Goal: Task Accomplishment & Management: Manage account settings

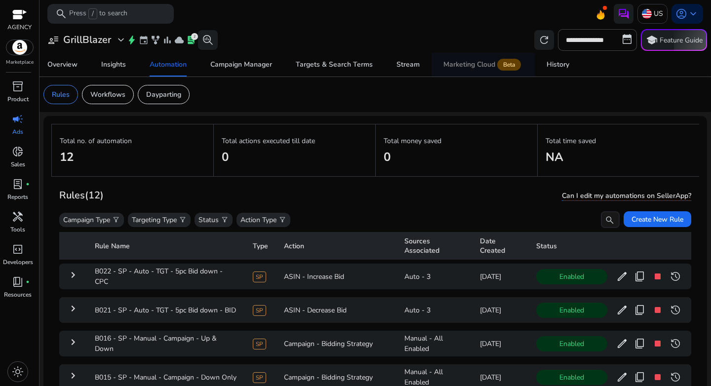
scroll to position [36, 0]
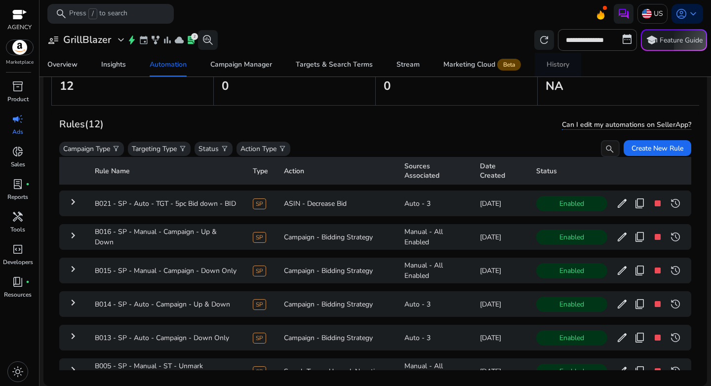
click at [553, 70] on span "History" at bounding box center [558, 65] width 23 height 24
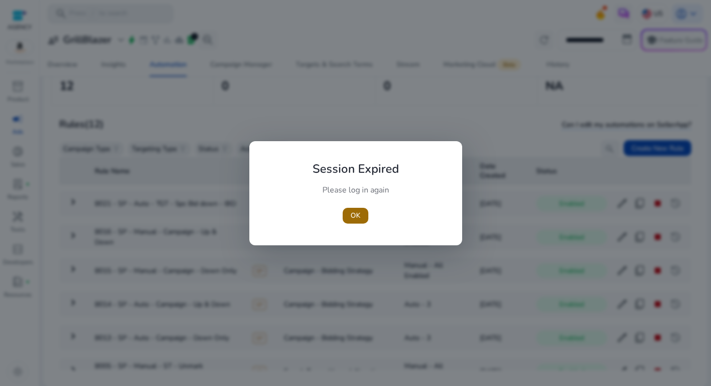
click at [365, 222] on span "button" at bounding box center [356, 216] width 26 height 24
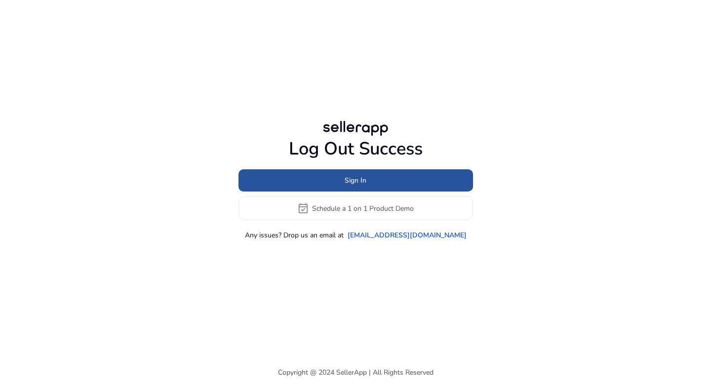
click at [347, 182] on span "Sign In" at bounding box center [356, 180] width 22 height 10
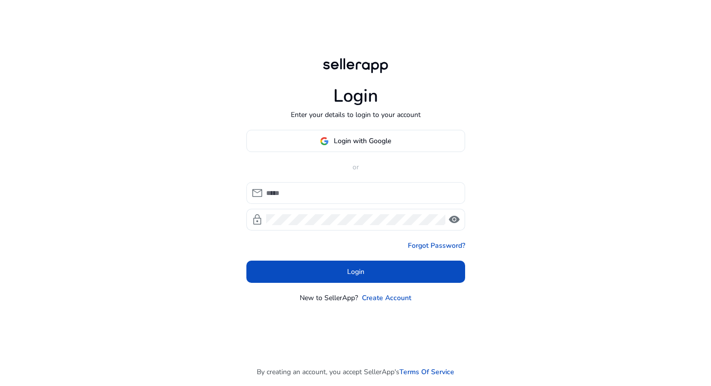
click at [339, 194] on input at bounding box center [361, 193] width 191 height 11
type input "**********"
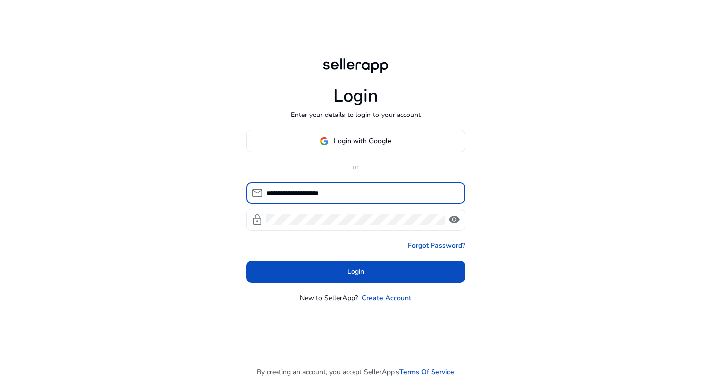
click at [349, 225] on div at bounding box center [355, 220] width 179 height 22
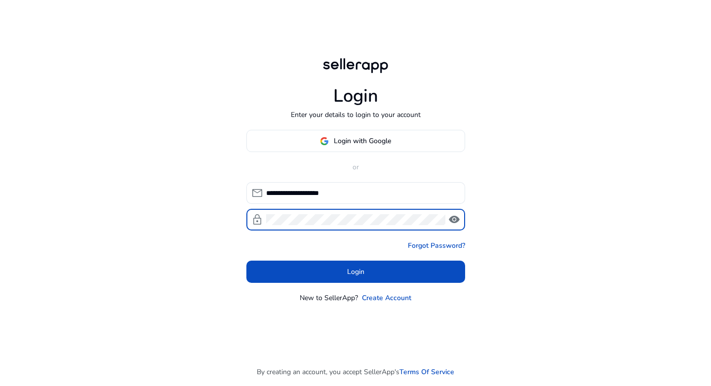
click button "Login" at bounding box center [355, 272] width 219 height 22
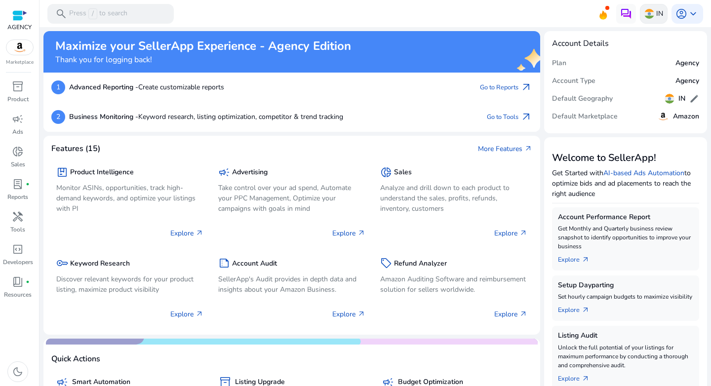
click at [650, 16] on img at bounding box center [650, 14] width 10 height 10
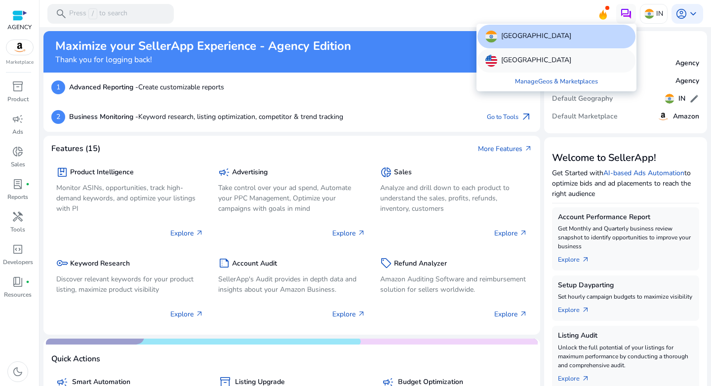
click at [535, 59] on p "United States" at bounding box center [536, 61] width 70 height 12
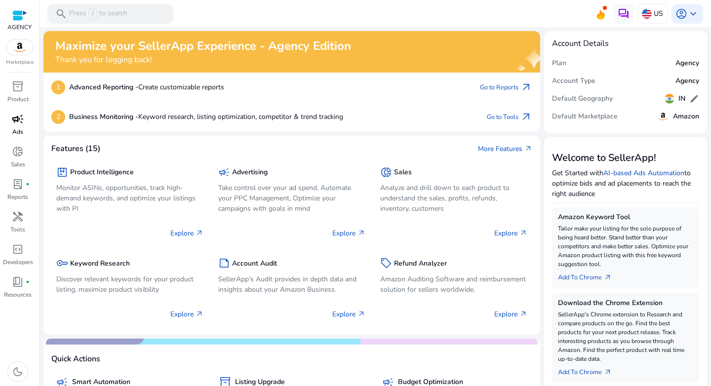
click at [21, 133] on p "Ads" at bounding box center [17, 131] width 11 height 9
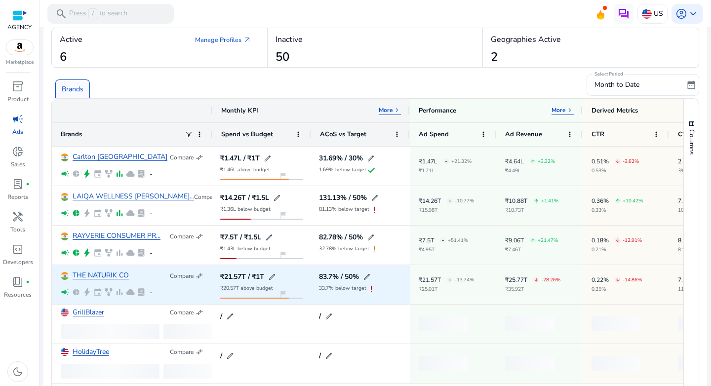
scroll to position [53, 0]
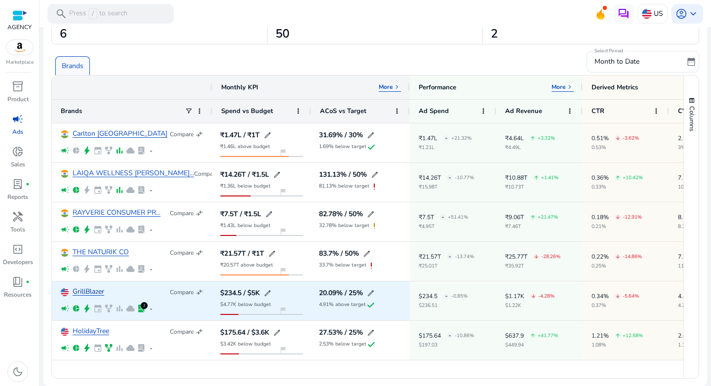
click at [91, 294] on link "GrillBlazer" at bounding box center [89, 291] width 32 height 7
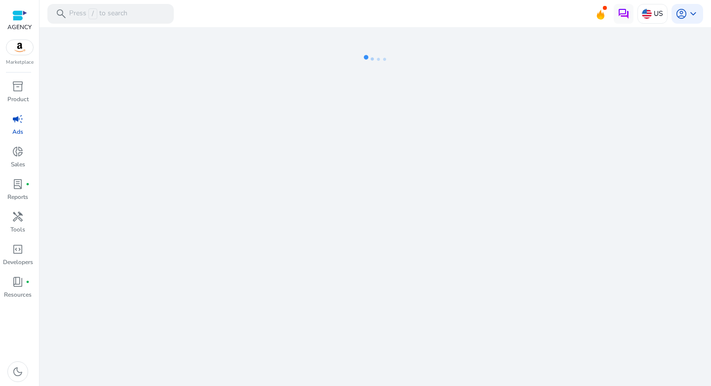
select select "*"
select select "**"
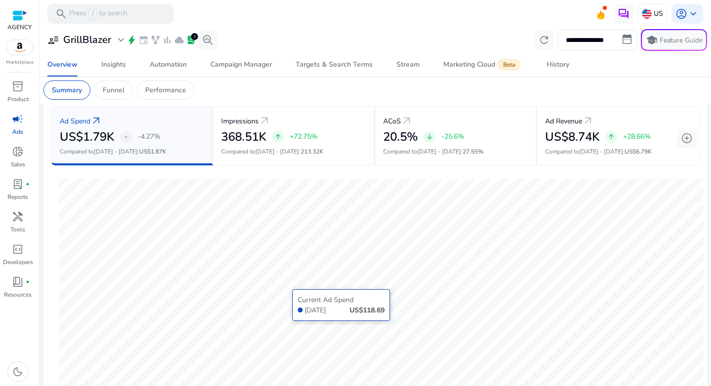
scroll to position [120, 0]
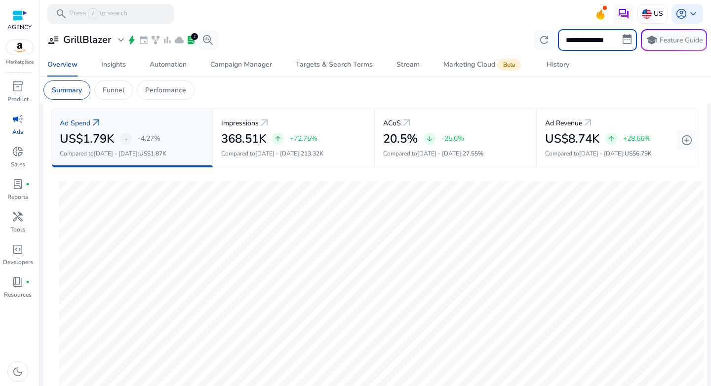
click at [579, 45] on input "**********" at bounding box center [597, 40] width 79 height 22
select select "*"
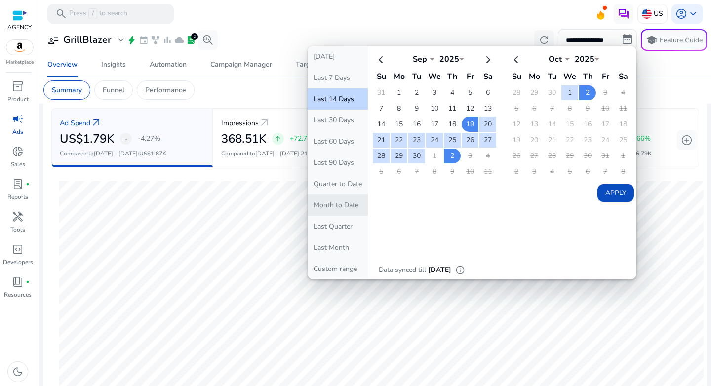
click at [347, 205] on button "Month to Date" at bounding box center [338, 205] width 60 height 21
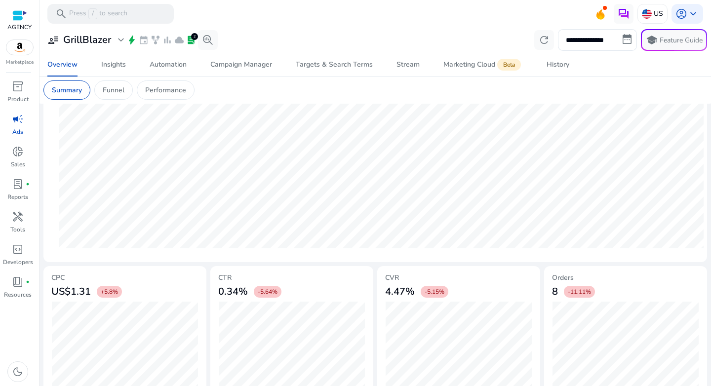
scroll to position [0, 0]
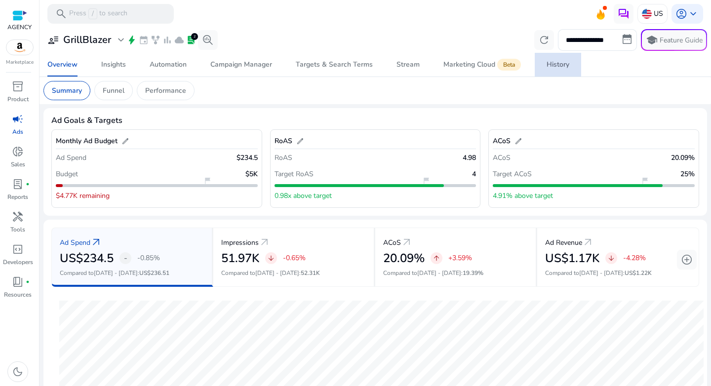
click at [541, 70] on link "History" at bounding box center [558, 65] width 46 height 24
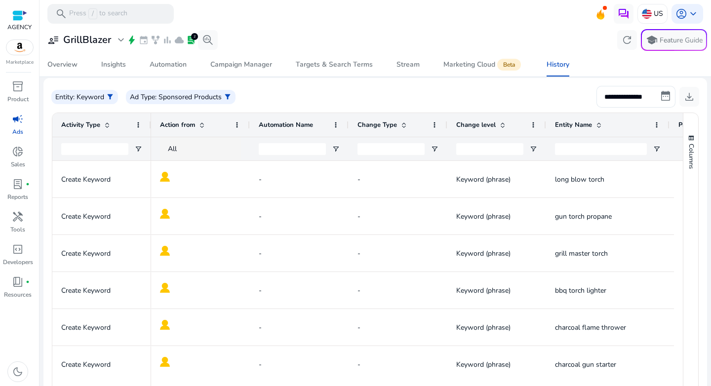
click at [201, 128] on span at bounding box center [202, 125] width 8 height 8
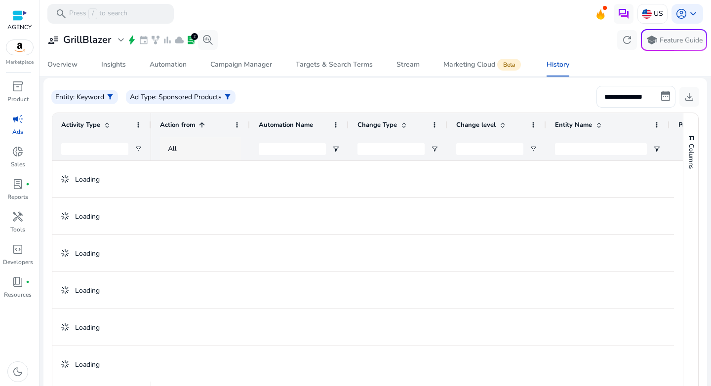
click at [209, 147] on div "All" at bounding box center [209, 149] width 83 height 11
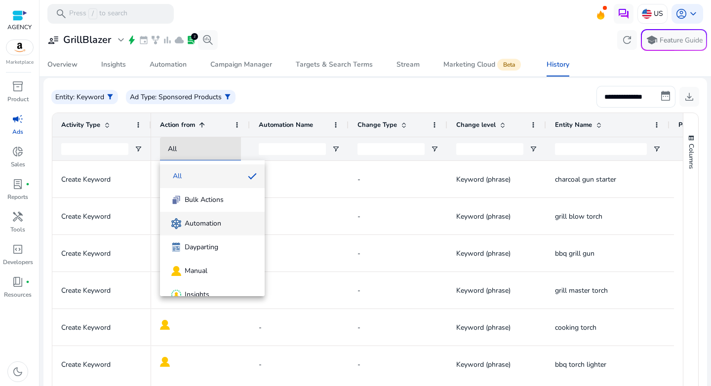
click at [215, 219] on span "Automation" at bounding box center [203, 224] width 37 height 10
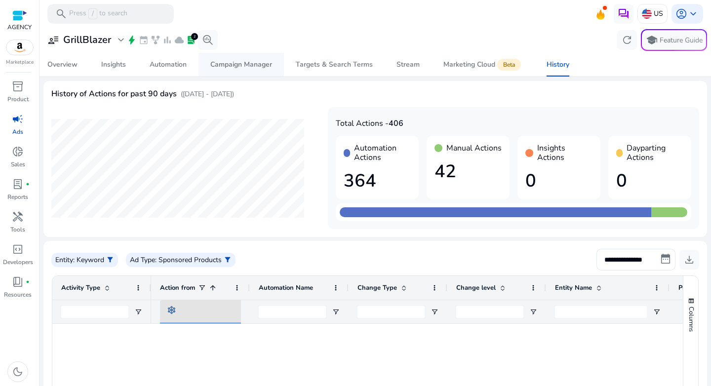
click at [243, 66] on div "Campaign Manager" at bounding box center [241, 64] width 62 height 7
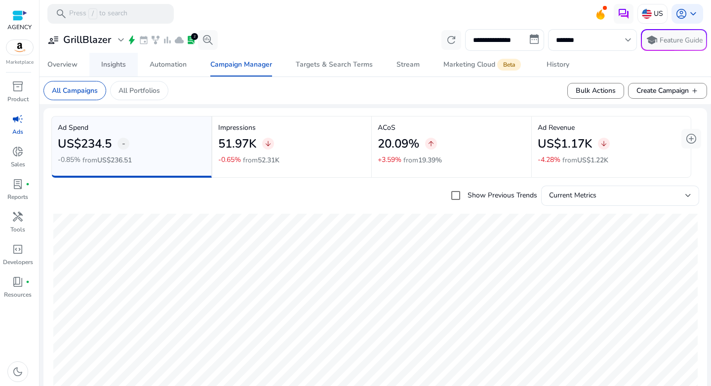
click at [115, 71] on span "Insights" at bounding box center [113, 65] width 25 height 24
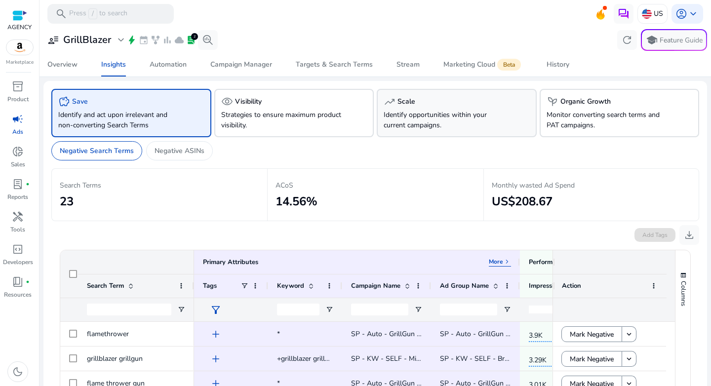
click at [410, 131] on div "trending_up Scale Identify opportunities within your current campaigns." at bounding box center [457, 113] width 160 height 48
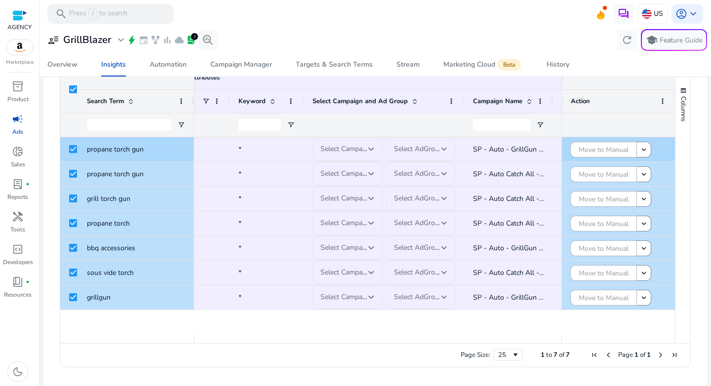
click at [370, 152] on div at bounding box center [371, 149] width 6 height 12
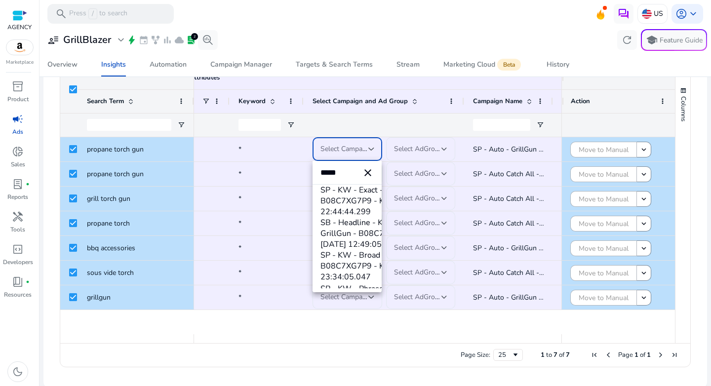
type input "*****"
drag, startPoint x: 379, startPoint y: 296, endPoint x: 426, endPoint y: 308, distance: 48.4
click at [426, 308] on div "***** close SP - KW - Exact - GrillGun - B08C7XG7P9 - KAM - 8/19/2025 22:44:44.…" at bounding box center [355, 193] width 711 height 386
click at [362, 174] on mat-icon "close" at bounding box center [368, 173] width 12 height 12
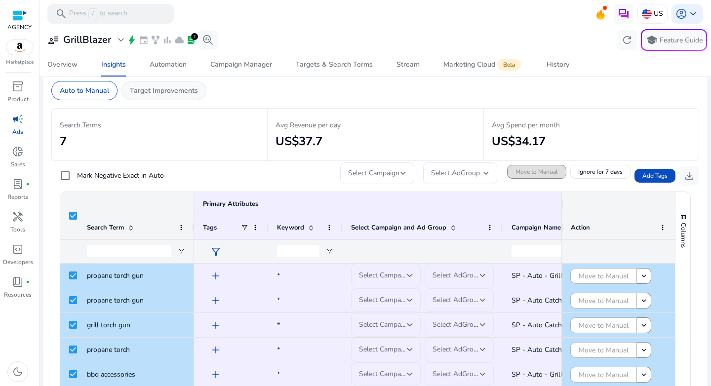
click at [169, 92] on p "Target Improvements" at bounding box center [164, 90] width 68 height 10
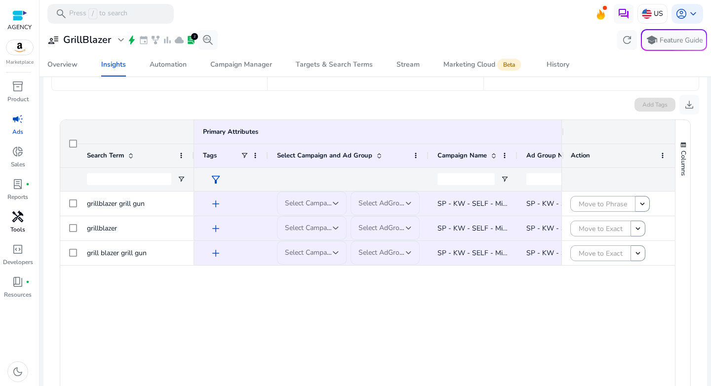
click at [16, 221] on span "handyman" at bounding box center [18, 217] width 12 height 12
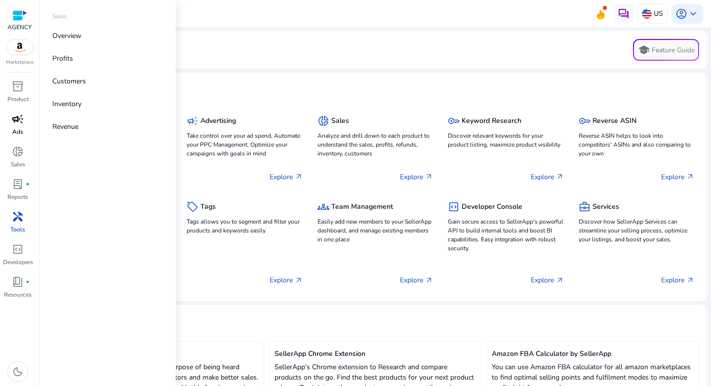
click at [18, 128] on p "Ads" at bounding box center [17, 131] width 11 height 9
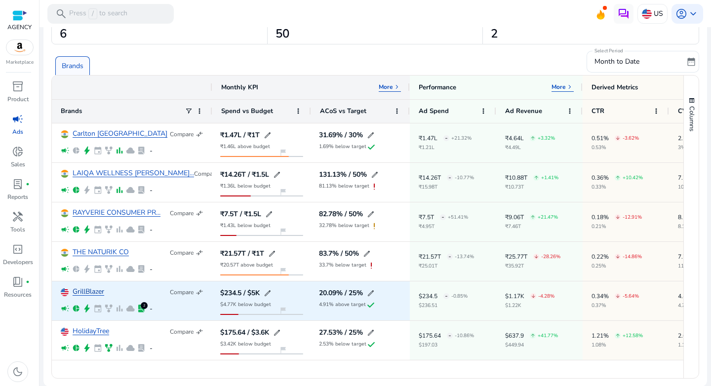
click at [89, 290] on link "GrillBlazer" at bounding box center [89, 291] width 32 height 7
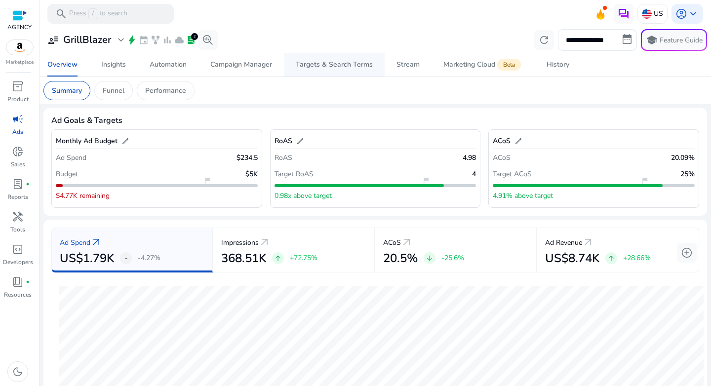
click at [307, 67] on div "Targets & Search Terms" at bounding box center [334, 64] width 77 height 7
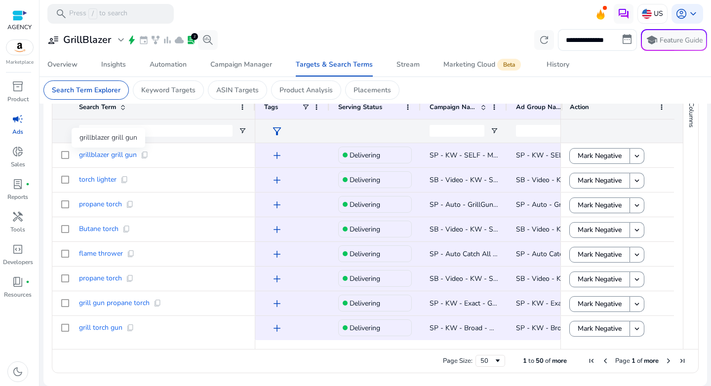
click at [134, 132] on div "grillblazer grill gun" at bounding box center [109, 138] width 74 height 20
click at [173, 133] on input "Search Term Filter Input" at bounding box center [156, 131] width 154 height 12
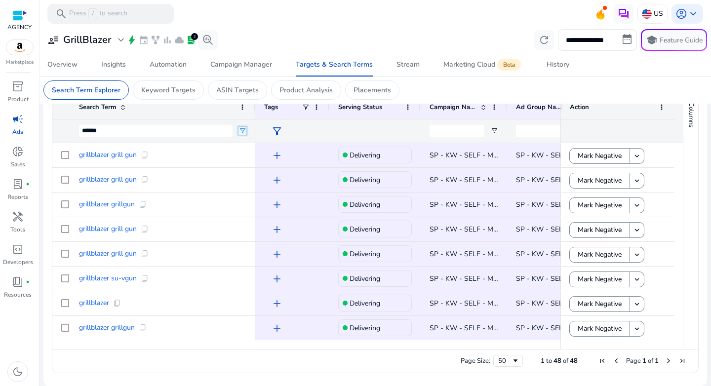
click at [241, 132] on span "Open Filter Menu" at bounding box center [243, 131] width 8 height 8
click at [439, 92] on mat-card "Search Term Explorer Keyword Targets ASIN Targets Product Analysis Placements" at bounding box center [376, 90] width 680 height 27
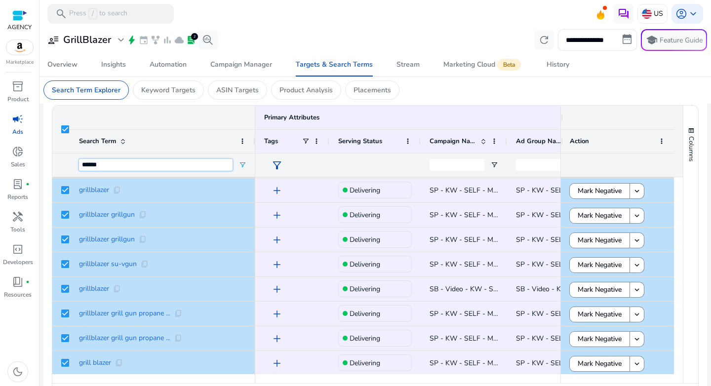
click at [112, 166] on input "******" at bounding box center [156, 165] width 154 height 12
type input "*"
type input "**********"
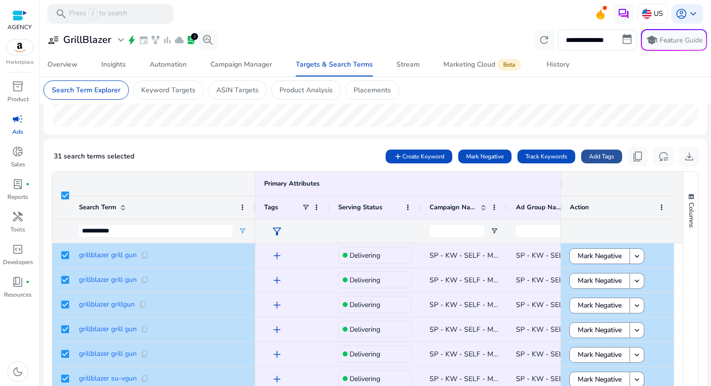
click at [593, 160] on span "Add Tags" at bounding box center [601, 156] width 25 height 9
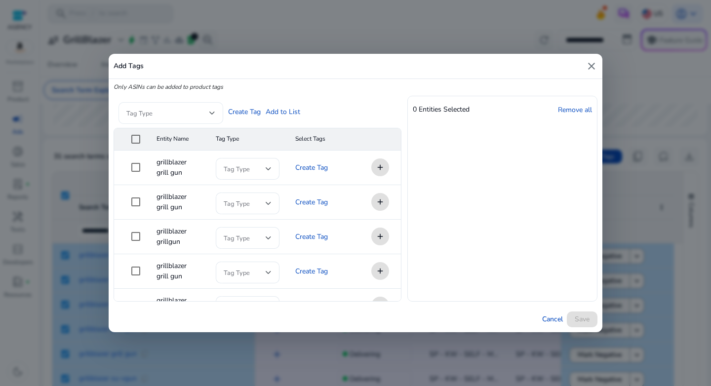
click at [207, 114] on span at bounding box center [167, 113] width 83 height 11
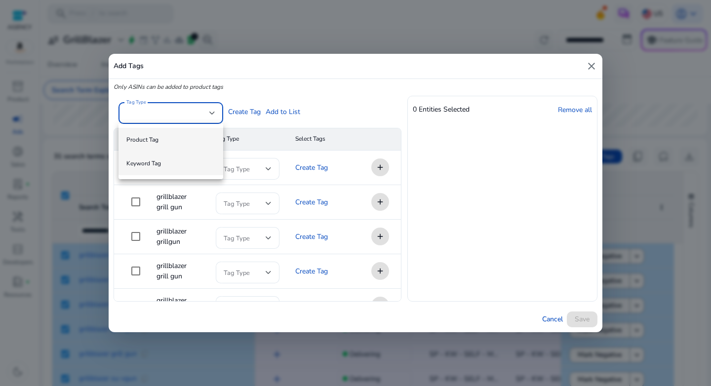
click at [193, 161] on span "Keyword Tag" at bounding box center [170, 163] width 89 height 11
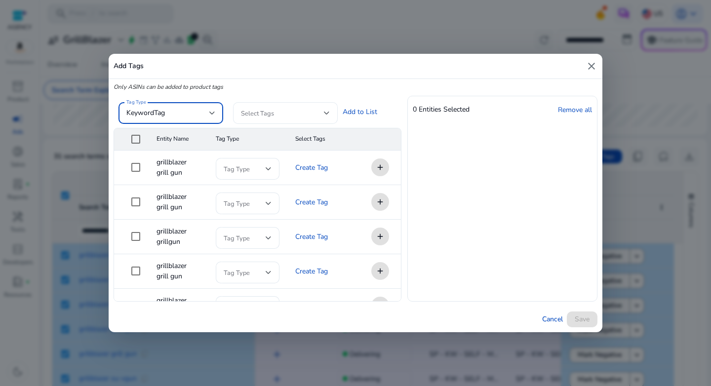
click at [309, 113] on span at bounding box center [282, 113] width 83 height 11
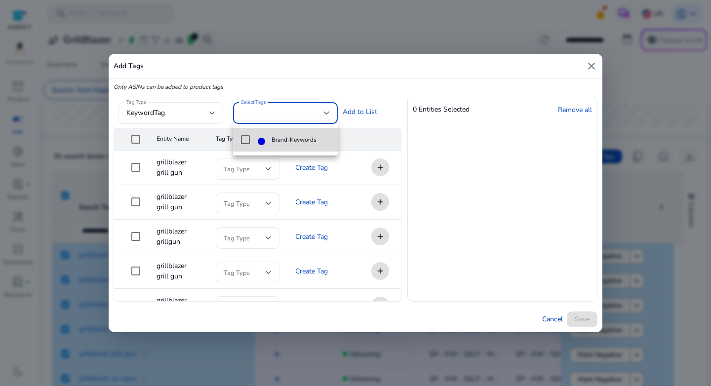
click at [302, 141] on span "Brand-Keywords" at bounding box center [294, 139] width 45 height 11
click at [386, 117] on div at bounding box center [355, 193] width 711 height 386
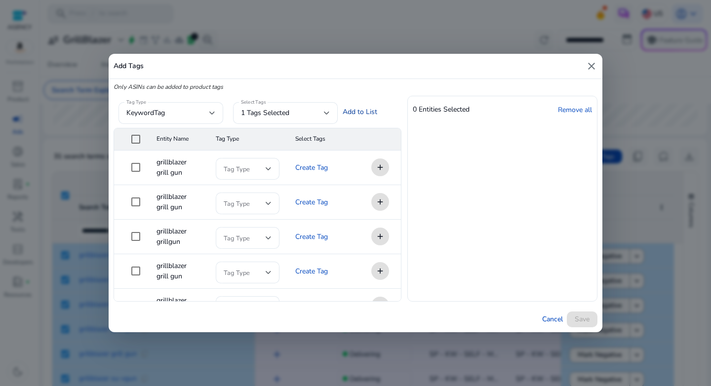
click at [353, 113] on link "Add to List" at bounding box center [360, 112] width 35 height 10
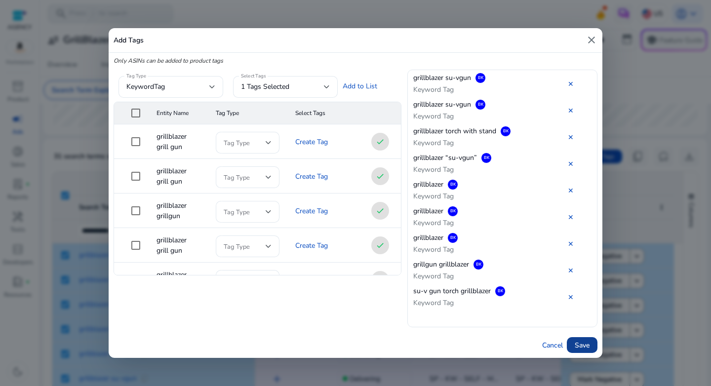
click at [587, 345] on span "Save" at bounding box center [582, 345] width 15 height 10
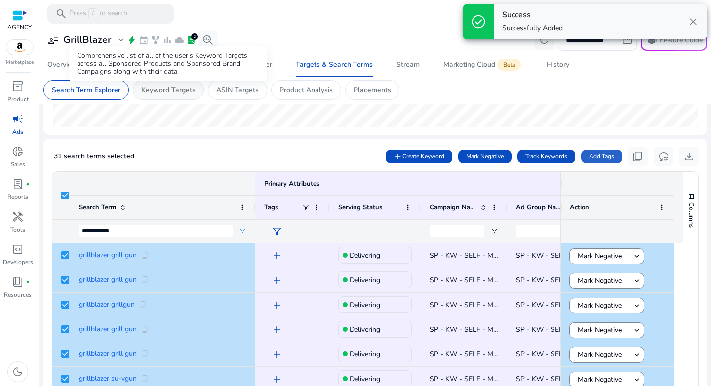
click at [163, 93] on p "Keyword Targets" at bounding box center [168, 90] width 54 height 10
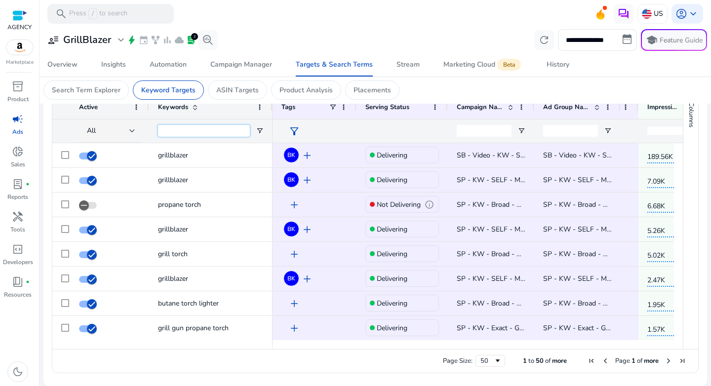
click at [191, 135] on input "Keywords Filter Input" at bounding box center [204, 131] width 92 height 12
type input "**********"
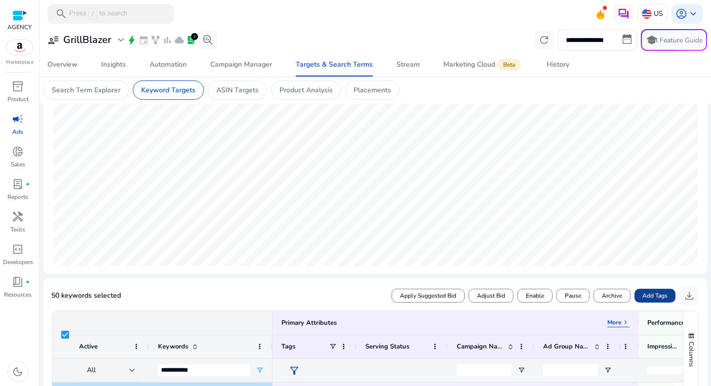
click at [646, 297] on span "Add Tags" at bounding box center [655, 295] width 25 height 9
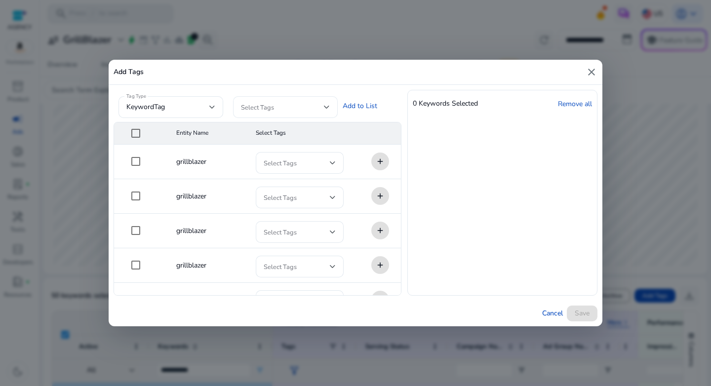
click at [262, 102] on span at bounding box center [282, 107] width 83 height 11
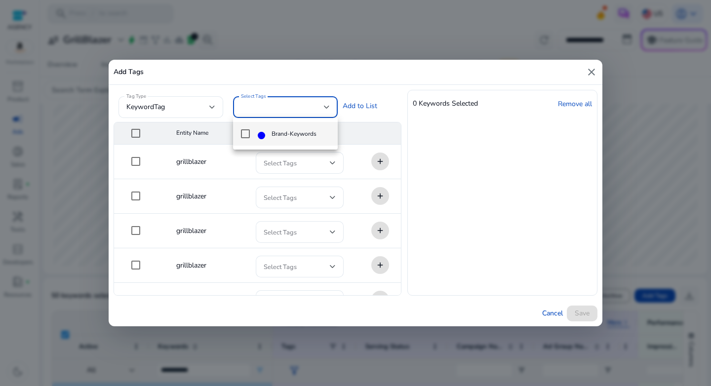
click at [242, 132] on mat-pseudo-checkbox at bounding box center [245, 133] width 9 height 9
click at [348, 105] on div at bounding box center [355, 193] width 711 height 386
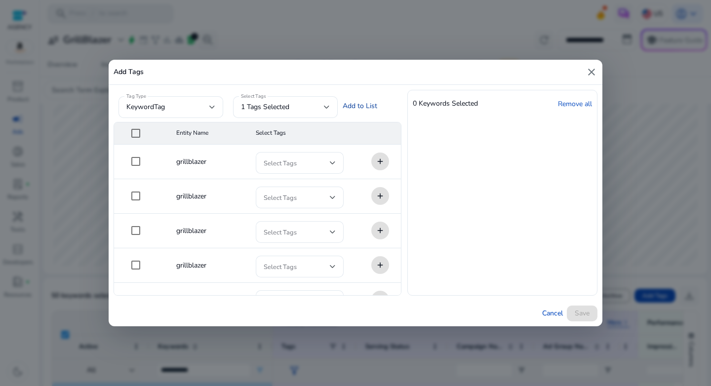
click at [360, 107] on link "Add to List" at bounding box center [360, 106] width 35 height 10
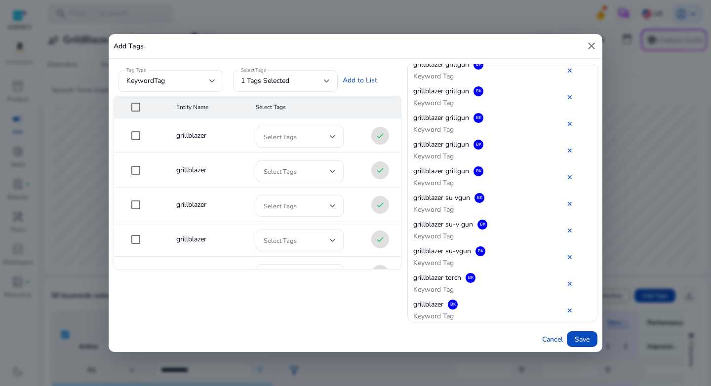
scroll to position [1119, 0]
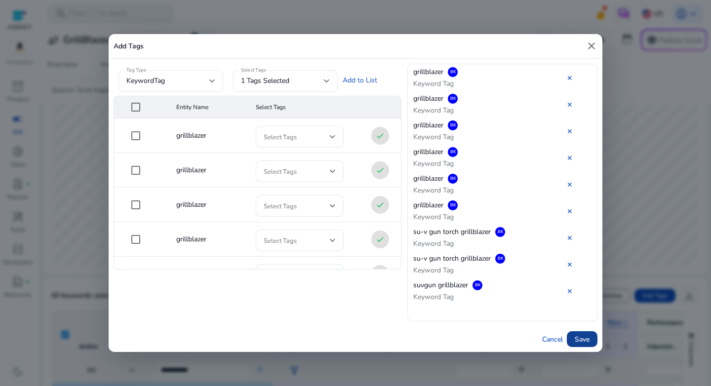
click at [580, 338] on span "Save" at bounding box center [582, 339] width 15 height 10
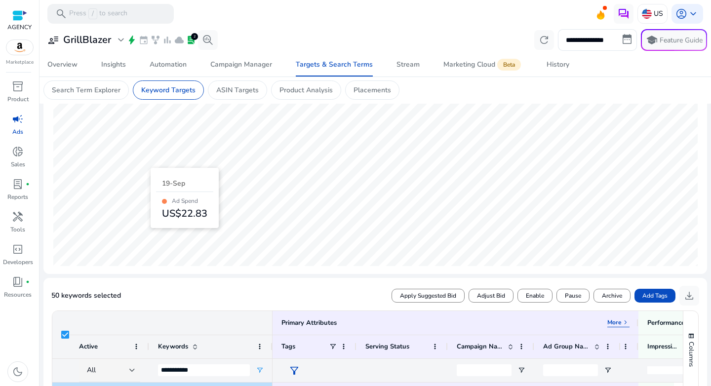
scroll to position [354, 0]
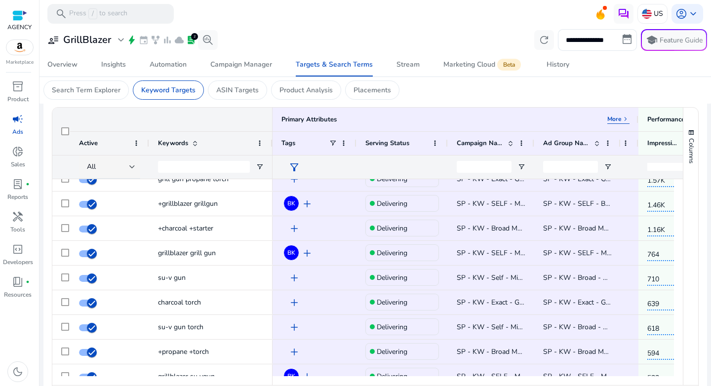
scroll to position [312, 0]
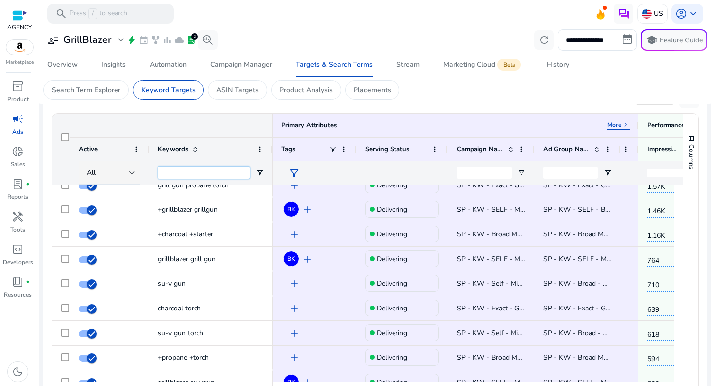
click at [187, 171] on input "Keywords Filter Input" at bounding box center [204, 173] width 92 height 12
type input "*"
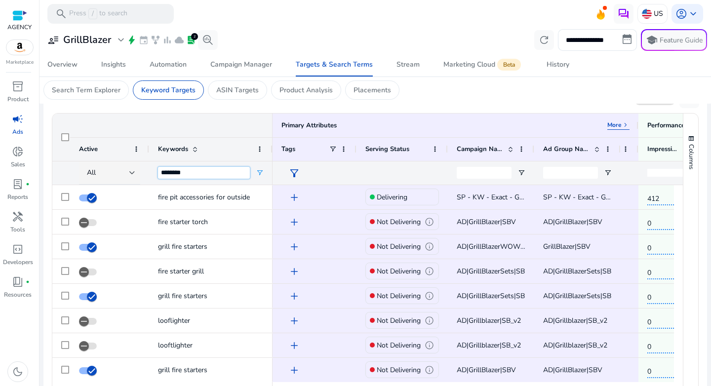
type input "********"
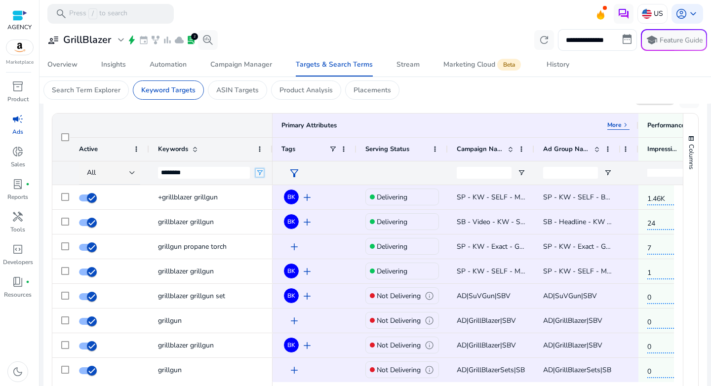
click at [260, 175] on span "Open Filter Menu" at bounding box center [260, 173] width 8 height 8
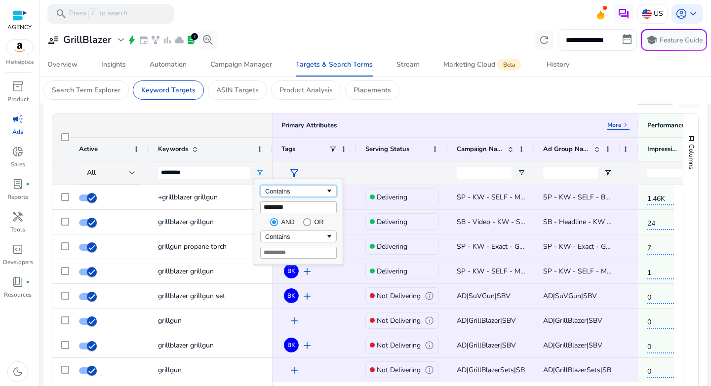
click at [286, 192] on div "Contains" at bounding box center [295, 191] width 60 height 7
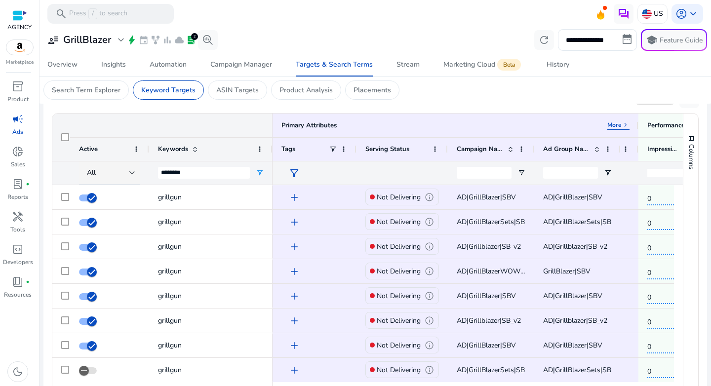
click at [232, 135] on div "Primary Attributes More keyboard_arrow_right" at bounding box center [162, 126] width 220 height 24
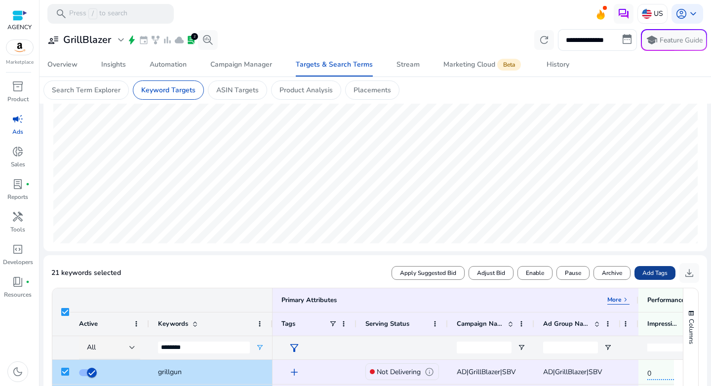
click at [661, 279] on span at bounding box center [655, 273] width 41 height 24
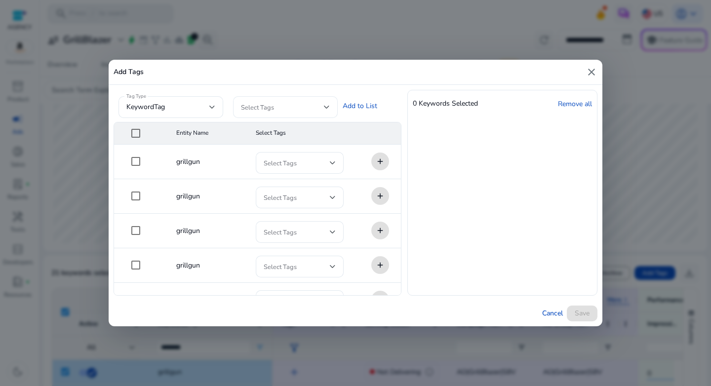
click at [271, 107] on span at bounding box center [282, 107] width 83 height 11
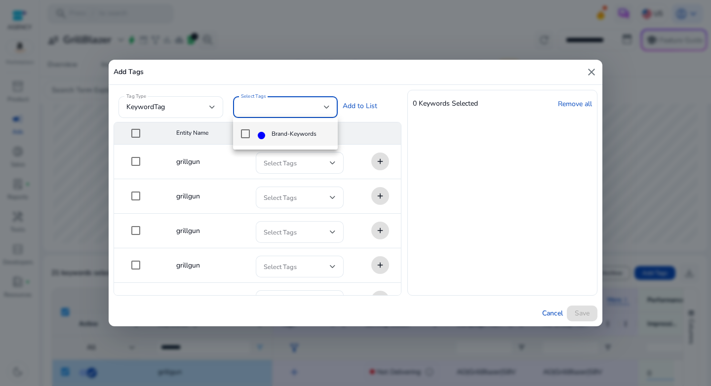
click at [291, 133] on span "Brand-Keywords" at bounding box center [294, 133] width 45 height 11
click at [369, 110] on div at bounding box center [355, 193] width 711 height 386
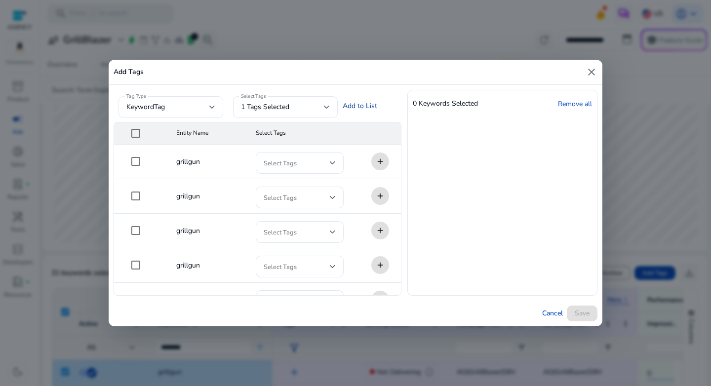
click at [365, 108] on link "Add to List" at bounding box center [360, 106] width 35 height 10
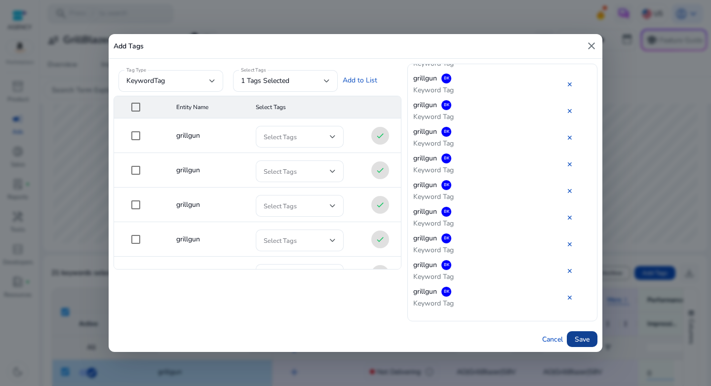
click at [586, 337] on span "Save" at bounding box center [582, 339] width 15 height 10
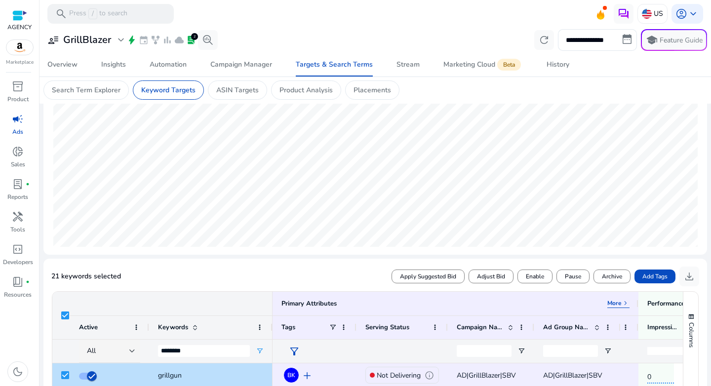
scroll to position [126, 0]
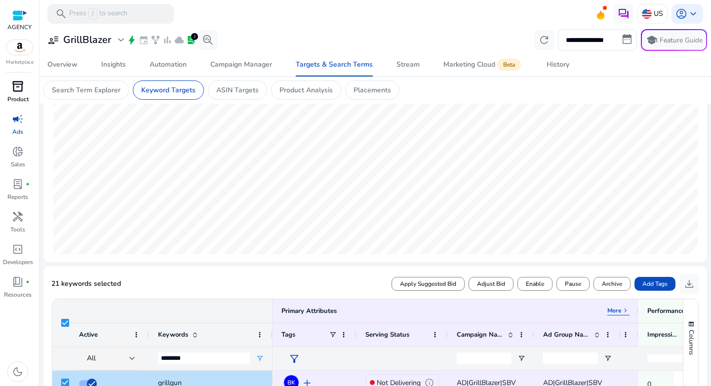
click at [20, 96] on p "Product" at bounding box center [17, 99] width 21 height 9
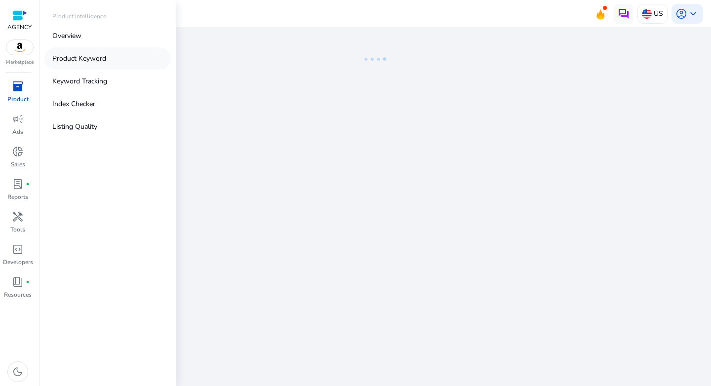
click at [79, 62] on p "Product Keyword" at bounding box center [79, 58] width 54 height 10
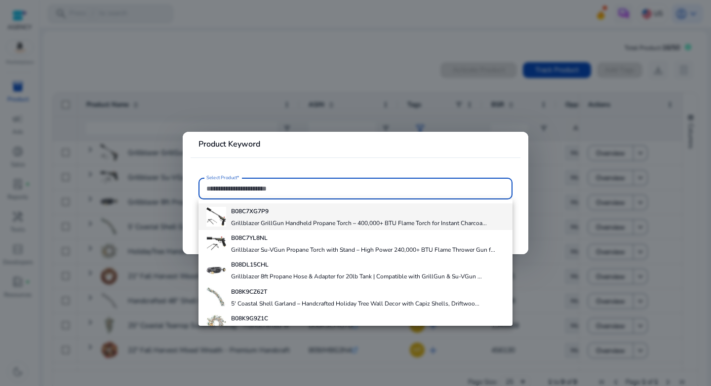
click at [256, 221] on h4 "Grillblazer GrillGun Handheld Propane Torch – 400,000+ BTU Flame Torch for Inst…" at bounding box center [359, 223] width 256 height 8
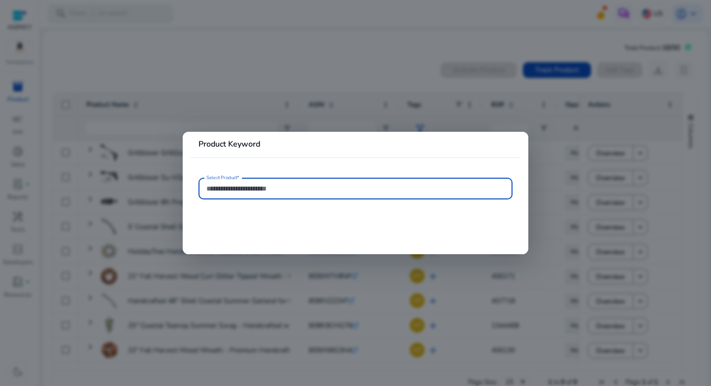
type input "**********"
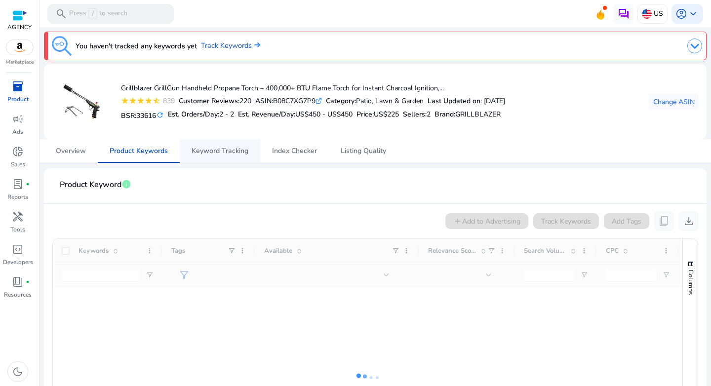
click at [216, 148] on span "Keyword Tracking" at bounding box center [220, 151] width 57 height 7
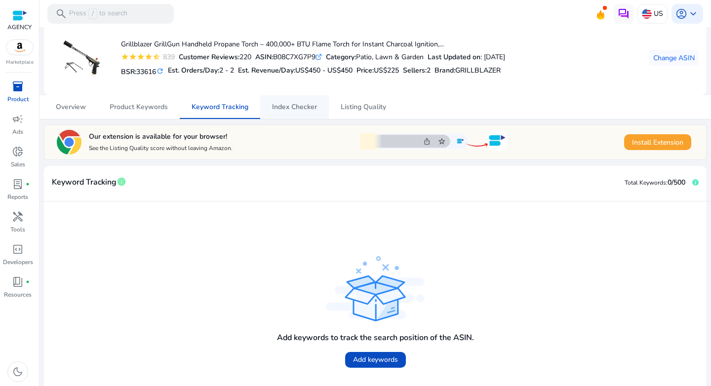
scroll to position [42, 0]
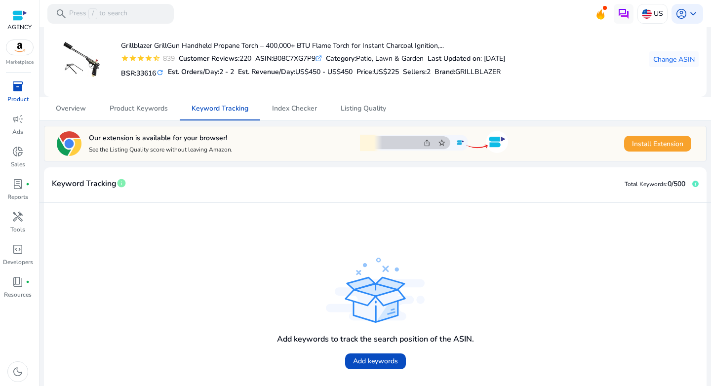
click at [291, 58] on div "ASIN: B08C7XG7P9 .st0{fill:#2c8af8}" at bounding box center [288, 58] width 67 height 10
copy div "B08C7XG7P9"
click at [20, 129] on p "Ads" at bounding box center [17, 131] width 11 height 9
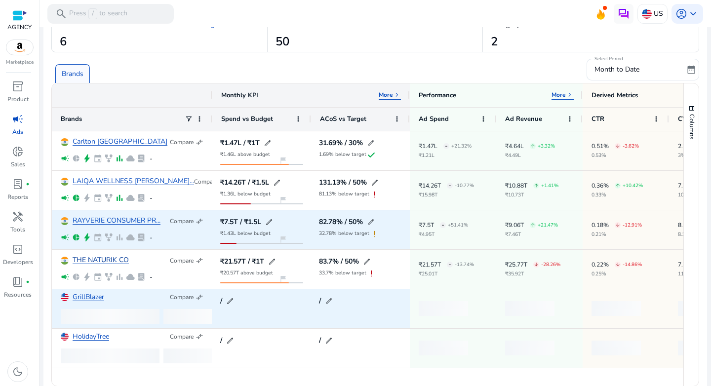
scroll to position [53, 0]
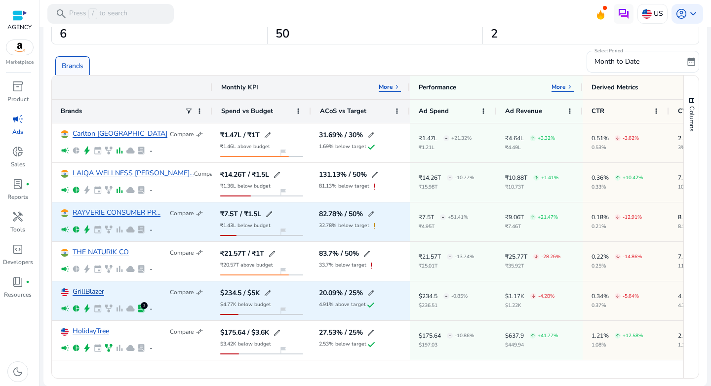
click at [86, 289] on link "GrillBlazer" at bounding box center [89, 291] width 32 height 7
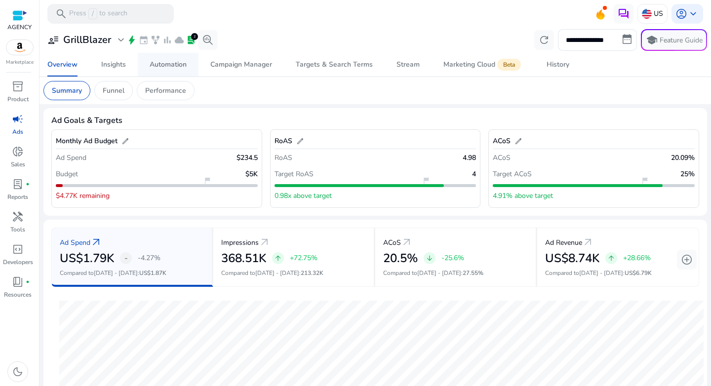
click at [165, 64] on div "Automation" at bounding box center [168, 64] width 37 height 7
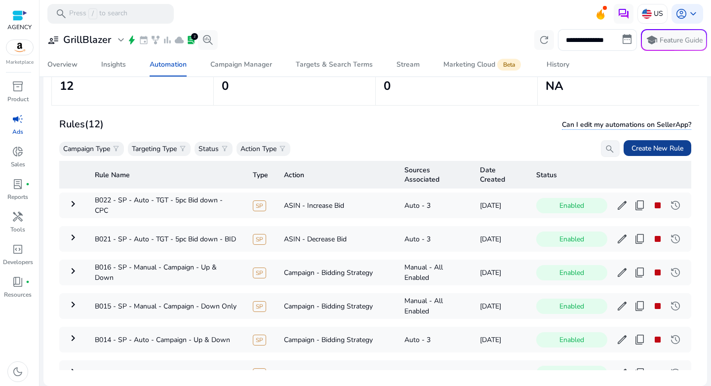
click at [646, 149] on span "Create New Rule" at bounding box center [658, 148] width 52 height 10
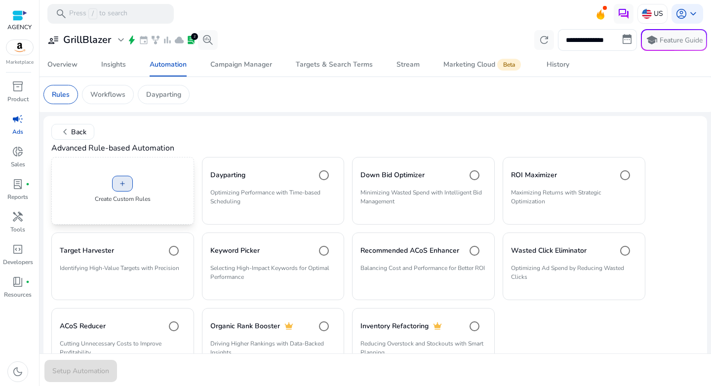
click at [128, 189] on span at bounding box center [123, 184] width 20 height 24
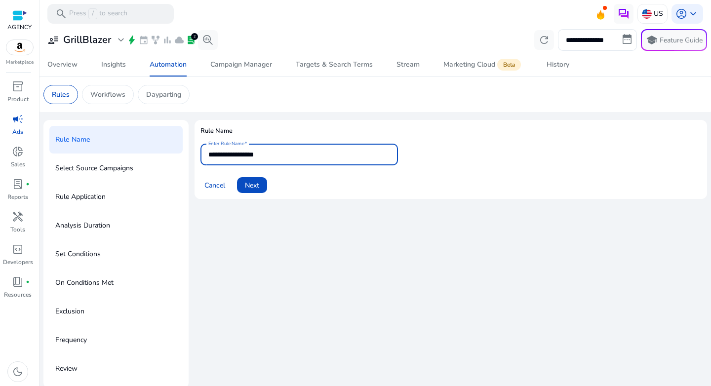
click at [288, 158] on input "**********" at bounding box center [299, 154] width 182 height 11
paste input "**********"
type input "**********"
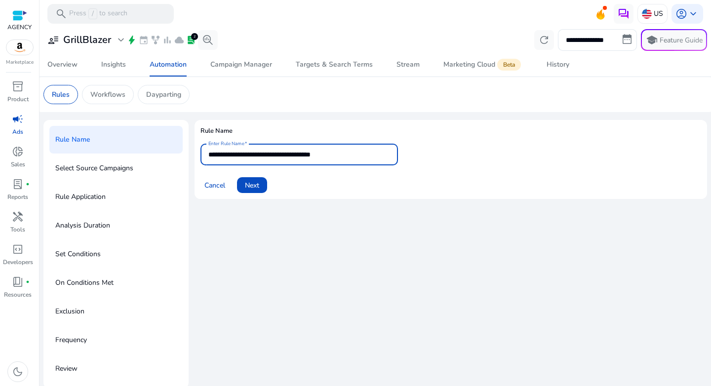
click at [317, 183] on div "Cancel Next" at bounding box center [451, 181] width 501 height 24
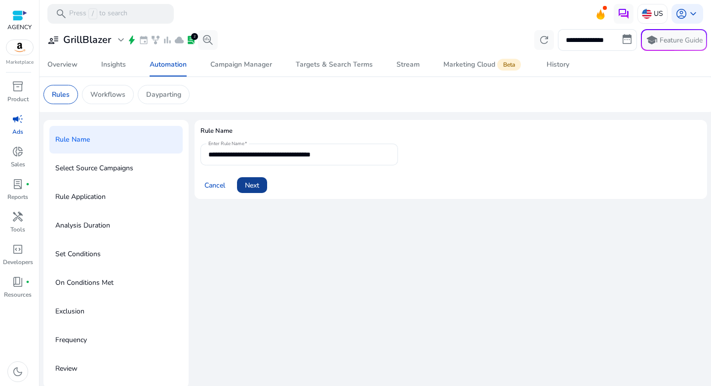
click at [258, 184] on span "Next" at bounding box center [252, 185] width 14 height 10
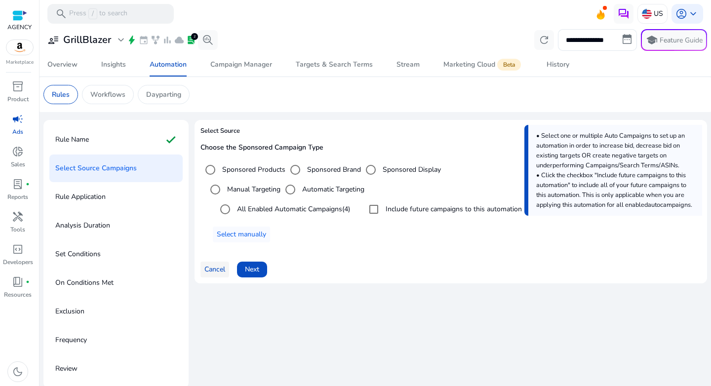
click at [224, 267] on span "Cancel" at bounding box center [214, 269] width 21 height 10
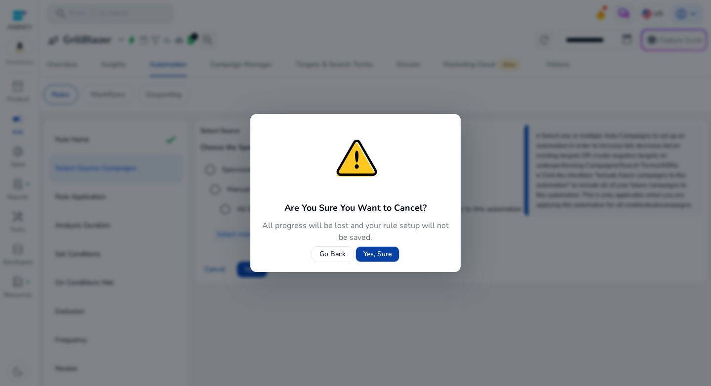
click at [370, 259] on span "Yes, Sure" at bounding box center [377, 254] width 28 height 10
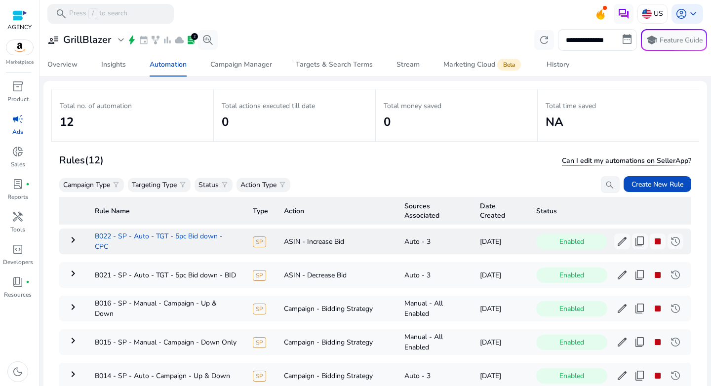
scroll to position [39, 0]
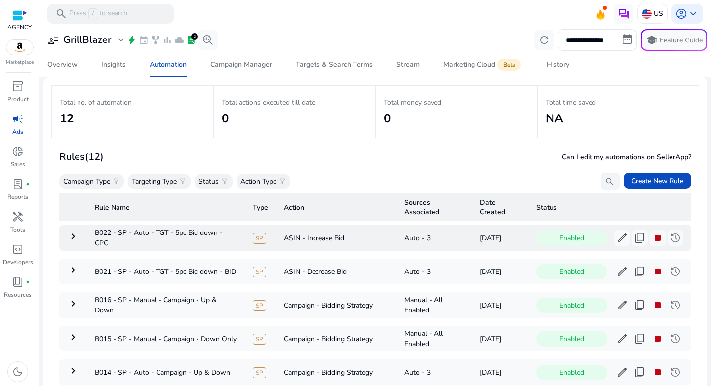
click at [74, 242] on mat-icon "keyboard_arrow_right" at bounding box center [73, 237] width 12 height 12
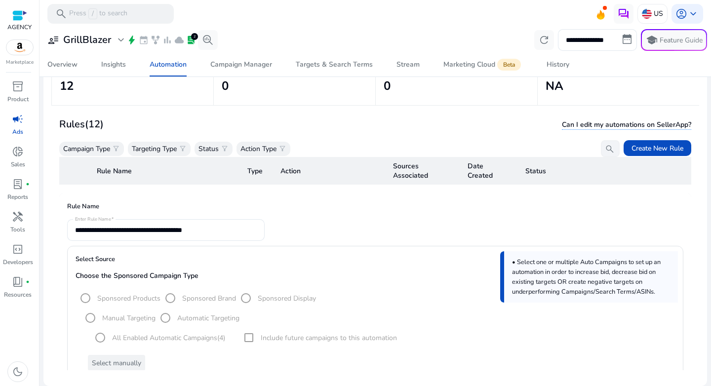
scroll to position [0, 0]
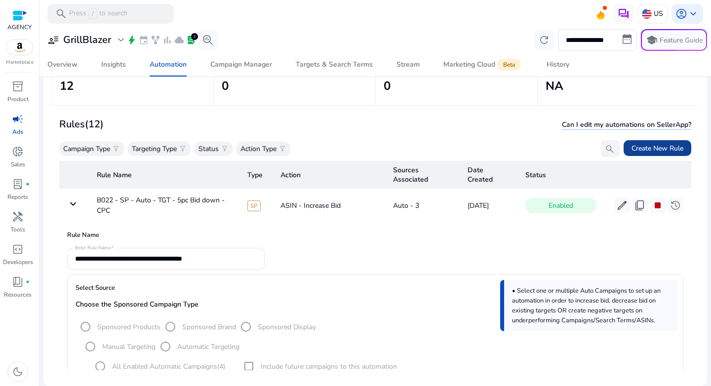
click at [666, 143] on span "Create New Rule" at bounding box center [658, 148] width 52 height 10
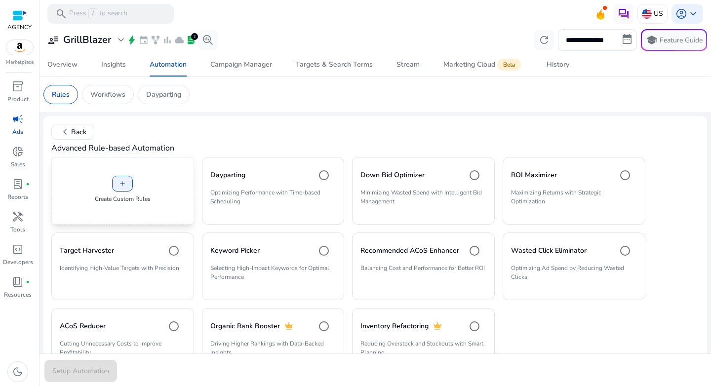
click at [138, 183] on div "add Create Custom Rules" at bounding box center [122, 191] width 143 height 68
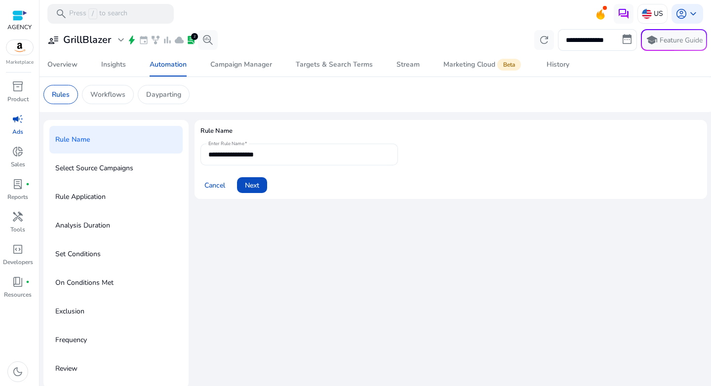
click at [287, 161] on div "**********" at bounding box center [299, 155] width 182 height 22
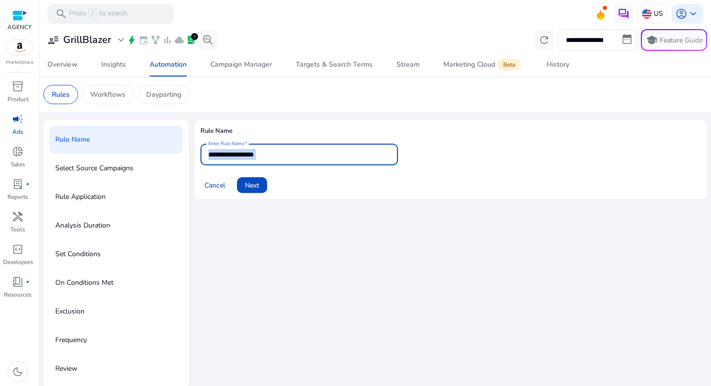
click at [287, 161] on div "**********" at bounding box center [299, 155] width 182 height 22
click at [288, 161] on div "**********" at bounding box center [299, 155] width 182 height 22
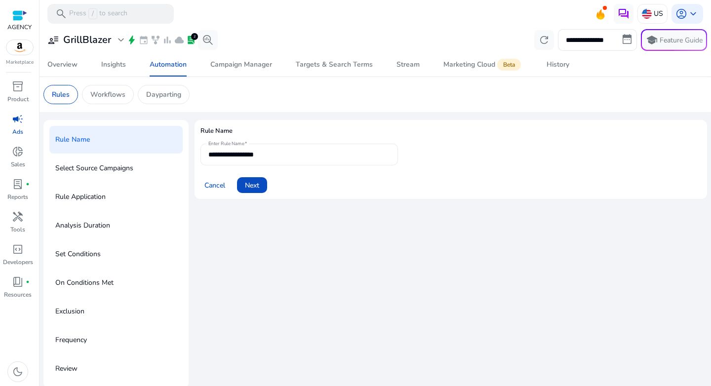
click at [288, 161] on div "**********" at bounding box center [299, 155] width 182 height 22
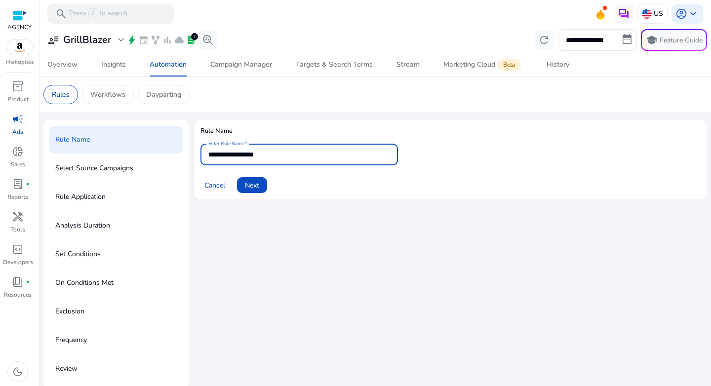
paste input "**********"
type input "**********"
click at [313, 189] on div "Cancel Next" at bounding box center [451, 181] width 501 height 24
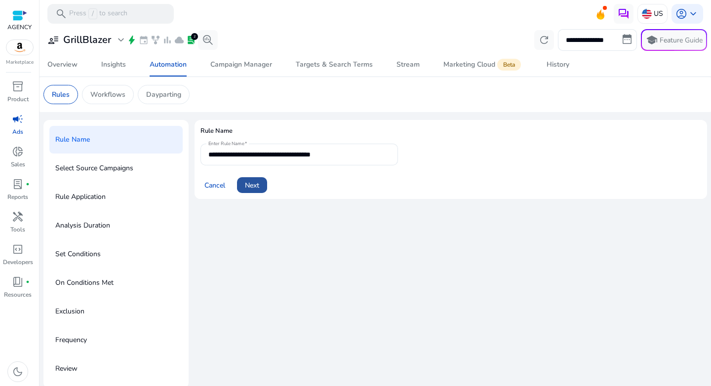
click at [253, 187] on span "Next" at bounding box center [252, 185] width 14 height 10
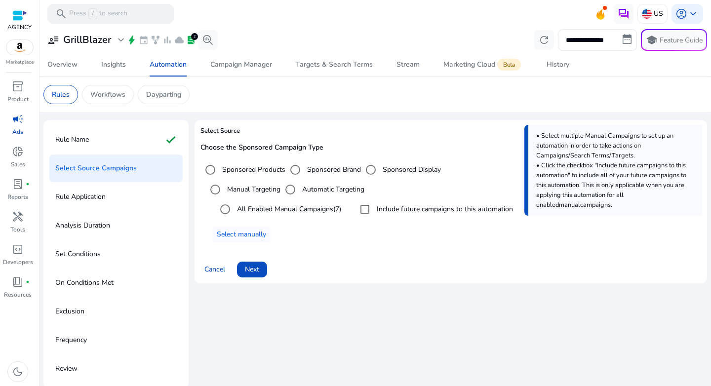
click at [307, 190] on label "Automatic Targeting" at bounding box center [332, 189] width 64 height 10
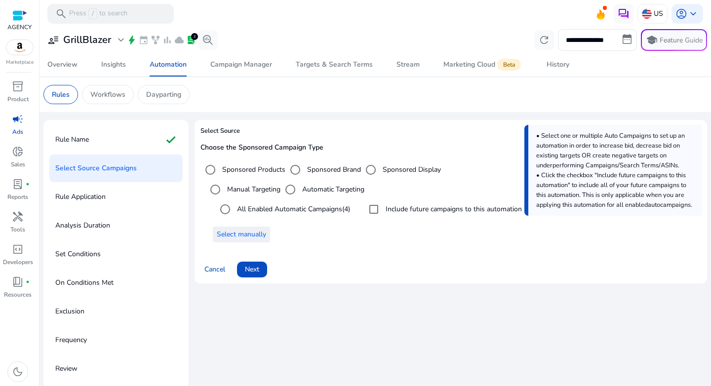
click at [253, 233] on span "Select manually" at bounding box center [241, 234] width 49 height 10
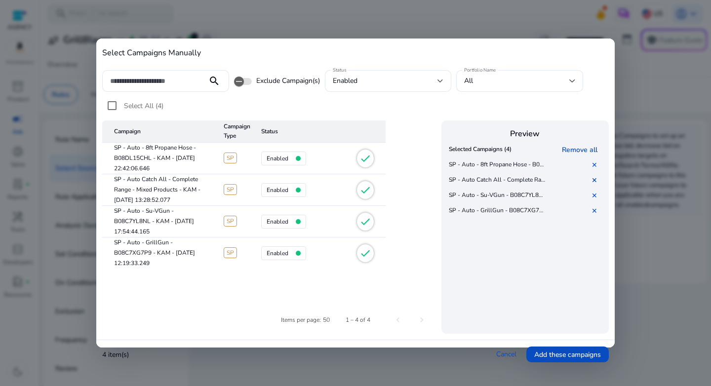
click at [594, 181] on link "✕" at bounding box center [597, 180] width 10 height 9
click at [520, 271] on cdk-virtual-scroll-viewport "Selected Campaigns (3) Remove all SP - Auto - 8ft Propane Hose - B08DL15CHL - K…" at bounding box center [525, 236] width 158 height 189
click at [564, 356] on span "Add these campaigns" at bounding box center [567, 355] width 67 height 10
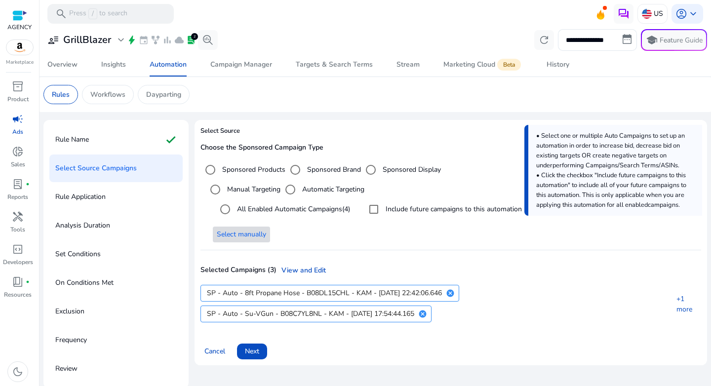
scroll to position [2, 0]
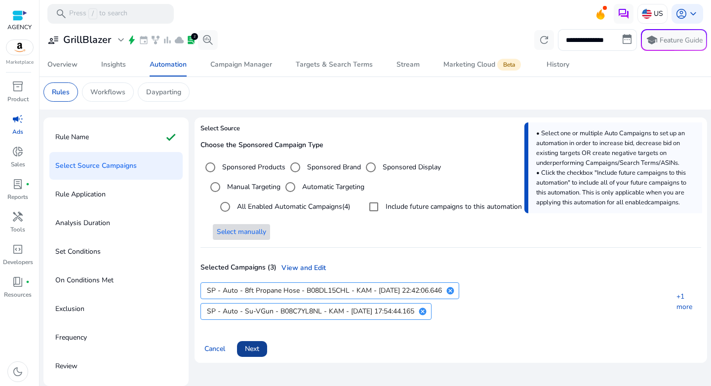
click at [248, 351] on span "Next" at bounding box center [252, 349] width 14 height 10
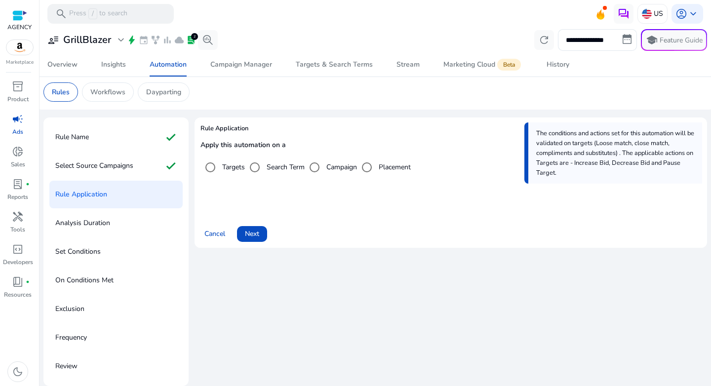
click at [329, 168] on label "Campaign" at bounding box center [340, 167] width 33 height 10
click at [222, 166] on label "Targets" at bounding box center [232, 167] width 25 height 10
click at [262, 242] on span at bounding box center [252, 234] width 30 height 24
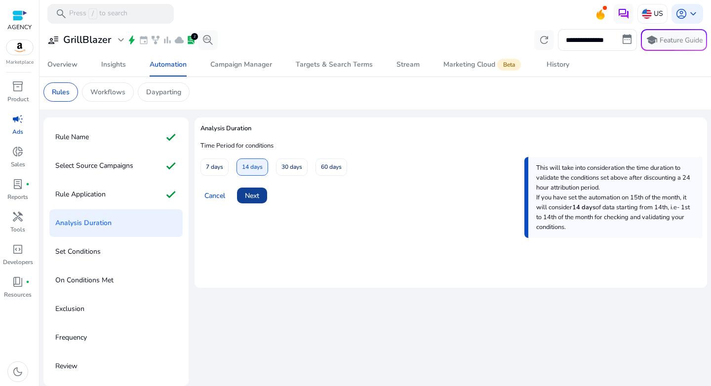
click at [253, 196] on span "Next" at bounding box center [252, 196] width 14 height 10
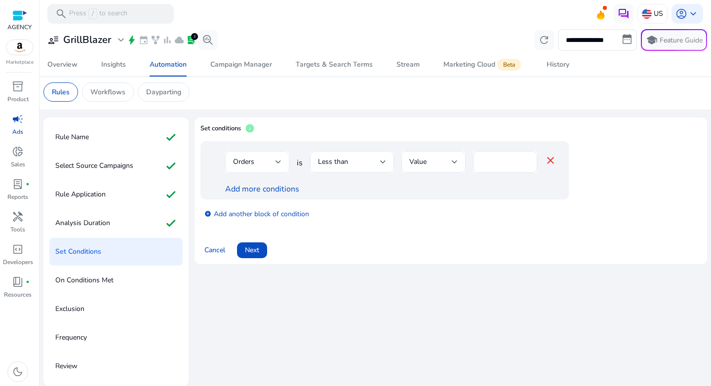
click at [281, 161] on div at bounding box center [279, 162] width 6 height 4
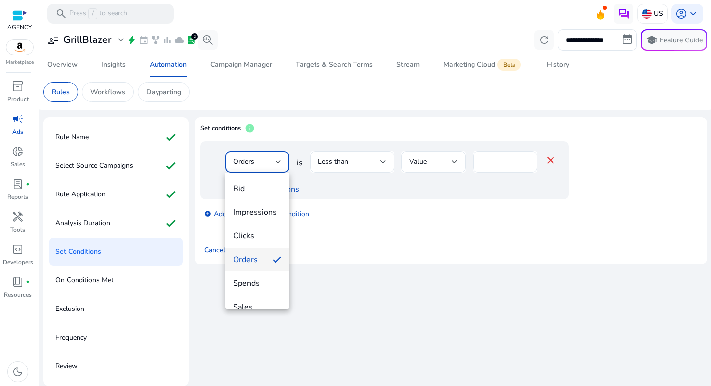
click at [355, 168] on div at bounding box center [355, 193] width 711 height 386
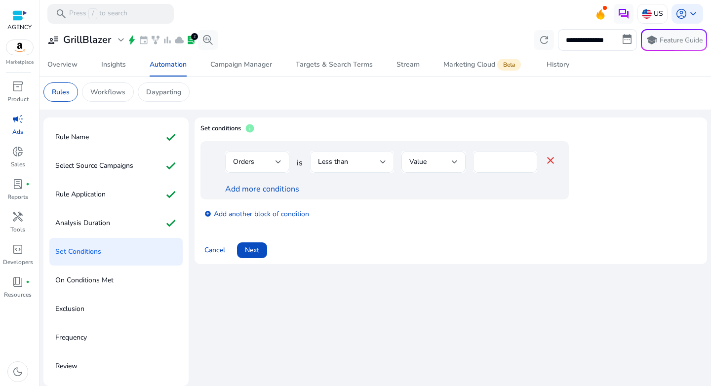
click at [360, 167] on div "Less than" at bounding box center [349, 162] width 62 height 11
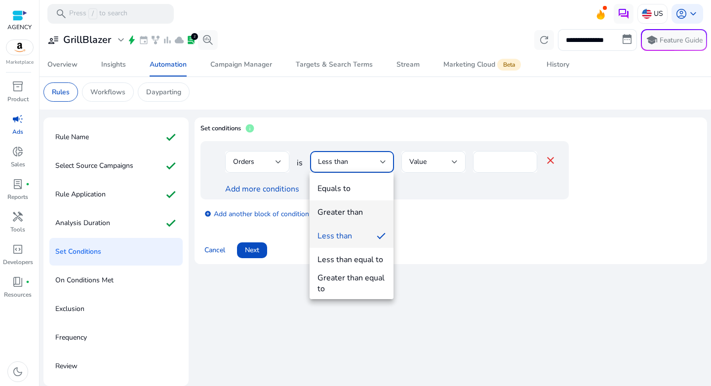
click at [367, 202] on mat-option "Greater than" at bounding box center [352, 213] width 84 height 24
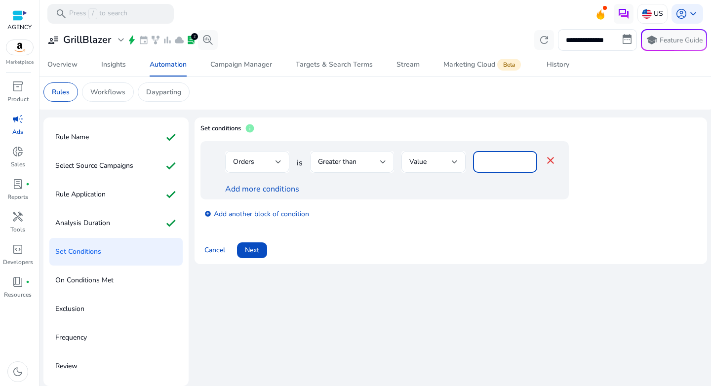
drag, startPoint x: 491, startPoint y: 163, endPoint x: 467, endPoint y: 164, distance: 24.7
click at [467, 164] on div "Orders is Greater than Value * close" at bounding box center [390, 167] width 331 height 32
type input "*"
drag, startPoint x: 449, startPoint y: 196, endPoint x: 400, endPoint y: 199, distance: 49.5
click at [449, 197] on div "Orders is Greater than Value * close Add more conditions" at bounding box center [385, 170] width 368 height 58
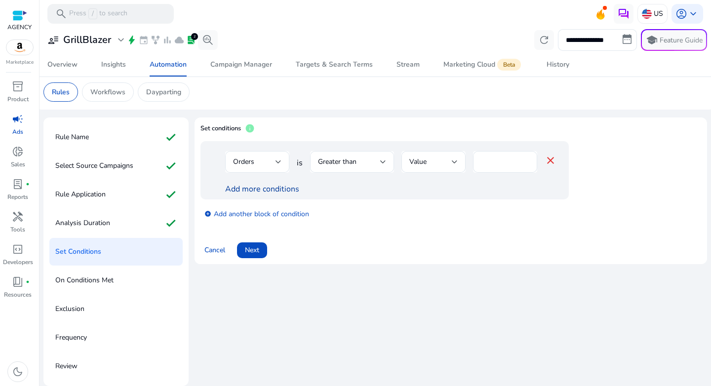
click at [245, 189] on link "Add more conditions" at bounding box center [262, 189] width 74 height 11
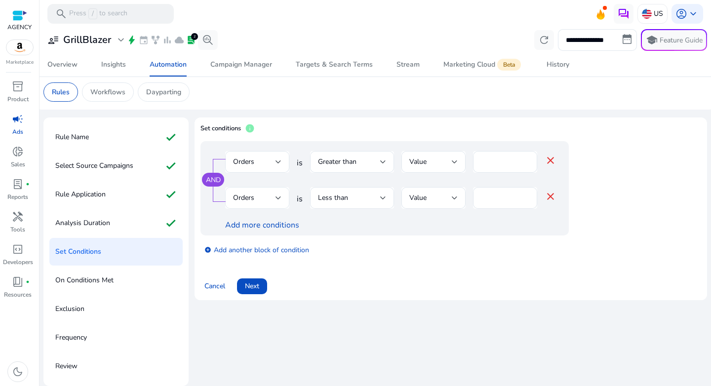
click at [251, 193] on div "Orders" at bounding box center [254, 198] width 42 height 11
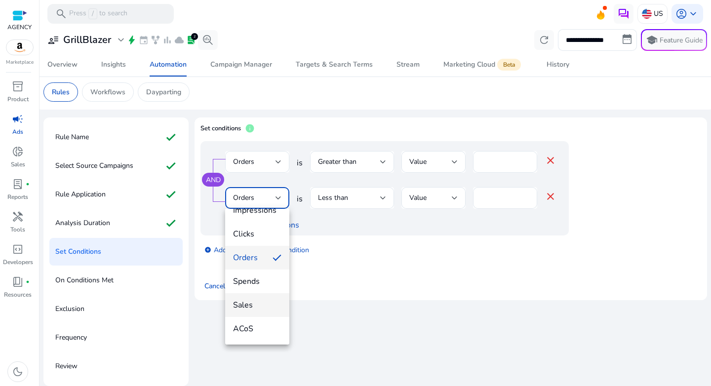
scroll to position [41, 0]
click at [266, 320] on span "ACoS" at bounding box center [257, 325] width 48 height 11
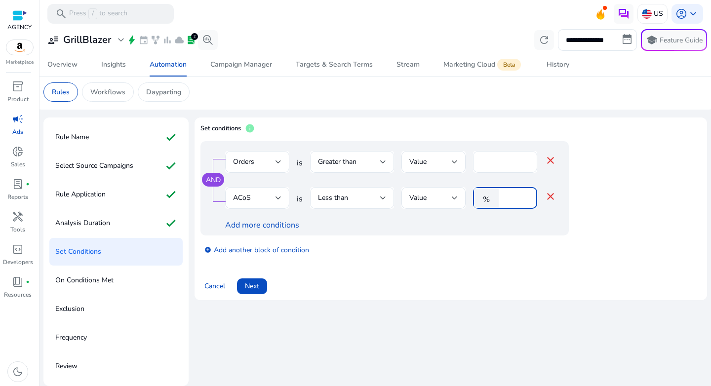
drag, startPoint x: 514, startPoint y: 198, endPoint x: 483, endPoint y: 199, distance: 30.7
click at [483, 199] on div "% *" at bounding box center [501, 198] width 56 height 22
type input "**"
click at [506, 272] on div "Cancel Next" at bounding box center [451, 283] width 501 height 24
click at [258, 227] on link "Add more conditions" at bounding box center [262, 225] width 74 height 11
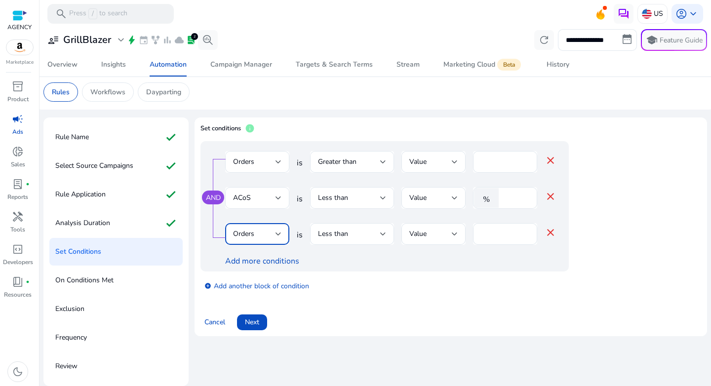
click at [264, 235] on div "Orders" at bounding box center [254, 234] width 42 height 11
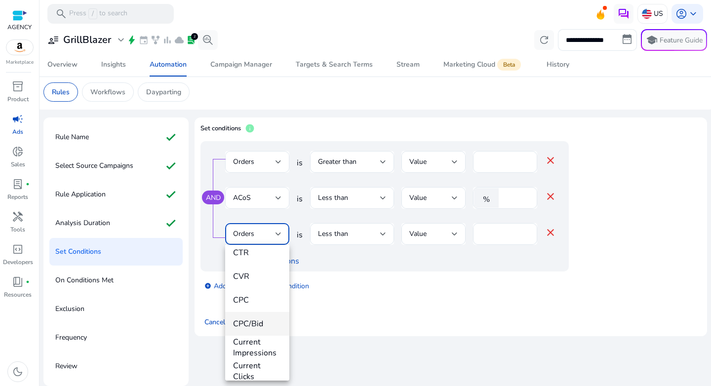
scroll to position [231, 0]
click at [257, 300] on mat-option "CPC/Bid" at bounding box center [257, 291] width 64 height 24
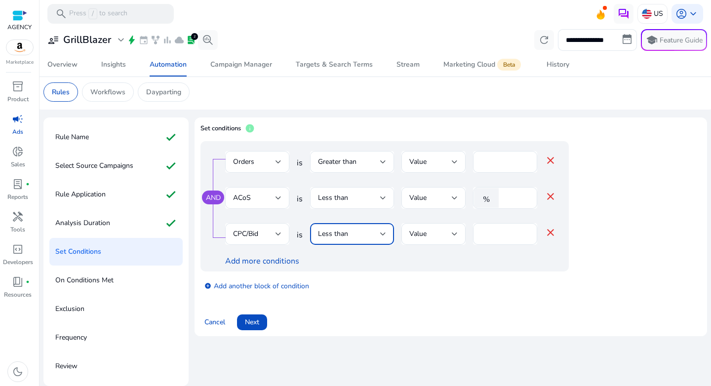
click at [358, 235] on div "Less than" at bounding box center [349, 234] width 62 height 11
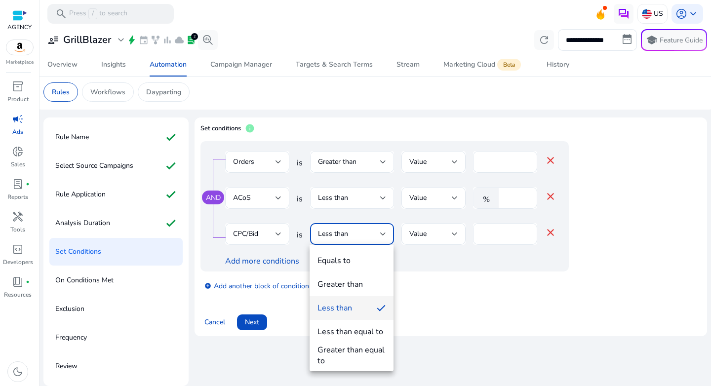
drag, startPoint x: 359, startPoint y: 280, endPoint x: 369, endPoint y: 278, distance: 10.2
click at [359, 281] on div "Greater than" at bounding box center [340, 284] width 45 height 11
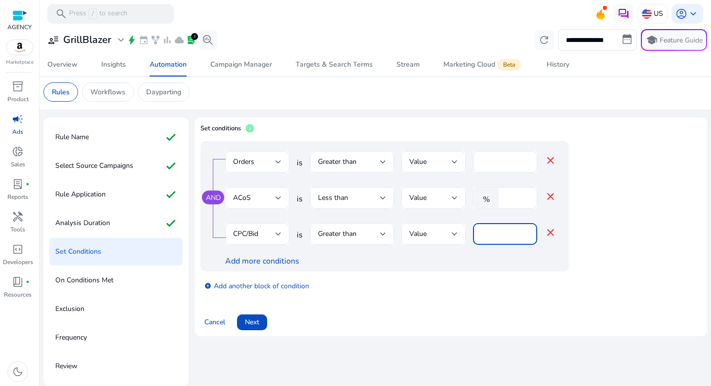
drag, startPoint x: 458, startPoint y: 234, endPoint x: 431, endPoint y: 234, distance: 27.2
click at [431, 234] on div "CPC/Bid is Greater than Value * close" at bounding box center [390, 239] width 331 height 32
type input "*"
click at [586, 287] on div "add_circle Add another block of condition" at bounding box center [405, 286] width 408 height 28
click at [258, 324] on span "Next" at bounding box center [252, 322] width 14 height 10
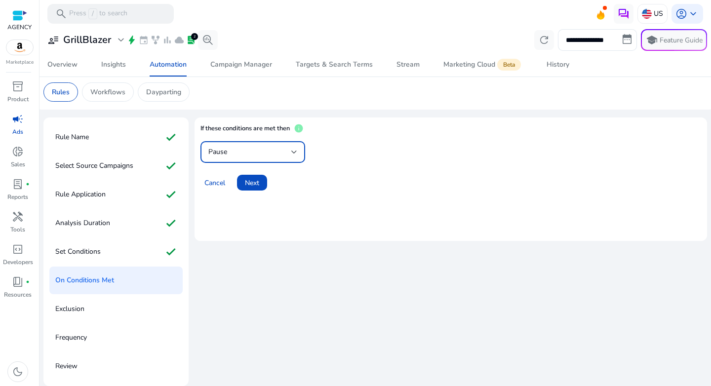
click at [276, 154] on div "Pause" at bounding box center [249, 152] width 83 height 11
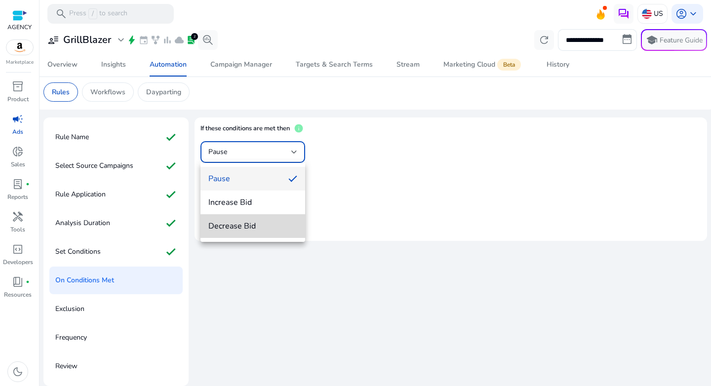
click at [280, 223] on span "Decrease Bid" at bounding box center [252, 226] width 89 height 11
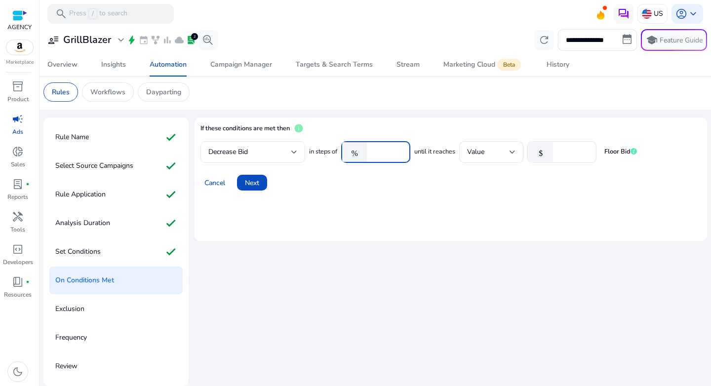
drag, startPoint x: 389, startPoint y: 152, endPoint x: 340, endPoint y: 151, distance: 48.9
click at [340, 151] on div "in steps of % **** until it reaches Value $ * Floor Bid" at bounding box center [473, 152] width 328 height 22
type input "***"
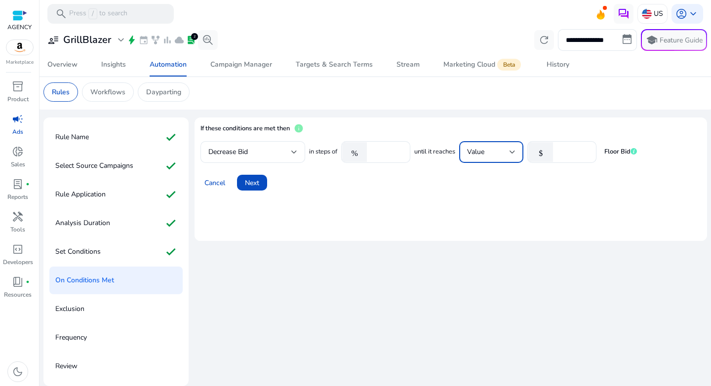
click at [484, 151] on span "Value" at bounding box center [475, 151] width 17 height 9
click at [492, 258] on span "CPC" at bounding box center [493, 259] width 48 height 11
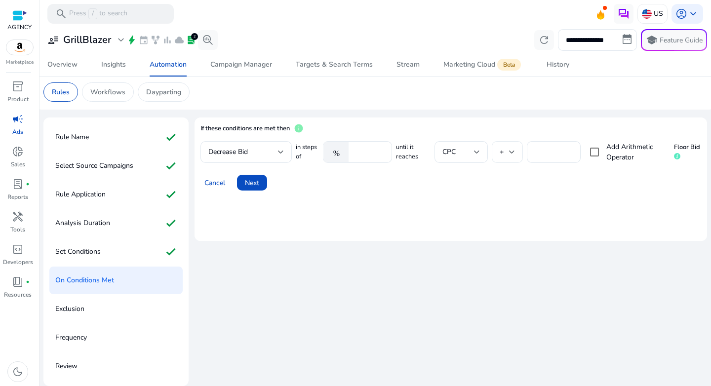
click at [510, 153] on div at bounding box center [512, 152] width 6 height 4
click at [509, 225] on span "*" at bounding box center [505, 226] width 15 height 11
drag, startPoint x: 549, startPoint y: 150, endPoint x: 510, endPoint y: 153, distance: 39.1
click at [510, 153] on div "in steps of % *** until it reaches CPC * * Add Arithmetic Operator Floor Bid" at bounding box center [498, 152] width 405 height 22
type input "****"
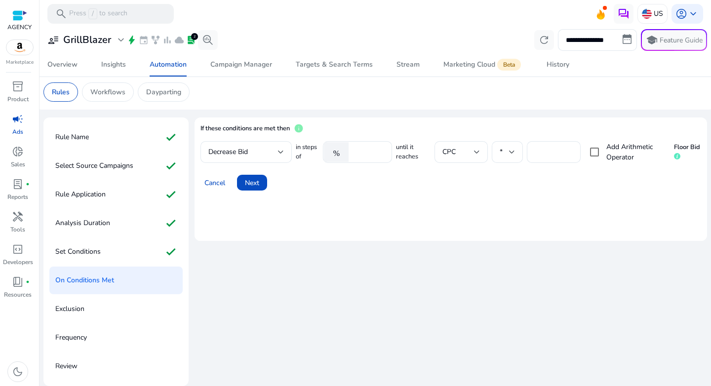
click at [541, 227] on mat-card "If these conditions are met then info Decrease Bid in steps of % *** until it r…" at bounding box center [451, 179] width 513 height 123
click at [407, 212] on mat-card "If these conditions are met then info Decrease Bid in steps of % *** until it r…" at bounding box center [451, 179] width 513 height 123
click at [282, 148] on div "Decrease Bid" at bounding box center [246, 152] width 91 height 22
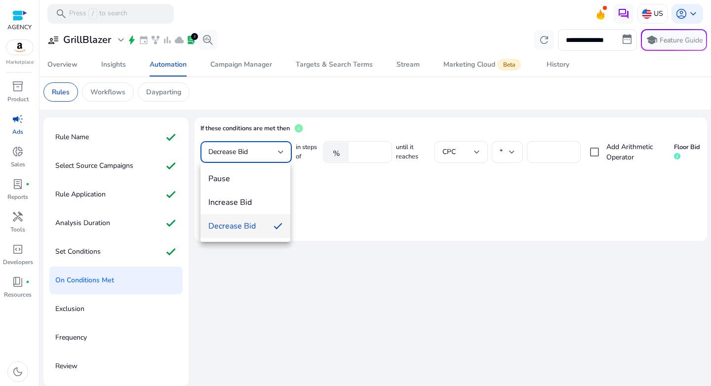
click at [346, 191] on div at bounding box center [355, 193] width 711 height 386
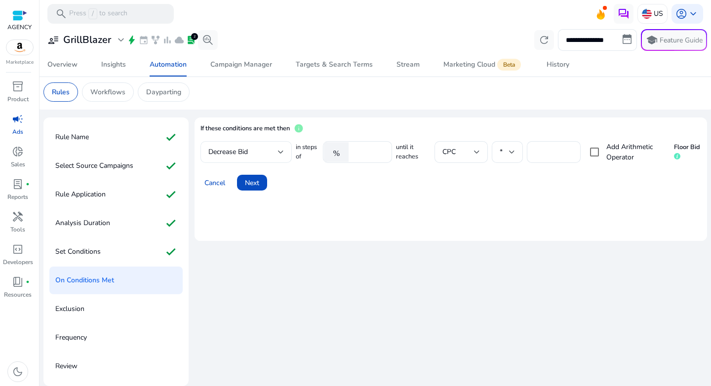
click at [280, 156] on div at bounding box center [281, 152] width 6 height 12
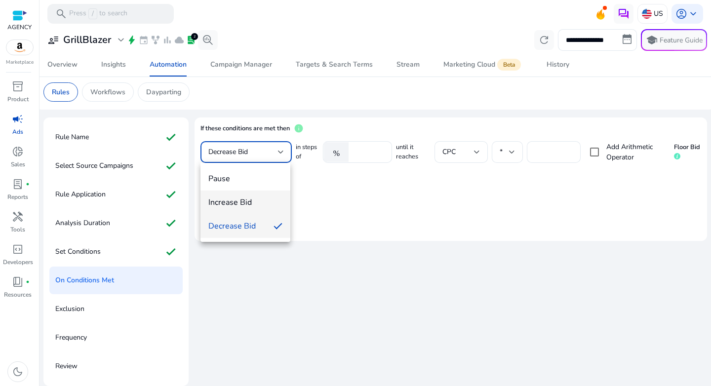
click at [270, 204] on span "Increase Bid" at bounding box center [245, 202] width 74 height 11
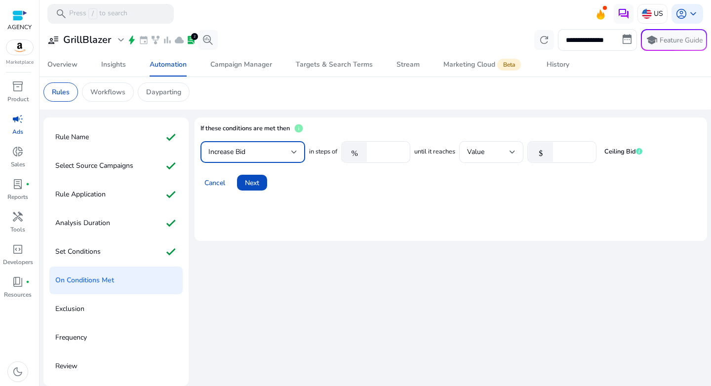
click at [351, 200] on mat-card "If these conditions are met then info Increase Bid in steps of % **** until it …" at bounding box center [451, 179] width 513 height 123
click at [271, 161] on div "Increase Bid" at bounding box center [252, 152] width 89 height 22
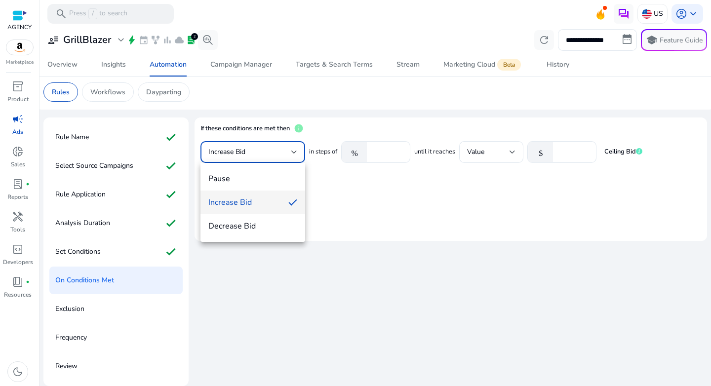
click at [374, 152] on div at bounding box center [355, 193] width 711 height 386
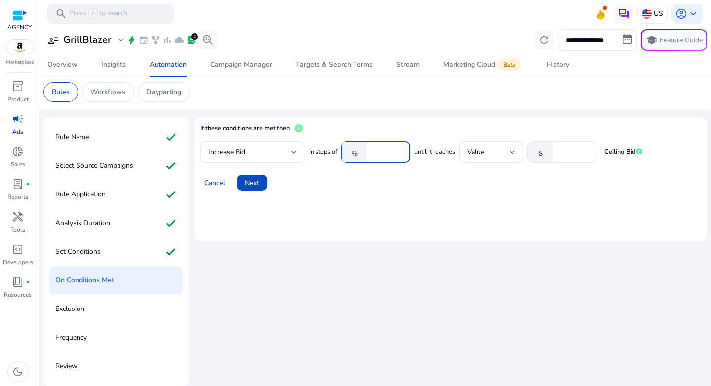
drag, startPoint x: 387, startPoint y: 152, endPoint x: 367, endPoint y: 152, distance: 20.2
click at [367, 152] on div "% ****" at bounding box center [371, 152] width 61 height 22
type input "**"
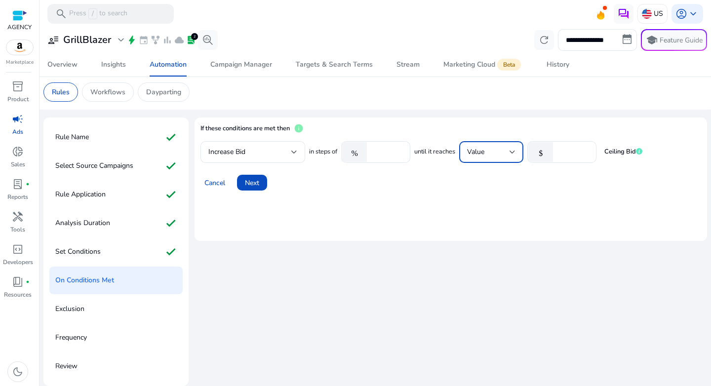
click at [506, 150] on div "Value" at bounding box center [488, 152] width 42 height 11
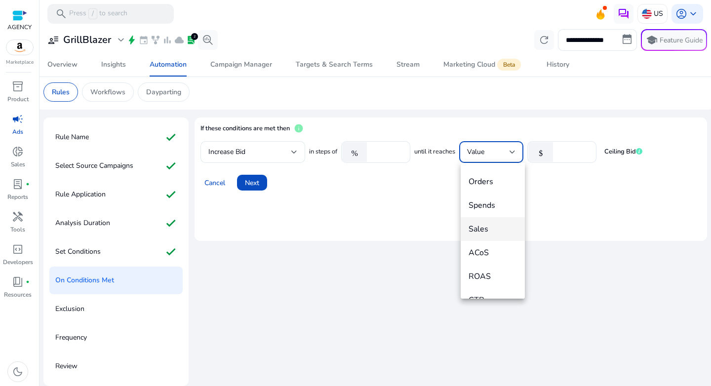
scroll to position [273, 0]
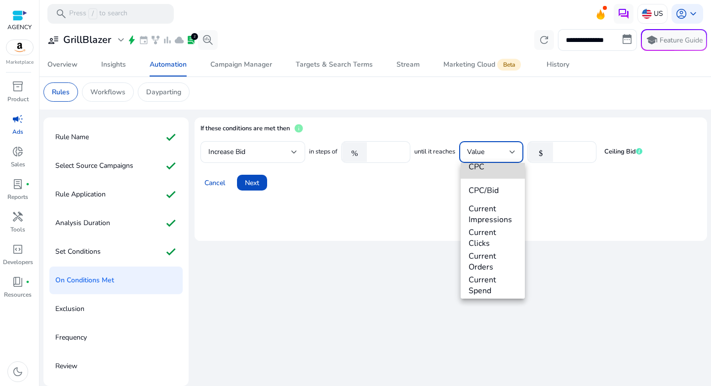
click at [491, 175] on mat-option "CPC" at bounding box center [493, 167] width 64 height 24
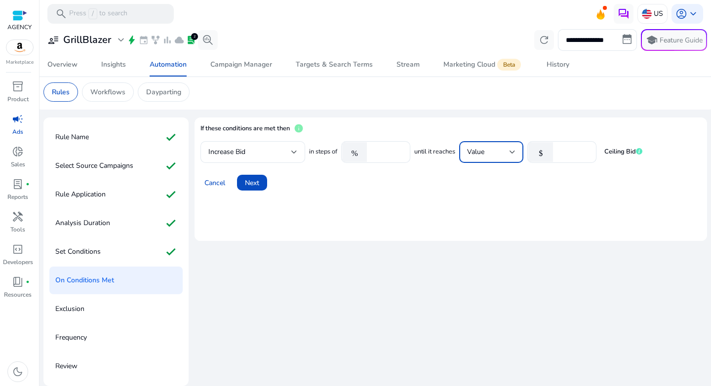
scroll to position [265, 0]
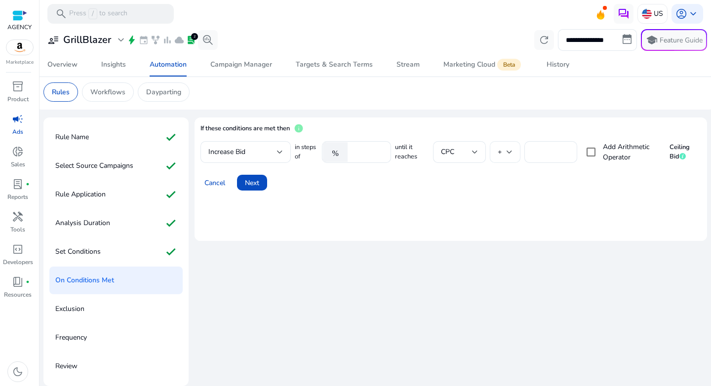
click at [509, 156] on div at bounding box center [510, 152] width 6 height 12
click at [506, 224] on span "*" at bounding box center [503, 226] width 14 height 11
drag, startPoint x: 543, startPoint y: 148, endPoint x: 519, endPoint y: 152, distance: 24.5
click at [520, 152] on div "in steps of % ** until it reaches CPC * * Add Arithmetic Operator Ceiling Bid" at bounding box center [498, 152] width 406 height 22
type input "****"
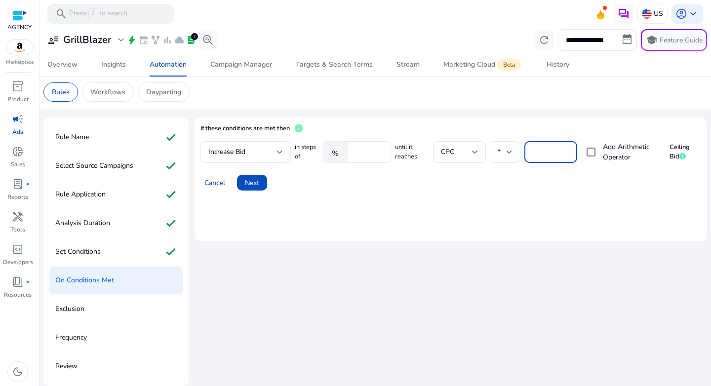
drag, startPoint x: 497, startPoint y: 213, endPoint x: 488, endPoint y: 213, distance: 8.9
click at [497, 213] on mat-card "If these conditions are met then info Increase Bid in steps of % ** until it re…" at bounding box center [451, 179] width 513 height 123
click at [279, 161] on div "Increase Bid" at bounding box center [245, 152] width 75 height 22
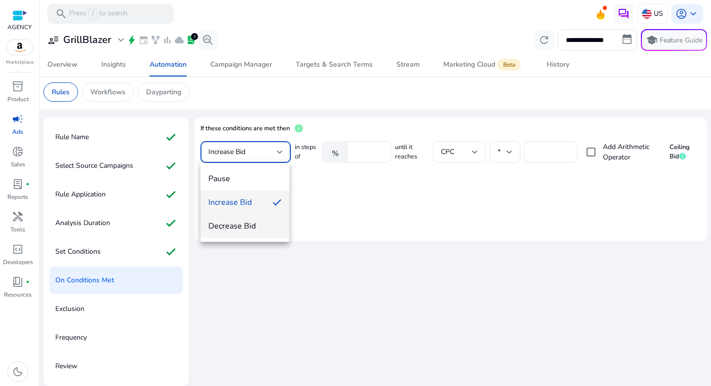
click at [261, 231] on span "Decrease Bid" at bounding box center [245, 226] width 74 height 11
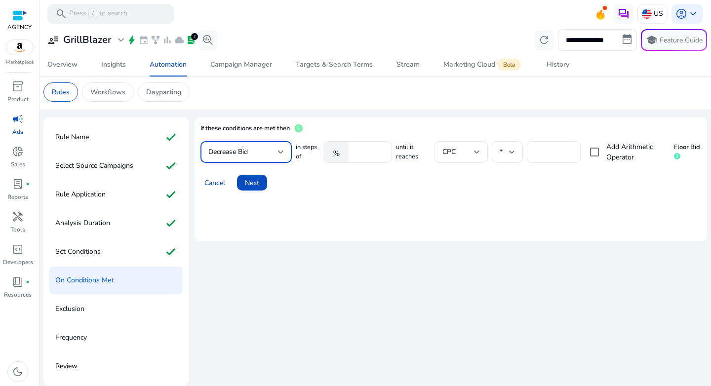
click at [481, 195] on mat-card "If these conditions are met then info Decrease Bid in steps of % *** until it r…" at bounding box center [451, 179] width 513 height 123
click at [255, 188] on span "Next" at bounding box center [252, 183] width 14 height 10
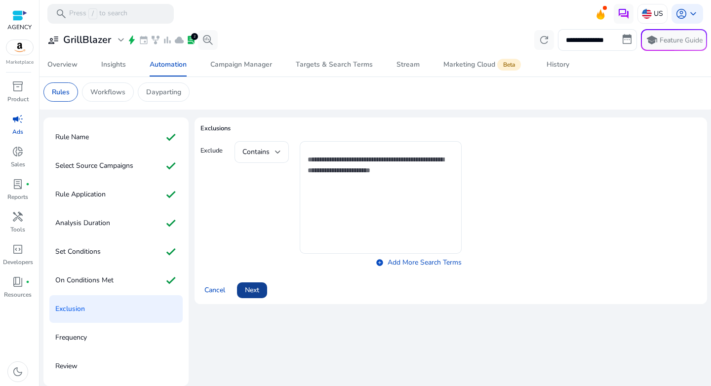
click at [251, 292] on span "Next" at bounding box center [252, 290] width 14 height 10
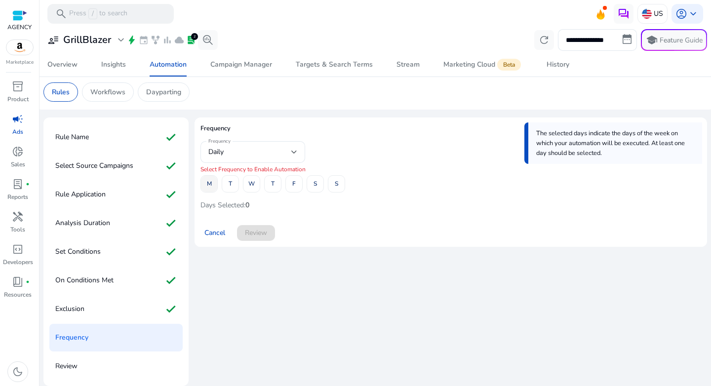
click at [209, 184] on span "M" at bounding box center [209, 183] width 5 height 17
click at [292, 185] on span at bounding box center [294, 184] width 16 height 24
click at [259, 236] on span "Review" at bounding box center [256, 233] width 22 height 10
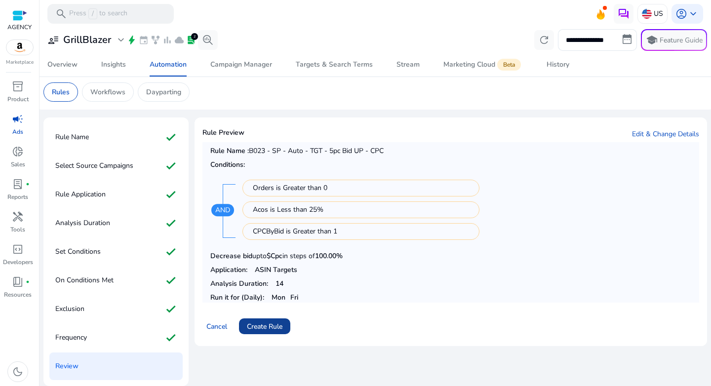
click at [268, 324] on span "Create Rule" at bounding box center [265, 327] width 36 height 10
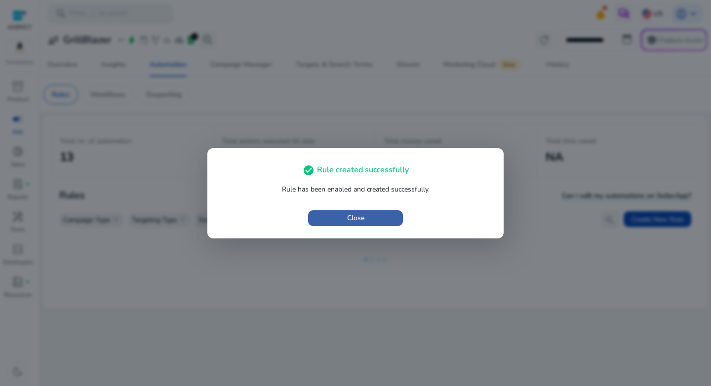
click at [372, 217] on span "button" at bounding box center [355, 218] width 95 height 24
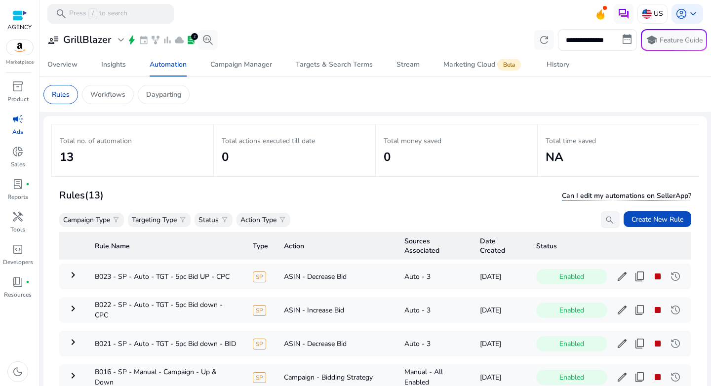
scroll to position [72, 0]
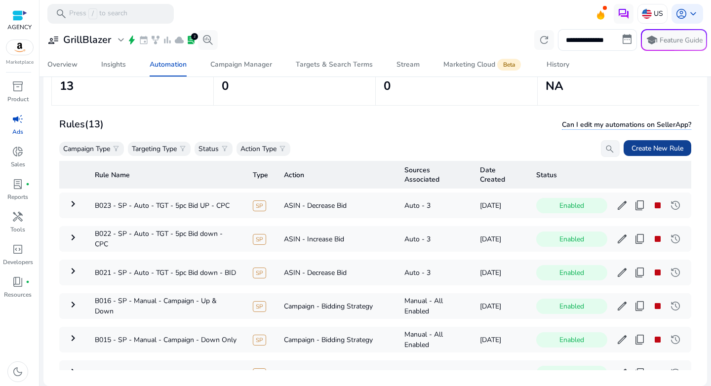
click at [665, 145] on span "Create New Rule" at bounding box center [658, 148] width 52 height 10
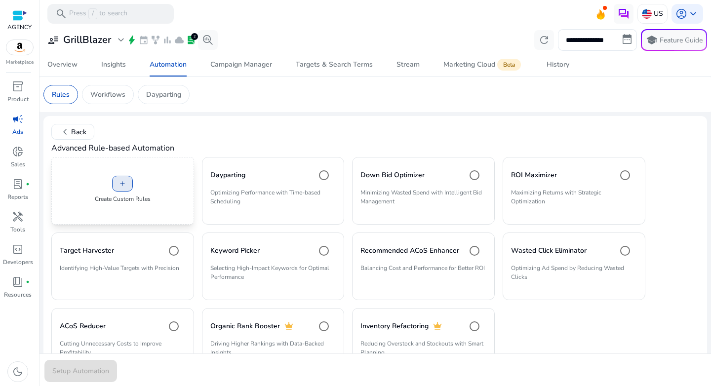
click at [115, 176] on span at bounding box center [123, 184] width 20 height 24
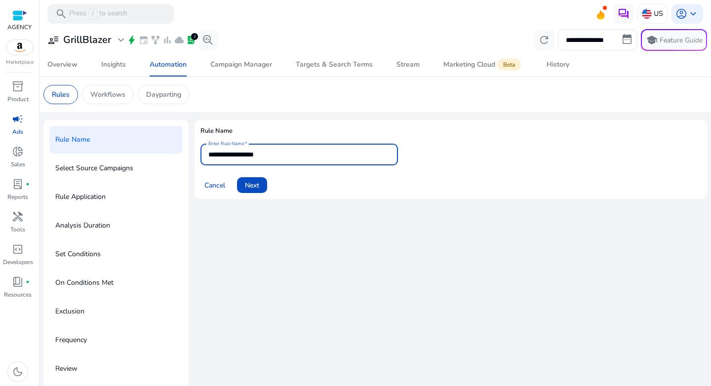
click at [262, 151] on input "**********" at bounding box center [299, 154] width 182 height 11
paste input "**********"
type input "**********"
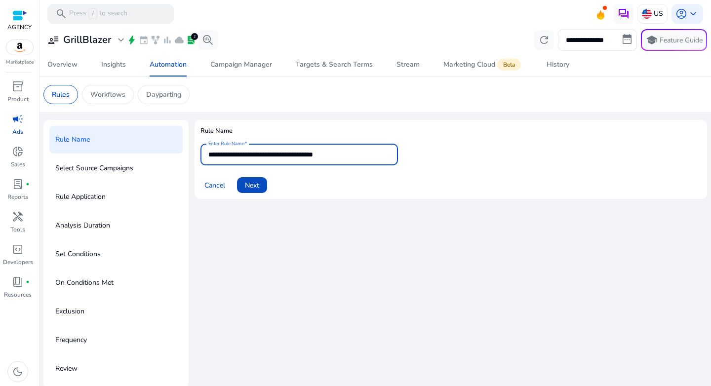
click at [318, 188] on div "Cancel Next" at bounding box center [451, 181] width 501 height 24
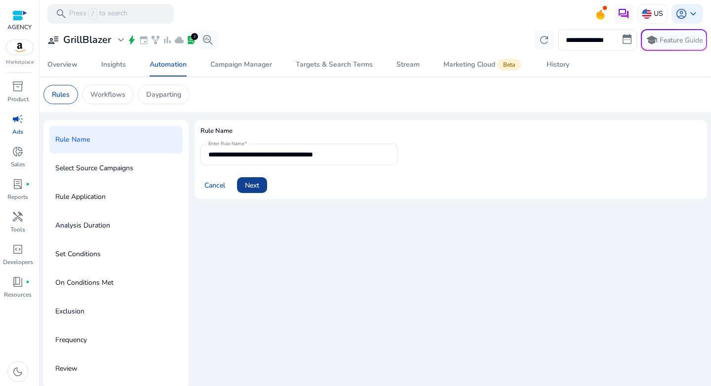
click at [261, 188] on span at bounding box center [252, 185] width 30 height 24
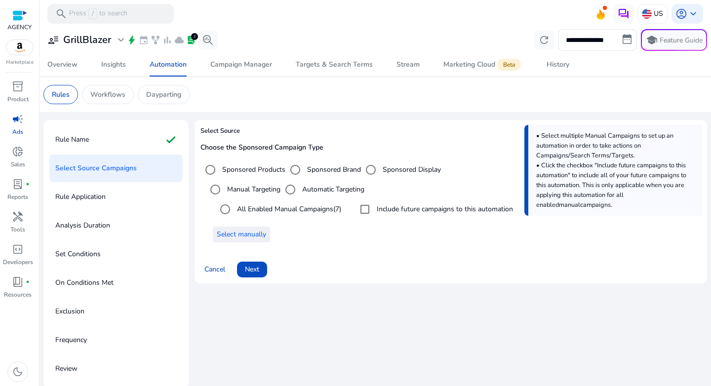
click at [250, 243] on span at bounding box center [241, 235] width 57 height 24
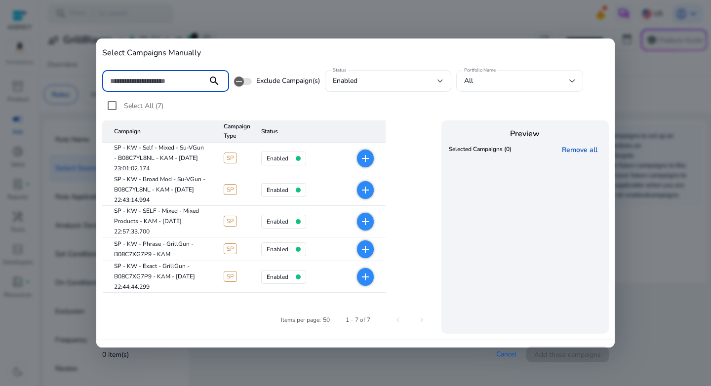
click at [541, 83] on div "All" at bounding box center [516, 81] width 105 height 11
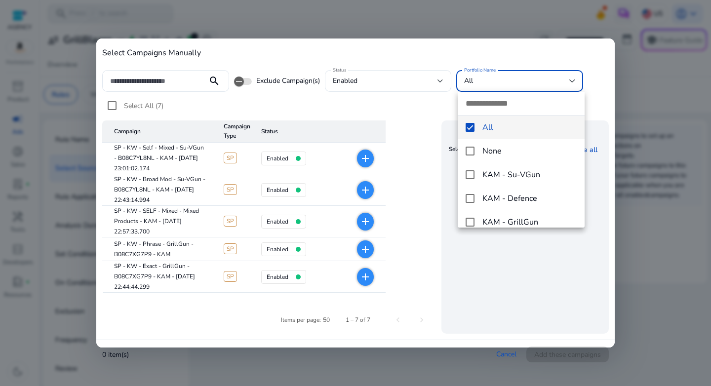
click at [524, 68] on div at bounding box center [355, 193] width 711 height 386
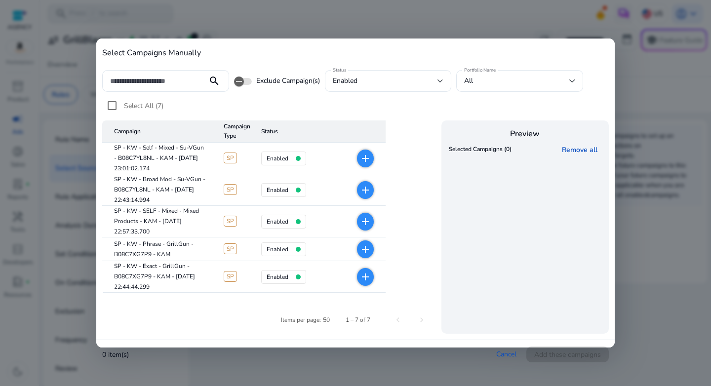
click at [631, 89] on div at bounding box center [355, 193] width 711 height 386
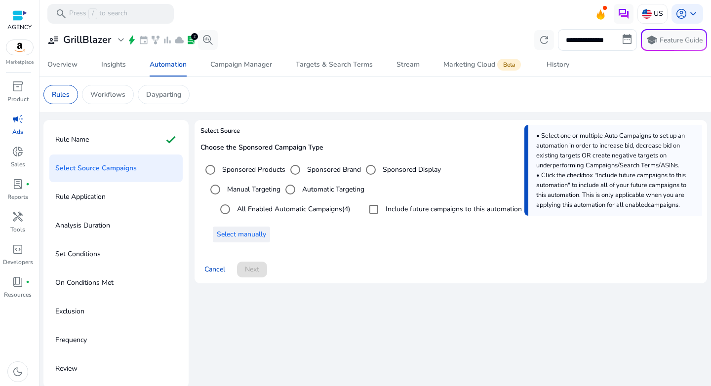
click at [240, 238] on span "Select manually" at bounding box center [241, 234] width 49 height 10
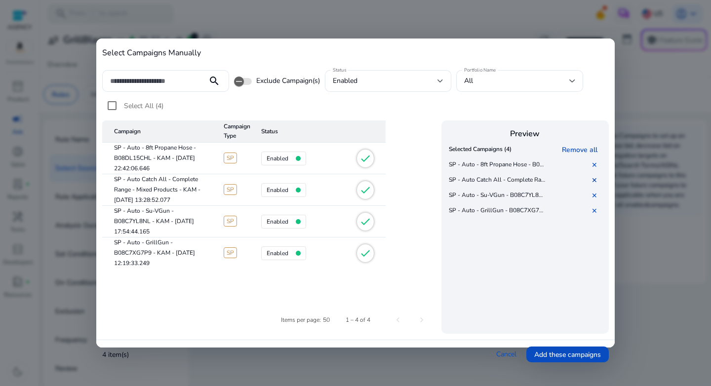
click at [594, 181] on link "✕" at bounding box center [597, 180] width 10 height 9
click at [527, 287] on cdk-virtual-scroll-viewport "Selected Campaigns (3) Remove all SP - Auto - 8ft Propane Hose - B08DL15CHL - K…" at bounding box center [525, 236] width 158 height 189
click at [561, 362] on span at bounding box center [567, 355] width 82 height 24
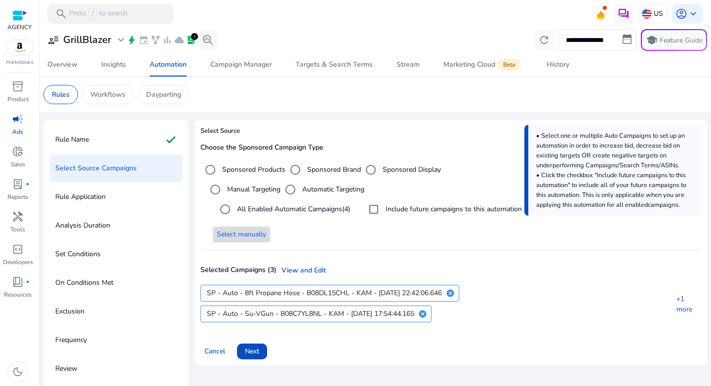
scroll to position [2, 0]
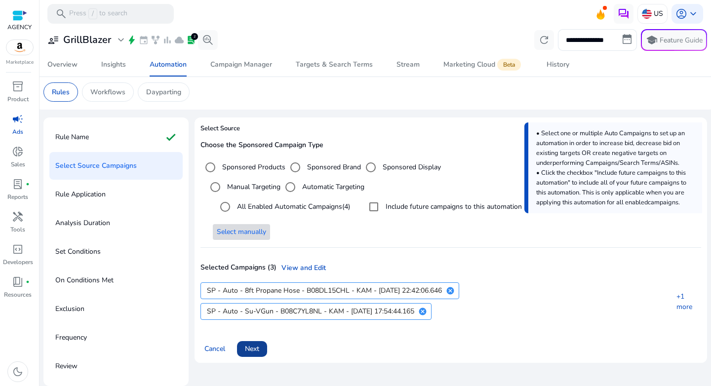
click at [255, 355] on span at bounding box center [252, 349] width 30 height 24
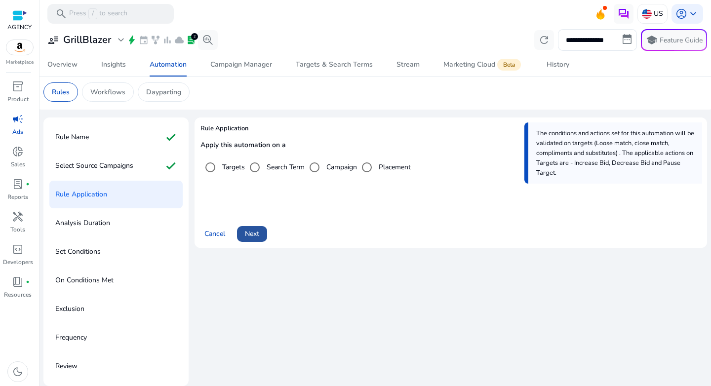
click at [259, 230] on span "Next" at bounding box center [252, 234] width 14 height 10
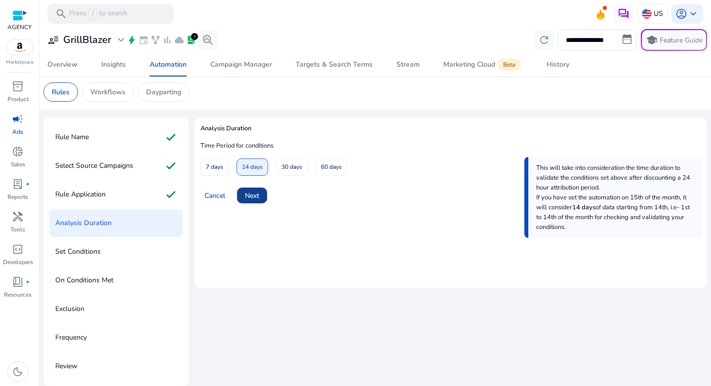
click at [253, 199] on span "Next" at bounding box center [252, 196] width 14 height 10
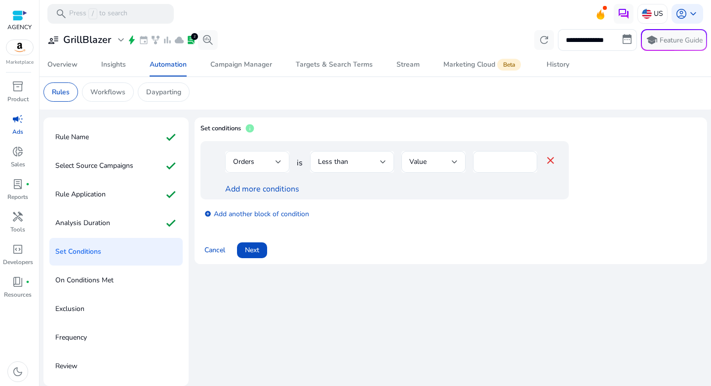
click at [265, 162] on div "Orders" at bounding box center [254, 162] width 42 height 11
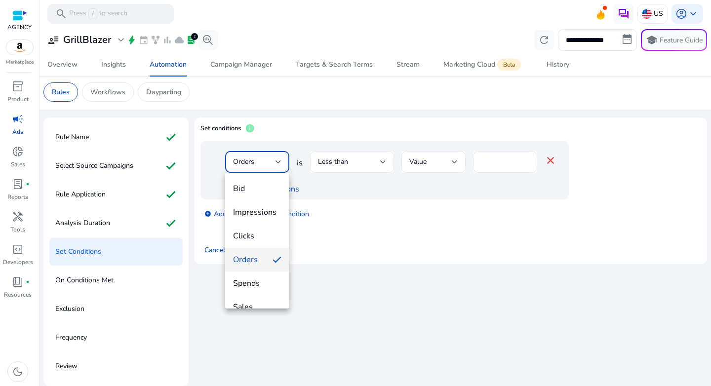
click at [358, 166] on div at bounding box center [355, 193] width 711 height 386
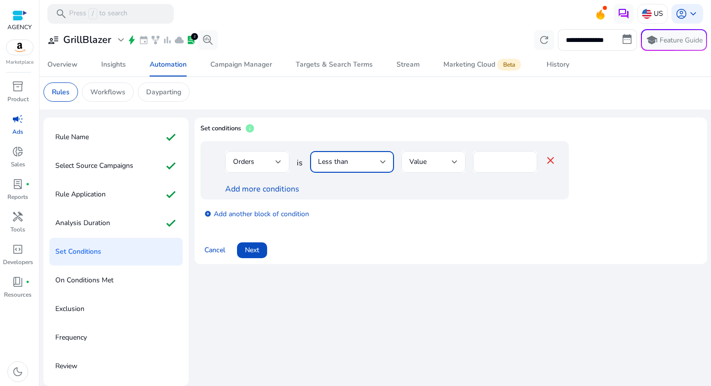
click at [358, 166] on div "Less than" at bounding box center [349, 162] width 62 height 11
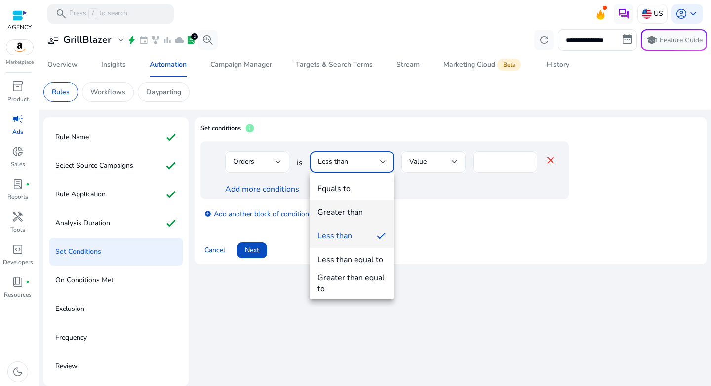
click at [354, 213] on div "Greater than" at bounding box center [340, 212] width 45 height 11
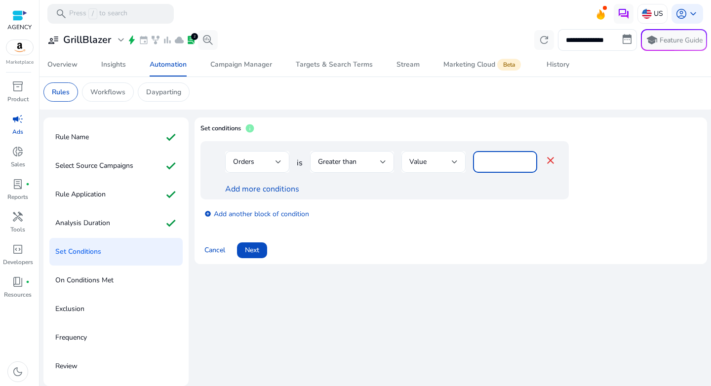
drag, startPoint x: 495, startPoint y: 164, endPoint x: 440, endPoint y: 164, distance: 55.3
click at [440, 164] on div "Orders is Greater than Value * close" at bounding box center [390, 167] width 331 height 32
type input "*"
click at [432, 213] on div "add_circle Add another block of condition" at bounding box center [405, 214] width 408 height 28
click at [245, 193] on link "Add more conditions" at bounding box center [262, 189] width 74 height 11
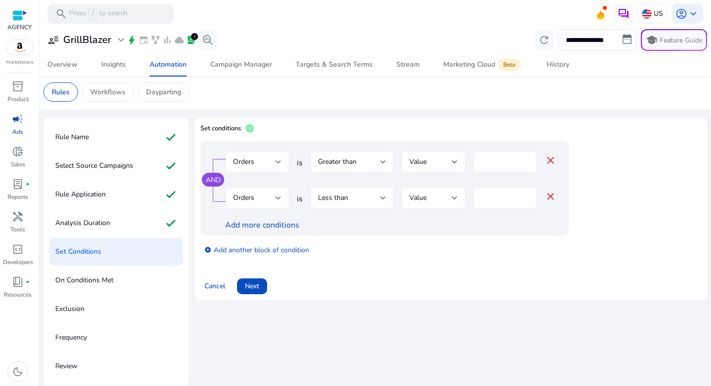
click at [250, 194] on span "Orders" at bounding box center [243, 197] width 21 height 9
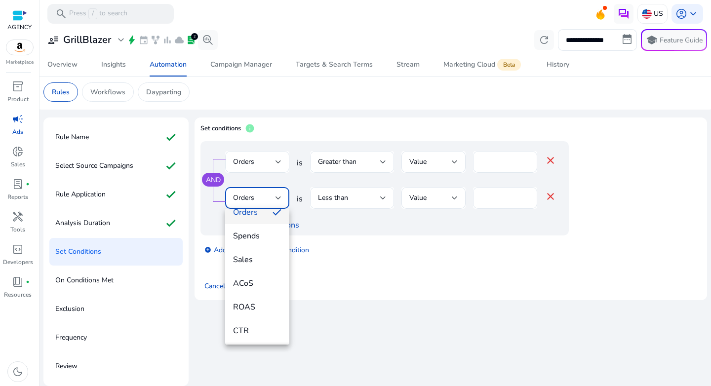
scroll to position [133, 0]
click at [252, 237] on span "ACoS" at bounding box center [257, 234] width 48 height 11
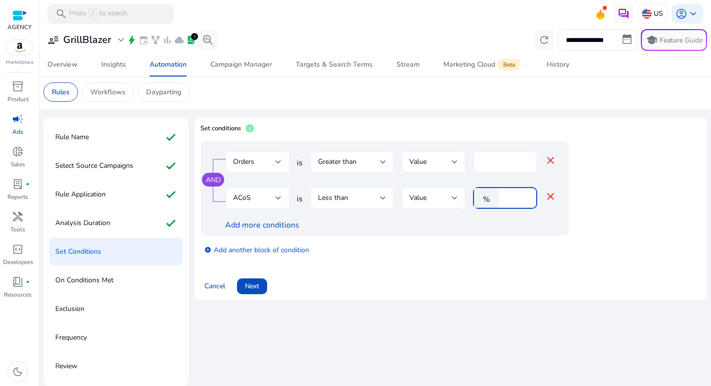
drag, startPoint x: 511, startPoint y: 198, endPoint x: 492, endPoint y: 201, distance: 19.2
click at [492, 201] on div "% *" at bounding box center [501, 198] width 56 height 22
type input "**"
click at [524, 242] on div "add_circle Add another block of condition" at bounding box center [405, 250] width 408 height 28
click at [253, 225] on link "Add more conditions" at bounding box center [262, 225] width 74 height 11
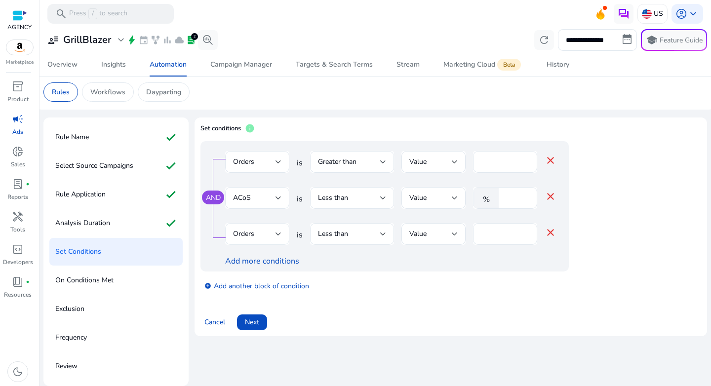
click at [269, 236] on div "Orders" at bounding box center [254, 234] width 42 height 11
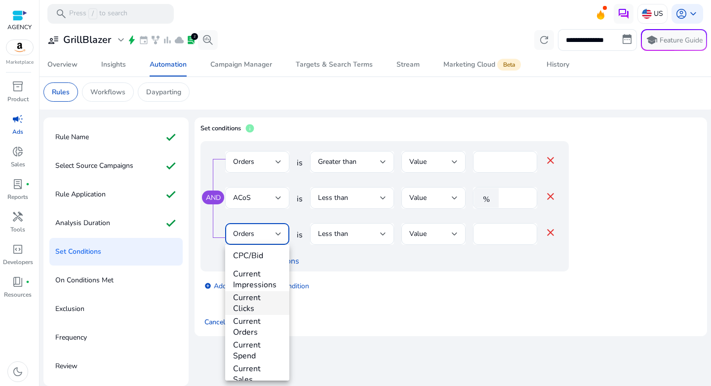
scroll to position [261, 0]
click at [251, 255] on span "CPC/Bid" at bounding box center [257, 260] width 48 height 11
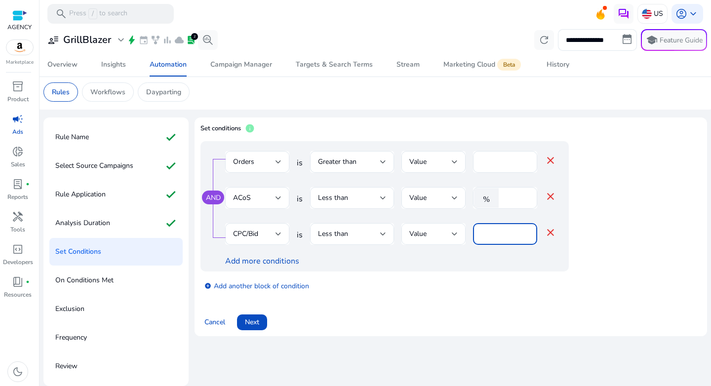
drag, startPoint x: 505, startPoint y: 236, endPoint x: 438, endPoint y: 236, distance: 67.7
click at [438, 236] on div "CPC/Bid is Less than Value * close" at bounding box center [390, 239] width 331 height 32
type input "*"
click at [571, 313] on div "Cancel Next" at bounding box center [451, 319] width 501 height 24
click at [259, 324] on span "Next" at bounding box center [252, 322] width 14 height 10
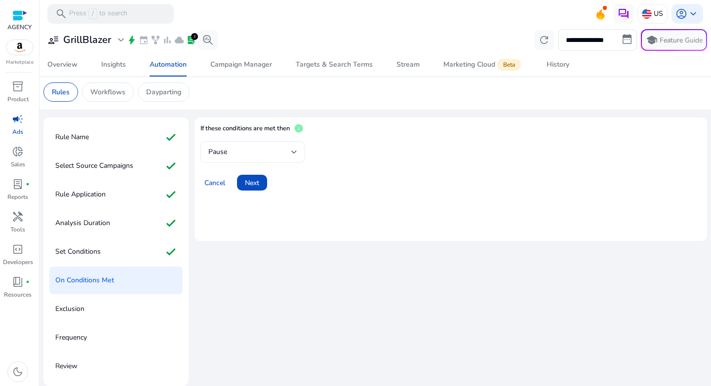
click at [266, 157] on div "Pause" at bounding box center [249, 152] width 83 height 11
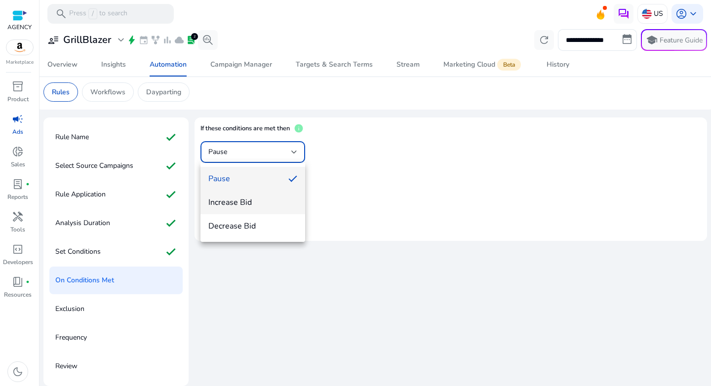
click at [253, 202] on span "Increase Bid" at bounding box center [252, 202] width 89 height 11
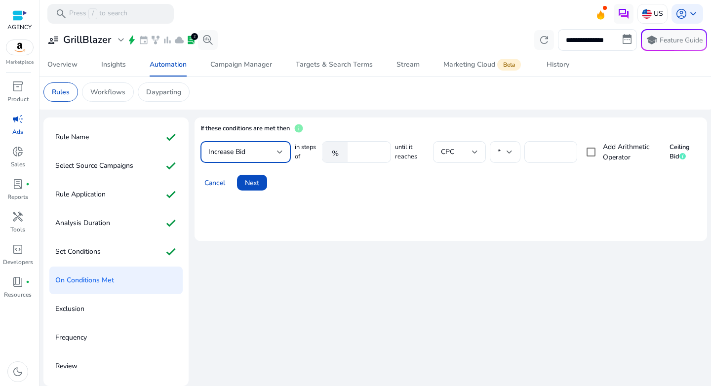
click at [243, 158] on div "Increase Bid" at bounding box center [245, 152] width 75 height 12
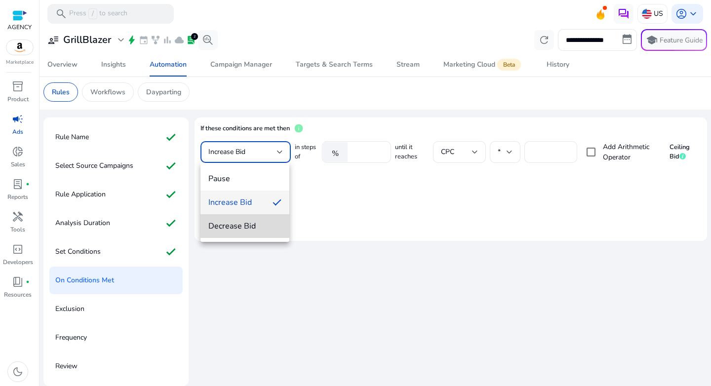
click at [243, 228] on span "Decrease Bid" at bounding box center [245, 226] width 74 height 11
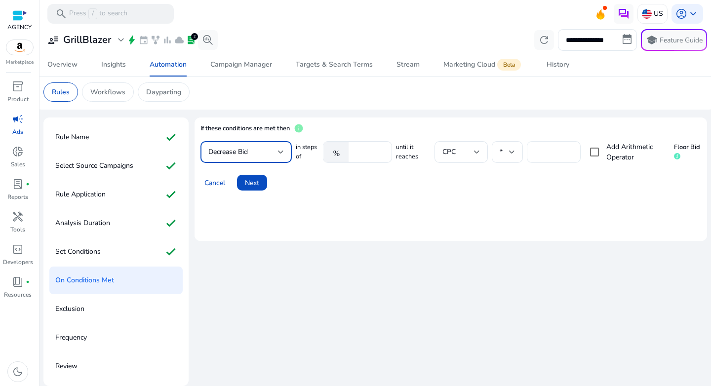
click at [547, 151] on input "****" at bounding box center [554, 152] width 38 height 11
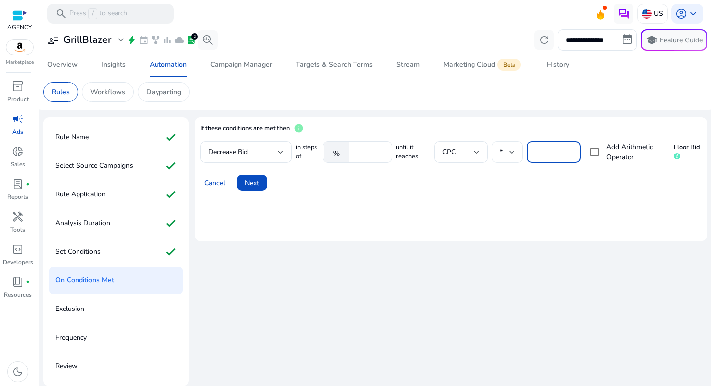
drag, startPoint x: 547, startPoint y: 151, endPoint x: 511, endPoint y: 152, distance: 36.1
click at [511, 152] on div "in steps of % ****** until it reaches CPC * **** Add Arithmetic Operator Floor …" at bounding box center [498, 152] width 405 height 22
type input "****"
click at [501, 200] on mat-card "If these conditions are met then info Decrease Bid in steps of % ****** until i…" at bounding box center [451, 179] width 513 height 123
click at [256, 187] on span "Next" at bounding box center [252, 183] width 14 height 10
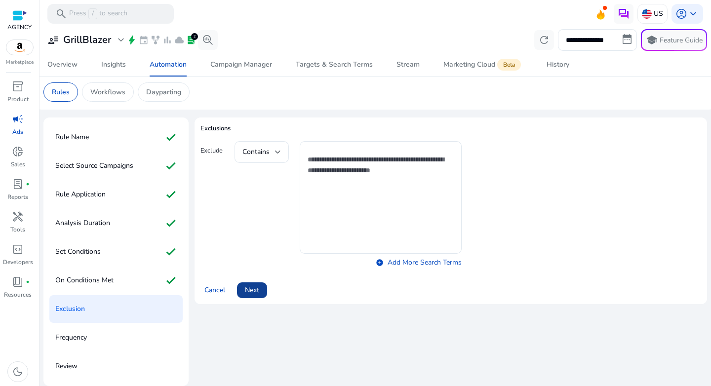
click at [257, 292] on span "Next" at bounding box center [252, 290] width 14 height 10
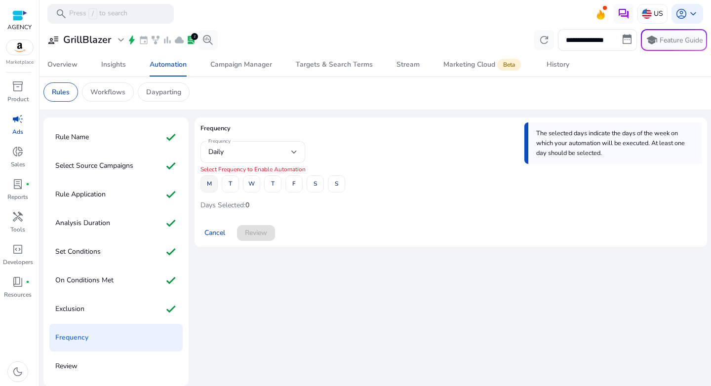
click at [213, 188] on span at bounding box center [209, 184] width 16 height 24
click at [289, 188] on span at bounding box center [294, 184] width 16 height 24
click at [256, 235] on span "Review" at bounding box center [256, 233] width 22 height 10
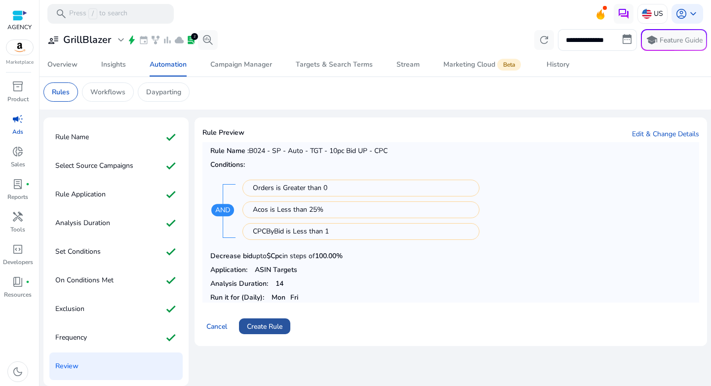
click at [269, 326] on span "Create Rule" at bounding box center [265, 327] width 36 height 10
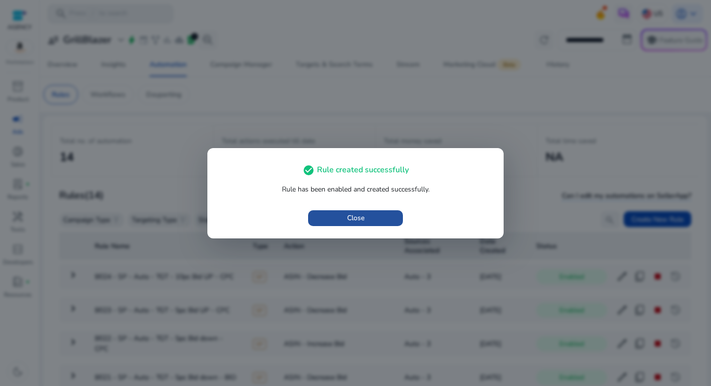
click at [358, 222] on span "Close" at bounding box center [355, 218] width 17 height 10
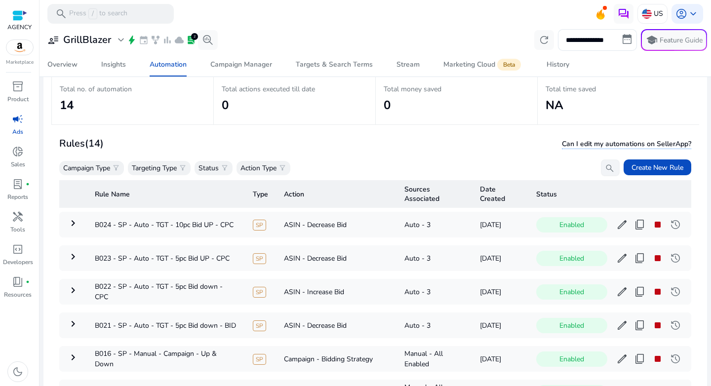
scroll to position [72, 0]
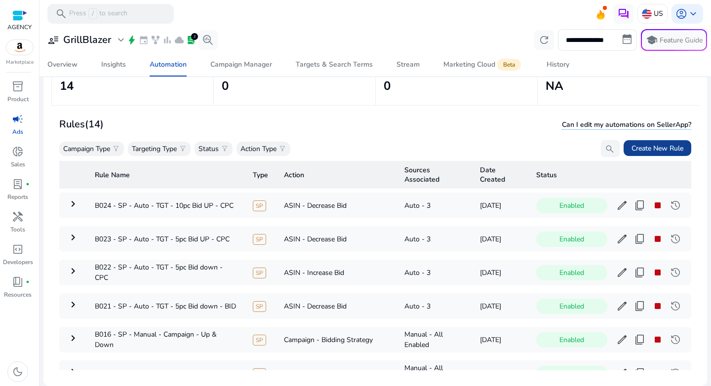
click at [648, 149] on span "Create New Rule" at bounding box center [658, 148] width 52 height 10
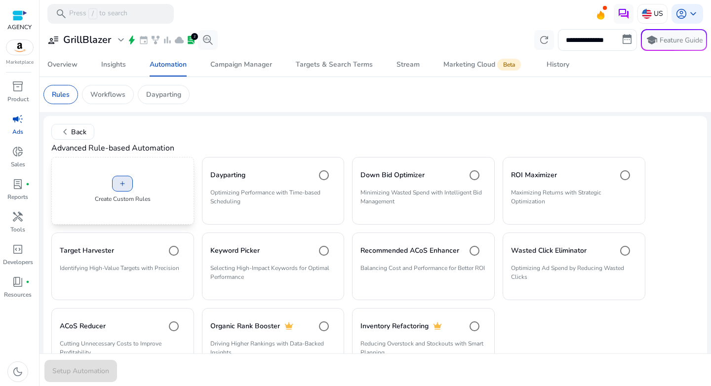
click at [122, 186] on span "add" at bounding box center [123, 184] width 8 height 8
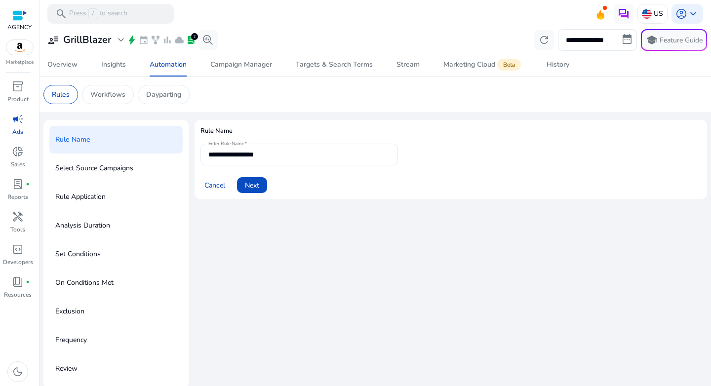
click at [294, 150] on input "**********" at bounding box center [299, 154] width 182 height 11
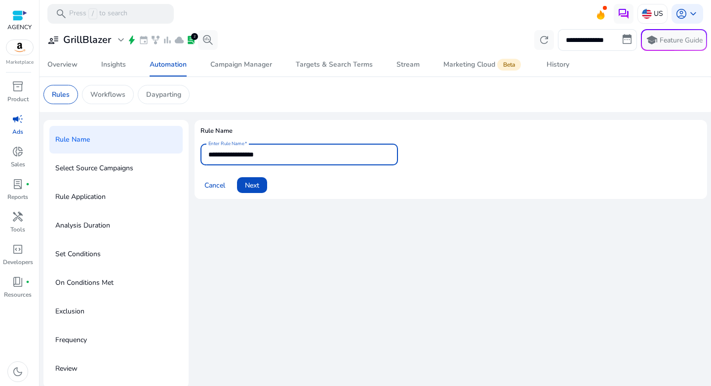
click at [294, 150] on input "**********" at bounding box center [299, 154] width 182 height 11
paste input "**********"
type input "**********"
click at [248, 187] on span "Next" at bounding box center [252, 185] width 14 height 10
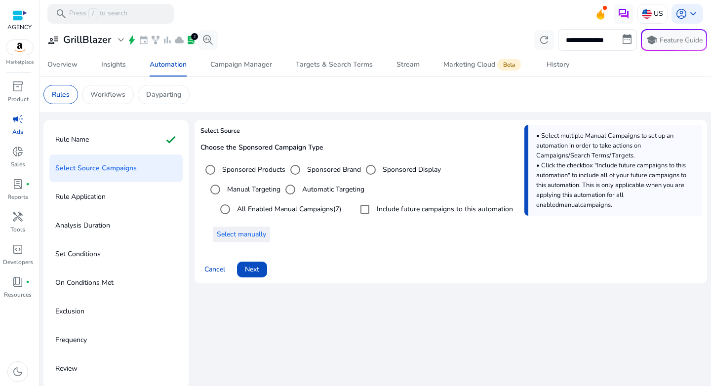
click at [255, 235] on span "Select manually" at bounding box center [241, 234] width 49 height 10
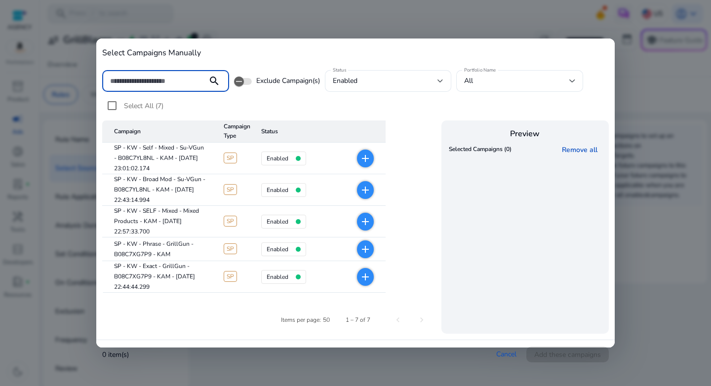
click at [491, 9] on div at bounding box center [355, 193] width 711 height 386
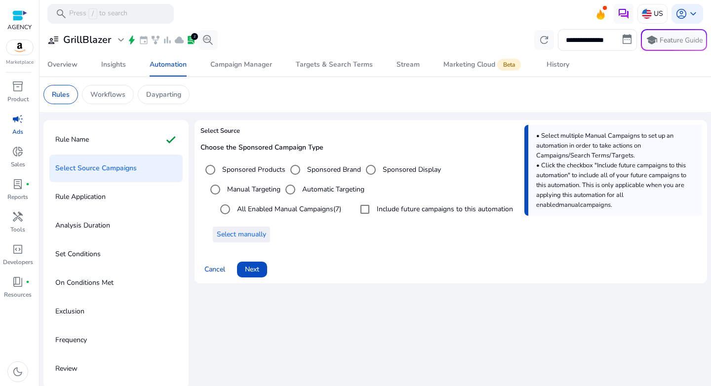
click at [261, 239] on span "Select manually" at bounding box center [241, 234] width 49 height 10
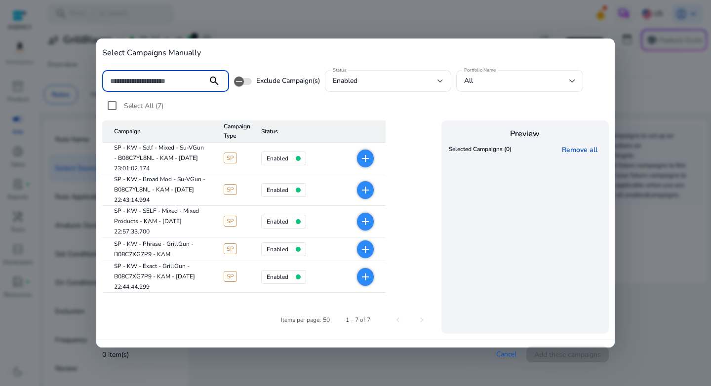
click at [644, 70] on div at bounding box center [355, 193] width 711 height 386
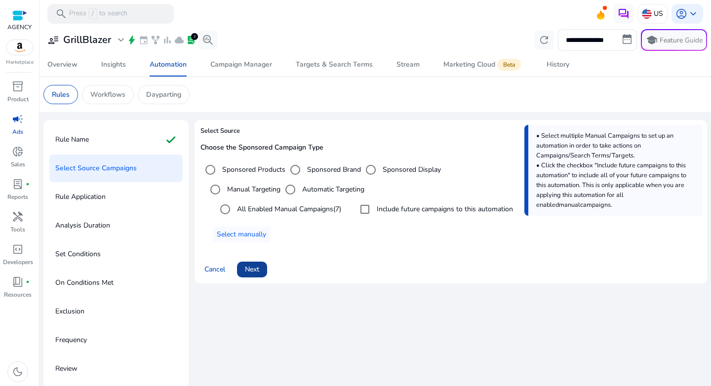
click at [255, 273] on span "Next" at bounding box center [252, 269] width 14 height 10
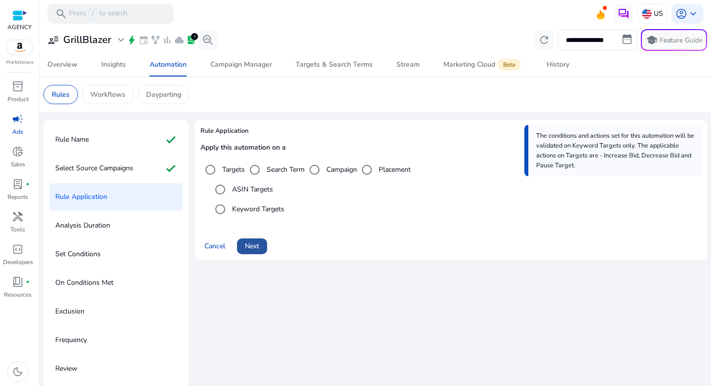
click at [250, 246] on span "Next" at bounding box center [252, 246] width 14 height 10
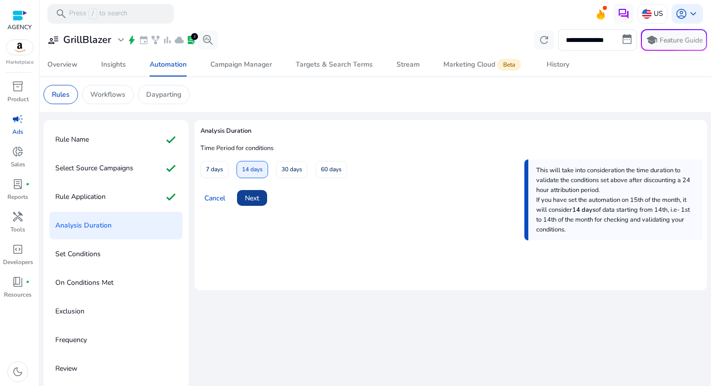
click at [254, 198] on span "Next" at bounding box center [252, 198] width 14 height 10
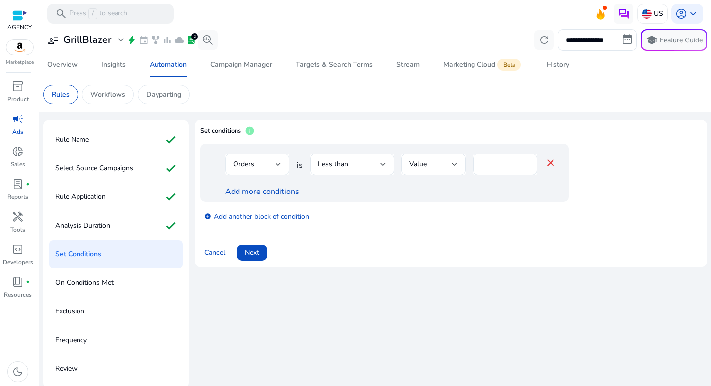
click at [272, 169] on div "Orders" at bounding box center [254, 164] width 42 height 11
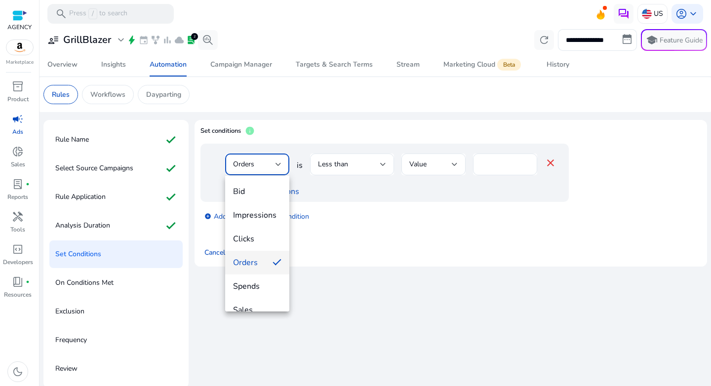
click at [360, 167] on div at bounding box center [355, 193] width 711 height 386
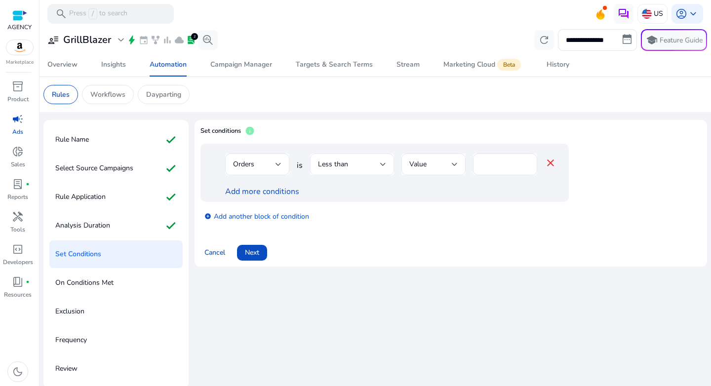
click at [363, 167] on div "Less than" at bounding box center [349, 164] width 62 height 11
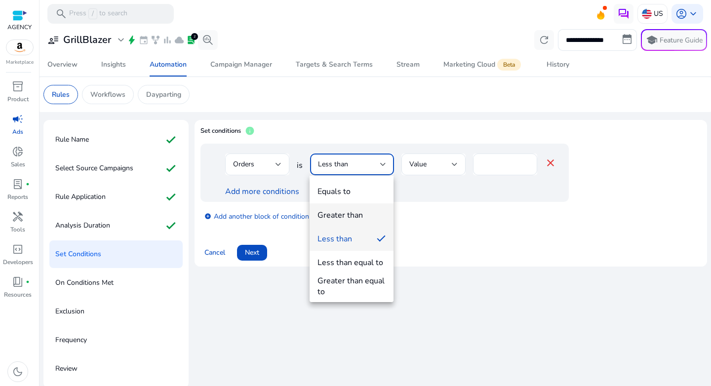
click at [353, 212] on div "Greater than" at bounding box center [340, 215] width 45 height 11
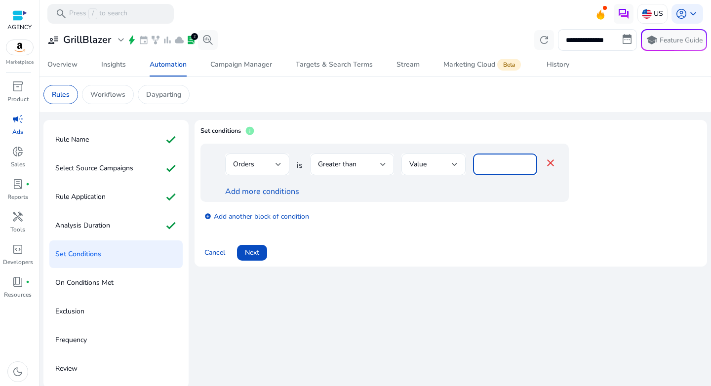
drag, startPoint x: 492, startPoint y: 160, endPoint x: 455, endPoint y: 163, distance: 36.7
click at [455, 163] on div "Orders is Greater than Value * close" at bounding box center [390, 170] width 331 height 32
click at [486, 210] on div "add_circle Add another block of condition" at bounding box center [405, 216] width 408 height 28
drag, startPoint x: 486, startPoint y: 166, endPoint x: 463, endPoint y: 169, distance: 23.5
click at [463, 169] on div "Orders is Greater than Value * close" at bounding box center [390, 170] width 331 height 32
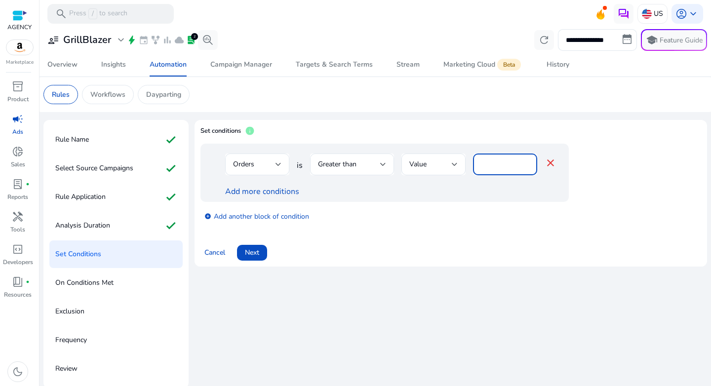
type input "*"
drag, startPoint x: 477, startPoint y: 225, endPoint x: 452, endPoint y: 220, distance: 25.3
click at [477, 225] on div "add_circle Add another block of condition" at bounding box center [405, 216] width 408 height 28
click at [266, 190] on link "Add more conditions" at bounding box center [262, 191] width 74 height 11
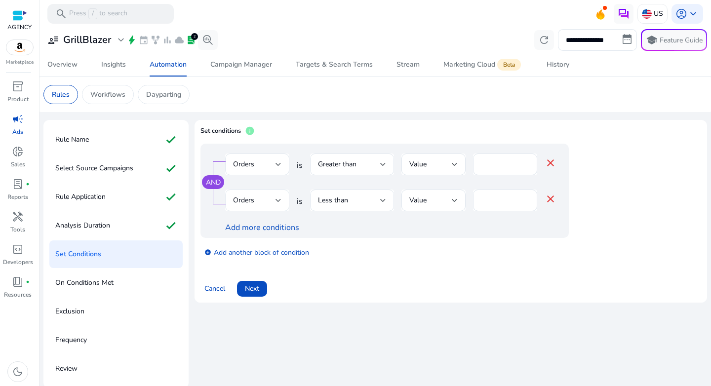
click at [264, 200] on div "Orders" at bounding box center [254, 200] width 42 height 11
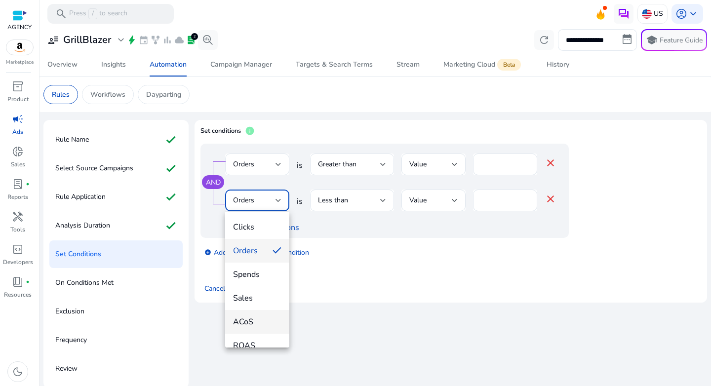
scroll to position [70, 0]
click at [252, 308] on mat-option "ACoS" at bounding box center [257, 300] width 64 height 24
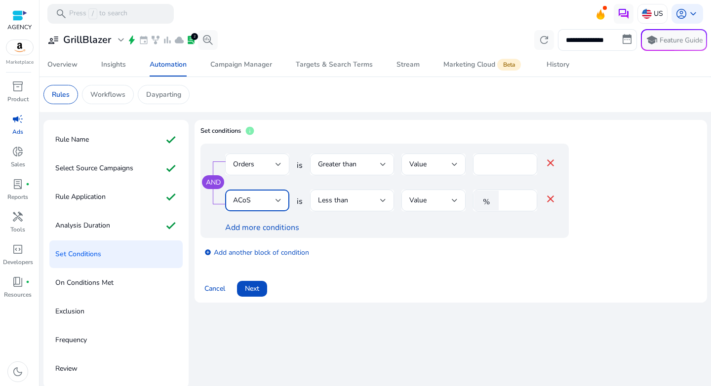
click at [362, 189] on div "AND Orders is Greater than Value * close ACoS is Less than Value % * close Add …" at bounding box center [385, 191] width 368 height 94
click at [360, 197] on div "Less than" at bounding box center [349, 200] width 62 height 11
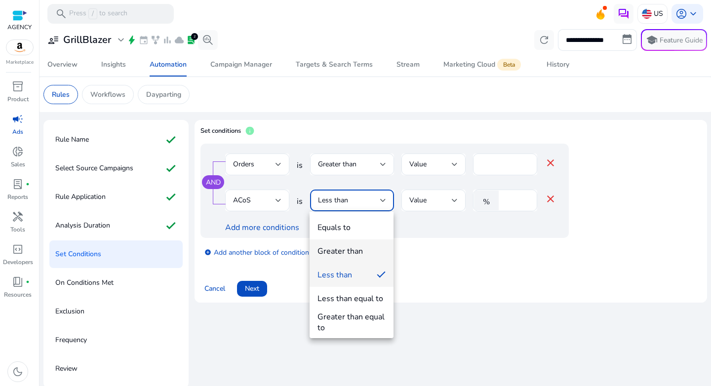
click at [352, 257] on mat-option "Greater than" at bounding box center [352, 252] width 84 height 24
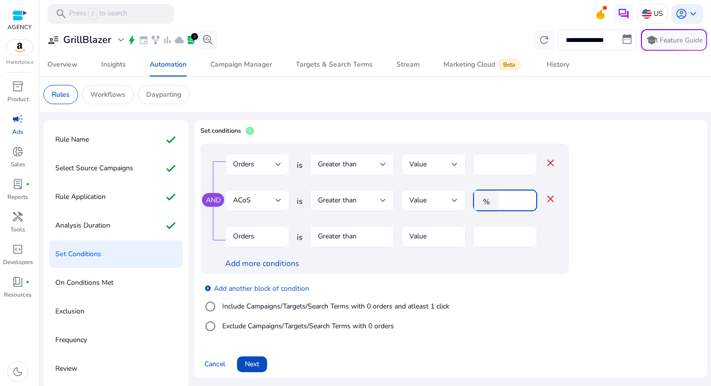
drag, startPoint x: 512, startPoint y: 202, endPoint x: 477, endPoint y: 202, distance: 35.6
click at [477, 202] on div "% *" at bounding box center [501, 201] width 56 height 22
type input "**"
click at [518, 283] on div "add_circle Add another block of condition Include Campaigns/Targets/Search Term…" at bounding box center [405, 307] width 408 height 67
click at [552, 162] on mat-icon "close" at bounding box center [551, 163] width 12 height 12
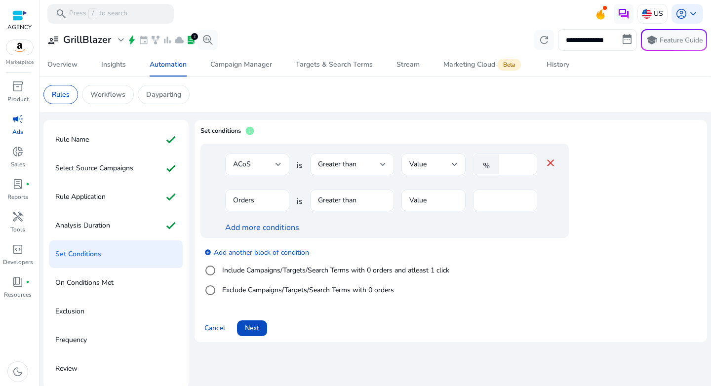
drag, startPoint x: 483, startPoint y: 244, endPoint x: 464, endPoint y: 238, distance: 20.2
click at [484, 243] on div "add_circle Add another block of condition Include Campaigns/Targets/Search Term…" at bounding box center [405, 271] width 408 height 67
click at [592, 233] on div "ACoS is Greater than Value % ** close Orders is Greater than Value * Add more c…" at bounding box center [405, 191] width 408 height 94
click at [250, 271] on label "Include Campaigns/Targets/Search Terms with 0 orders and atleast 1 click" at bounding box center [334, 270] width 229 height 10
click at [260, 201] on div "Clicks" at bounding box center [254, 200] width 42 height 11
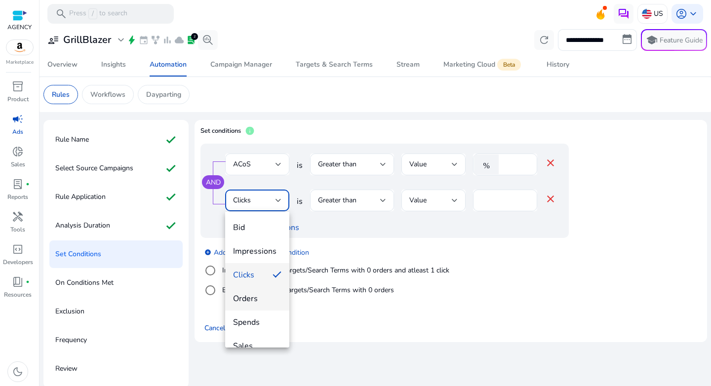
click at [261, 302] on span "Orders" at bounding box center [257, 298] width 48 height 11
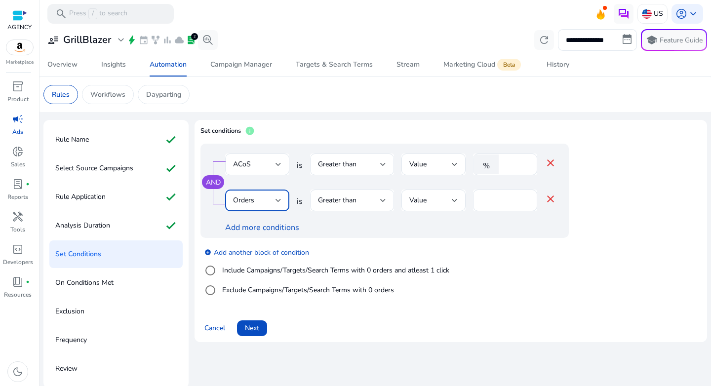
click at [492, 245] on div "add_circle Add another block of condition Include Campaigns/Targets/Search Term…" at bounding box center [405, 271] width 408 height 67
click at [255, 323] on span at bounding box center [252, 329] width 30 height 24
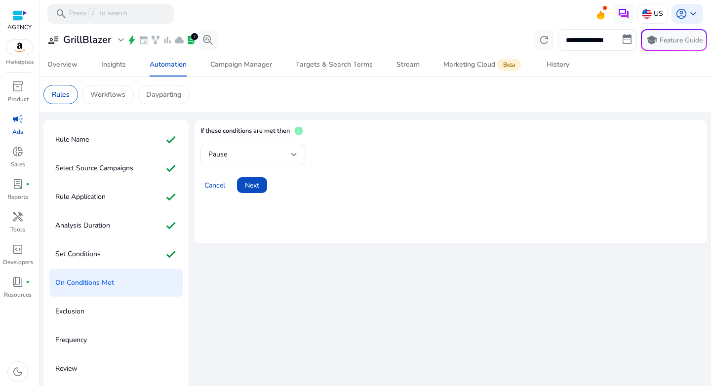
click at [251, 153] on div "Pause" at bounding box center [249, 154] width 83 height 11
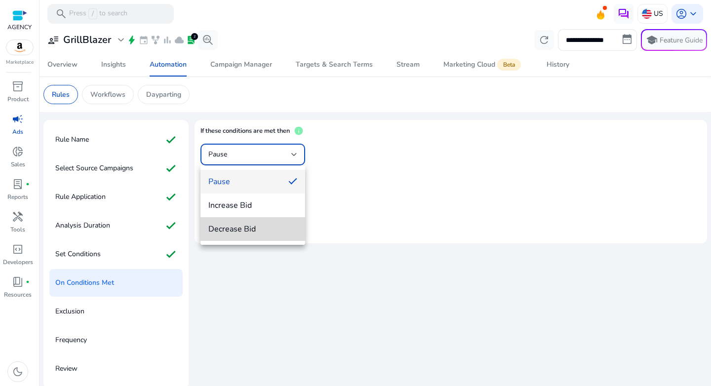
click at [255, 233] on span "Decrease Bid" at bounding box center [252, 229] width 89 height 11
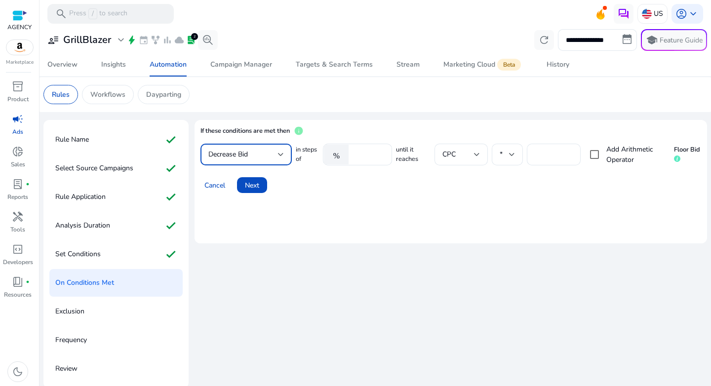
click at [310, 208] on mat-card "If these conditions are met then info Decrease Bid in steps of % ****** until i…" at bounding box center [451, 181] width 513 height 123
click at [372, 156] on input "******" at bounding box center [369, 154] width 31 height 11
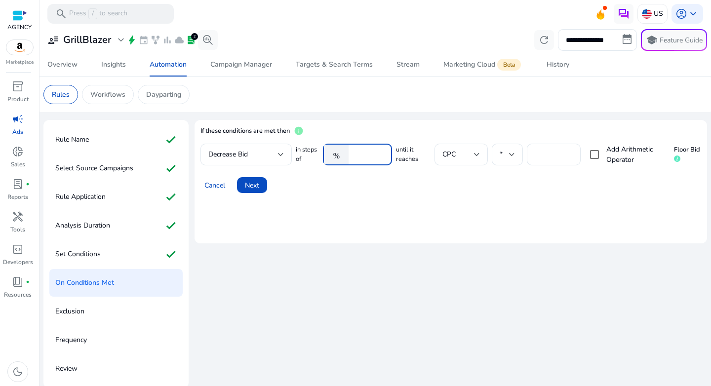
click at [372, 156] on input "******" at bounding box center [369, 154] width 31 height 11
click at [363, 152] on input "******" at bounding box center [369, 154] width 31 height 11
type input "*"
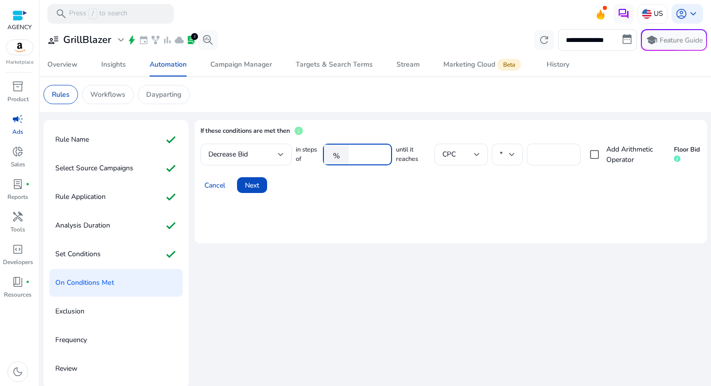
click at [406, 214] on mat-card "If these conditions are met then info Decrease Bid in steps of % * until it rea…" at bounding box center [451, 181] width 513 height 123
click at [510, 156] on div at bounding box center [512, 155] width 6 height 4
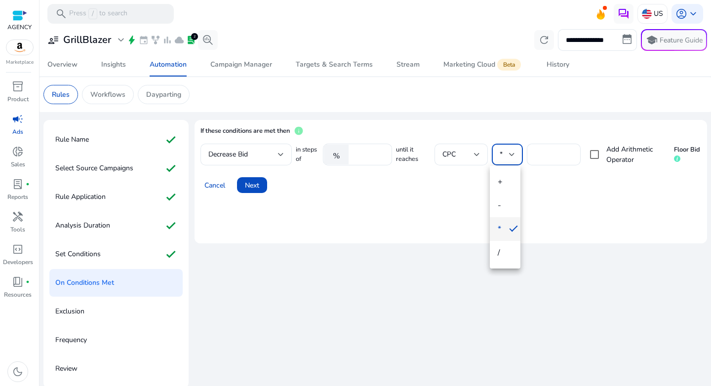
click at [549, 155] on div at bounding box center [355, 193] width 711 height 386
drag, startPoint x: 549, startPoint y: 155, endPoint x: 504, endPoint y: 155, distance: 44.4
click at [504, 155] on div "in steps of % * until it reaches CPC * *** Add Arithmetic Operator Floor Bid" at bounding box center [498, 155] width 405 height 22
drag, startPoint x: 546, startPoint y: 155, endPoint x: 517, endPoint y: 155, distance: 29.1
click at [517, 155] on div "in steps of % * until it reaches CPC * *** Add Arithmetic Operator Floor Bid" at bounding box center [498, 155] width 405 height 22
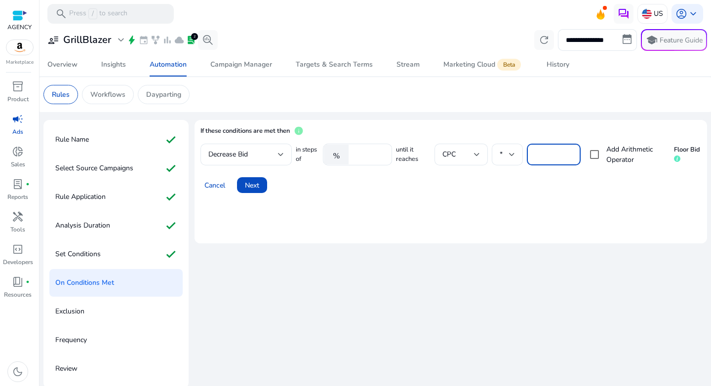
click at [523, 155] on div "in steps of % * until it reaches CPC * *** Add Arithmetic Operator Floor Bid" at bounding box center [498, 155] width 405 height 22
click at [448, 161] on div "CPC" at bounding box center [462, 155] width 38 height 22
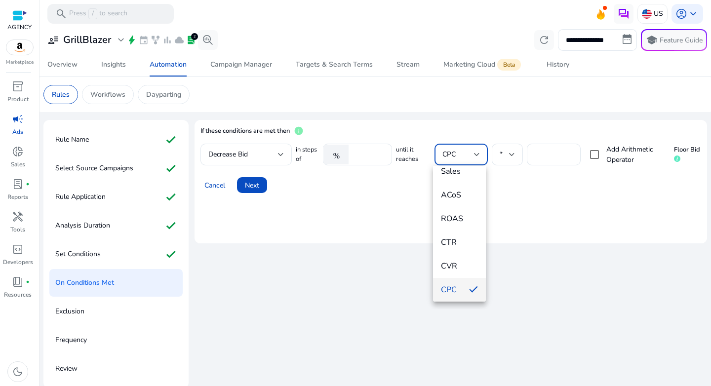
scroll to position [0, 0]
click at [452, 185] on span "Value" at bounding box center [459, 181] width 37 height 11
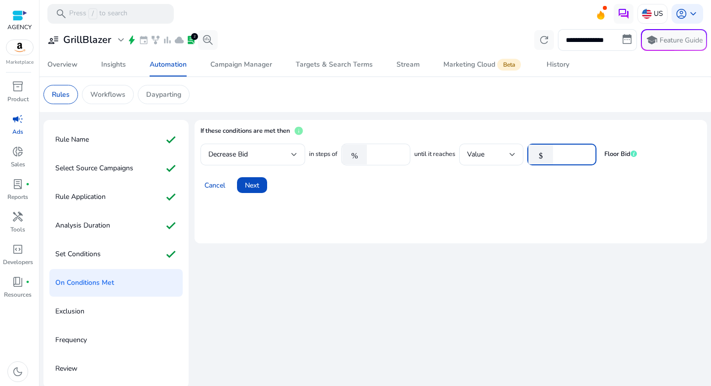
drag, startPoint x: 569, startPoint y: 153, endPoint x: 543, endPoint y: 156, distance: 26.8
click at [543, 156] on div "$ *" at bounding box center [557, 155] width 61 height 22
type input "***"
click at [475, 184] on div "Cancel Next" at bounding box center [451, 181] width 501 height 24
click at [506, 155] on div "Value" at bounding box center [488, 154] width 42 height 11
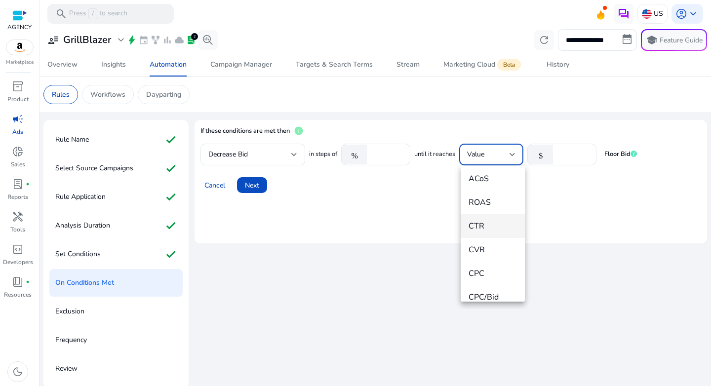
scroll to position [211, 0]
click at [487, 232] on span "CPC" at bounding box center [493, 231] width 48 height 11
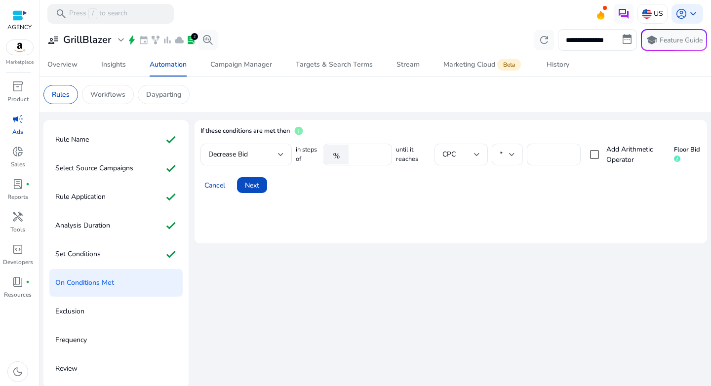
click at [509, 161] on div at bounding box center [512, 155] width 6 height 12
click at [504, 227] on mat-option "*" at bounding box center [505, 229] width 31 height 24
drag, startPoint x: 546, startPoint y: 158, endPoint x: 517, endPoint y: 155, distance: 29.3
click at [517, 155] on div "in steps of % * until it reaches CPC * *** Add Arithmetic Operator Floor Bid" at bounding box center [498, 155] width 405 height 22
type input "***"
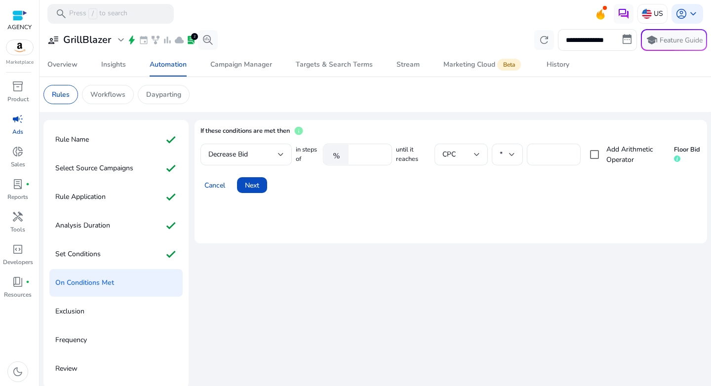
click at [499, 213] on mat-card "If these conditions are met then info Decrease Bid in steps of % * until it rea…" at bounding box center [451, 181] width 513 height 123
click at [429, 199] on mat-card "If these conditions are met then info Decrease Bid in steps of % * until it rea…" at bounding box center [451, 181] width 513 height 123
click at [259, 189] on span "Next" at bounding box center [252, 185] width 14 height 10
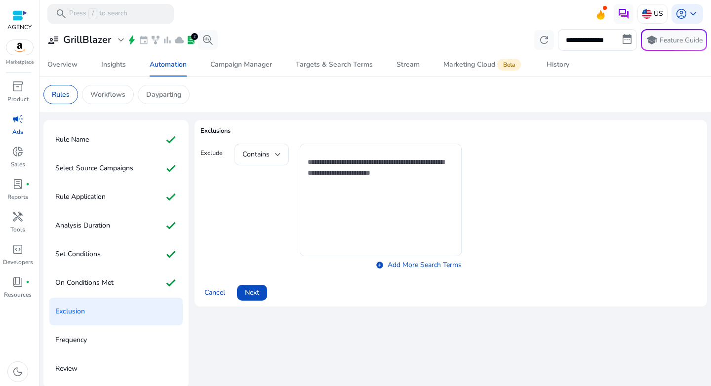
click at [259, 290] on span "Next" at bounding box center [252, 292] width 14 height 10
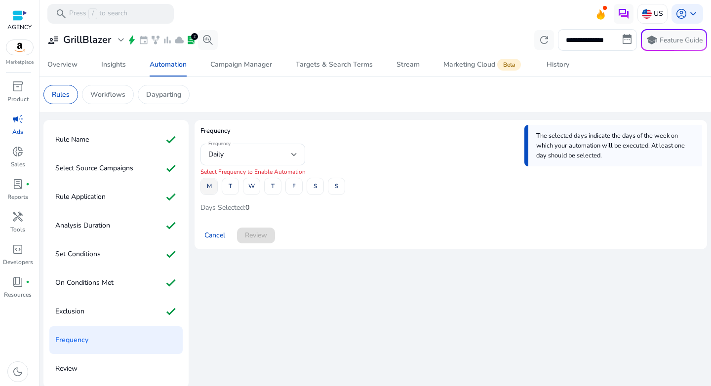
click at [210, 193] on span "M" at bounding box center [209, 186] width 5 height 17
click at [286, 190] on span at bounding box center [294, 187] width 16 height 24
click at [268, 233] on span at bounding box center [256, 236] width 38 height 24
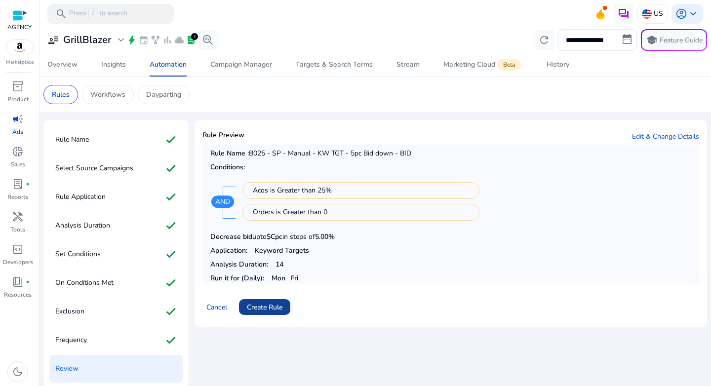
click at [264, 310] on span "Create Rule" at bounding box center [265, 307] width 36 height 10
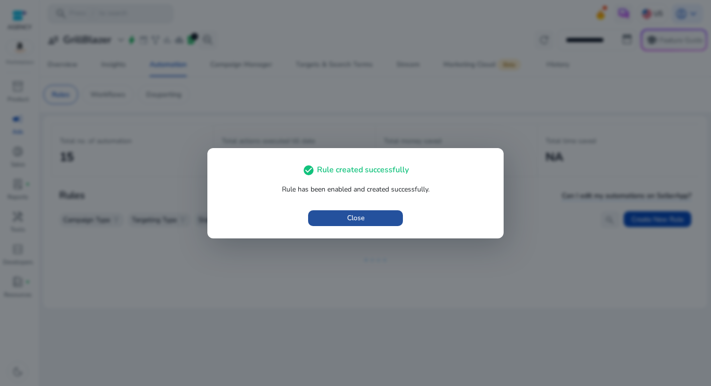
click at [371, 215] on span "button" at bounding box center [355, 218] width 95 height 24
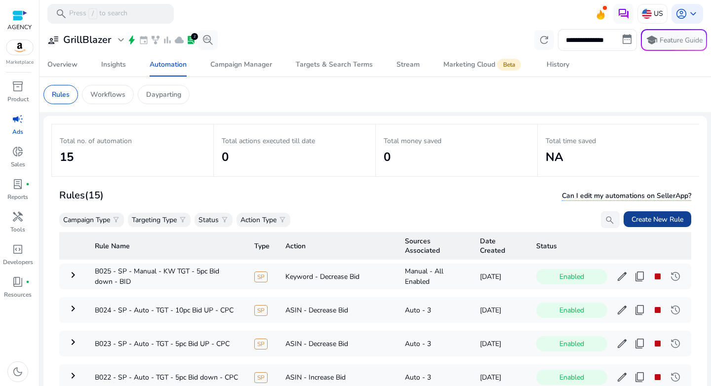
click at [674, 221] on span "Create New Rule" at bounding box center [658, 219] width 52 height 10
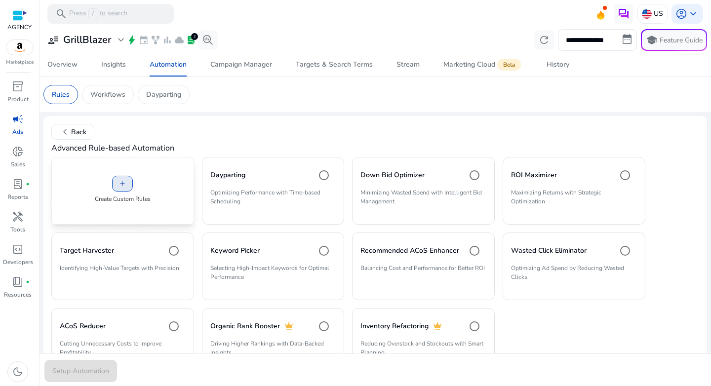
click at [127, 181] on span at bounding box center [123, 184] width 20 height 24
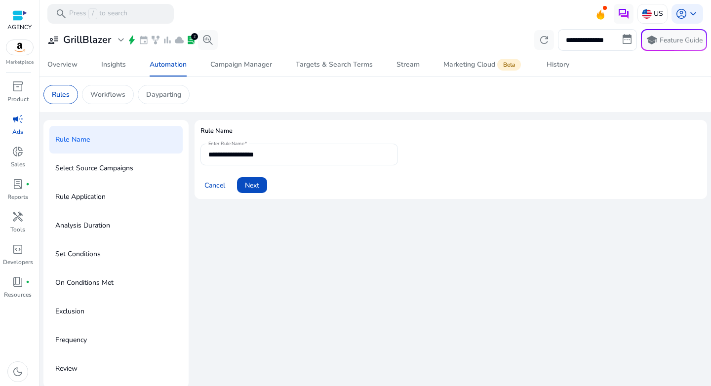
click at [279, 158] on input "**********" at bounding box center [299, 154] width 182 height 11
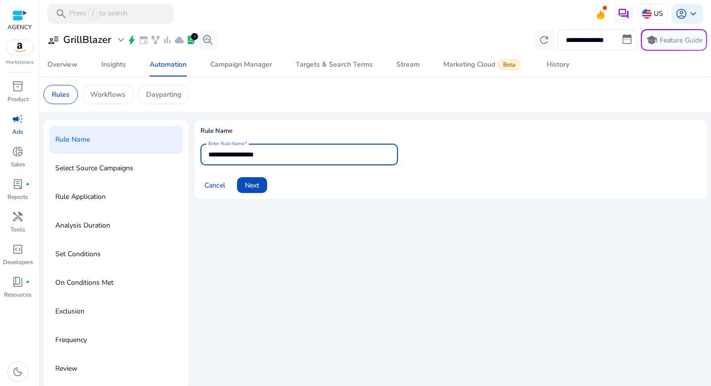
click at [279, 158] on input "**********" at bounding box center [299, 154] width 182 height 11
paste input "**********"
type input "**********"
click at [257, 188] on span "Next" at bounding box center [252, 185] width 14 height 10
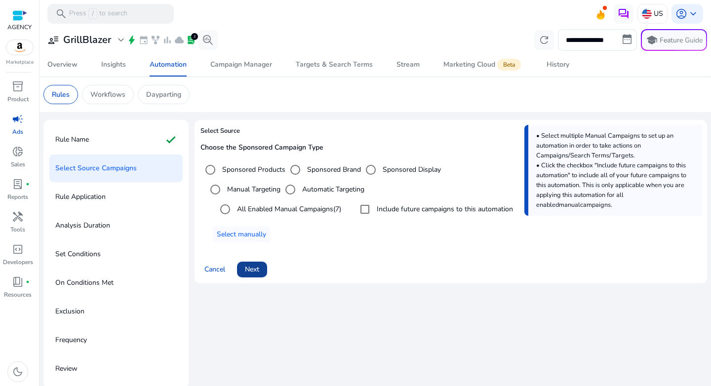
click at [256, 273] on span "Next" at bounding box center [252, 269] width 14 height 10
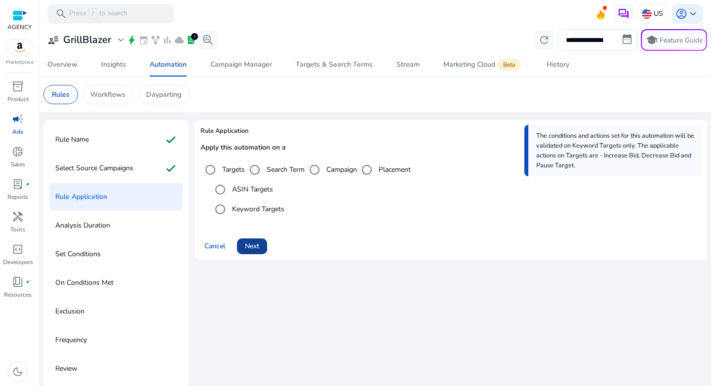
click at [251, 247] on span "Next" at bounding box center [252, 246] width 14 height 10
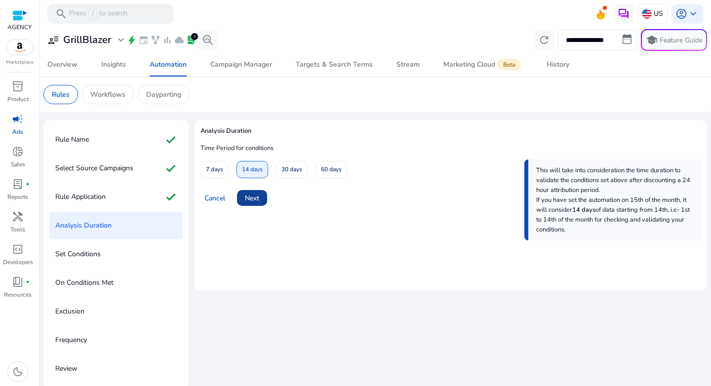
click at [250, 200] on span "Next" at bounding box center [252, 198] width 14 height 10
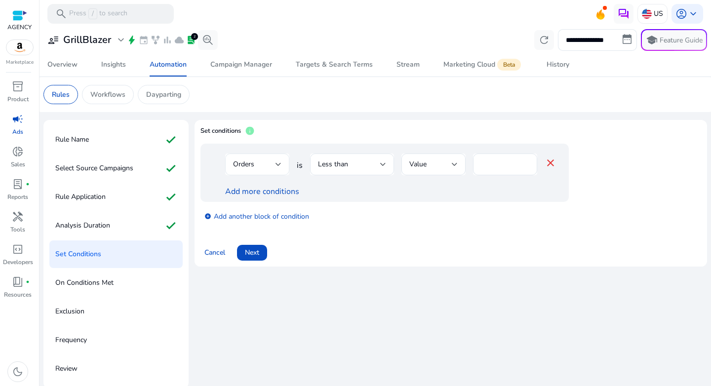
click at [269, 166] on div "Orders" at bounding box center [254, 164] width 42 height 11
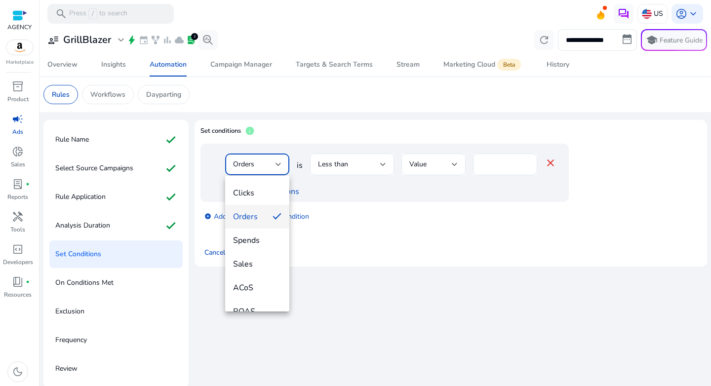
scroll to position [47, 0]
click at [263, 290] on span "ACoS" at bounding box center [257, 286] width 48 height 11
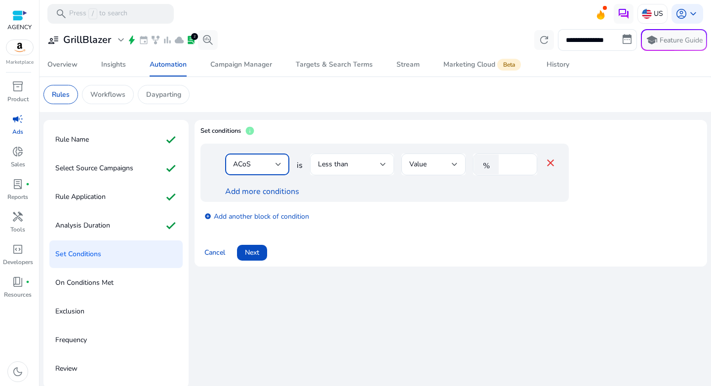
click at [367, 163] on div "Less than" at bounding box center [349, 164] width 62 height 11
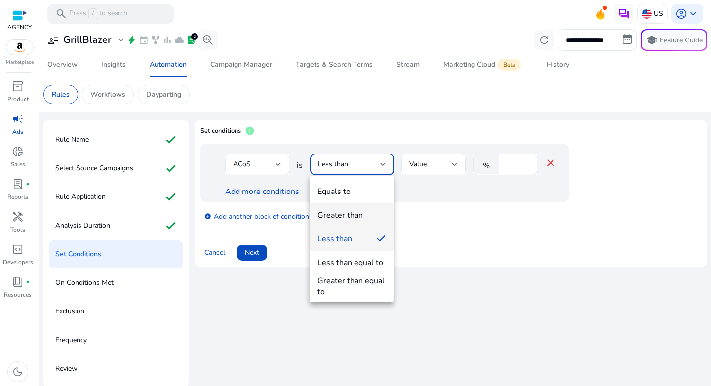
click at [357, 217] on div "Greater than" at bounding box center [340, 215] width 45 height 11
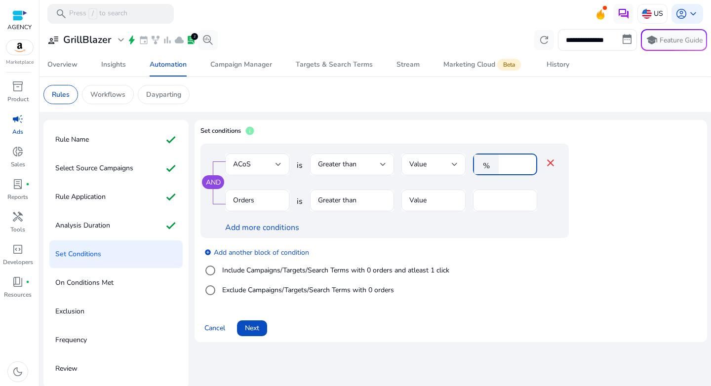
drag, startPoint x: 510, startPoint y: 162, endPoint x: 488, endPoint y: 165, distance: 21.9
click at [488, 165] on div "% *" at bounding box center [501, 165] width 56 height 22
type input "**"
drag, startPoint x: 579, startPoint y: 268, endPoint x: 538, endPoint y: 259, distance: 41.9
click at [579, 268] on div "add_circle Add another block of condition Include Campaigns/Targets/Search Term…" at bounding box center [405, 271] width 408 height 67
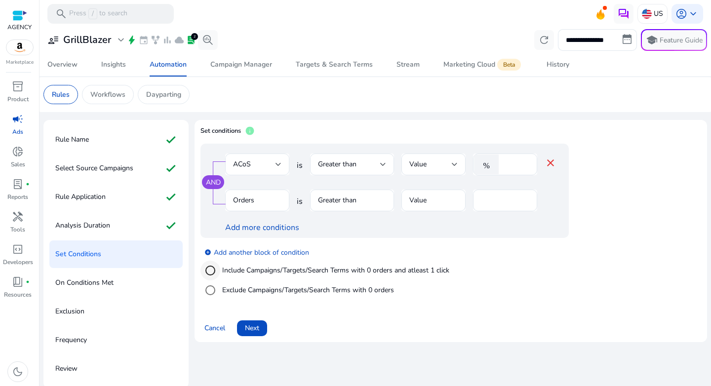
click at [222, 271] on div at bounding box center [211, 271] width 24 height 24
click at [257, 205] on div "Clicks" at bounding box center [254, 200] width 42 height 11
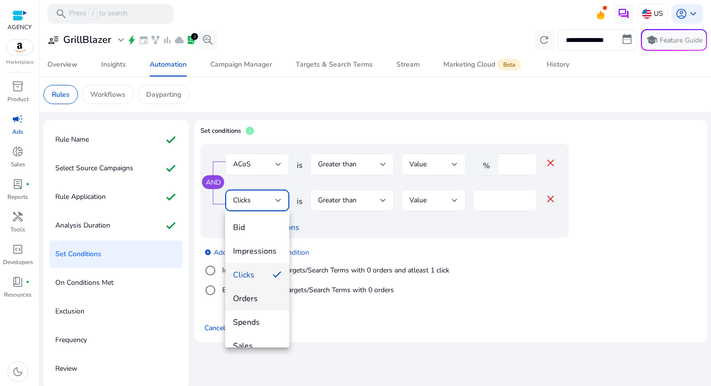
click at [253, 294] on span "Orders" at bounding box center [257, 298] width 48 height 11
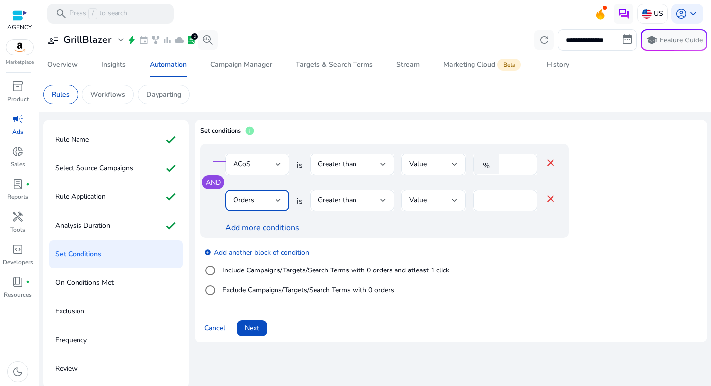
click at [466, 262] on div "add_circle Add another block of condition Include Campaigns/Targets/Search Term…" at bounding box center [405, 271] width 408 height 67
click at [251, 329] on span "Next" at bounding box center [252, 328] width 14 height 10
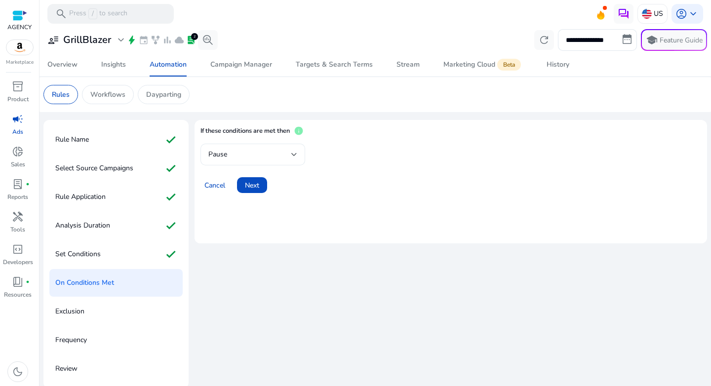
click at [251, 149] on div "Pause" at bounding box center [249, 154] width 83 height 11
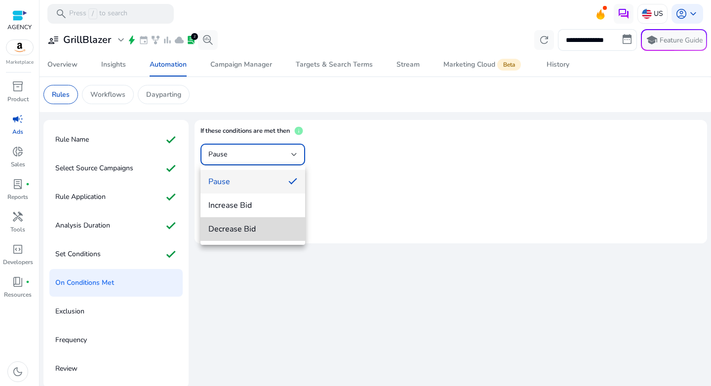
click at [250, 226] on span "Decrease Bid" at bounding box center [252, 229] width 89 height 11
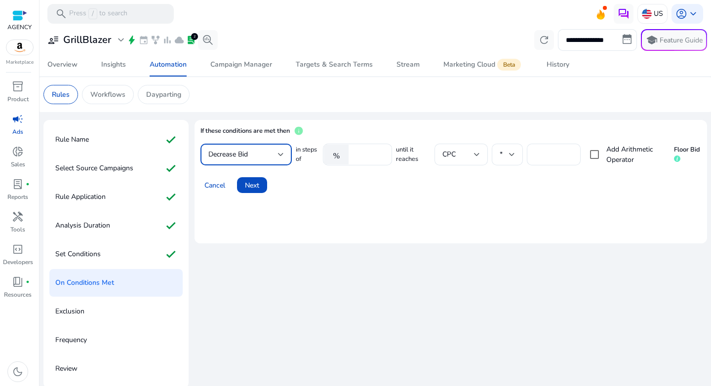
click at [251, 154] on div "Decrease Bid" at bounding box center [243, 154] width 70 height 11
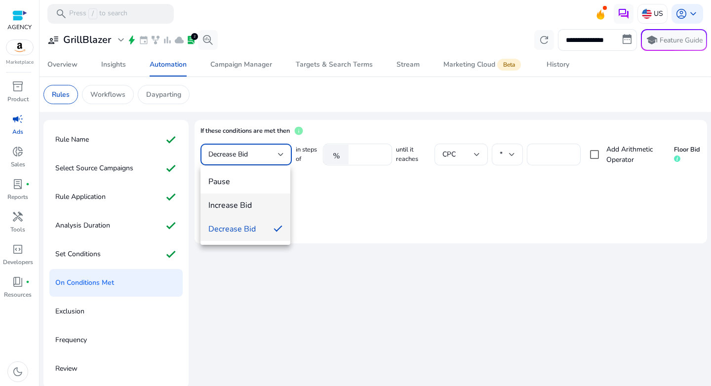
click at [242, 203] on span "Increase Bid" at bounding box center [245, 205] width 74 height 11
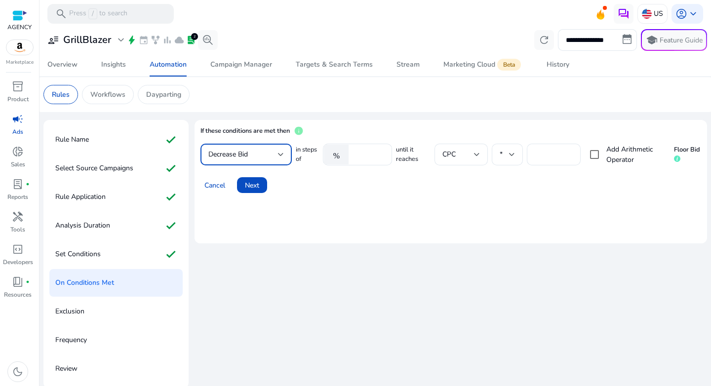
type input "****"
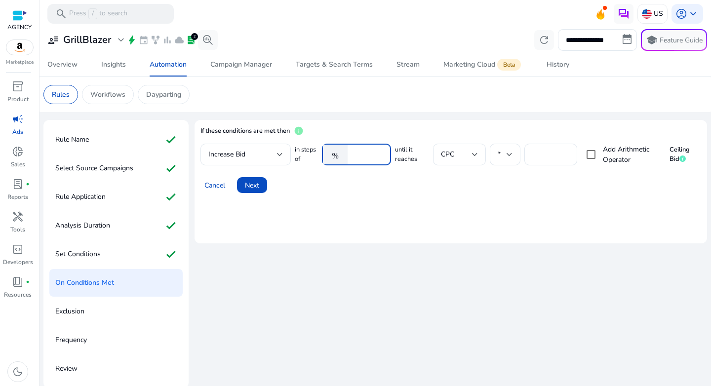
drag, startPoint x: 370, startPoint y: 155, endPoint x: 345, endPoint y: 155, distance: 25.2
click at [345, 155] on div "% **" at bounding box center [352, 155] width 61 height 22
type input "***"
type input "****"
click at [436, 226] on mat-card "If these conditions are met then info Increase Bid in steps of % *** until it r…" at bounding box center [451, 181] width 513 height 123
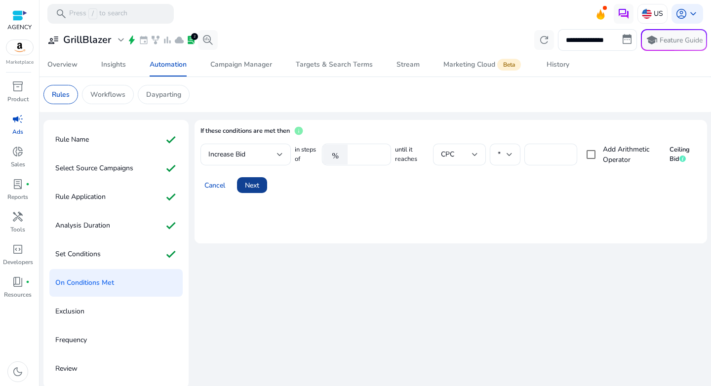
click at [254, 189] on span "Next" at bounding box center [252, 185] width 14 height 10
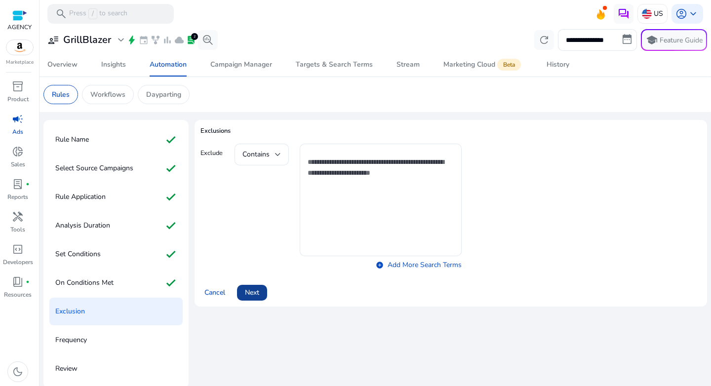
click at [255, 293] on span "Next" at bounding box center [252, 292] width 14 height 10
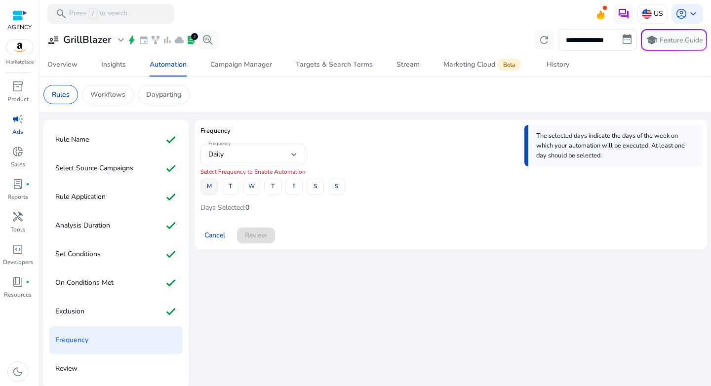
click at [211, 190] on span "M" at bounding box center [209, 186] width 5 height 17
click at [291, 188] on span at bounding box center [294, 187] width 16 height 24
click at [265, 240] on span "Review" at bounding box center [256, 235] width 22 height 10
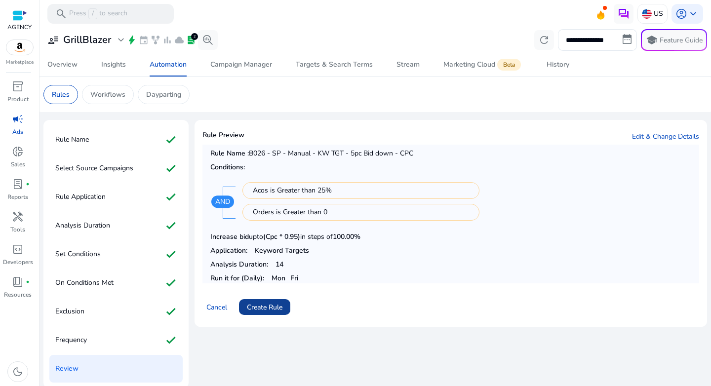
click at [272, 315] on span at bounding box center [264, 307] width 51 height 24
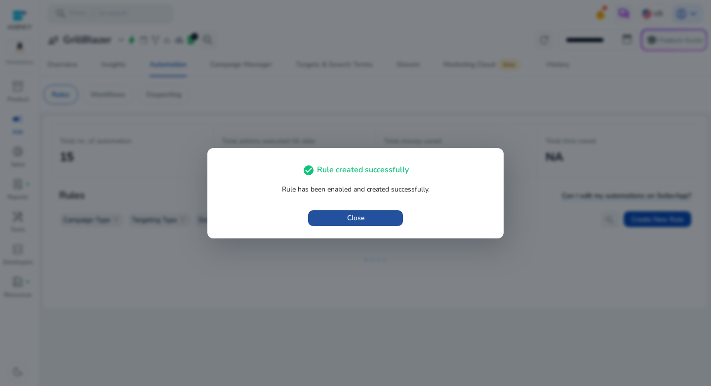
click at [351, 218] on span "Close" at bounding box center [355, 218] width 17 height 10
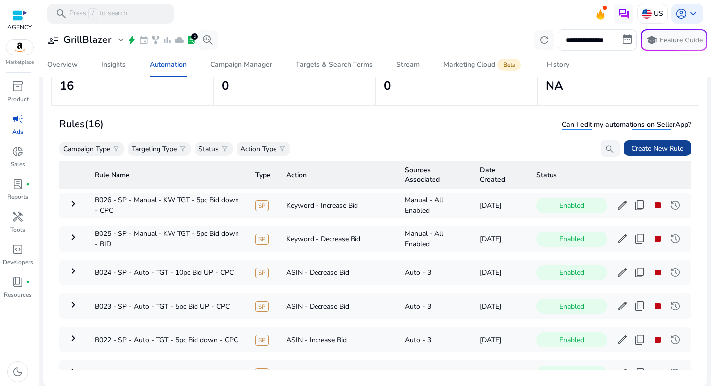
click at [633, 150] on span "Create New Rule" at bounding box center [658, 148] width 52 height 10
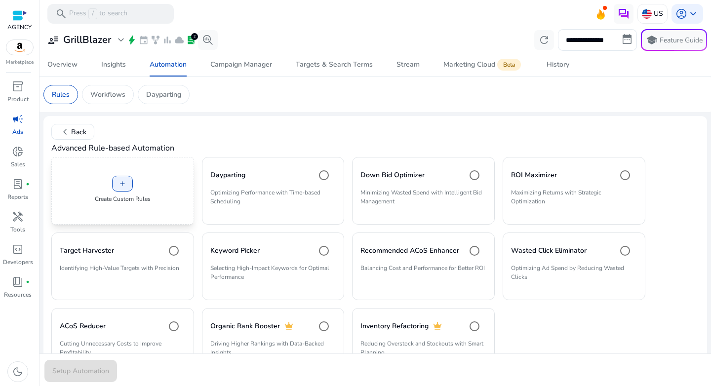
click at [133, 178] on div "add Create Custom Rules" at bounding box center [122, 191] width 143 height 68
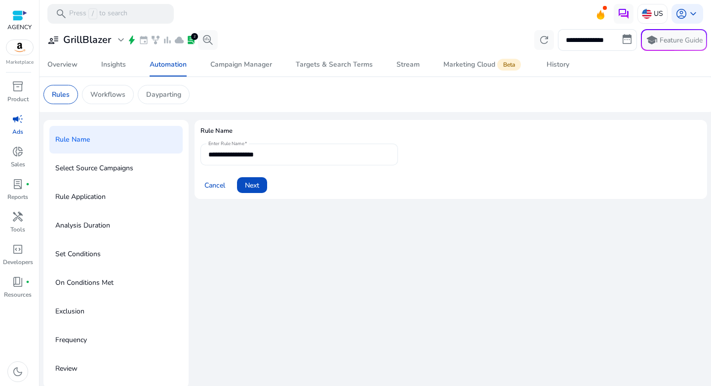
click at [300, 156] on input "**********" at bounding box center [299, 154] width 182 height 11
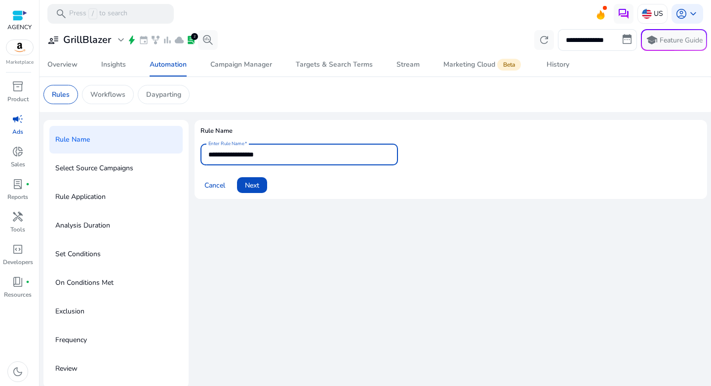
click at [300, 156] on input "**********" at bounding box center [299, 154] width 182 height 11
paste input "**********"
type input "**********"
click at [304, 171] on div "Cancel Next" at bounding box center [451, 181] width 501 height 24
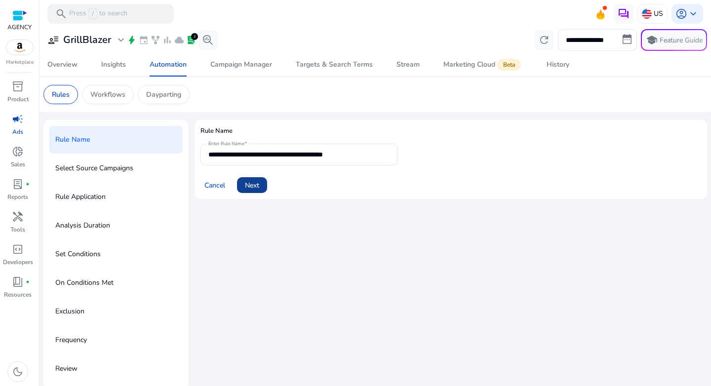
click at [258, 184] on span "Next" at bounding box center [252, 185] width 14 height 10
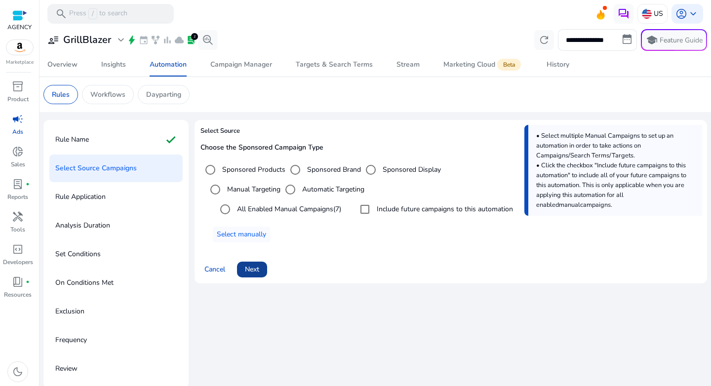
click at [259, 267] on span "Next" at bounding box center [252, 269] width 14 height 10
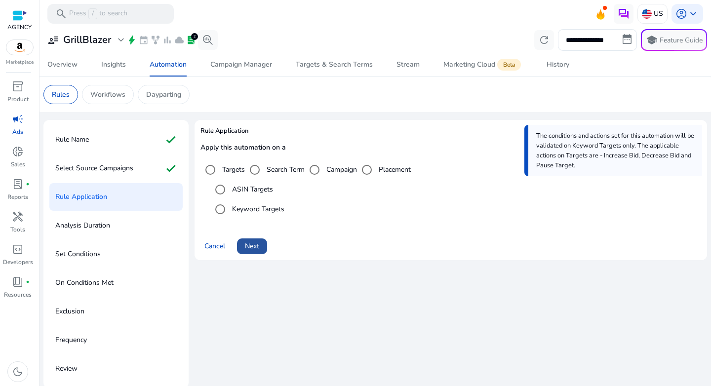
click at [259, 245] on span "Next" at bounding box center [252, 246] width 14 height 10
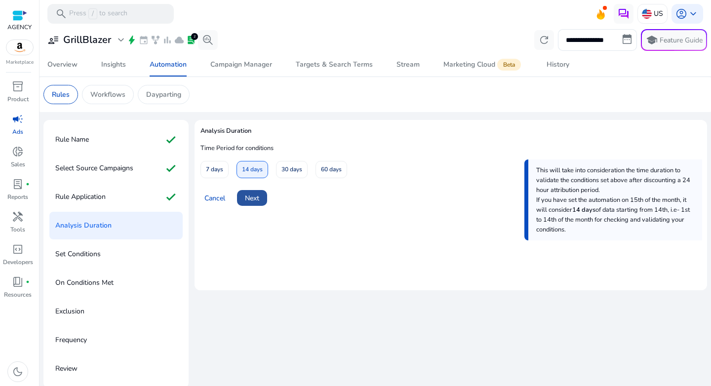
click at [249, 200] on span "Next" at bounding box center [252, 198] width 14 height 10
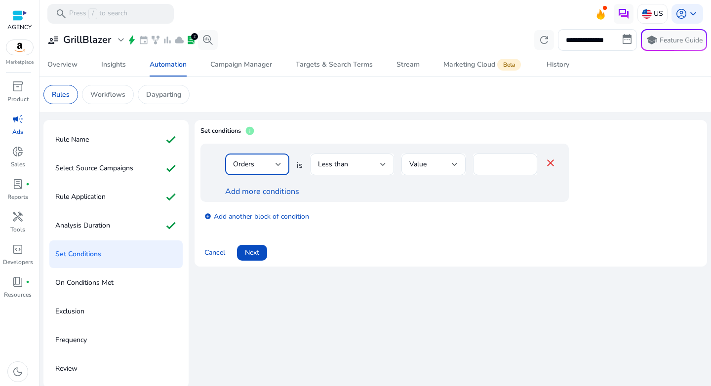
click at [268, 161] on div "Orders" at bounding box center [254, 164] width 42 height 11
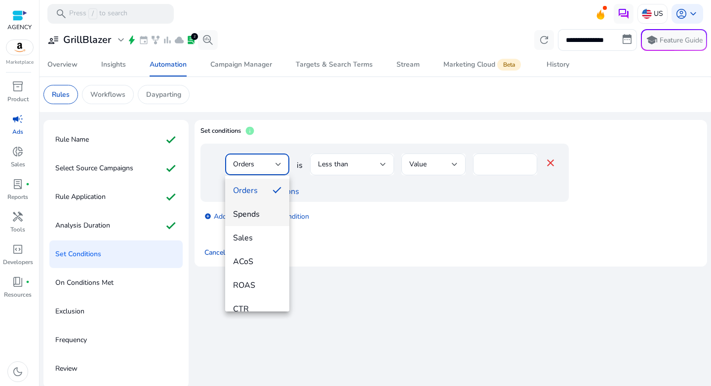
scroll to position [79, 0]
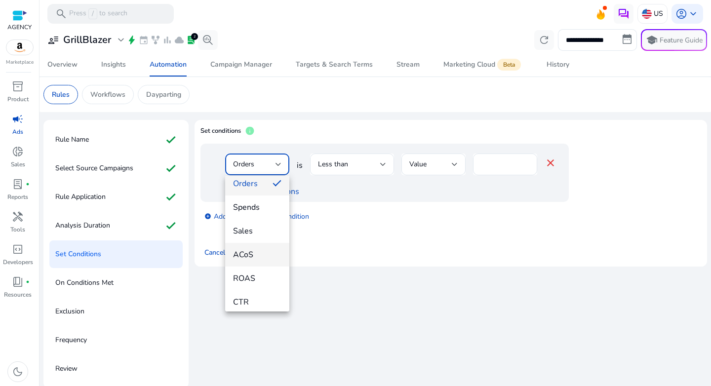
click at [259, 254] on span "ACoS" at bounding box center [257, 254] width 48 height 11
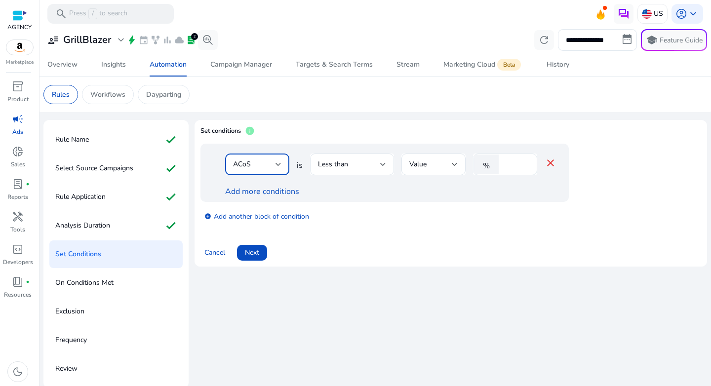
drag, startPoint x: 510, startPoint y: 166, endPoint x: 486, endPoint y: 164, distance: 23.8
click at [486, 164] on div "% *" at bounding box center [501, 165] width 56 height 22
type input "**"
click at [502, 239] on div "Cancel Next" at bounding box center [451, 249] width 501 height 24
click at [263, 193] on link "Add more conditions" at bounding box center [262, 191] width 74 height 11
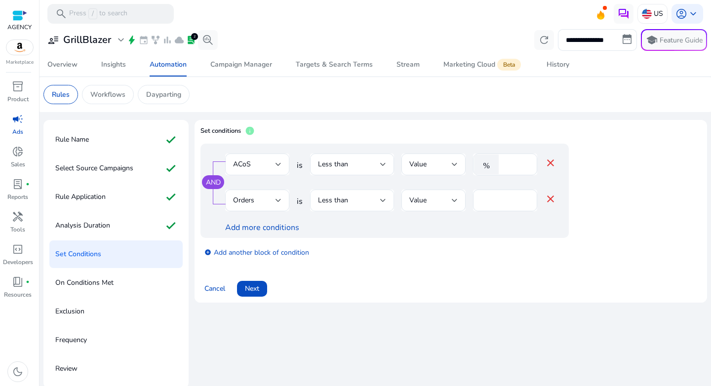
click at [361, 201] on div "Less than" at bounding box center [349, 200] width 62 height 11
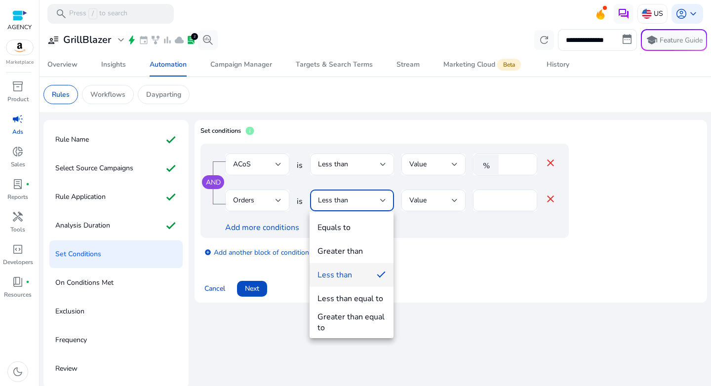
click at [359, 246] on div "Greater than" at bounding box center [340, 251] width 45 height 11
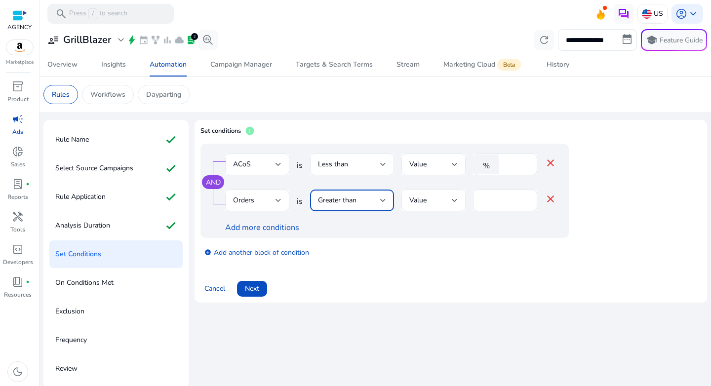
drag, startPoint x: 495, startPoint y: 203, endPoint x: 453, endPoint y: 201, distance: 42.0
click at [453, 201] on div "Orders is Greater than Value * close" at bounding box center [390, 206] width 331 height 32
type input "*"
click at [592, 240] on div "add_circle Add another block of condition" at bounding box center [405, 252] width 408 height 28
click at [263, 287] on span at bounding box center [252, 289] width 30 height 24
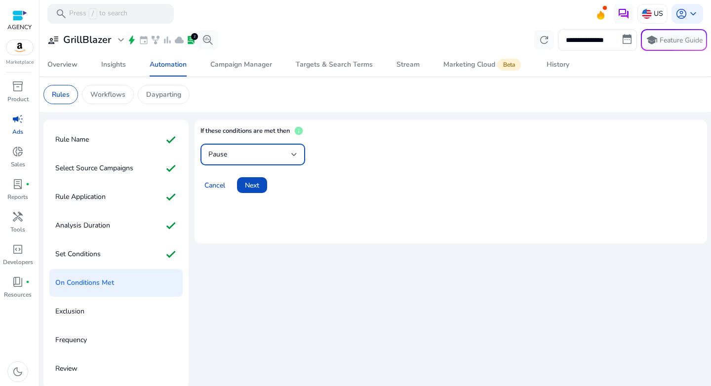
click at [257, 155] on div "Pause" at bounding box center [249, 154] width 83 height 11
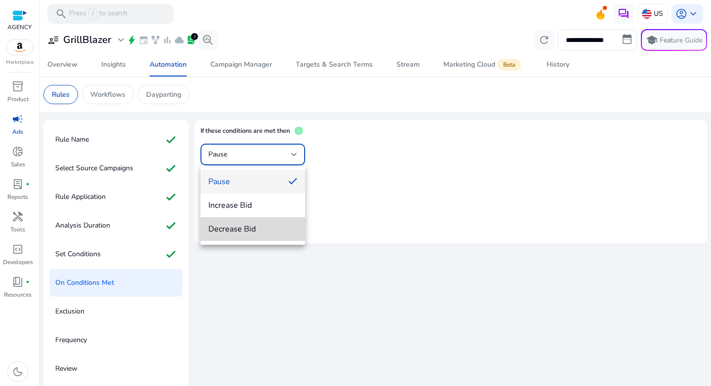
click at [243, 222] on mat-option "Decrease Bid" at bounding box center [253, 229] width 105 height 24
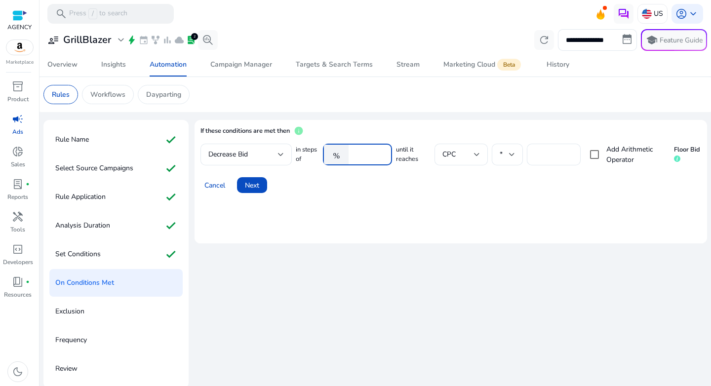
drag, startPoint x: 371, startPoint y: 154, endPoint x: 319, endPoint y: 153, distance: 52.4
click at [319, 153] on div "in steps of % **** until it reaches CPC * *** Add Arithmetic Operator Floor Bid" at bounding box center [498, 155] width 405 height 22
type input "***"
type input "****"
click at [252, 189] on span "Next" at bounding box center [252, 185] width 14 height 10
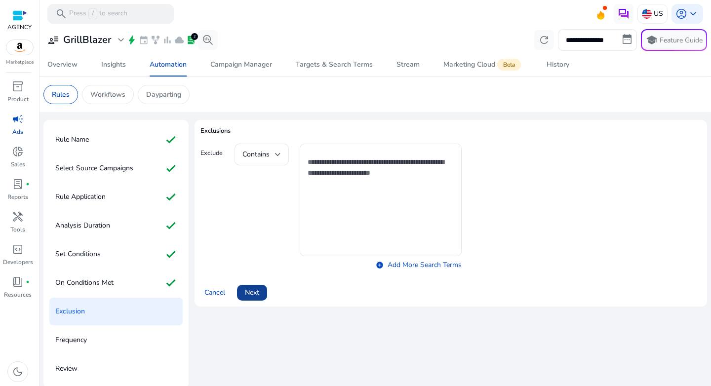
click at [261, 288] on span at bounding box center [252, 293] width 30 height 24
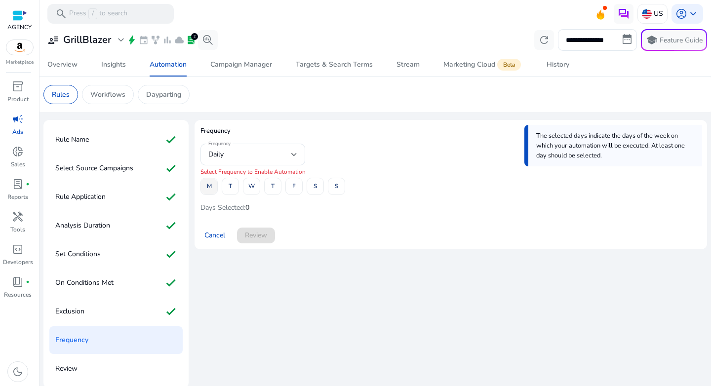
click at [210, 189] on span "M" at bounding box center [209, 186] width 5 height 17
click at [298, 191] on span at bounding box center [294, 187] width 16 height 24
click at [264, 238] on span "Review" at bounding box center [256, 235] width 22 height 10
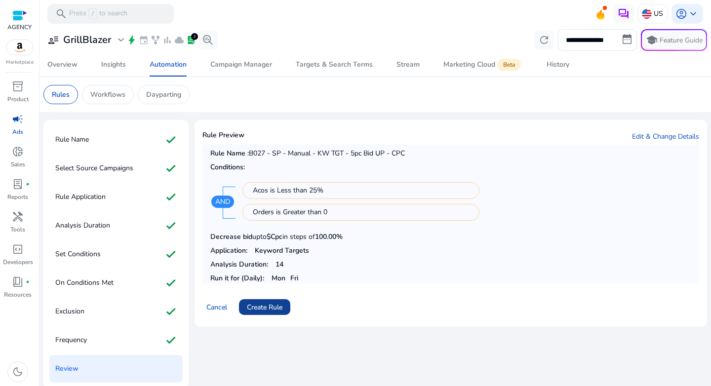
click at [282, 309] on span "Create Rule" at bounding box center [265, 307] width 36 height 10
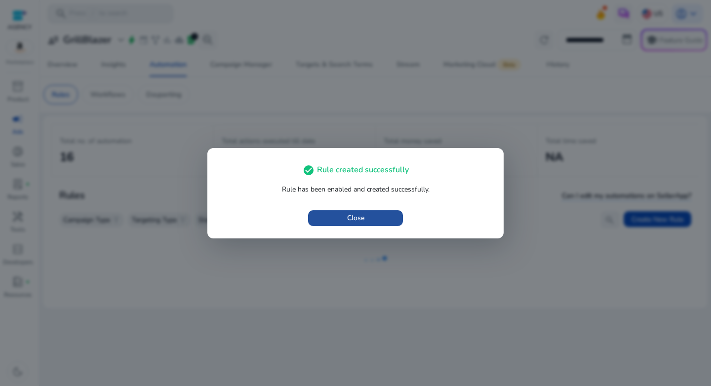
click at [353, 219] on span "Close" at bounding box center [355, 218] width 17 height 10
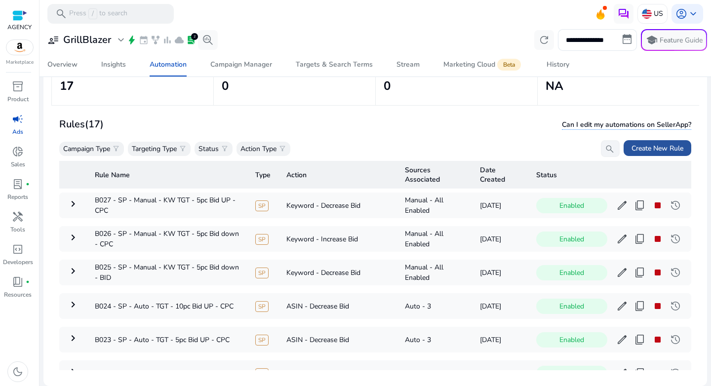
click at [633, 150] on span "Create New Rule" at bounding box center [658, 148] width 52 height 10
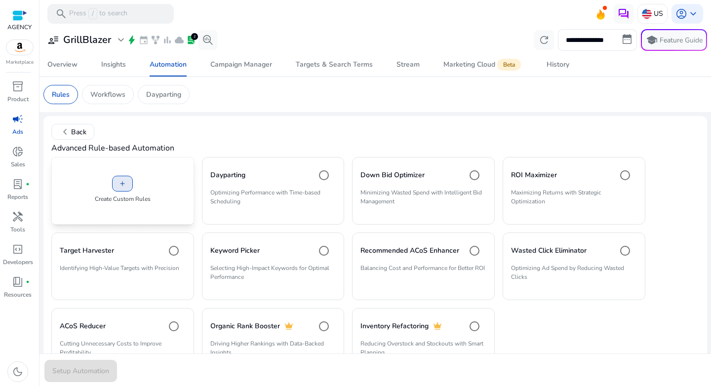
click at [124, 183] on span "add" at bounding box center [123, 184] width 8 height 8
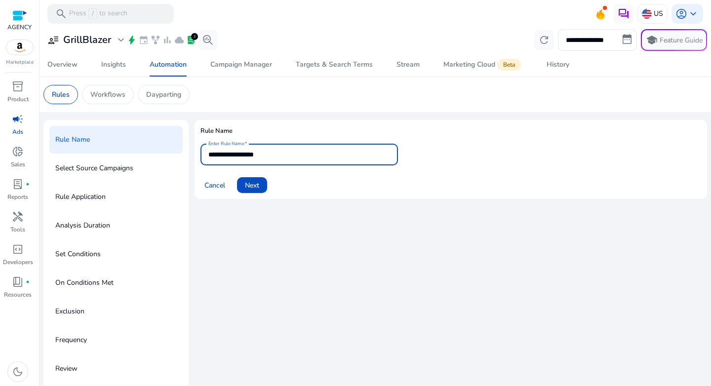
drag, startPoint x: 299, startPoint y: 158, endPoint x: 169, endPoint y: 154, distance: 130.0
click at [169, 154] on div "**********" at bounding box center [375, 254] width 664 height 269
paste input "**********"
type input "**********"
click at [287, 207] on div "**********" at bounding box center [451, 163] width 513 height 87
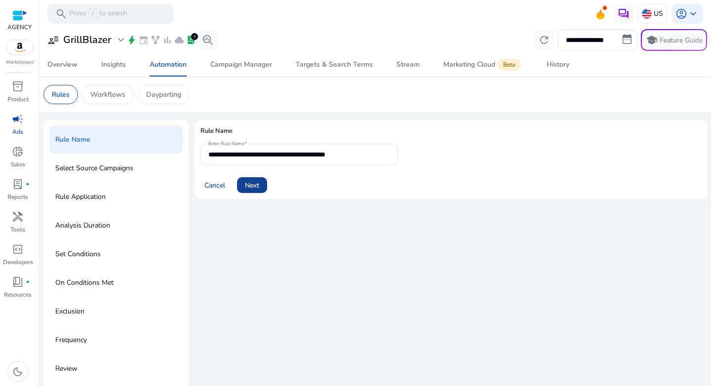
click at [249, 181] on span "Next" at bounding box center [252, 185] width 14 height 10
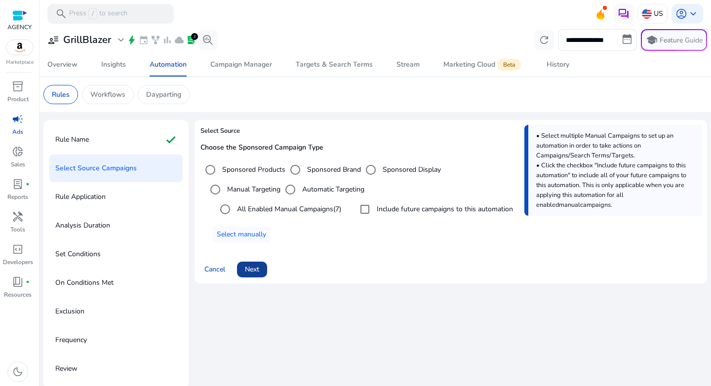
click at [258, 271] on span "Next" at bounding box center [252, 269] width 14 height 10
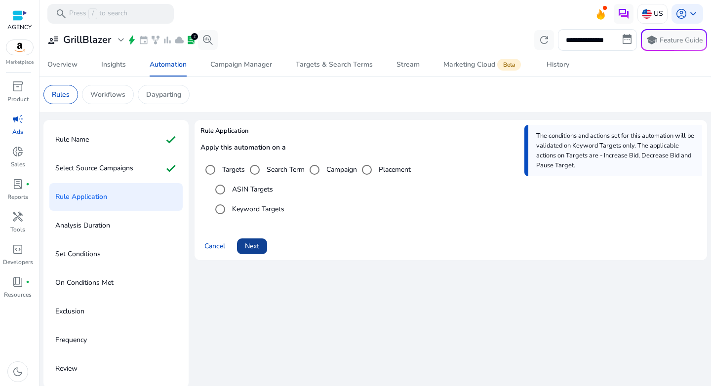
click at [257, 252] on span at bounding box center [252, 247] width 30 height 24
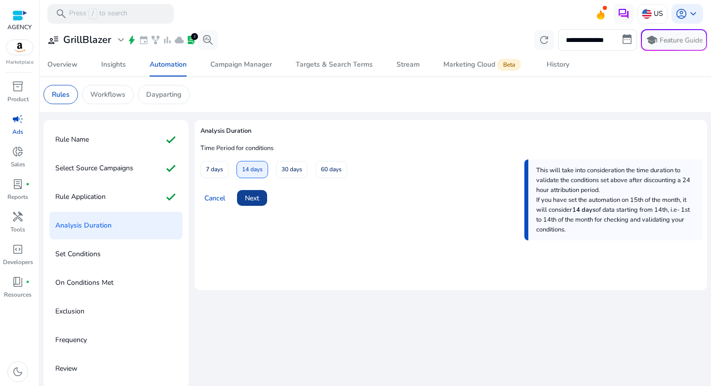
click at [252, 197] on span "Next" at bounding box center [252, 198] width 14 height 10
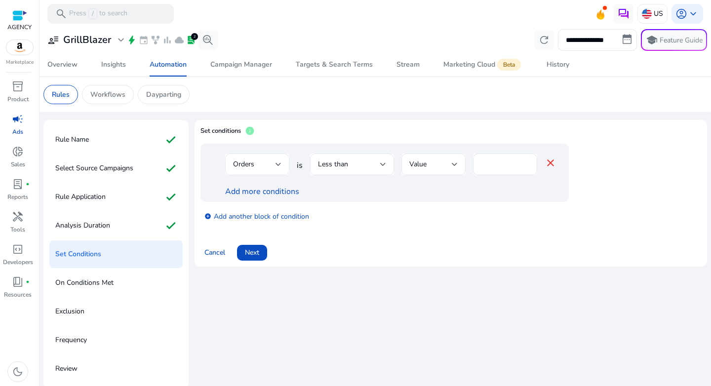
click at [267, 163] on div "Orders" at bounding box center [254, 164] width 42 height 11
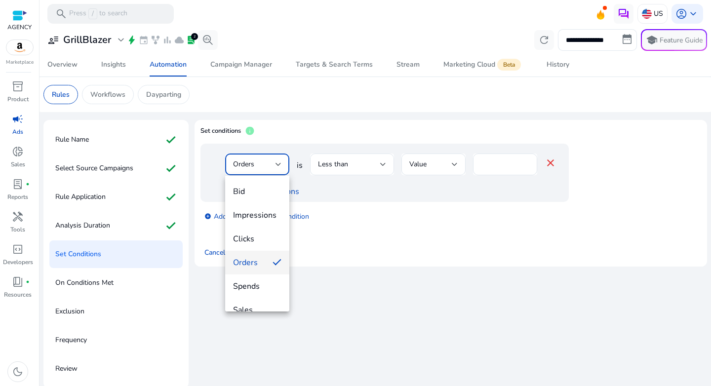
scroll to position [77, 0]
click at [258, 252] on span "ACoS" at bounding box center [257, 257] width 48 height 11
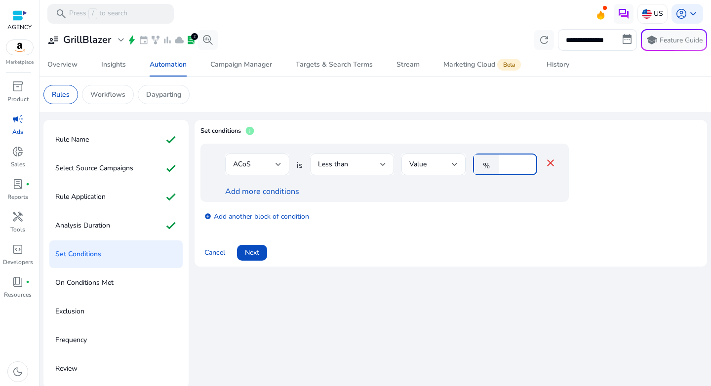
drag, startPoint x: 511, startPoint y: 164, endPoint x: 468, endPoint y: 163, distance: 43.5
click at [468, 163] on div "ACoS is Less than Value % * close" at bounding box center [390, 170] width 331 height 32
type input "**"
click at [272, 192] on link "Add more conditions" at bounding box center [262, 191] width 74 height 11
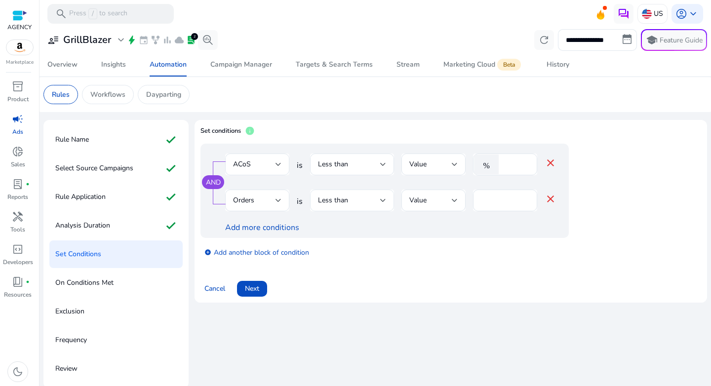
click at [370, 204] on div "Less than" at bounding box center [349, 200] width 62 height 11
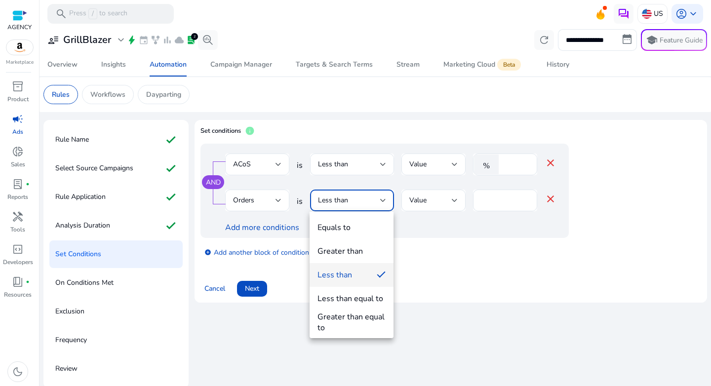
click at [362, 250] on div "Greater than" at bounding box center [340, 251] width 45 height 11
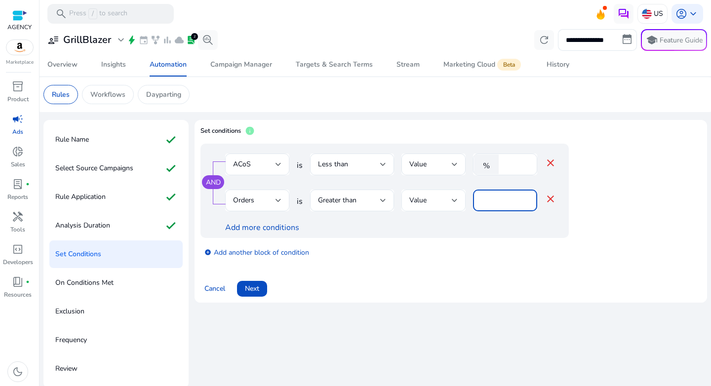
drag, startPoint x: 495, startPoint y: 200, endPoint x: 445, endPoint y: 200, distance: 49.9
click at [445, 200] on div "Orders is Greater than Value * close" at bounding box center [390, 206] width 331 height 32
type input "*"
click at [452, 249] on div "add_circle Add another block of condition" at bounding box center [405, 252] width 408 height 28
click at [262, 227] on link "Add more conditions" at bounding box center [262, 227] width 74 height 11
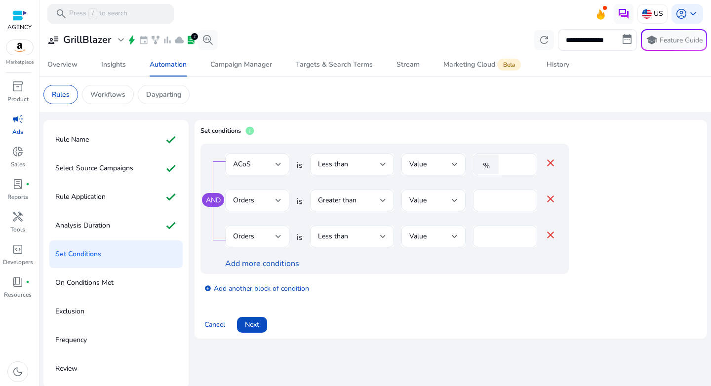
click at [262, 241] on div "Orders" at bounding box center [254, 236] width 42 height 11
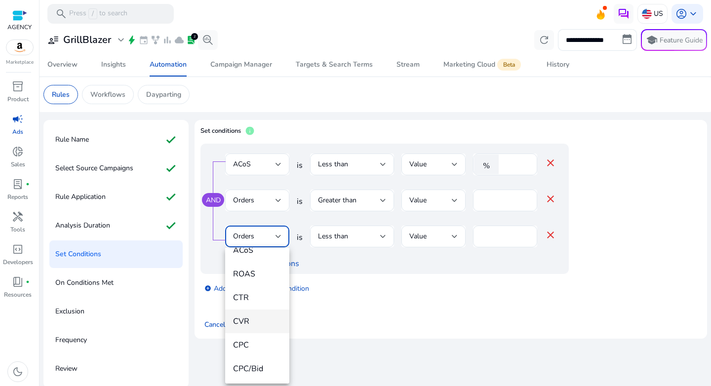
scroll to position [166, 0]
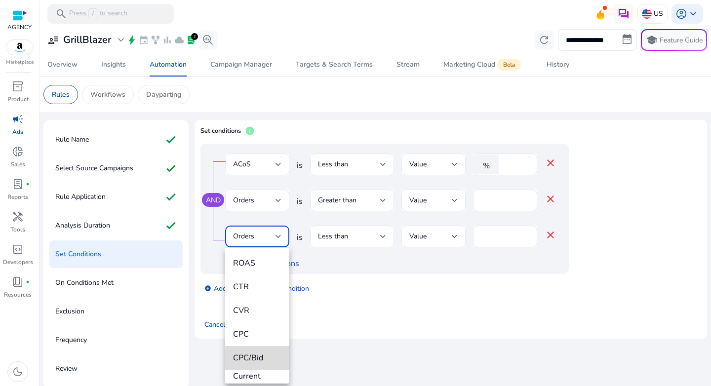
click at [257, 355] on span "CPC/Bid" at bounding box center [257, 358] width 48 height 11
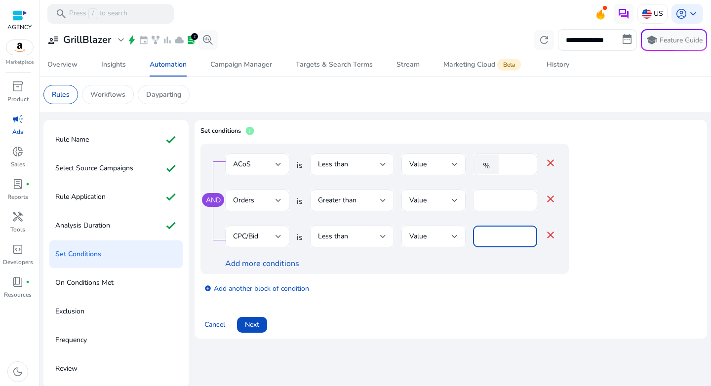
drag, startPoint x: 489, startPoint y: 233, endPoint x: 448, endPoint y: 232, distance: 41.0
click at [448, 232] on div "CPC/Bid is Less than Value * close" at bounding box center [390, 242] width 331 height 32
type input "*"
click at [593, 278] on div "add_circle Add another block of condition" at bounding box center [405, 288] width 408 height 28
click at [253, 327] on span "Next" at bounding box center [252, 325] width 14 height 10
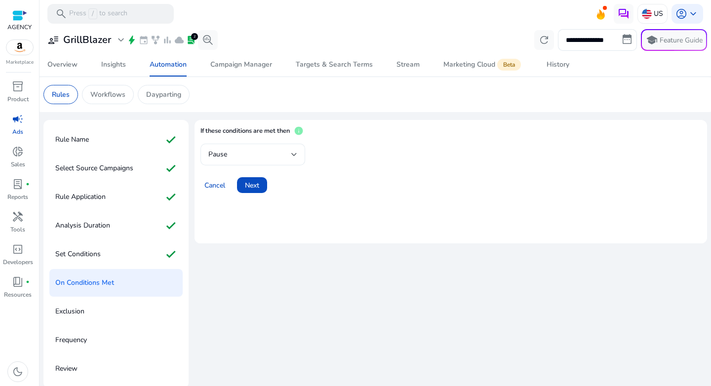
click at [273, 157] on div "Pause" at bounding box center [249, 154] width 83 height 11
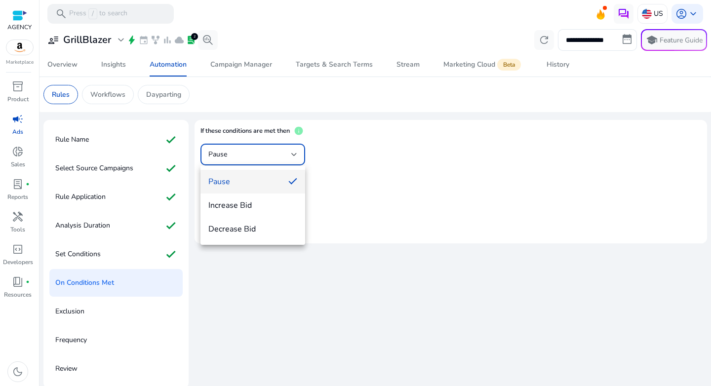
click at [254, 214] on mat-option "Increase Bid" at bounding box center [253, 206] width 105 height 24
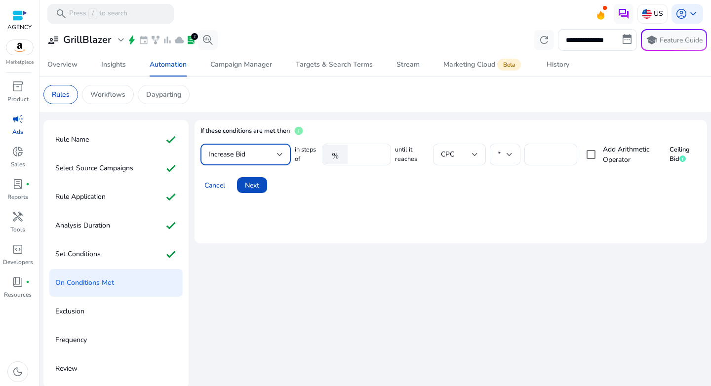
click at [255, 160] on div "Increase Bid" at bounding box center [242, 154] width 69 height 11
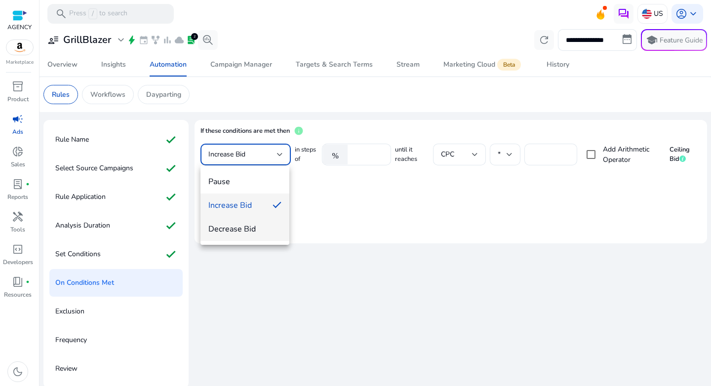
click at [246, 225] on span "Decrease Bid" at bounding box center [245, 229] width 74 height 11
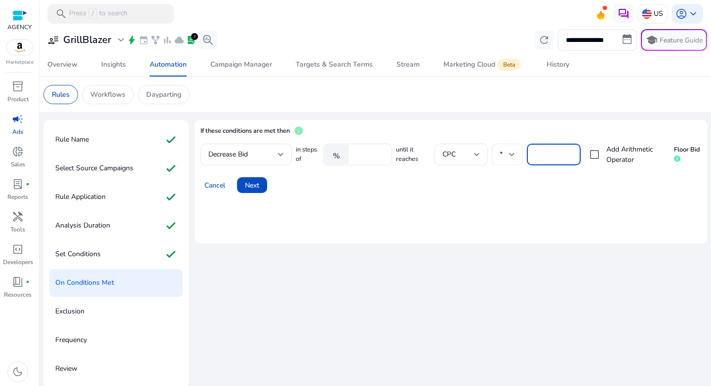
drag, startPoint x: 552, startPoint y: 155, endPoint x: 518, endPoint y: 155, distance: 34.1
click at [518, 155] on div "in steps of % ****** until it reaches CPC * **** Add Arithmetic Operator Floor …" at bounding box center [498, 155] width 405 height 22
type input "***"
click at [384, 225] on mat-card "If these conditions are met then info Decrease Bid in steps of % ****** until i…" at bounding box center [451, 181] width 513 height 123
click at [255, 186] on span "Next" at bounding box center [252, 185] width 14 height 10
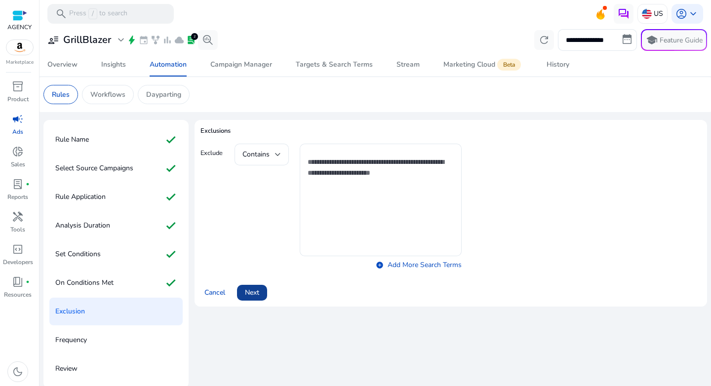
click at [249, 297] on span "Next" at bounding box center [252, 292] width 14 height 10
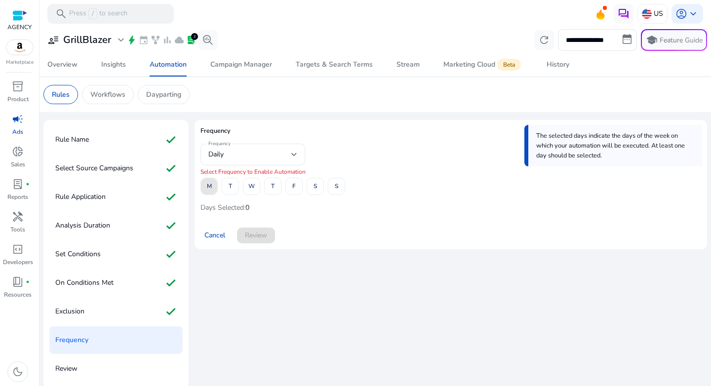
drag, startPoint x: 209, startPoint y: 186, endPoint x: 242, endPoint y: 193, distance: 32.8
click at [209, 185] on span "M" at bounding box center [209, 186] width 5 height 17
click at [293, 191] on span "F" at bounding box center [293, 186] width 3 height 17
click at [265, 242] on span at bounding box center [256, 236] width 38 height 24
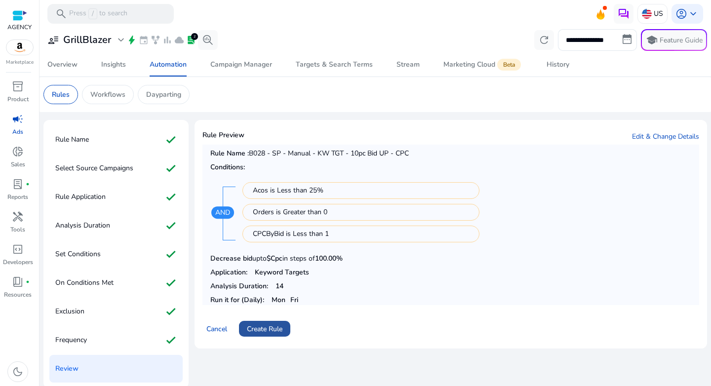
click at [274, 327] on span "Create Rule" at bounding box center [265, 329] width 36 height 10
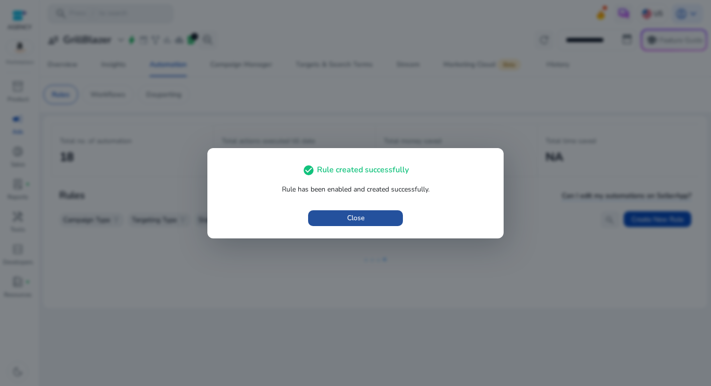
click at [363, 208] on span "button" at bounding box center [355, 218] width 95 height 24
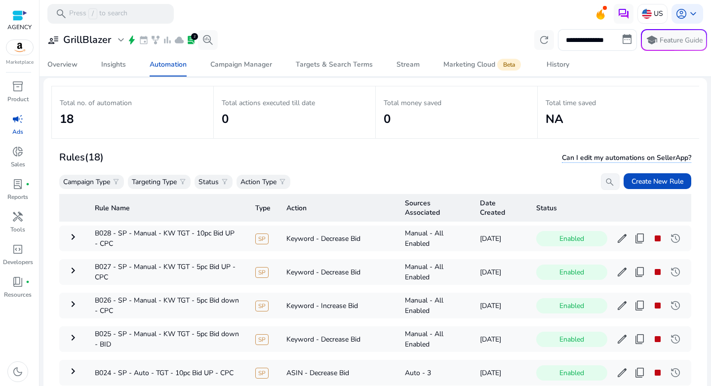
scroll to position [39, 0]
click at [74, 274] on mat-icon "keyboard_arrow_right" at bounding box center [73, 270] width 12 height 12
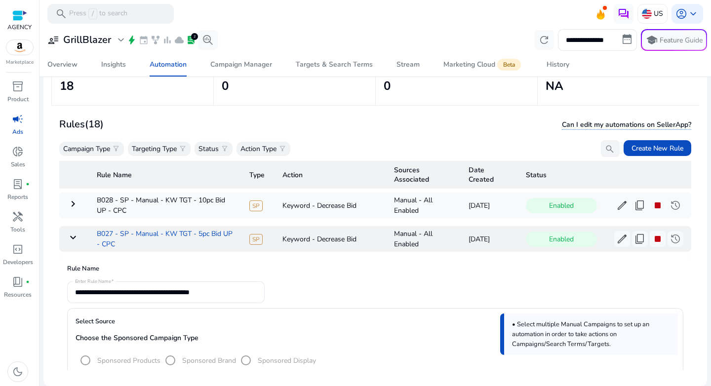
scroll to position [60, 0]
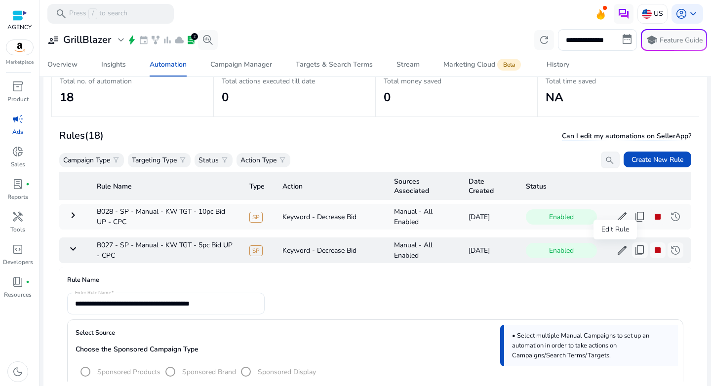
click at [616, 254] on span "edit" at bounding box center [622, 250] width 12 height 12
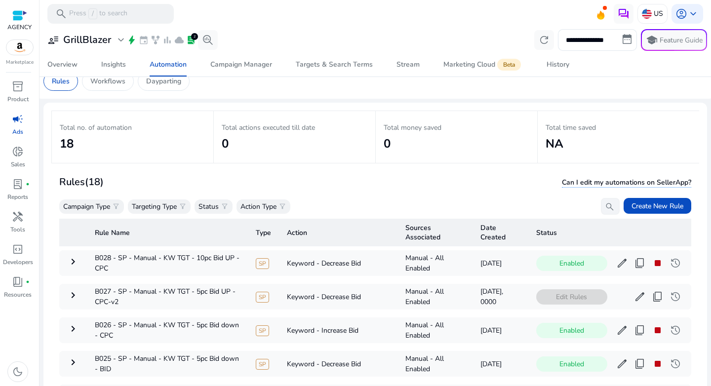
scroll to position [12, 0]
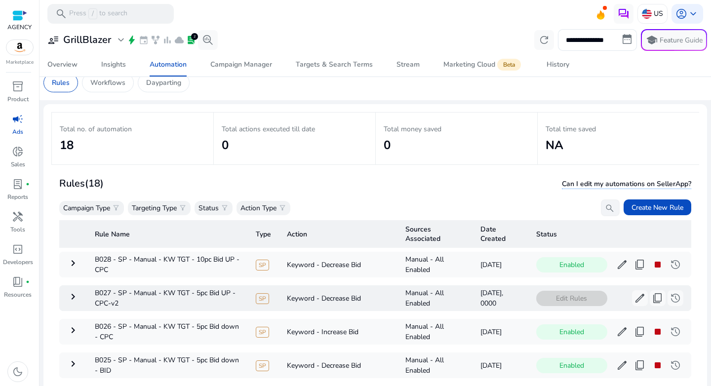
click at [75, 300] on mat-icon "keyboard_arrow_right" at bounding box center [73, 297] width 12 height 12
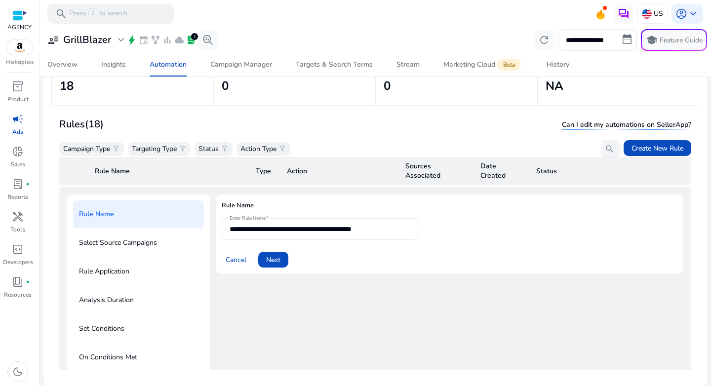
scroll to position [71, 0]
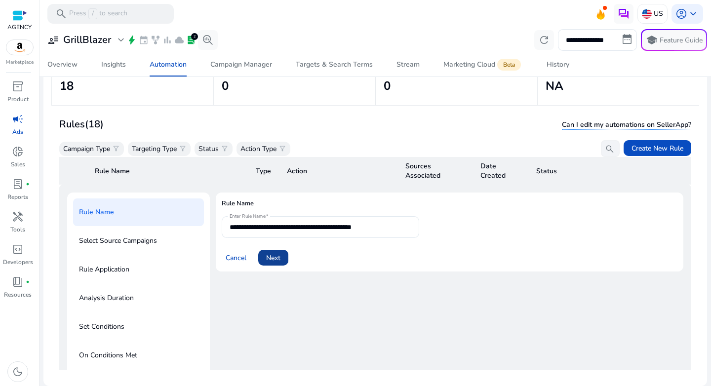
click at [273, 259] on span "Next" at bounding box center [273, 258] width 14 height 10
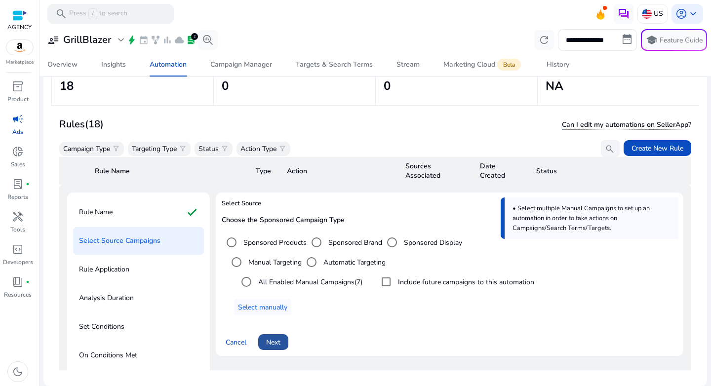
click at [278, 342] on span "Next" at bounding box center [273, 342] width 14 height 10
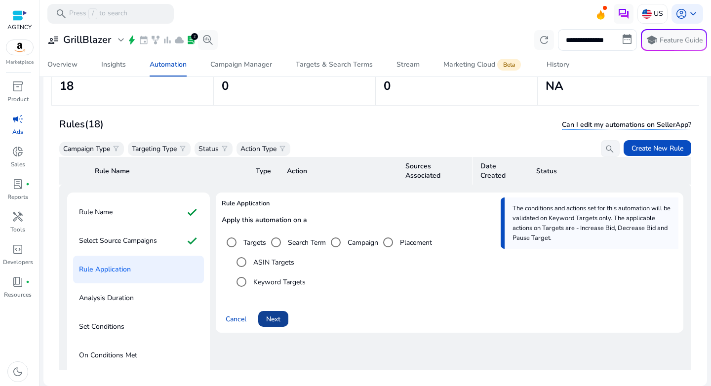
click at [279, 321] on span "Next" at bounding box center [273, 319] width 14 height 10
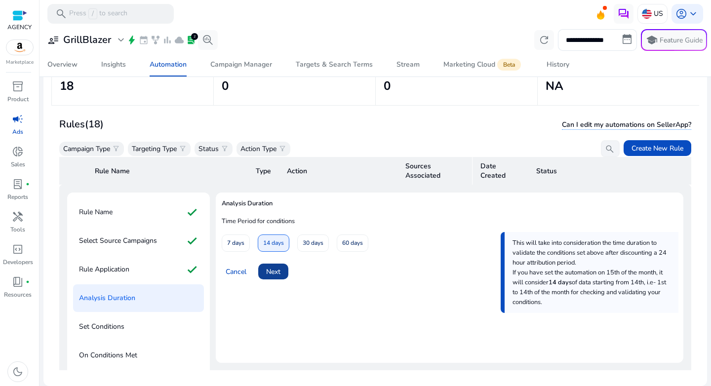
click at [268, 263] on span at bounding box center [273, 272] width 30 height 24
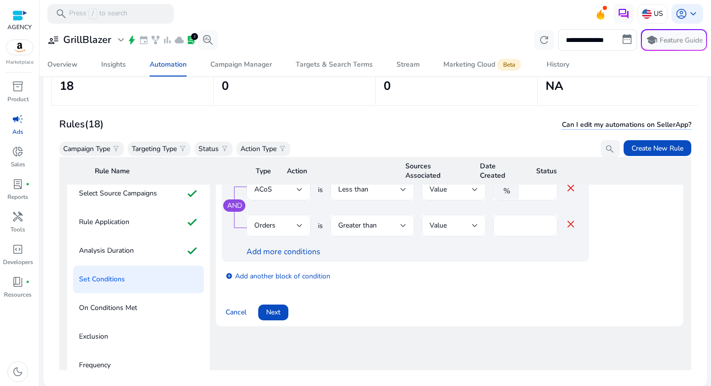
scroll to position [138, 0]
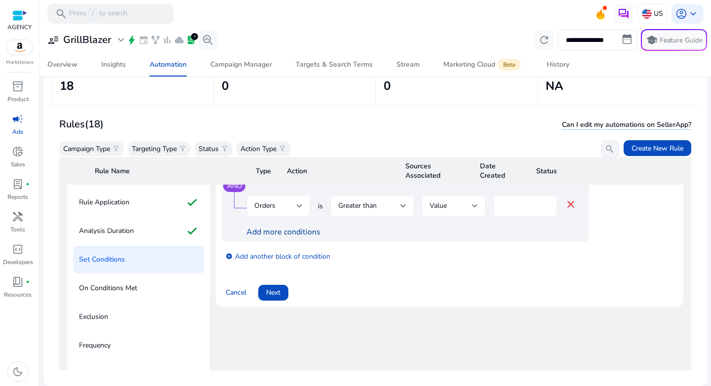
click at [278, 230] on link "Add more conditions" at bounding box center [283, 232] width 74 height 11
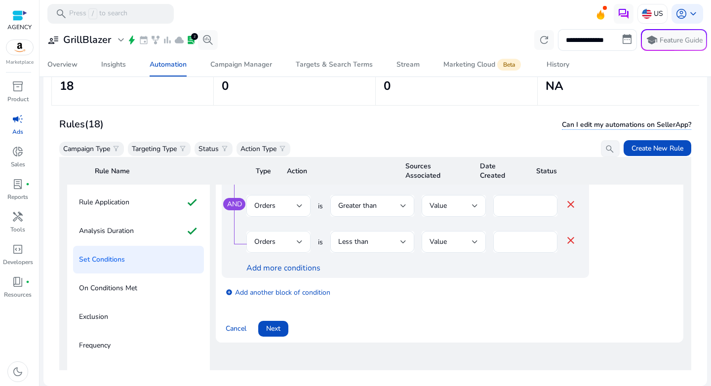
click at [277, 241] on div "Orders" at bounding box center [275, 242] width 42 height 11
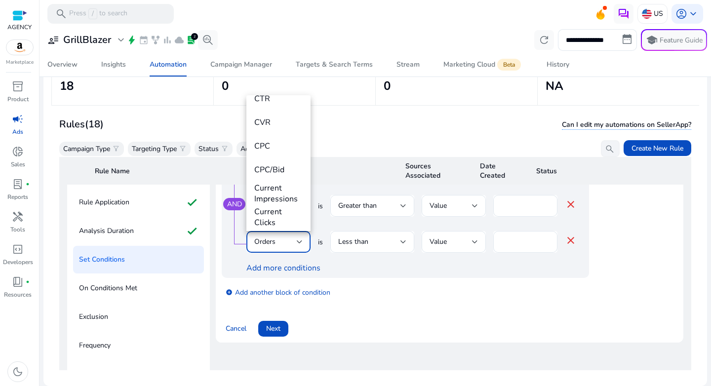
scroll to position [215, 0]
click at [277, 154] on span "CPC/Bid" at bounding box center [278, 156] width 48 height 11
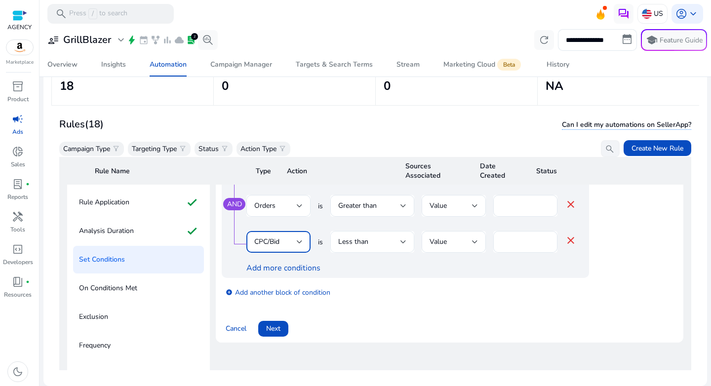
click at [389, 248] on div "Less than" at bounding box center [372, 242] width 68 height 22
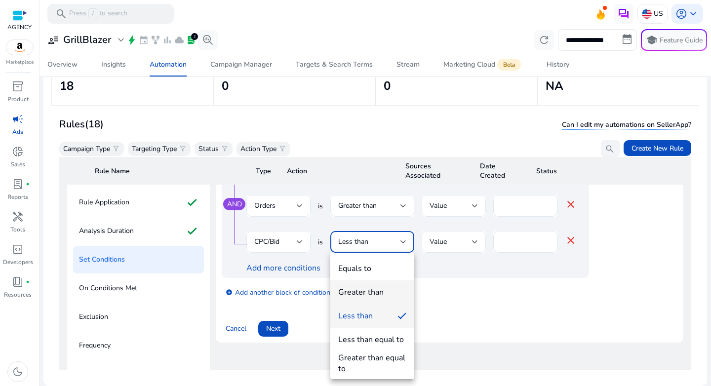
click at [384, 294] on span "Greater than" at bounding box center [372, 292] width 68 height 11
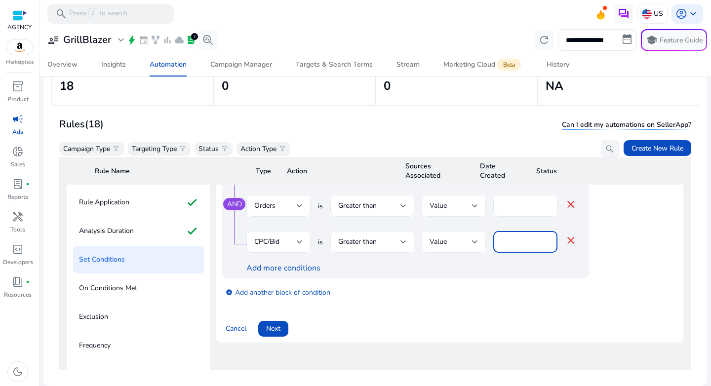
drag, startPoint x: 508, startPoint y: 245, endPoint x: 479, endPoint y: 245, distance: 29.1
click at [479, 245] on div "CPC/Bid is Greater than Value * close" at bounding box center [411, 247] width 330 height 32
type input "*"
click at [573, 297] on div "add_circle Add another block of condition" at bounding box center [425, 292] width 407 height 28
click at [270, 326] on span "Next" at bounding box center [273, 328] width 14 height 10
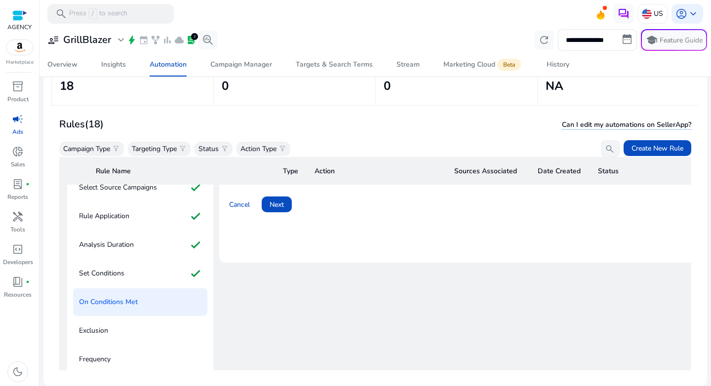
scroll to position [115, 0]
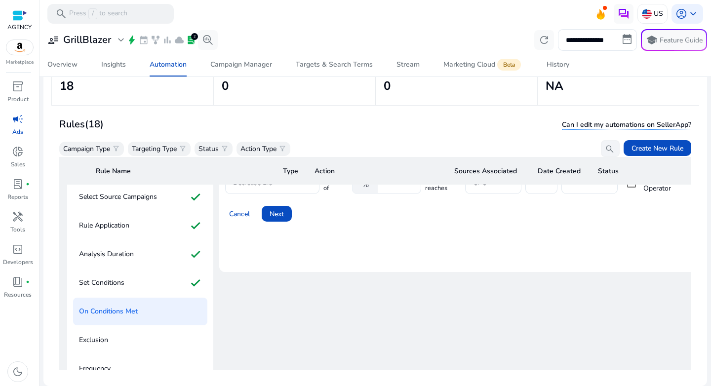
click at [282, 209] on span "Next" at bounding box center [277, 214] width 14 height 10
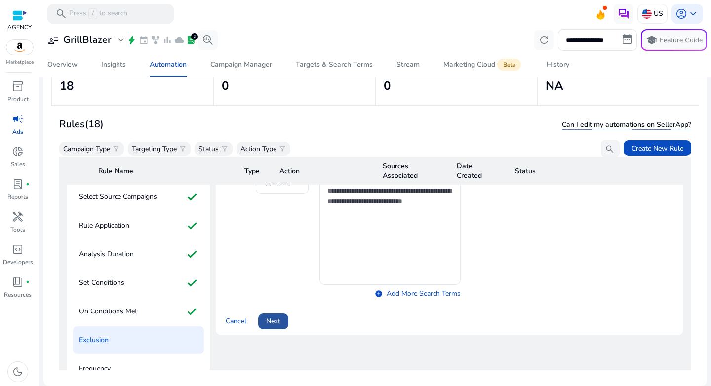
click at [273, 311] on span at bounding box center [273, 322] width 30 height 24
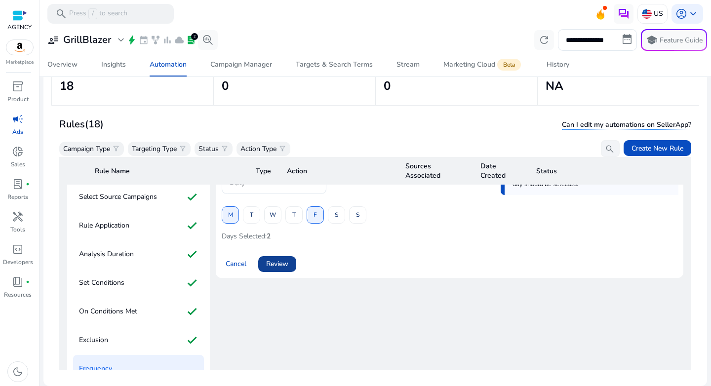
click at [273, 261] on span "Review" at bounding box center [277, 264] width 22 height 10
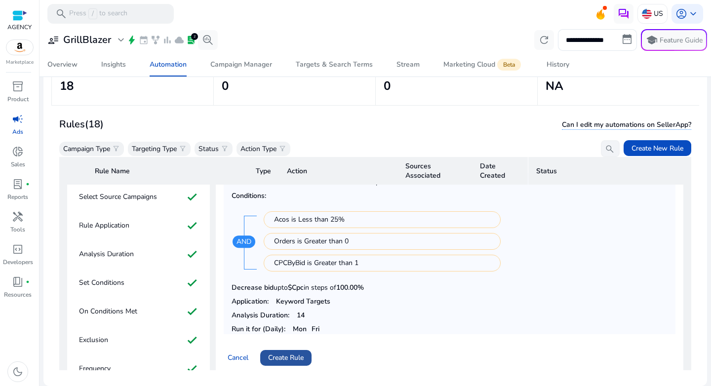
click at [292, 354] on span "Create Rule" at bounding box center [286, 358] width 36 height 10
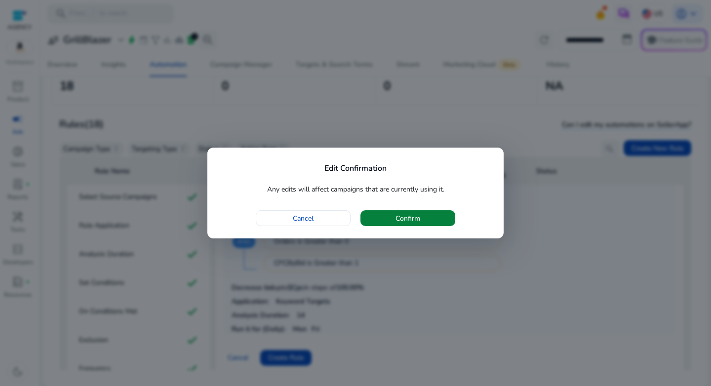
click at [396, 218] on span "Confirm" at bounding box center [408, 218] width 25 height 10
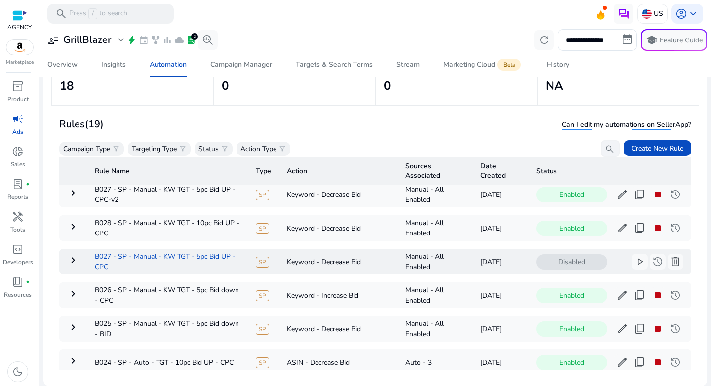
scroll to position [1, 0]
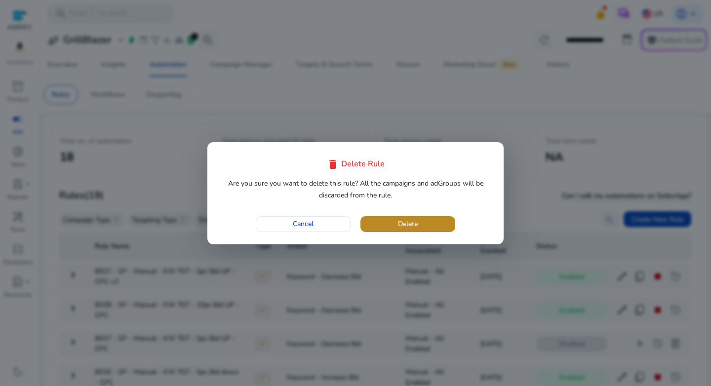
scroll to position [1, 0]
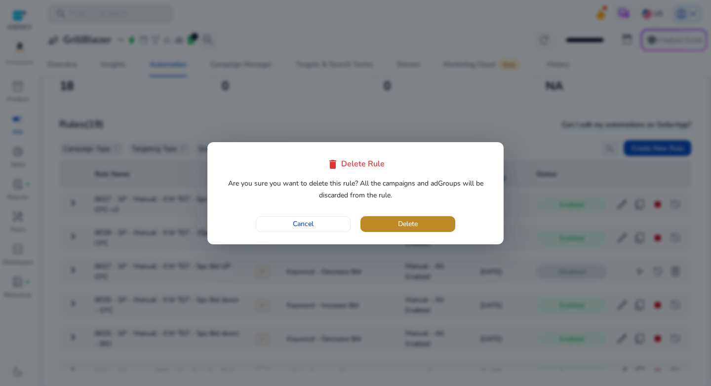
click at [413, 227] on span "Delete" at bounding box center [408, 224] width 20 height 10
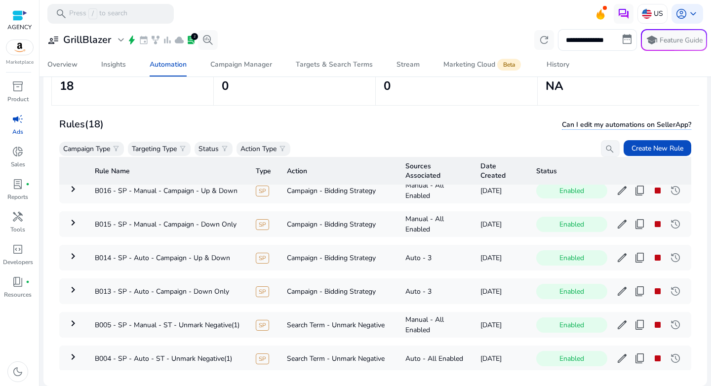
scroll to position [0, 0]
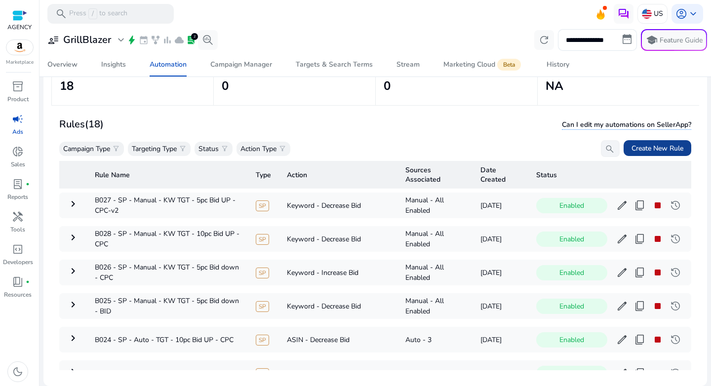
click at [664, 145] on span "Create New Rule" at bounding box center [658, 148] width 52 height 10
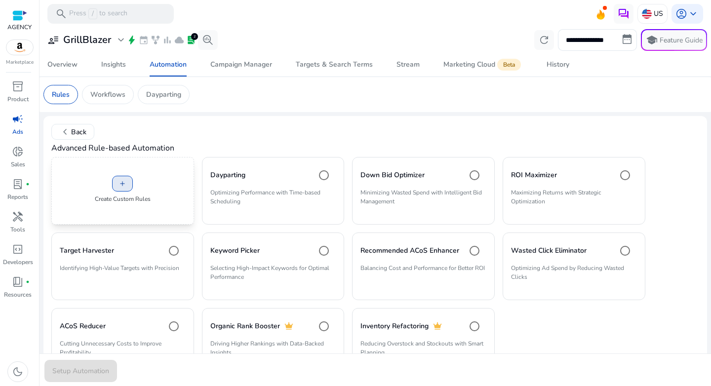
click at [117, 183] on span at bounding box center [123, 184] width 20 height 24
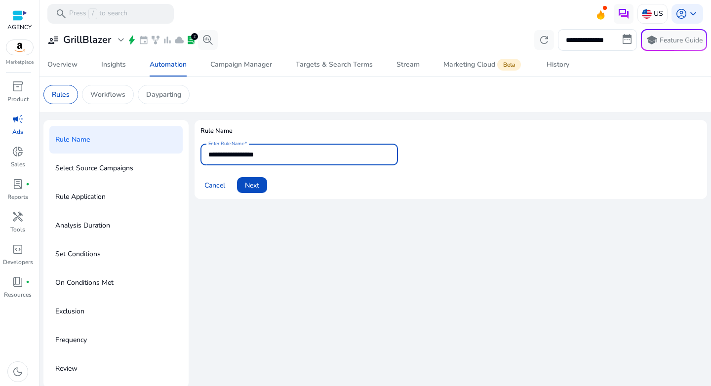
click at [267, 152] on input "**********" at bounding box center [299, 154] width 182 height 11
paste input "**********"
type input "**********"
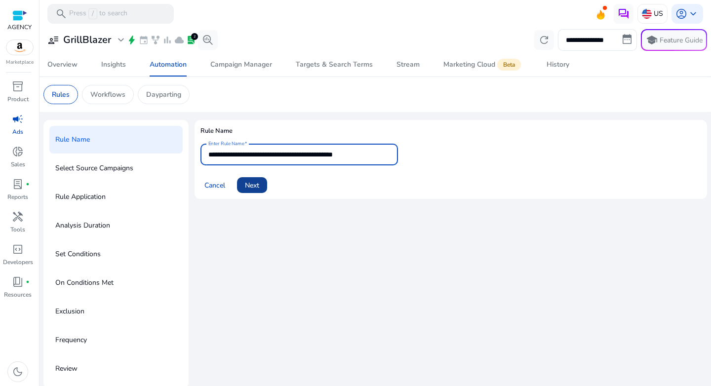
click at [257, 183] on span "Next" at bounding box center [252, 185] width 14 height 10
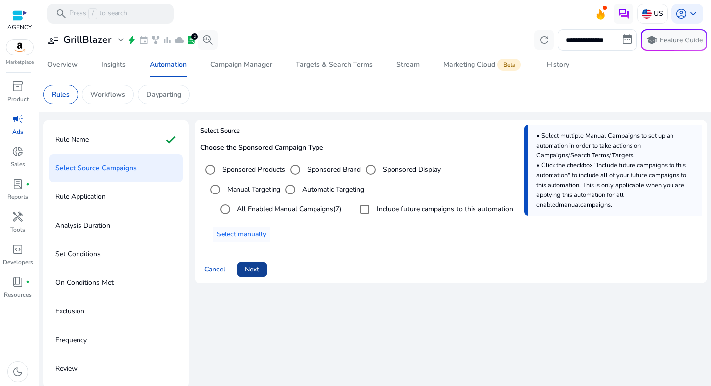
click at [250, 266] on span "Next" at bounding box center [252, 269] width 14 height 10
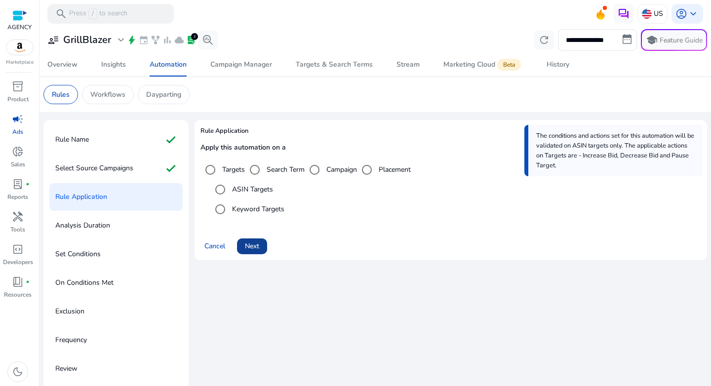
click at [255, 247] on span "Next" at bounding box center [252, 246] width 14 height 10
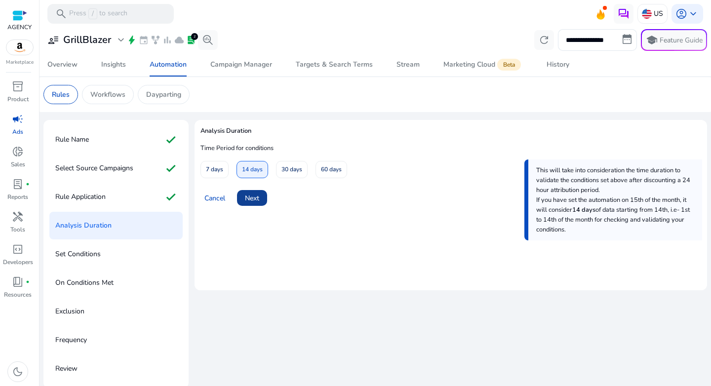
click at [258, 204] on span at bounding box center [252, 198] width 30 height 24
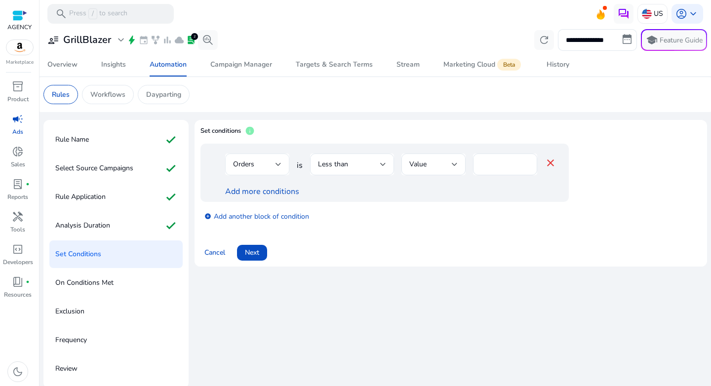
click at [273, 171] on div "Orders" at bounding box center [257, 165] width 48 height 22
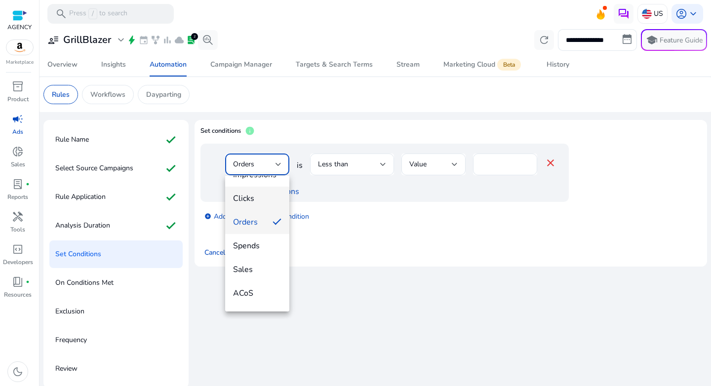
scroll to position [43, 0]
click at [256, 286] on span "ACoS" at bounding box center [257, 290] width 48 height 11
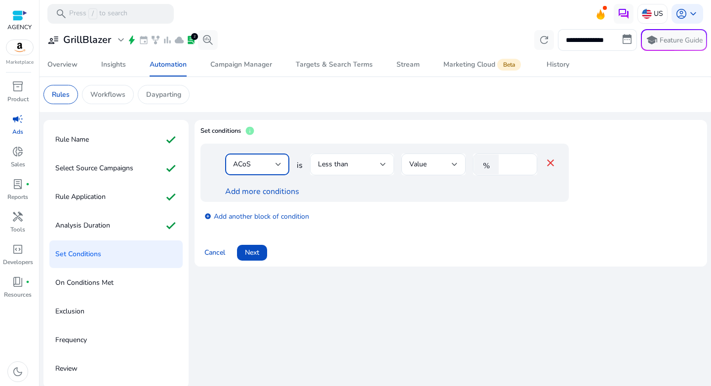
click at [352, 170] on div "Less than" at bounding box center [352, 165] width 68 height 22
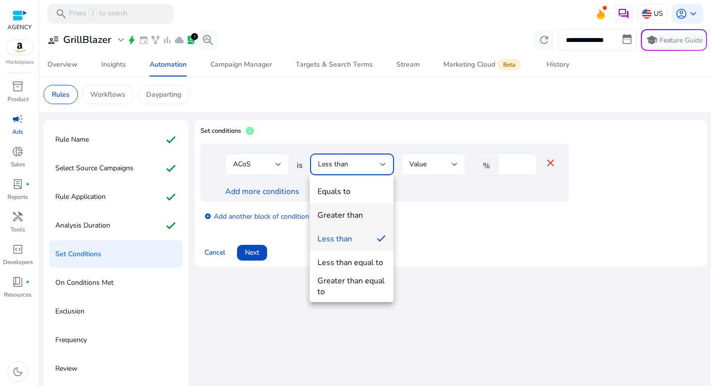
click at [355, 211] on div "Greater than" at bounding box center [340, 215] width 45 height 11
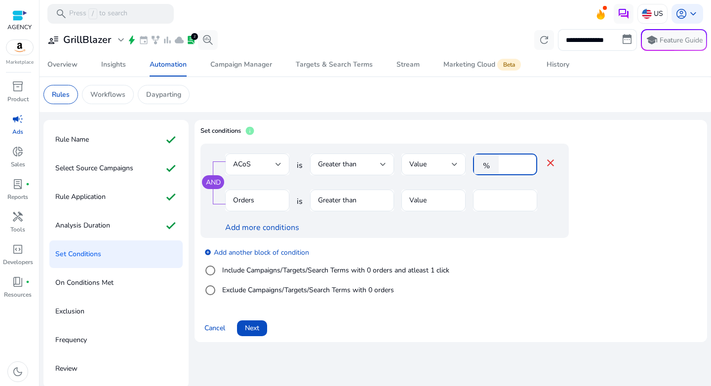
drag, startPoint x: 511, startPoint y: 167, endPoint x: 487, endPoint y: 167, distance: 23.2
click at [487, 167] on div "% *" at bounding box center [501, 165] width 56 height 22
type input "**"
click at [516, 242] on div "add_circle Add another block of condition Include Campaigns/Targets/Search Term…" at bounding box center [405, 271] width 408 height 67
click at [273, 228] on link "Add more conditions" at bounding box center [262, 227] width 74 height 11
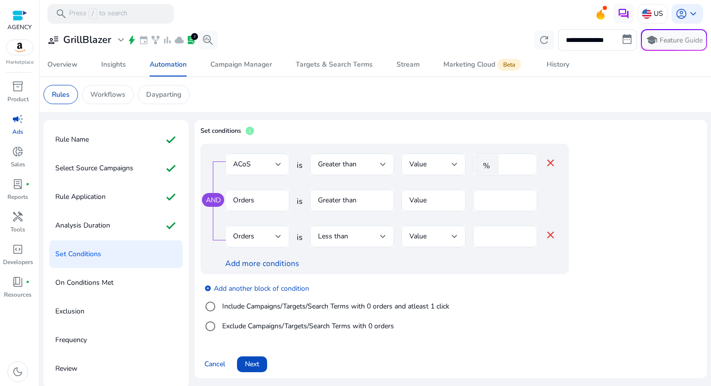
click at [266, 237] on div "Orders" at bounding box center [254, 236] width 42 height 11
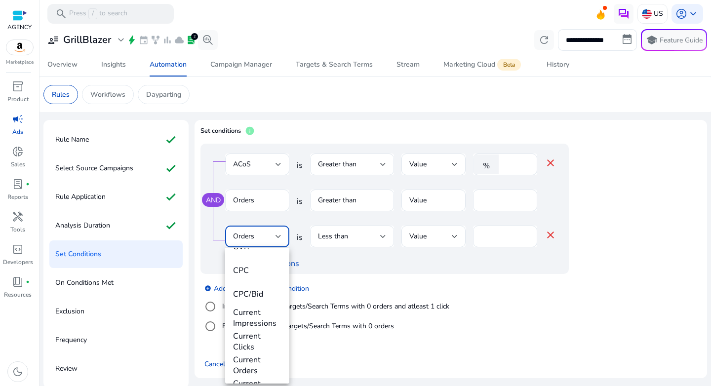
scroll to position [232, 0]
click at [253, 287] on span "CPC/Bid" at bounding box center [257, 292] width 48 height 11
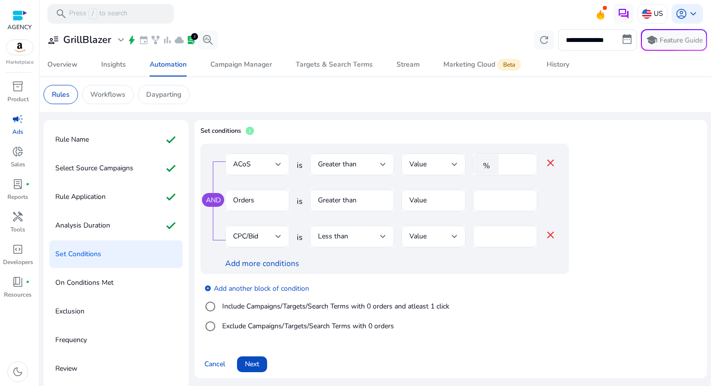
click at [364, 243] on div "Less than" at bounding box center [352, 237] width 68 height 22
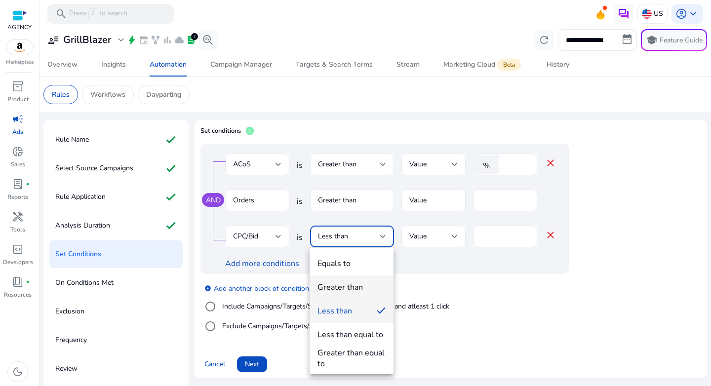
click at [363, 291] on span "Greater than" at bounding box center [352, 287] width 68 height 11
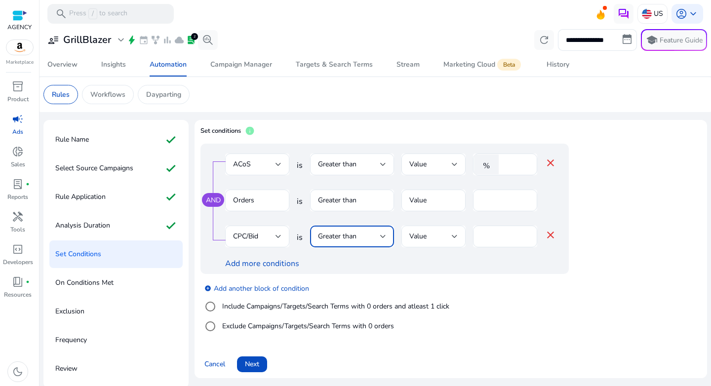
drag, startPoint x: 488, startPoint y: 237, endPoint x: 446, endPoint y: 237, distance: 41.5
click at [446, 237] on div "CPC/Bid is Greater than Value * close" at bounding box center [390, 242] width 331 height 32
type input "*"
drag, startPoint x: 495, startPoint y: 352, endPoint x: 371, endPoint y: 318, distance: 128.1
click at [494, 352] on div "Cancel Next" at bounding box center [451, 361] width 501 height 24
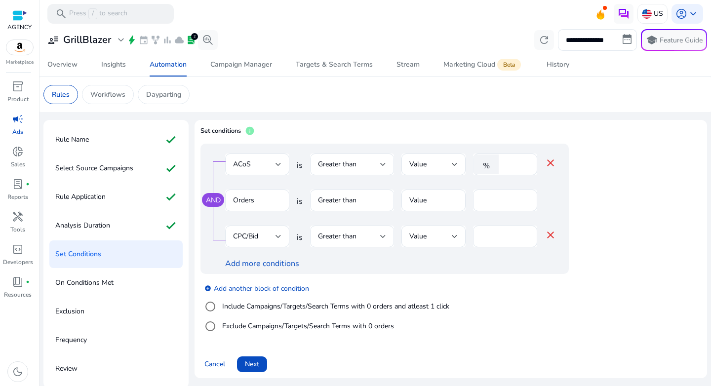
click at [263, 305] on label "Include Campaigns/Targets/Search Terms with 0 orders and atleast 1 click" at bounding box center [334, 306] width 229 height 10
click at [278, 235] on div at bounding box center [279, 237] width 6 height 4
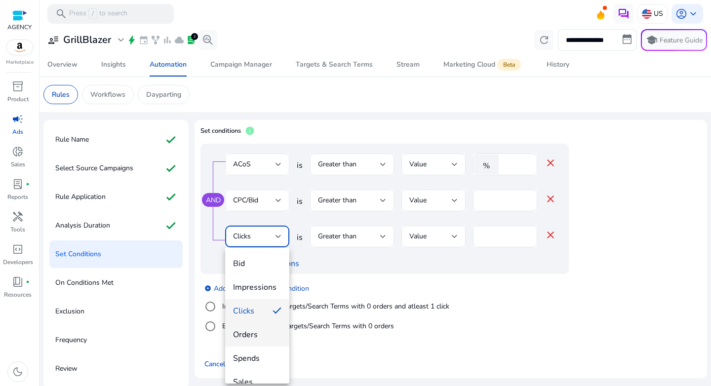
click at [259, 336] on span "Orders" at bounding box center [257, 334] width 48 height 11
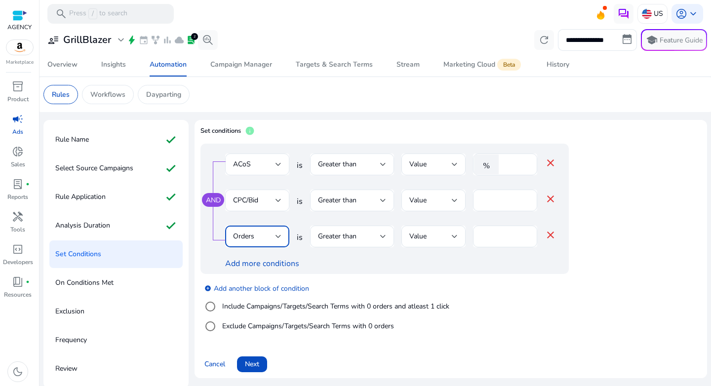
click at [562, 296] on div "add_circle Add another block of condition Include Campaigns/Targets/Search Term…" at bounding box center [405, 307] width 408 height 67
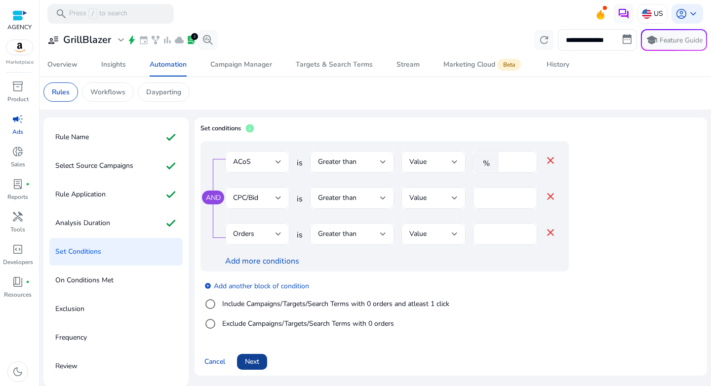
click at [252, 361] on span "Next" at bounding box center [252, 362] width 14 height 10
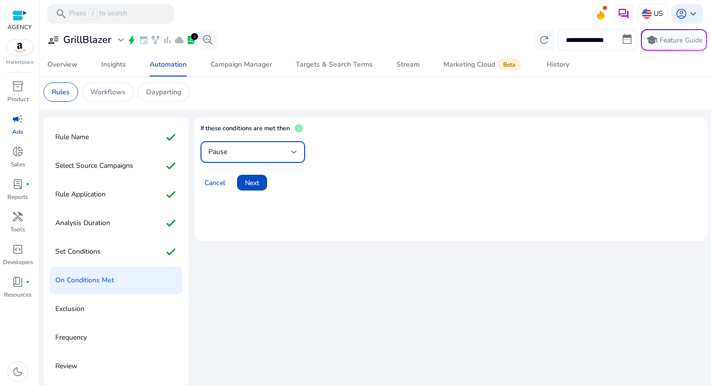
click at [263, 152] on div "Pause" at bounding box center [249, 152] width 83 height 11
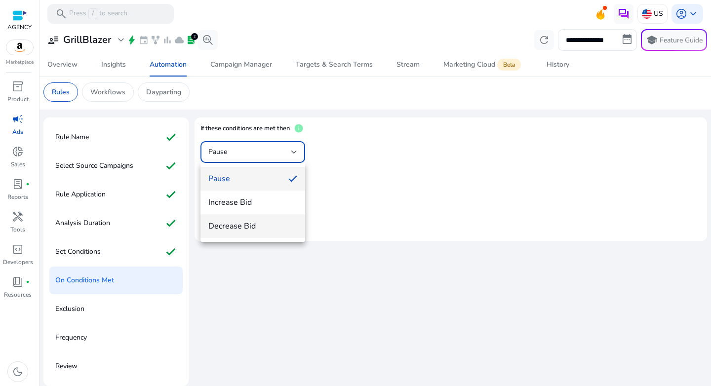
click at [267, 229] on span "Decrease Bid" at bounding box center [252, 226] width 89 height 11
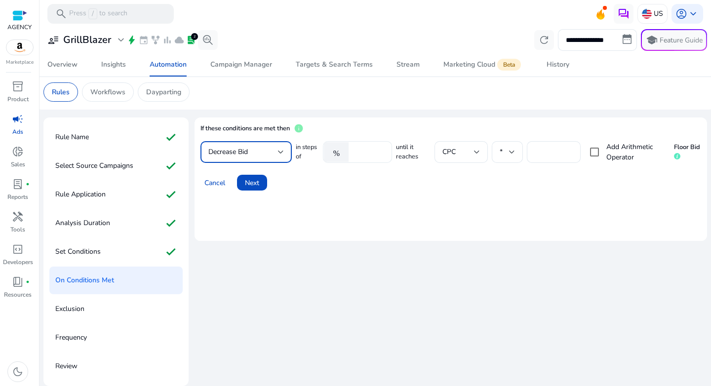
click at [364, 151] on input "******" at bounding box center [369, 152] width 31 height 11
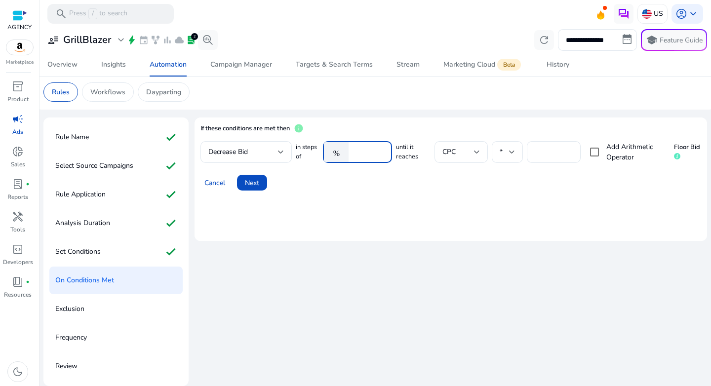
click at [364, 151] on input "******" at bounding box center [369, 152] width 31 height 11
type input "*"
click at [446, 231] on mat-card "If these conditions are met then info Decrease Bid in steps of % * until it rea…" at bounding box center [451, 179] width 513 height 123
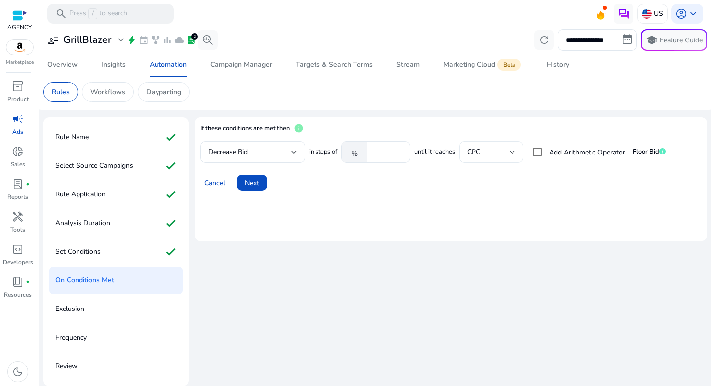
click at [503, 150] on div "CPC" at bounding box center [488, 152] width 42 height 11
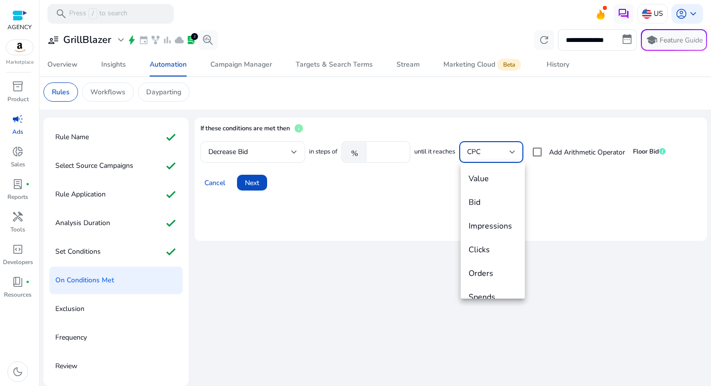
scroll to position [153, 0]
click at [536, 151] on div at bounding box center [355, 193] width 711 height 386
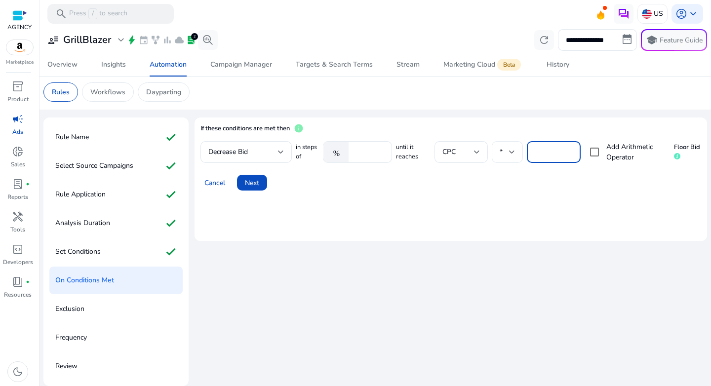
drag, startPoint x: 547, startPoint y: 153, endPoint x: 503, endPoint y: 153, distance: 44.4
click at [503, 153] on div "in steps of % * until it reaches CPC * *** Add Arithmetic Operator Floor Bid" at bounding box center [498, 152] width 405 height 22
type input "***"
click at [473, 199] on mat-card "If these conditions are met then info Decrease Bid in steps of % * until it rea…" at bounding box center [451, 179] width 513 height 123
click at [257, 184] on span "Next" at bounding box center [252, 183] width 14 height 10
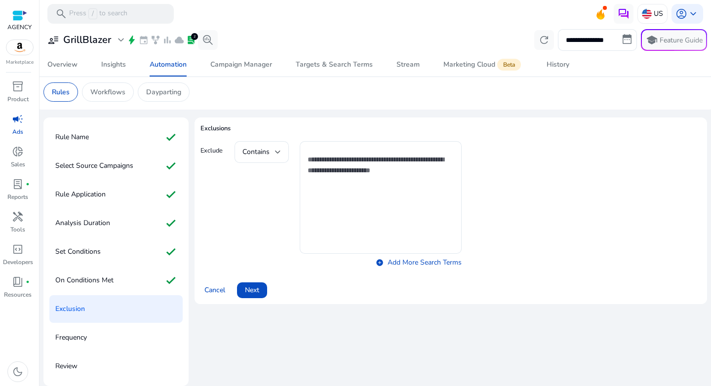
click at [251, 286] on span "Next" at bounding box center [252, 290] width 14 height 10
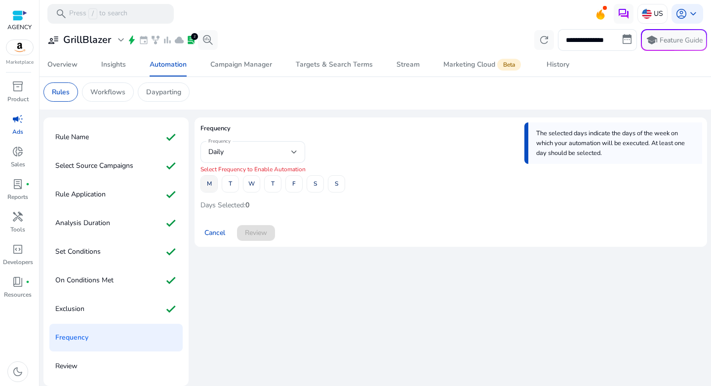
click at [208, 188] on span "M" at bounding box center [209, 183] width 5 height 17
click at [293, 188] on span "F" at bounding box center [293, 183] width 3 height 17
click at [251, 230] on span "Review" at bounding box center [256, 233] width 22 height 10
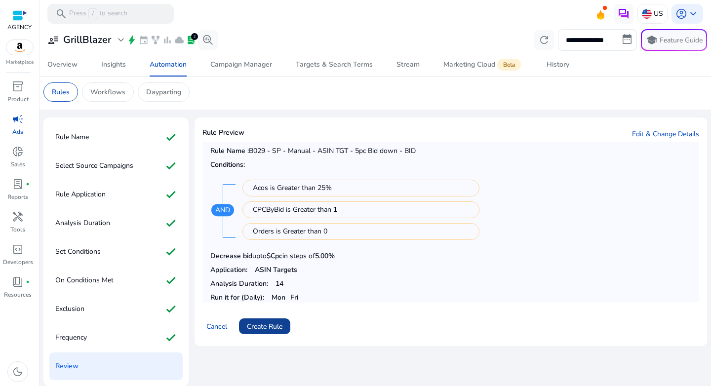
click at [278, 324] on span "Create Rule" at bounding box center [265, 327] width 36 height 10
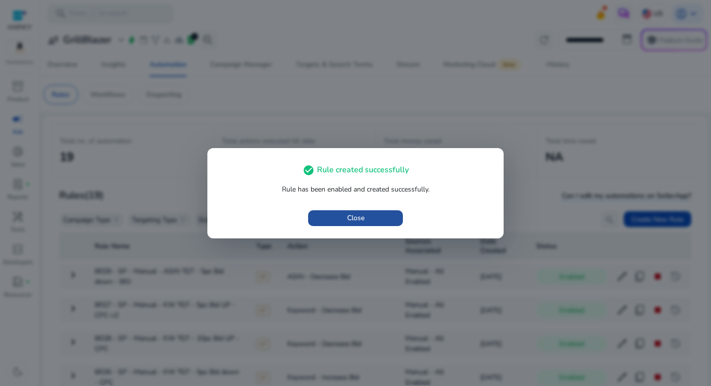
click at [359, 216] on span "Close" at bounding box center [355, 218] width 17 height 10
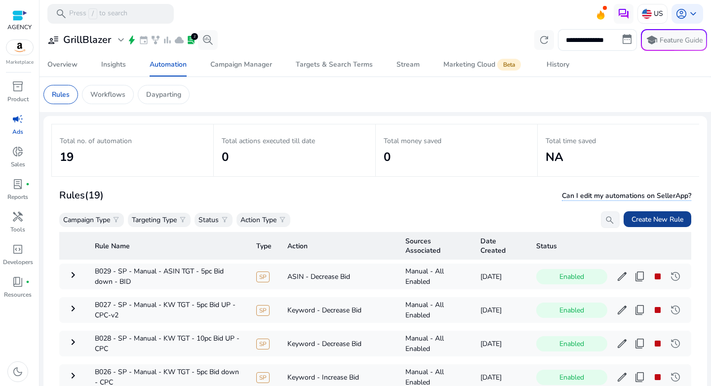
click at [653, 218] on span "Create New Rule" at bounding box center [658, 219] width 52 height 10
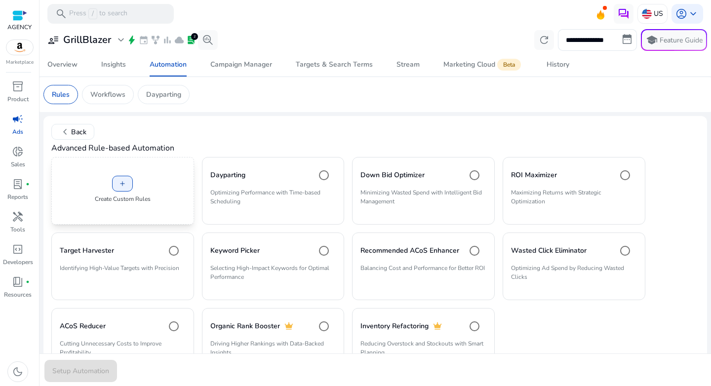
click at [133, 181] on div "add Create Custom Rules" at bounding box center [122, 191] width 143 height 68
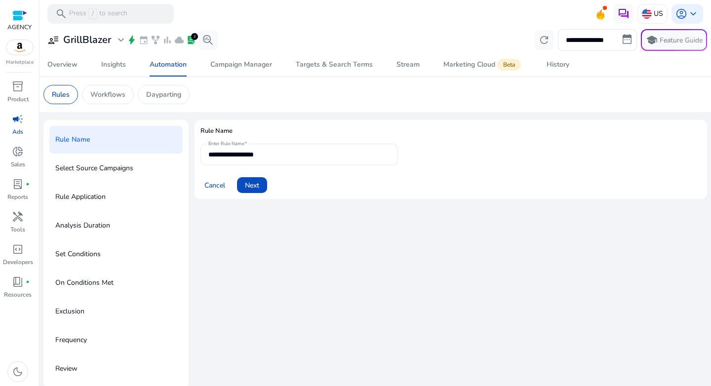
click at [289, 154] on input "**********" at bounding box center [299, 154] width 182 height 11
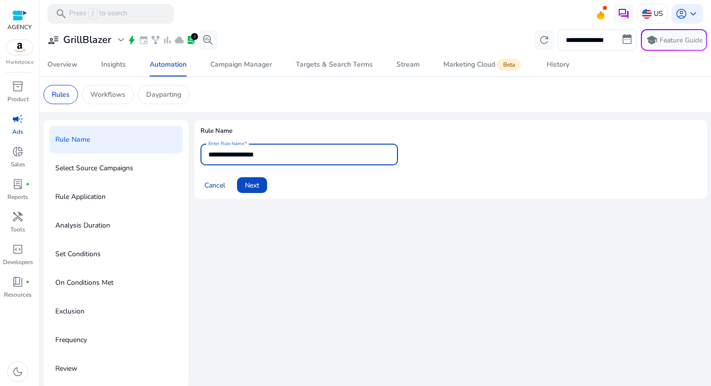
click at [289, 154] on input "**********" at bounding box center [299, 154] width 182 height 11
paste input "**********"
type input "**********"
click at [320, 192] on div "Cancel Next" at bounding box center [451, 181] width 501 height 24
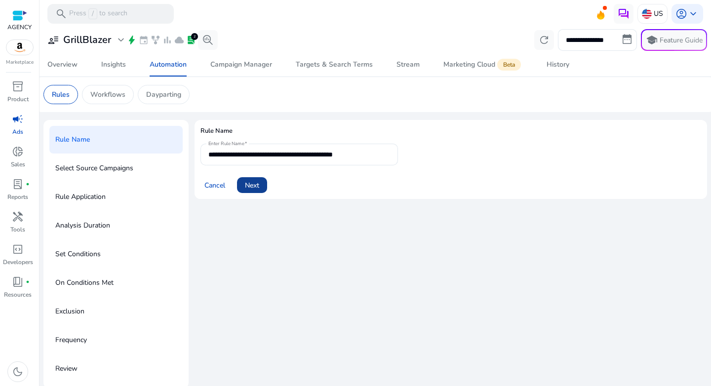
click at [240, 187] on span at bounding box center [252, 185] width 30 height 24
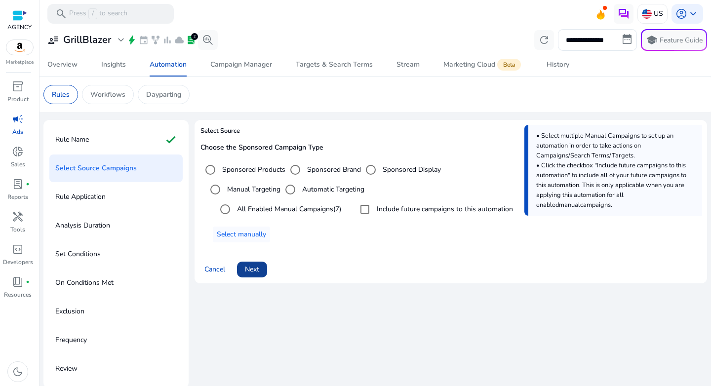
click at [258, 271] on span "Next" at bounding box center [252, 269] width 14 height 10
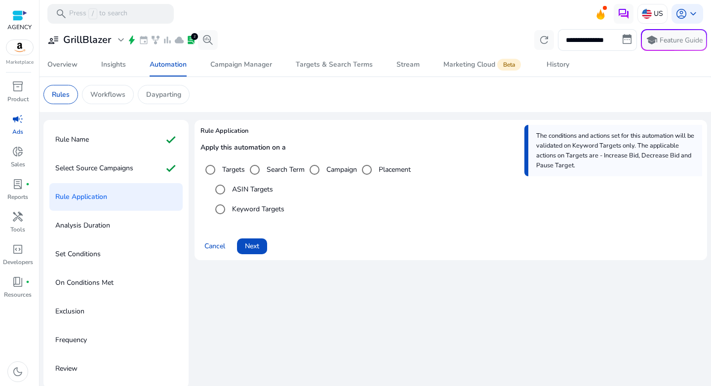
click at [252, 192] on label "ASIN Targets" at bounding box center [251, 189] width 43 height 10
click at [255, 242] on span "Next" at bounding box center [252, 246] width 14 height 10
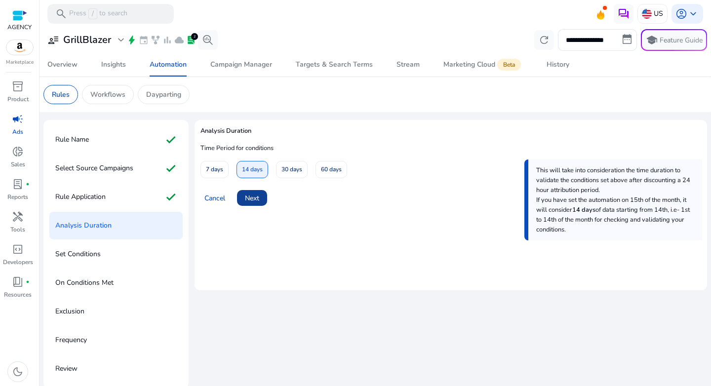
click at [254, 203] on span "Next" at bounding box center [252, 198] width 14 height 10
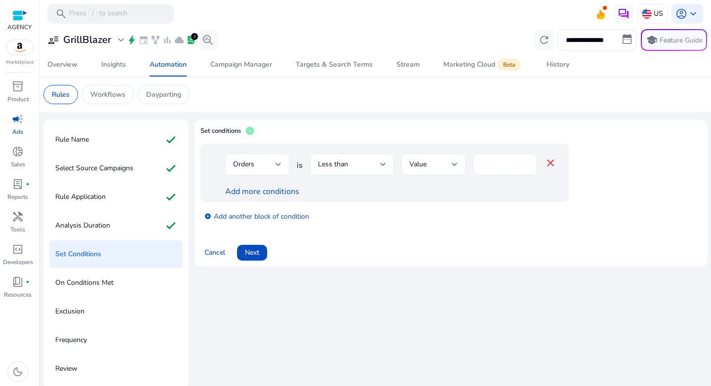
click at [273, 162] on div "Orders" at bounding box center [254, 164] width 42 height 11
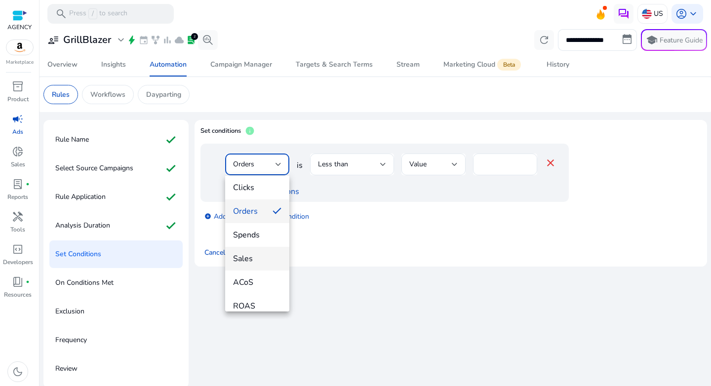
scroll to position [68, 0]
click at [258, 264] on span "ACoS" at bounding box center [257, 266] width 48 height 11
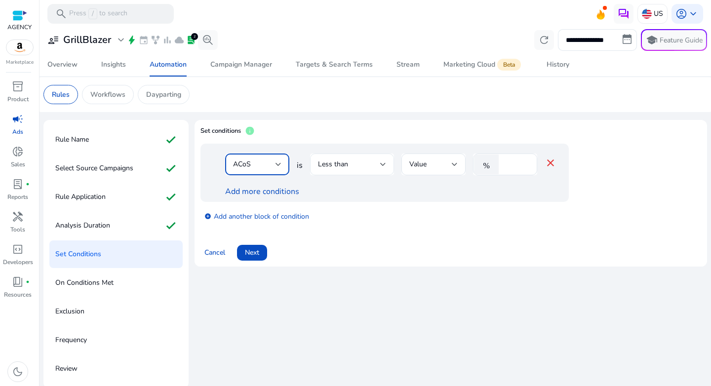
click at [371, 157] on div "Less than" at bounding box center [352, 165] width 68 height 22
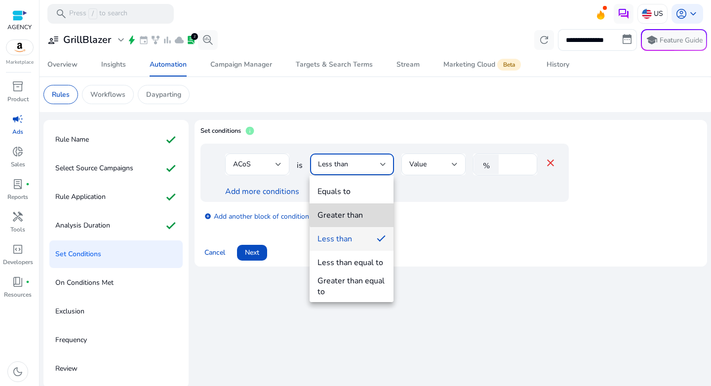
click at [365, 214] on span "Greater than" at bounding box center [352, 215] width 68 height 11
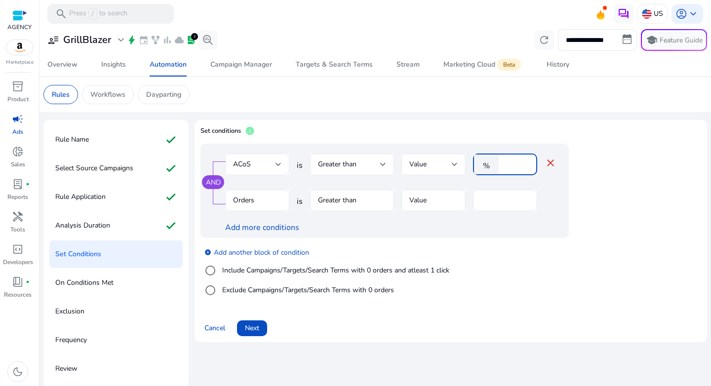
drag, startPoint x: 512, startPoint y: 163, endPoint x: 477, endPoint y: 164, distance: 35.1
click at [477, 164] on div "% *" at bounding box center [501, 165] width 56 height 22
type input "**"
click at [506, 242] on div "add_circle Add another block of condition Include Campaigns/Targets/Search Term…" at bounding box center [405, 271] width 408 height 67
click at [271, 268] on label "Include Campaigns/Targets/Search Terms with 0 orders and atleast 1 click" at bounding box center [334, 270] width 229 height 10
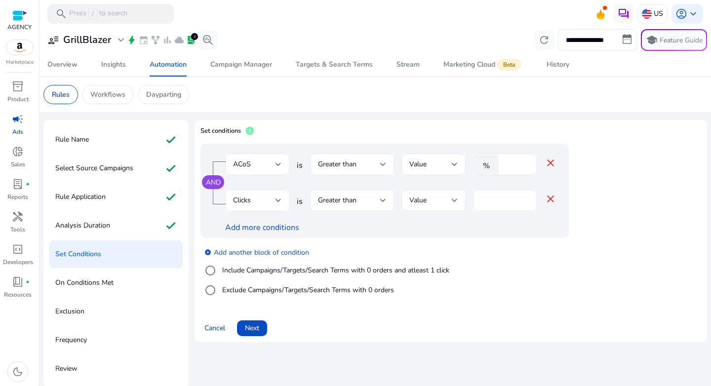
click at [261, 196] on div "Clicks" at bounding box center [254, 200] width 42 height 11
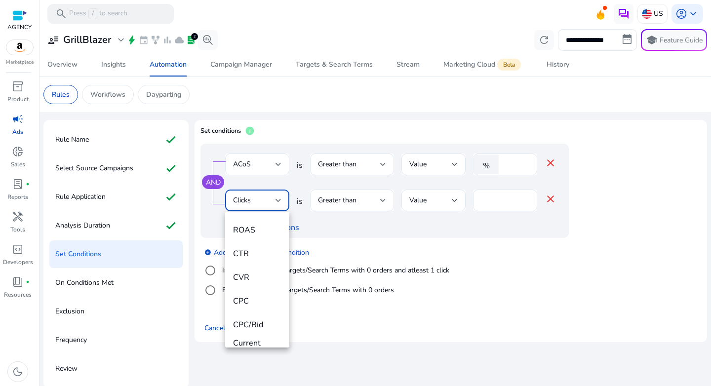
scroll to position [180, 0]
click at [261, 311] on span "CPC/Bid" at bounding box center [257, 308] width 48 height 11
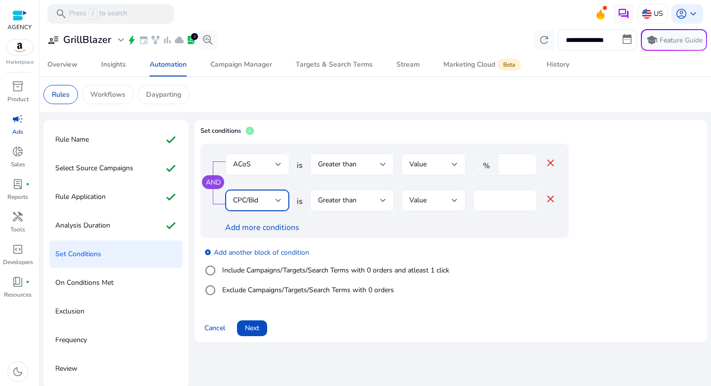
click at [370, 203] on div "Greater than" at bounding box center [349, 200] width 62 height 11
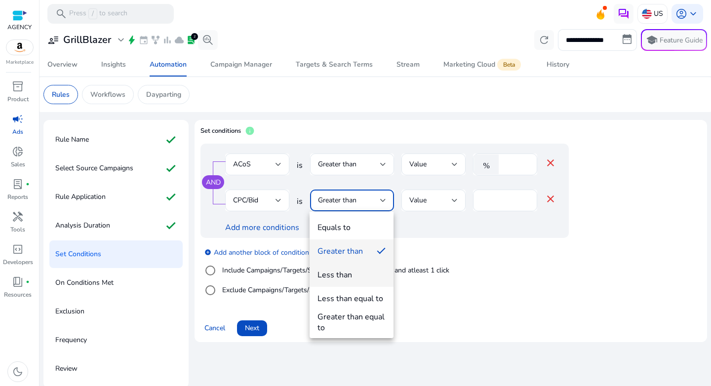
click at [363, 271] on span "Less than" at bounding box center [352, 275] width 68 height 11
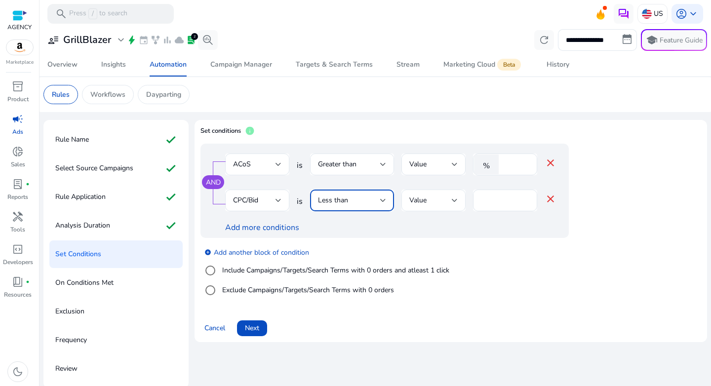
drag, startPoint x: 488, startPoint y: 199, endPoint x: 451, endPoint y: 201, distance: 37.1
click at [451, 201] on div "CPC/Bid is Less than Value * close" at bounding box center [390, 206] width 331 height 32
type input "*"
click at [457, 288] on div "add_circle Add another block of condition Include Campaigns/Targets/Search Term…" at bounding box center [405, 271] width 408 height 67
click at [259, 325] on span "Next" at bounding box center [252, 328] width 14 height 10
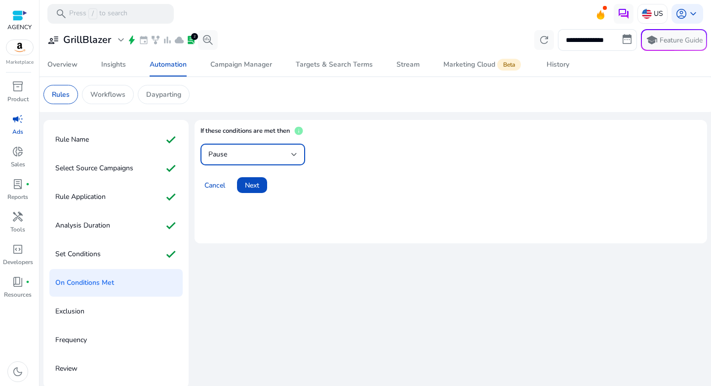
click at [217, 153] on span "Pause" at bounding box center [217, 154] width 19 height 9
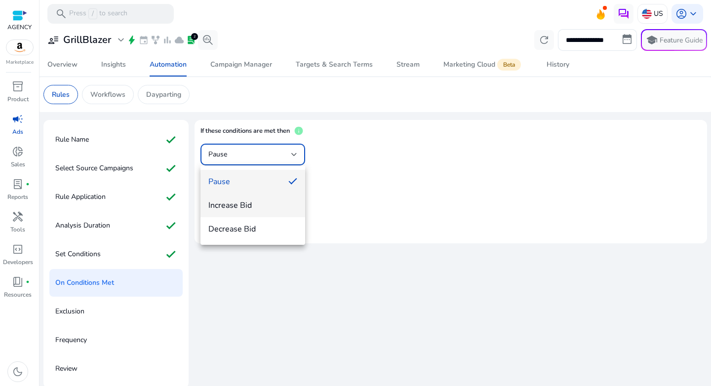
click at [235, 199] on mat-option "Increase Bid" at bounding box center [253, 206] width 105 height 24
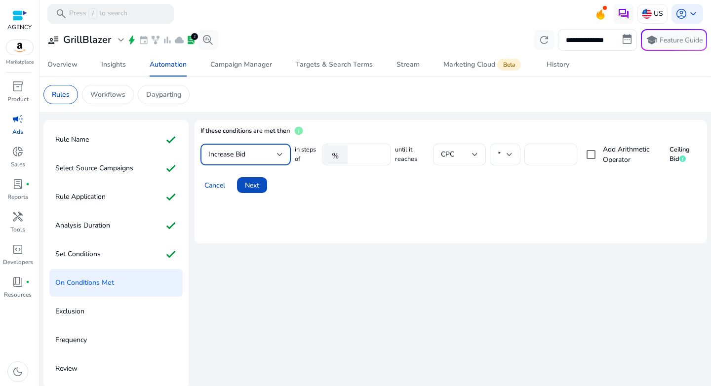
click at [413, 211] on mat-card "If these conditions are met then info Increase Bid in steps of % ****** until i…" at bounding box center [451, 181] width 513 height 123
click at [249, 185] on span "Next" at bounding box center [252, 185] width 14 height 10
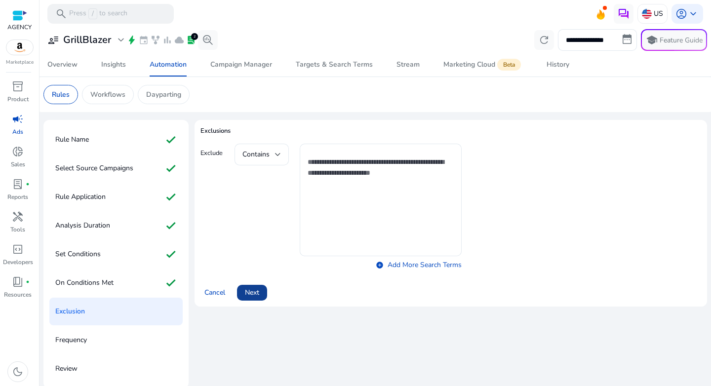
click at [246, 299] on span at bounding box center [252, 293] width 30 height 24
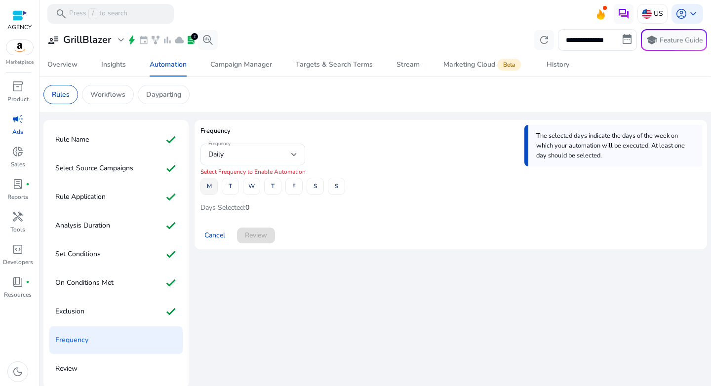
click at [208, 190] on span "M" at bounding box center [209, 186] width 5 height 17
click at [293, 186] on span "F" at bounding box center [293, 186] width 3 height 17
click at [260, 239] on span "Review" at bounding box center [256, 235] width 22 height 10
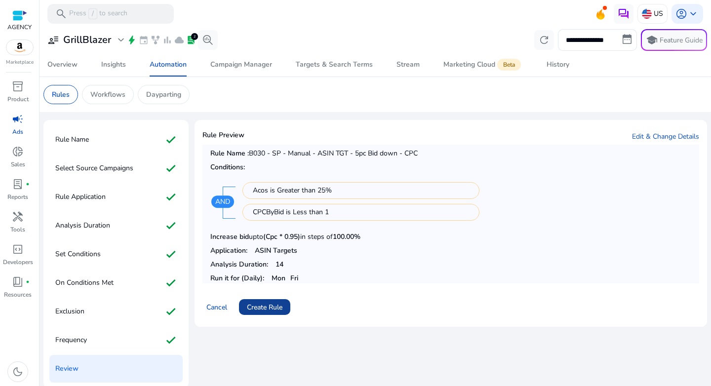
click at [275, 307] on span "Create Rule" at bounding box center [265, 307] width 36 height 10
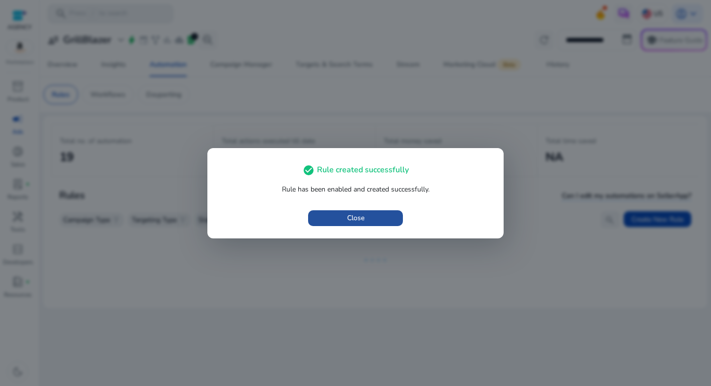
click at [361, 217] on span "Close" at bounding box center [355, 218] width 17 height 10
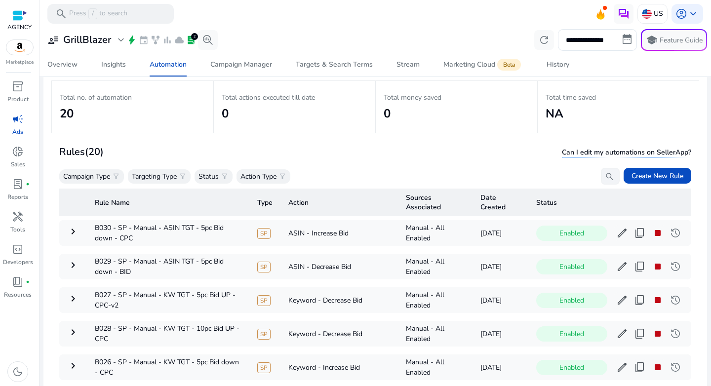
scroll to position [45, 0]
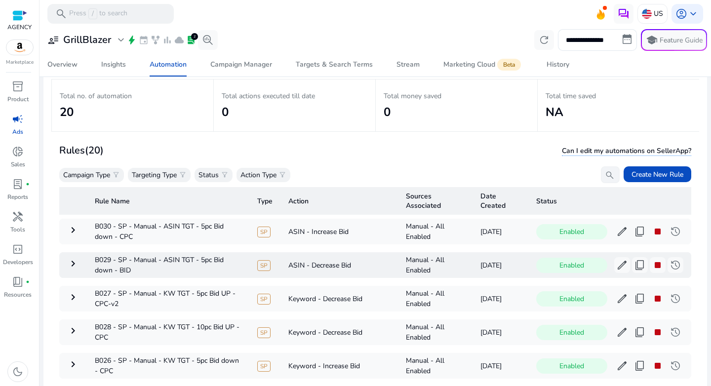
click at [67, 267] on mat-icon "keyboard_arrow_right" at bounding box center [73, 264] width 12 height 12
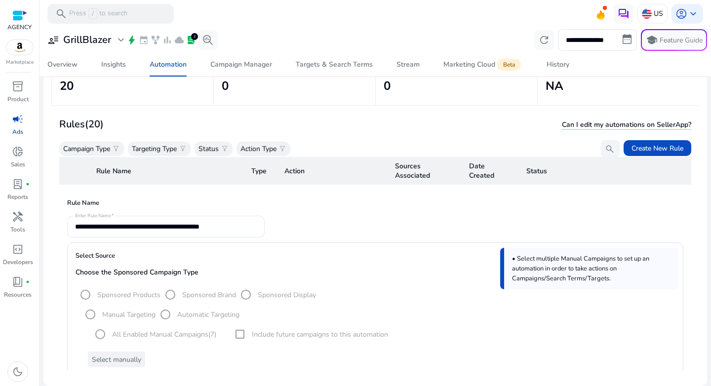
scroll to position [64, 0]
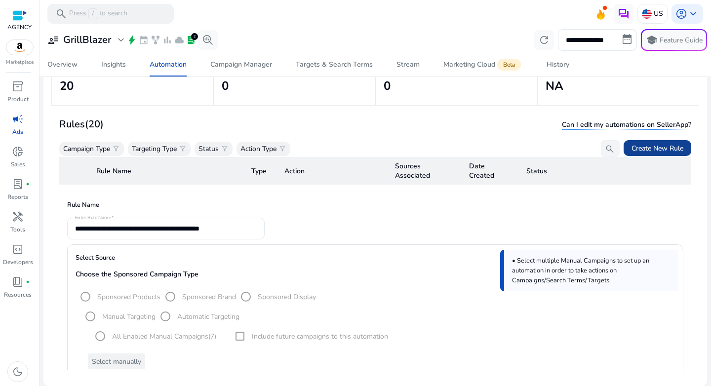
click at [642, 151] on span "Create New Rule" at bounding box center [658, 148] width 52 height 10
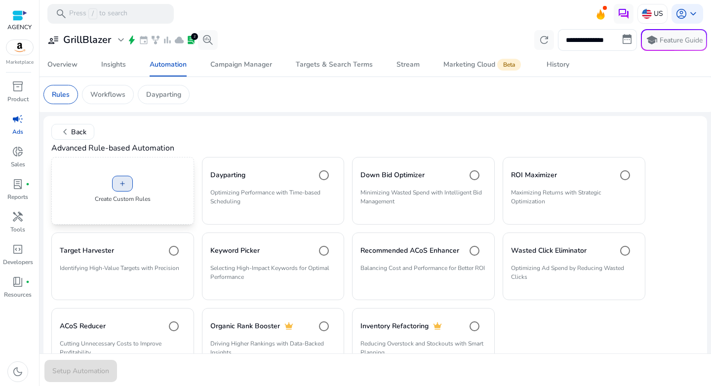
click at [120, 194] on span at bounding box center [123, 184] width 20 height 24
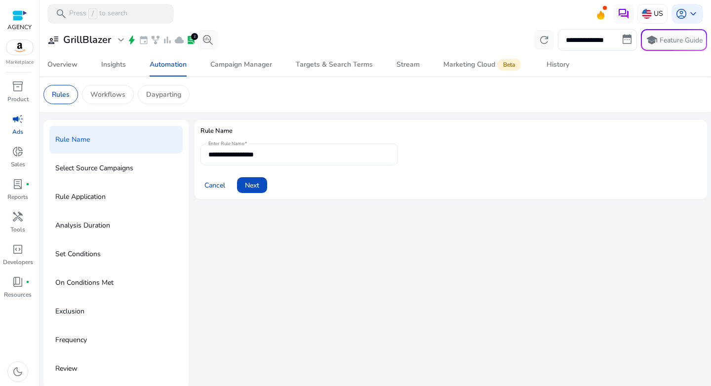
click at [288, 162] on div "**********" at bounding box center [299, 155] width 182 height 22
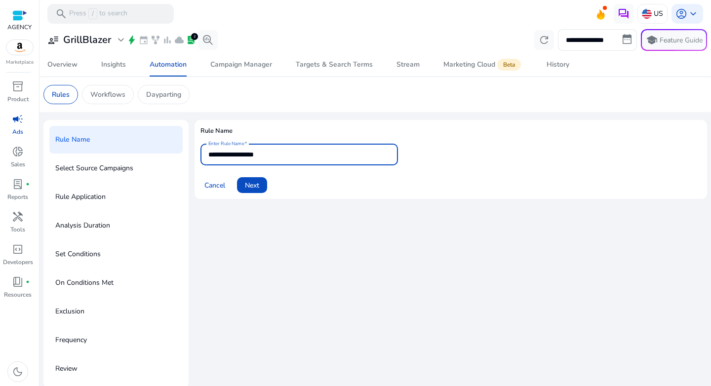
click at [292, 158] on input "**********" at bounding box center [299, 154] width 182 height 11
paste input "**********"
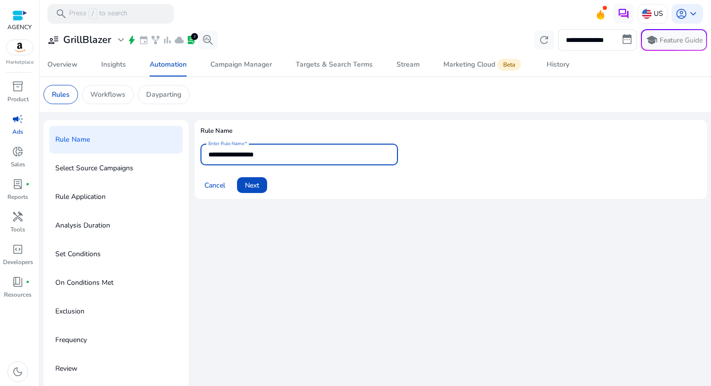
type input "**********"
click at [245, 183] on span "Next" at bounding box center [252, 185] width 14 height 10
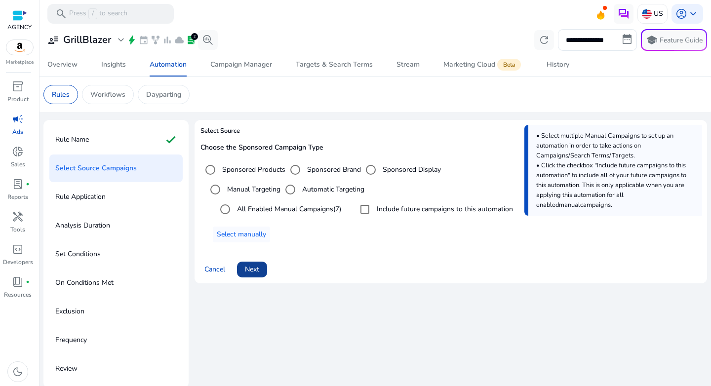
click at [259, 271] on span "Next" at bounding box center [252, 269] width 14 height 10
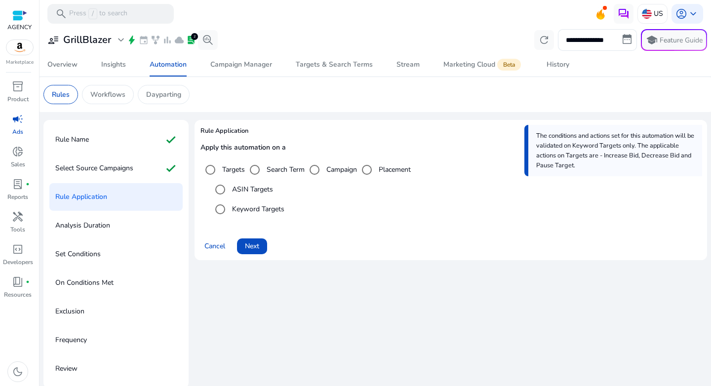
click at [242, 198] on div "ASIN Targets" at bounding box center [241, 190] width 63 height 20
click at [242, 193] on label "ASIN Targets" at bounding box center [251, 189] width 43 height 10
click at [260, 242] on span at bounding box center [252, 247] width 30 height 24
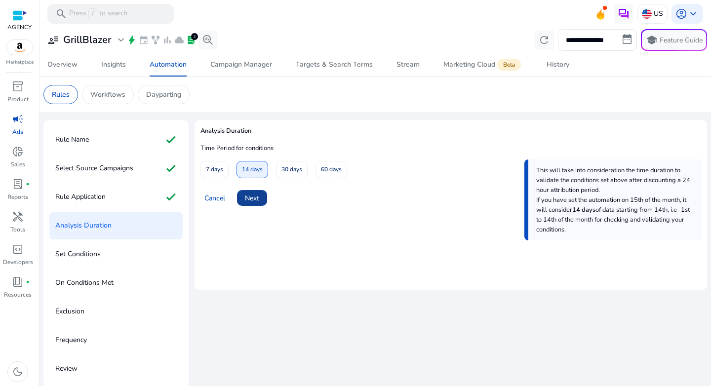
click at [258, 195] on span "Next" at bounding box center [252, 198] width 14 height 10
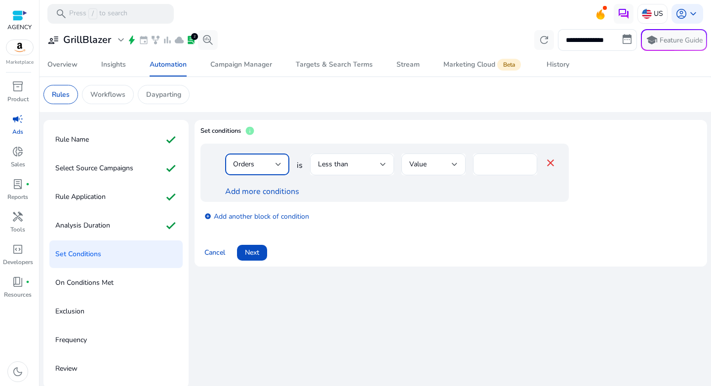
click at [271, 166] on div "Orders" at bounding box center [254, 164] width 42 height 11
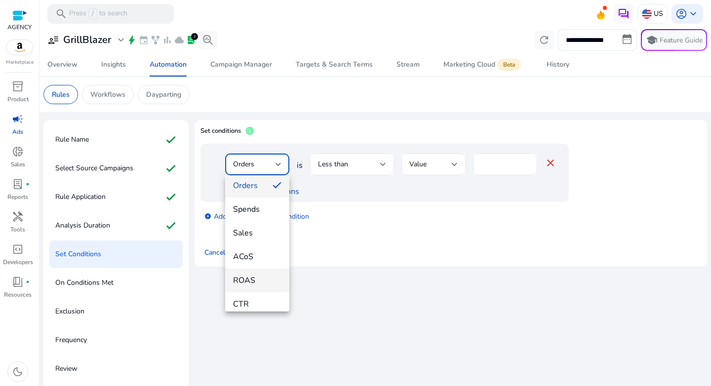
scroll to position [94, 0]
click at [254, 245] on mat-option "ACoS" at bounding box center [257, 240] width 64 height 24
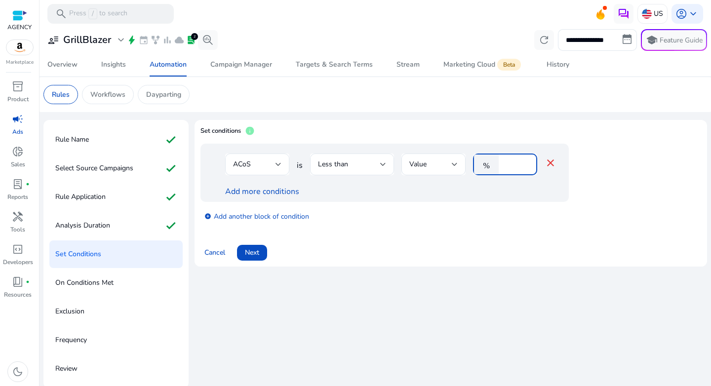
drag, startPoint x: 508, startPoint y: 163, endPoint x: 496, endPoint y: 165, distance: 12.0
click at [496, 165] on div "% *" at bounding box center [501, 165] width 56 height 22
type input "**"
drag, startPoint x: 514, startPoint y: 239, endPoint x: 459, endPoint y: 225, distance: 56.5
click at [514, 239] on div "Cancel Next" at bounding box center [451, 249] width 501 height 24
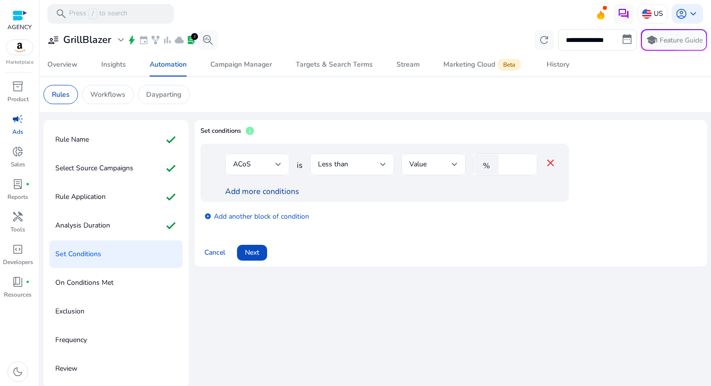
click at [268, 194] on link "Add more conditions" at bounding box center [262, 191] width 74 height 11
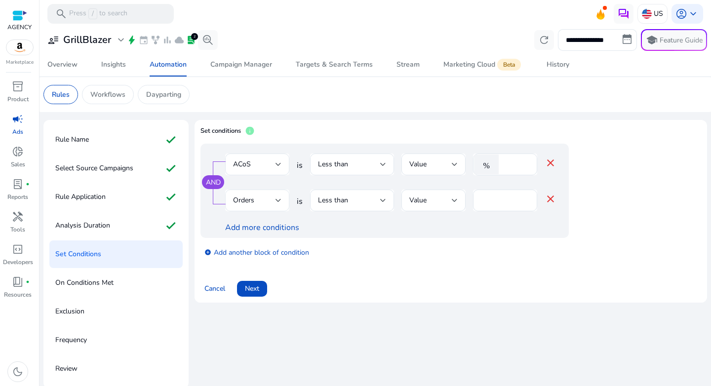
click at [263, 199] on div "Orders" at bounding box center [254, 200] width 42 height 11
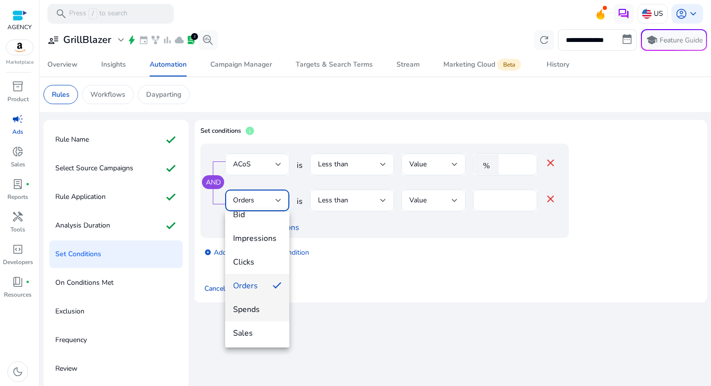
scroll to position [39, 0]
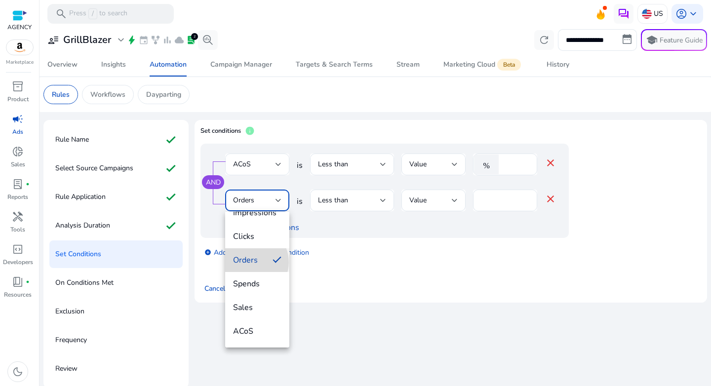
click at [252, 262] on span "Orders" at bounding box center [249, 260] width 32 height 11
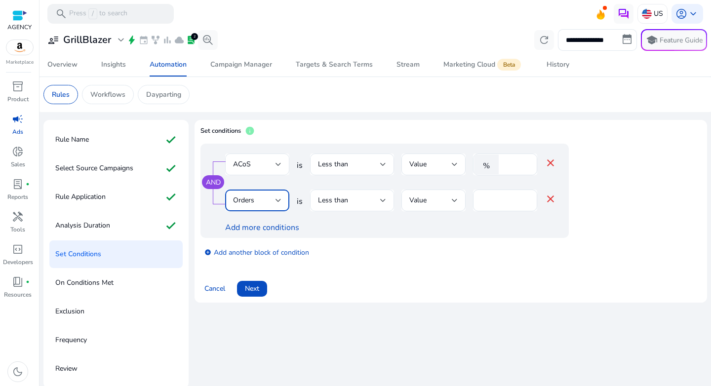
click at [364, 203] on div "Less than" at bounding box center [349, 200] width 62 height 11
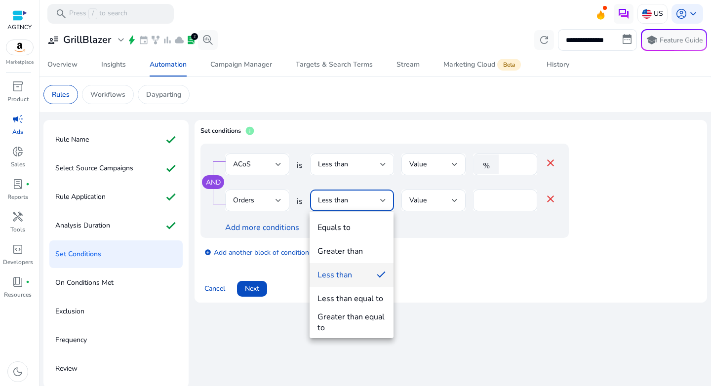
drag, startPoint x: 360, startPoint y: 247, endPoint x: 396, endPoint y: 238, distance: 36.9
click at [360, 247] on div "Greater than" at bounding box center [340, 251] width 45 height 11
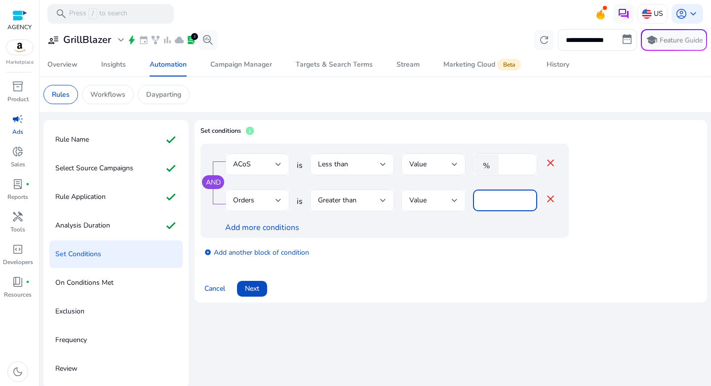
drag, startPoint x: 485, startPoint y: 197, endPoint x: 453, endPoint y: 200, distance: 32.2
click at [453, 200] on div "Orders is Greater than Value * close" at bounding box center [390, 206] width 331 height 32
type input "*"
click at [454, 243] on div "add_circle Add another block of condition" at bounding box center [405, 252] width 408 height 28
click at [258, 233] on div "Add more conditions" at bounding box center [390, 228] width 331 height 12
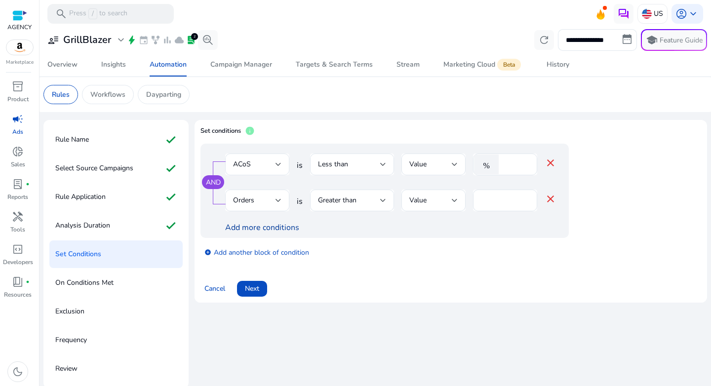
click at [258, 230] on link "Add more conditions" at bounding box center [262, 227] width 74 height 11
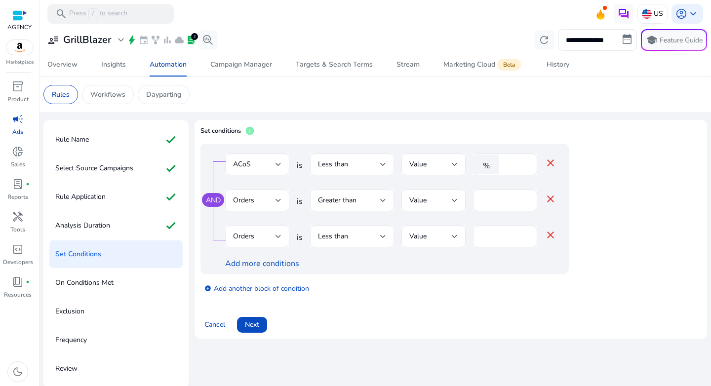
click at [269, 239] on div "Orders" at bounding box center [254, 236] width 42 height 11
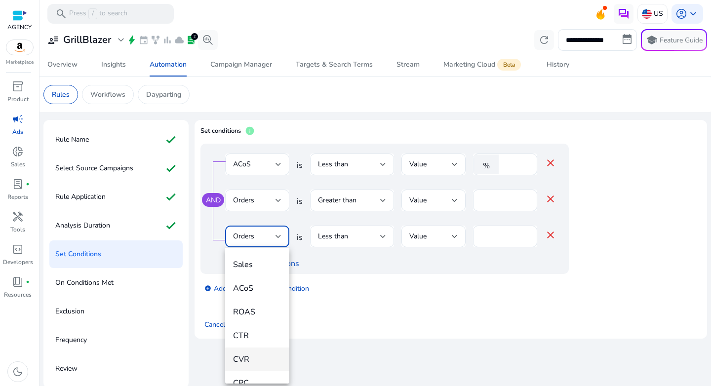
scroll to position [155, 0]
click at [262, 363] on mat-option "CPC/Bid" at bounding box center [257, 370] width 64 height 24
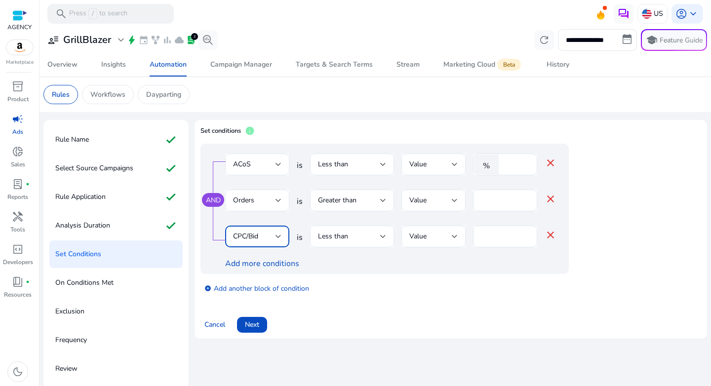
click at [350, 228] on div "Less than" at bounding box center [352, 237] width 68 height 22
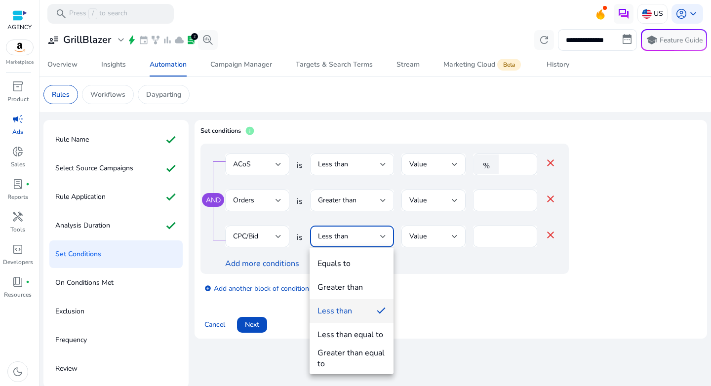
click at [359, 289] on div "Greater than" at bounding box center [340, 287] width 45 height 11
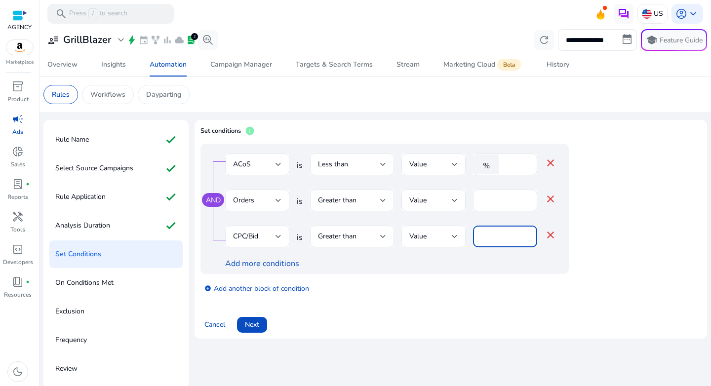
drag, startPoint x: 498, startPoint y: 239, endPoint x: 460, endPoint y: 241, distance: 38.6
click at [460, 241] on div "CPC/Bid is Greater than Value * close" at bounding box center [390, 242] width 331 height 32
type input "*"
click at [507, 282] on div "add_circle Add another block of condition" at bounding box center [405, 288] width 408 height 28
click at [255, 324] on span "Next" at bounding box center [252, 325] width 14 height 10
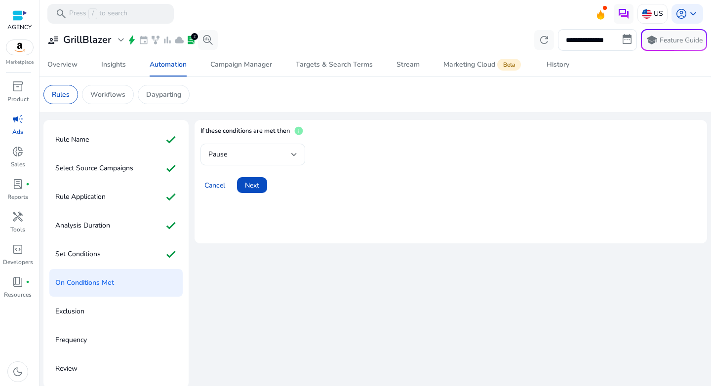
click at [247, 153] on div "Pause" at bounding box center [249, 154] width 83 height 11
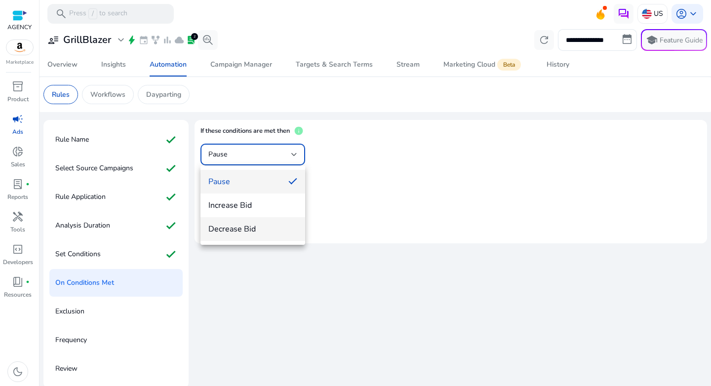
click at [250, 225] on span "Decrease Bid" at bounding box center [252, 229] width 89 height 11
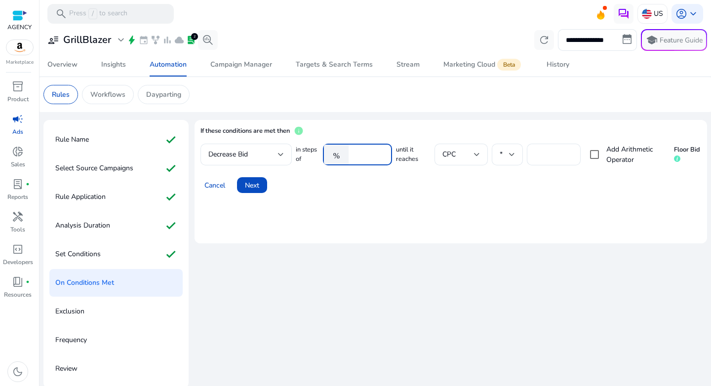
drag, startPoint x: 371, startPoint y: 153, endPoint x: 309, endPoint y: 153, distance: 61.7
click at [310, 153] on div "in steps of % **** until it reaches CPC * *** Add Arithmetic Operator Floor Bid" at bounding box center [498, 155] width 405 height 22
type input "***"
type input "****"
click at [363, 254] on div "If these conditions are met then info Decrease Bid in steps of % *** until it r…" at bounding box center [451, 254] width 513 height 269
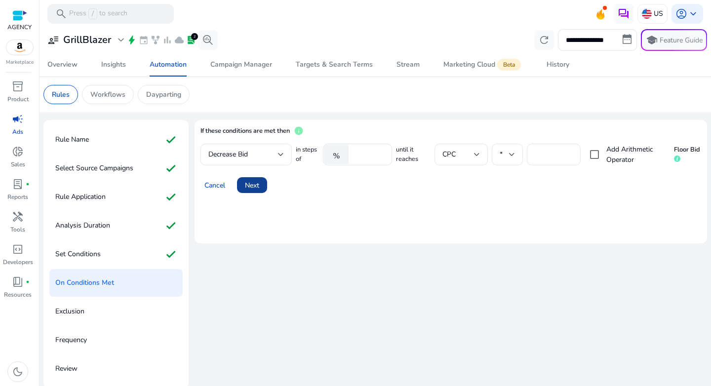
click at [248, 181] on span "Next" at bounding box center [252, 185] width 14 height 10
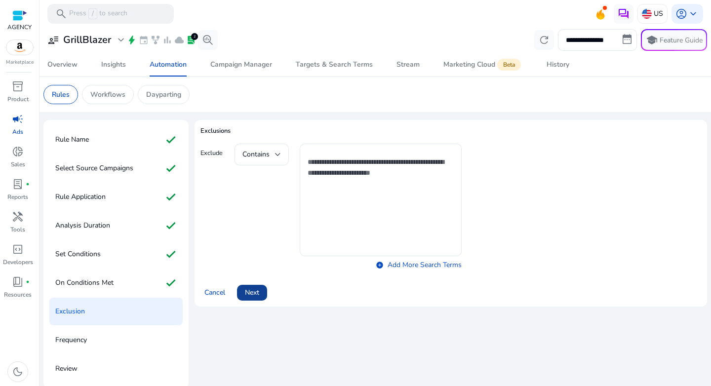
click at [249, 288] on span "Next" at bounding box center [252, 292] width 14 height 10
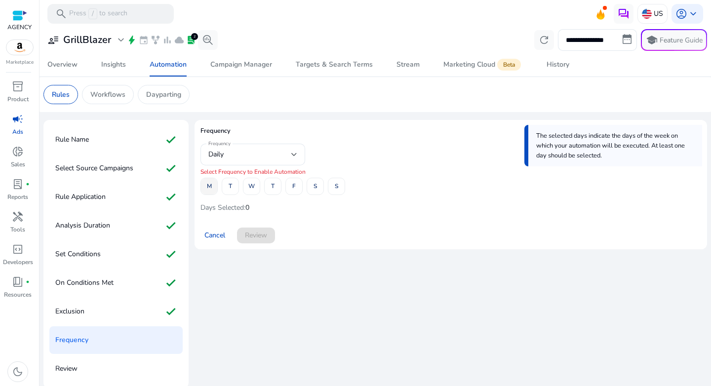
click at [209, 187] on span "M" at bounding box center [209, 186] width 5 height 17
drag, startPoint x: 293, startPoint y: 189, endPoint x: 281, endPoint y: 209, distance: 23.7
click at [294, 189] on span "F" at bounding box center [293, 186] width 3 height 17
click at [258, 236] on span "Review" at bounding box center [256, 235] width 22 height 10
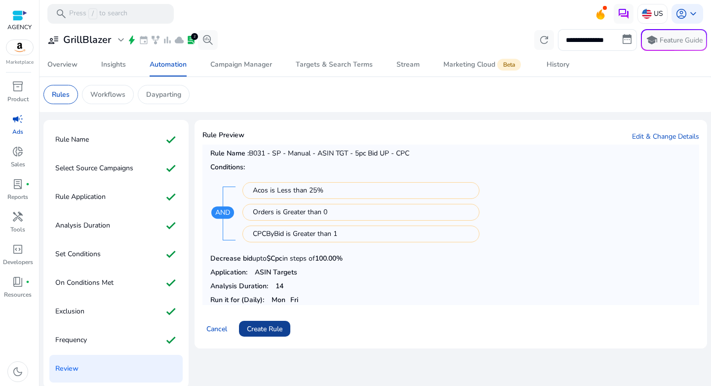
click at [260, 320] on span at bounding box center [264, 329] width 51 height 24
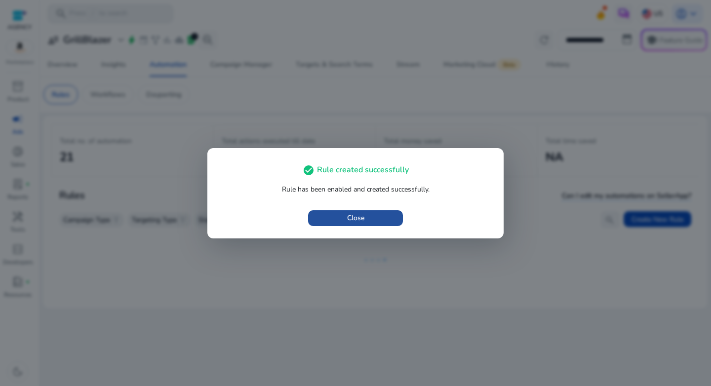
click at [370, 215] on span "button" at bounding box center [355, 218] width 95 height 24
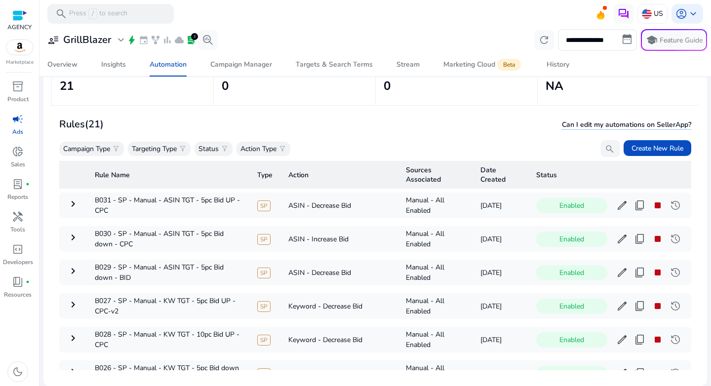
click at [361, 140] on div "Campaign Type filter_alt Targeting Type filter_alt Status filter_alt Action Typ…" at bounding box center [339, 148] width 561 height 17
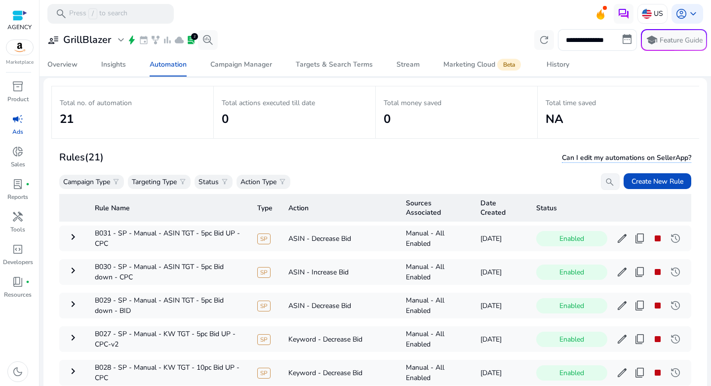
scroll to position [72, 0]
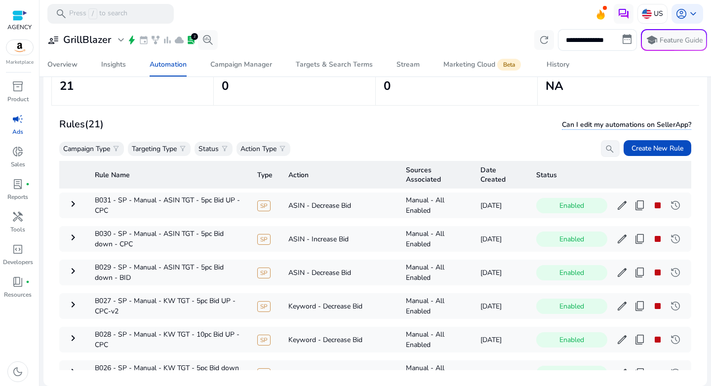
scroll to position [84, 0]
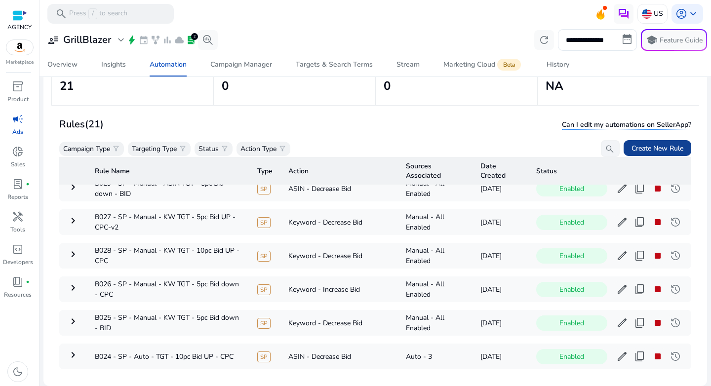
click at [649, 147] on span "Create New Rule" at bounding box center [658, 148] width 52 height 10
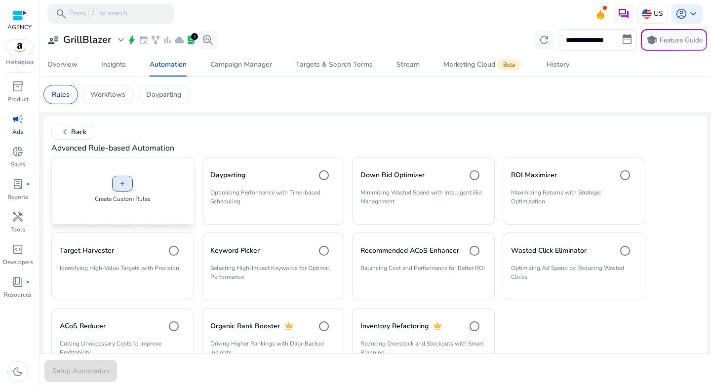
click at [127, 188] on span at bounding box center [123, 184] width 20 height 24
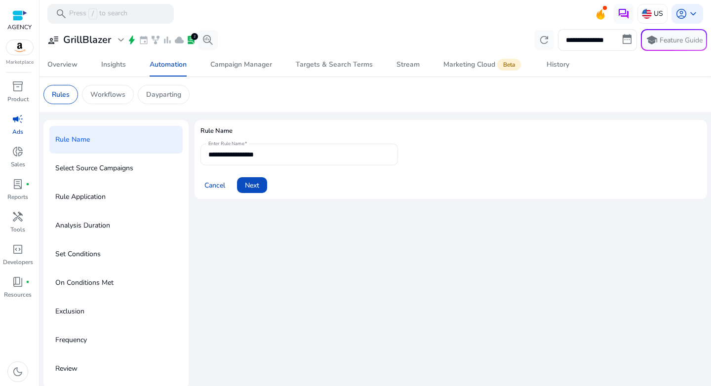
click at [292, 158] on input "**********" at bounding box center [299, 154] width 182 height 11
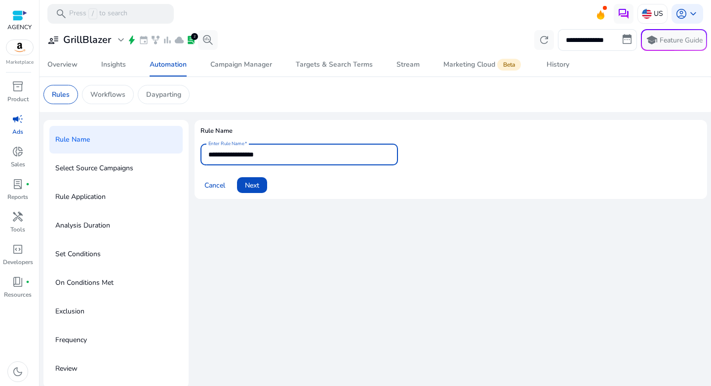
click at [292, 158] on input "**********" at bounding box center [299, 154] width 182 height 11
paste input "**********"
type input "**********"
click at [253, 188] on span "Next" at bounding box center [252, 185] width 14 height 10
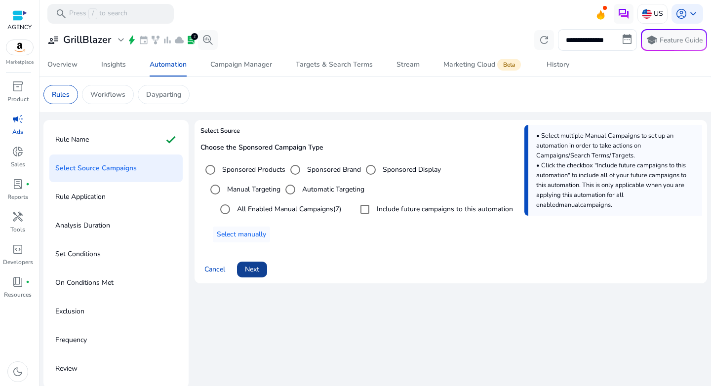
click at [255, 269] on span "Next" at bounding box center [252, 269] width 14 height 10
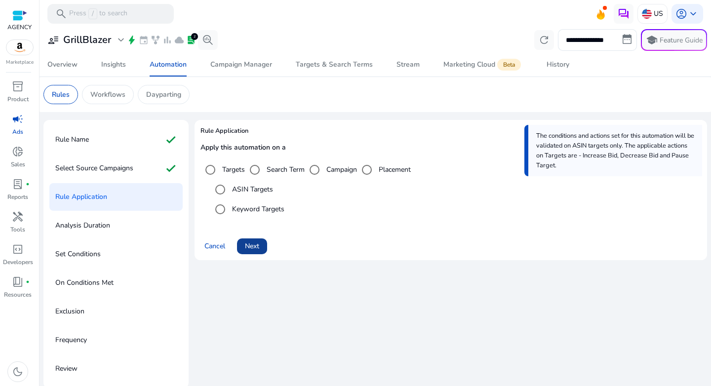
click at [245, 245] on span "Next" at bounding box center [252, 246] width 14 height 10
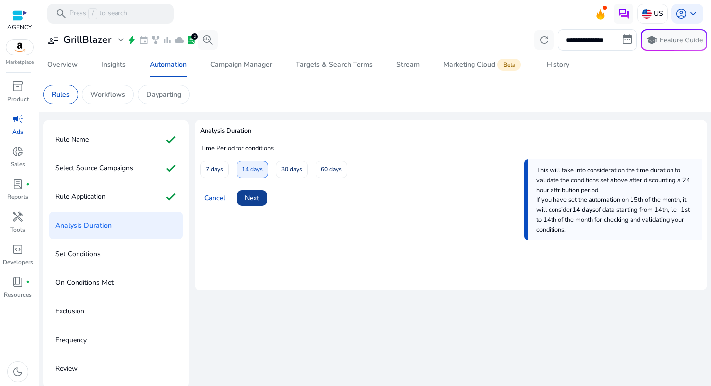
click at [261, 196] on span at bounding box center [252, 198] width 30 height 24
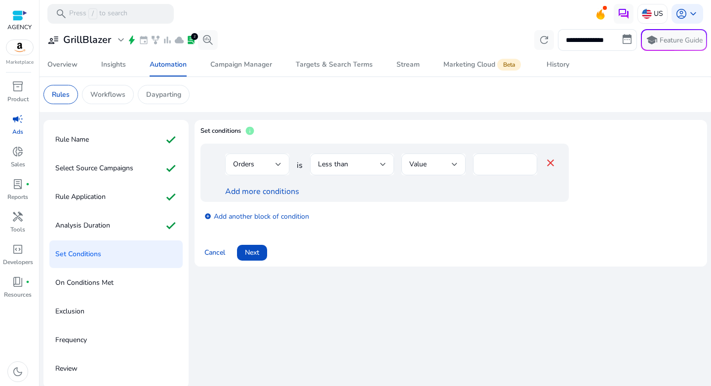
click at [277, 168] on div at bounding box center [279, 165] width 6 height 12
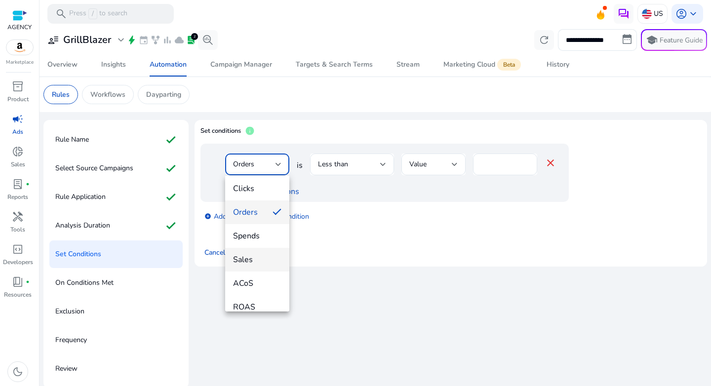
scroll to position [65, 0]
click at [256, 271] on span "ACoS" at bounding box center [257, 268] width 48 height 11
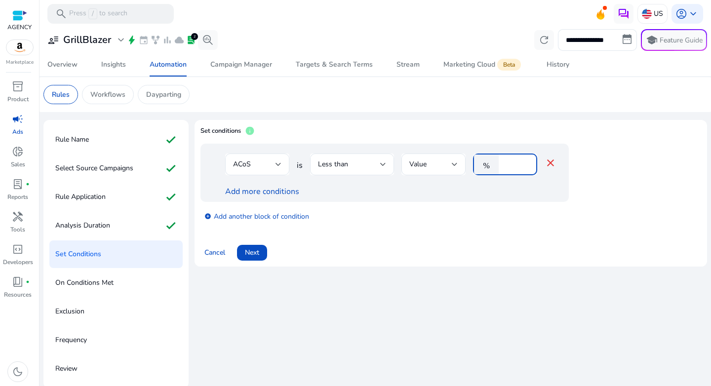
drag, startPoint x: 508, startPoint y: 165, endPoint x: 498, endPoint y: 166, distance: 9.9
click at [498, 166] on div "% *" at bounding box center [501, 165] width 56 height 22
type input "**"
click at [509, 222] on div "add_circle Add another block of condition" at bounding box center [405, 216] width 408 height 28
click at [260, 196] on link "Add more conditions" at bounding box center [262, 191] width 74 height 11
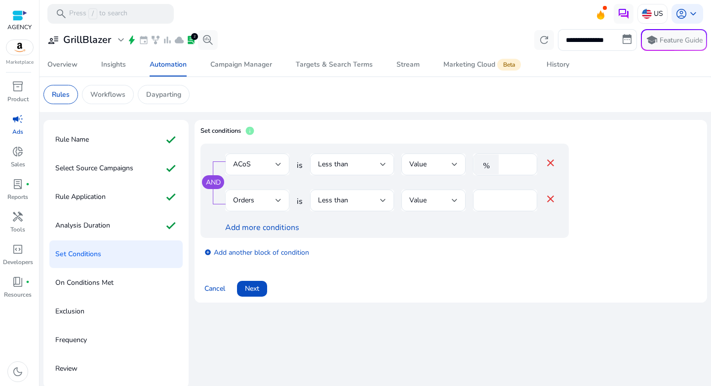
click at [258, 199] on div "Orders" at bounding box center [254, 200] width 42 height 11
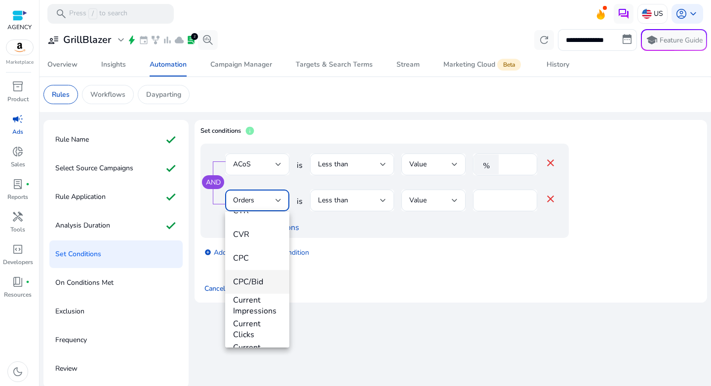
scroll to position [200, 0]
click at [261, 284] on span "CPC/Bid" at bounding box center [257, 288] width 48 height 11
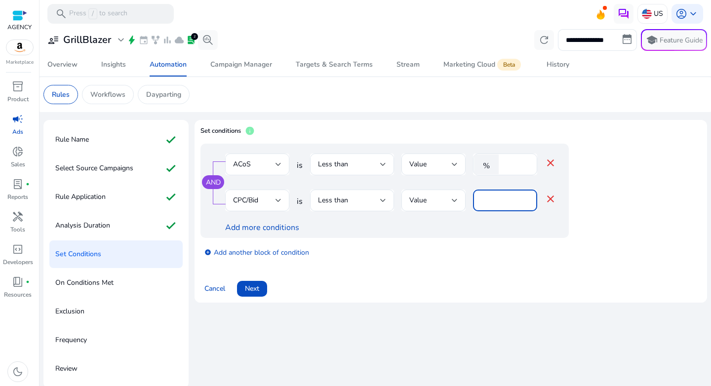
drag, startPoint x: 486, startPoint y: 201, endPoint x: 472, endPoint y: 201, distance: 14.3
click at [472, 201] on div "CPC/Bid is Less than Value * close" at bounding box center [390, 206] width 331 height 32
type input "*"
click at [469, 263] on div "add_circle Add another block of condition" at bounding box center [405, 252] width 408 height 28
click at [234, 233] on div "Add more conditions" at bounding box center [390, 228] width 331 height 12
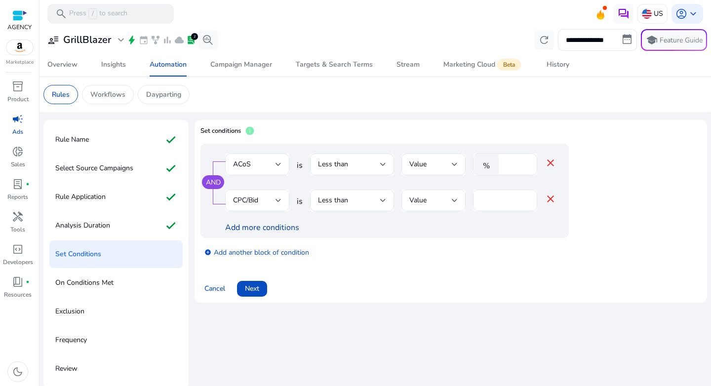
click at [236, 230] on link "Add more conditions" at bounding box center [262, 227] width 74 height 11
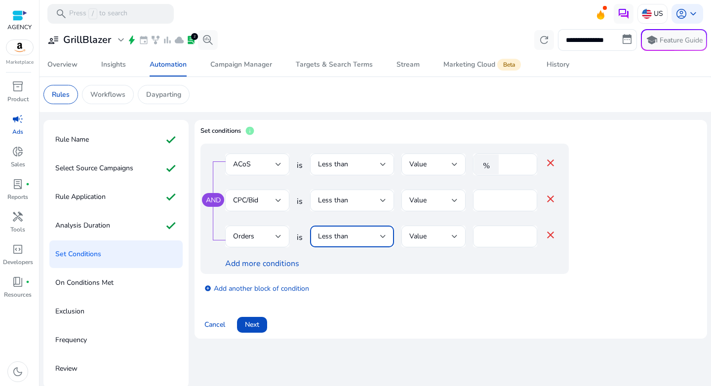
click at [375, 236] on div "Less than" at bounding box center [349, 236] width 62 height 11
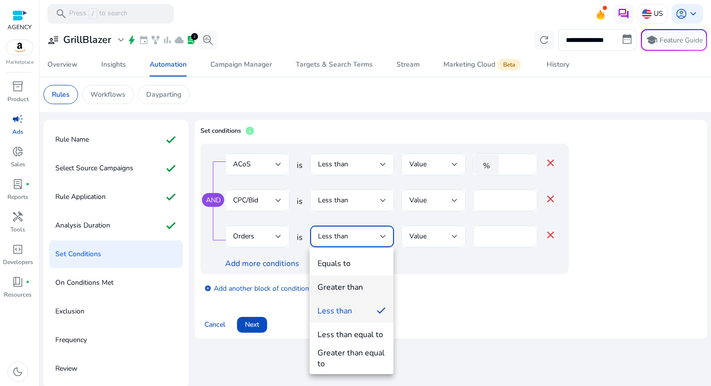
click at [355, 282] on div "Greater than" at bounding box center [340, 287] width 45 height 11
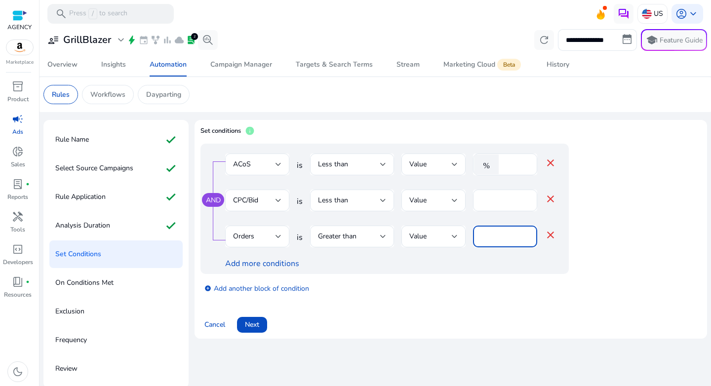
drag, startPoint x: 483, startPoint y: 234, endPoint x: 468, endPoint y: 237, distance: 14.6
click at [468, 237] on div "Orders is Greater than Value * close" at bounding box center [390, 242] width 331 height 32
drag, startPoint x: 495, startPoint y: 239, endPoint x: 459, endPoint y: 238, distance: 36.1
click at [459, 238] on div "Orders is Greater than Value * close" at bounding box center [390, 242] width 331 height 32
type input "*"
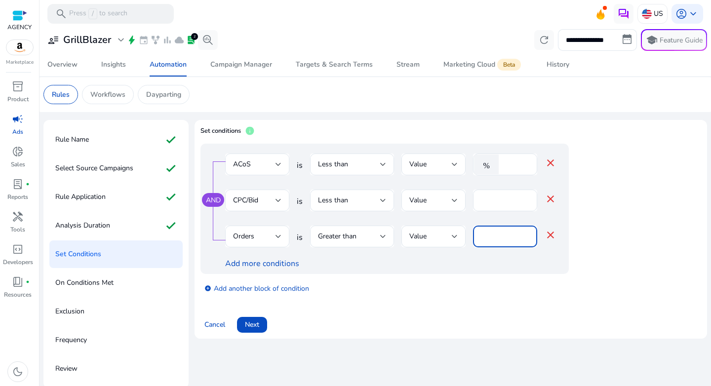
click at [541, 280] on div "add_circle Add another block of condition" at bounding box center [405, 288] width 408 height 28
click at [252, 322] on span "Next" at bounding box center [252, 325] width 14 height 10
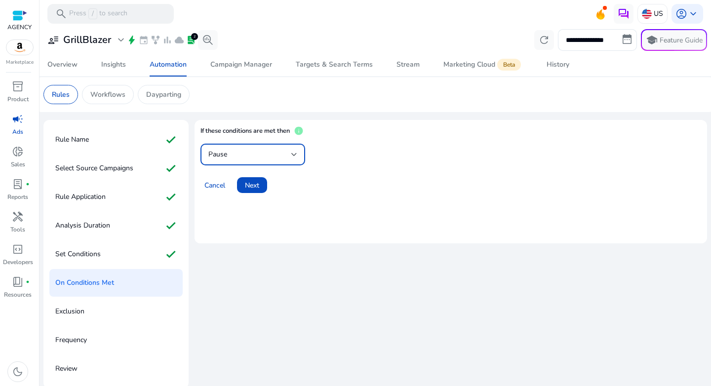
click at [256, 156] on div "Pause" at bounding box center [249, 154] width 83 height 11
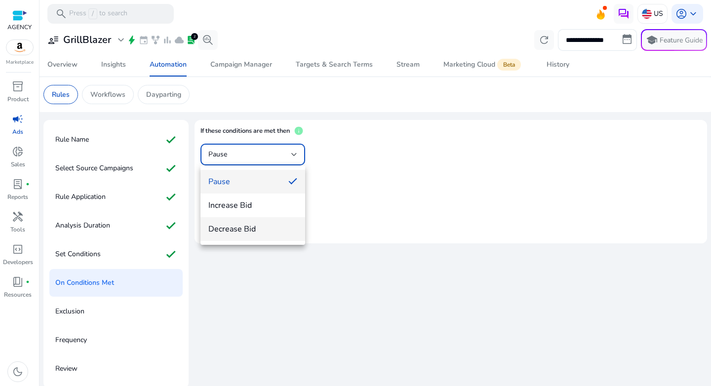
click at [245, 226] on span "Decrease Bid" at bounding box center [252, 229] width 89 height 11
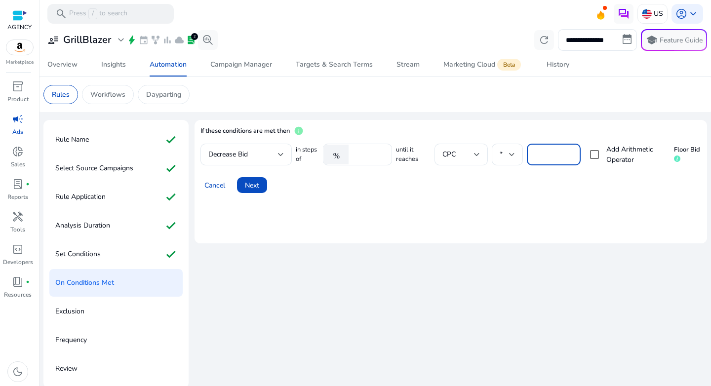
drag, startPoint x: 548, startPoint y: 154, endPoint x: 522, endPoint y: 154, distance: 26.2
click at [522, 154] on div "in steps of % ****** until it reaches CPC * **** Add Arithmetic Operator Floor …" at bounding box center [498, 155] width 405 height 22
type input "***"
click at [262, 190] on span at bounding box center [252, 185] width 30 height 24
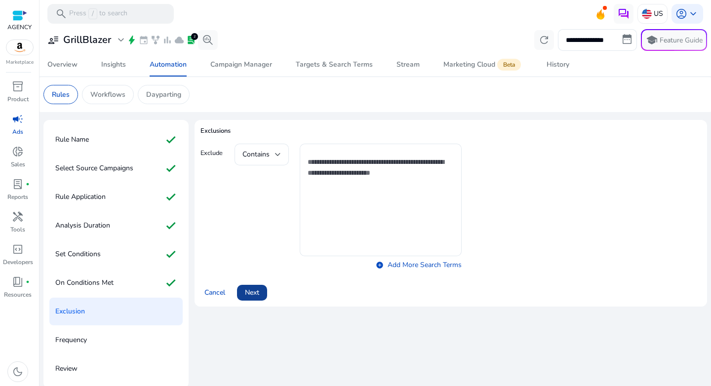
click at [263, 288] on span at bounding box center [252, 293] width 30 height 24
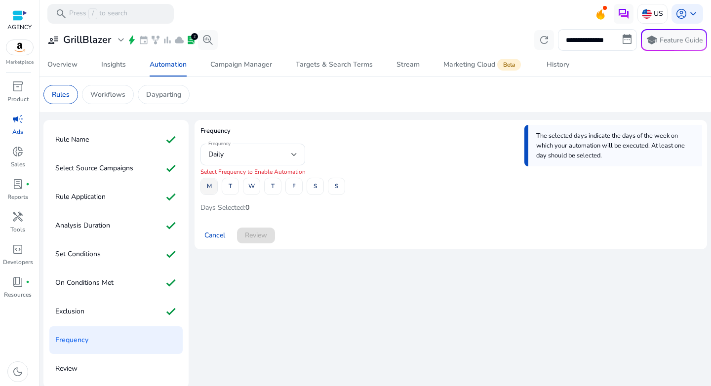
click at [209, 189] on span "M" at bounding box center [209, 186] width 5 height 17
click at [291, 188] on span at bounding box center [294, 187] width 16 height 24
click at [255, 233] on span "Review" at bounding box center [256, 235] width 22 height 10
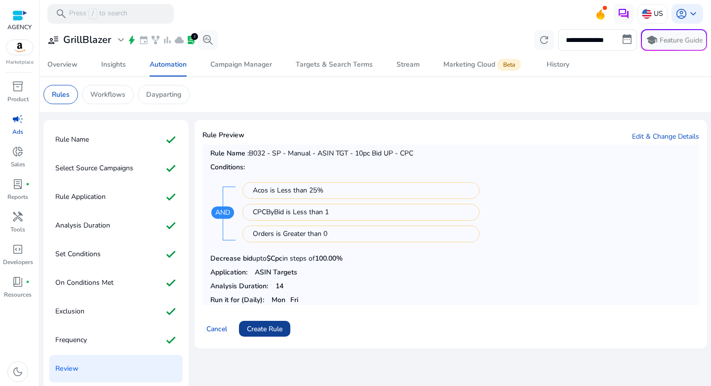
click at [277, 329] on span "Create Rule" at bounding box center [265, 329] width 36 height 10
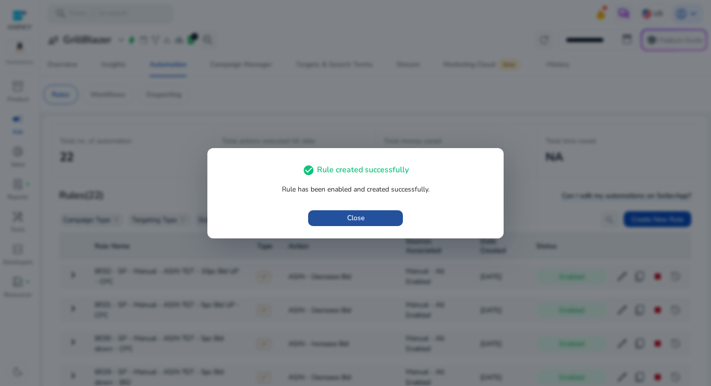
click at [356, 213] on span "Close" at bounding box center [355, 218] width 17 height 10
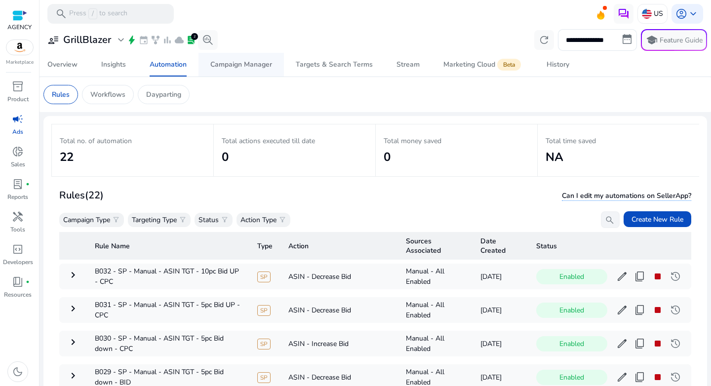
click at [269, 67] on div "Campaign Manager" at bounding box center [241, 64] width 62 height 7
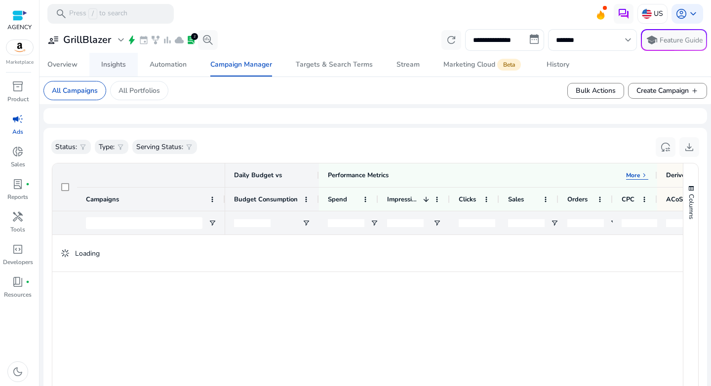
click at [111, 64] on div "Insights" at bounding box center [113, 64] width 25 height 7
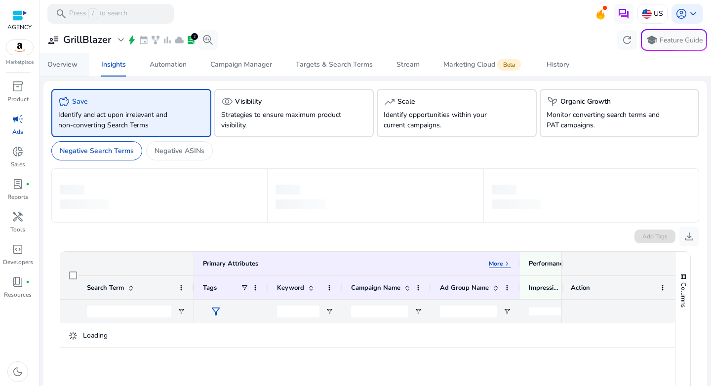
click at [63, 64] on div "Overview" at bounding box center [62, 64] width 30 height 7
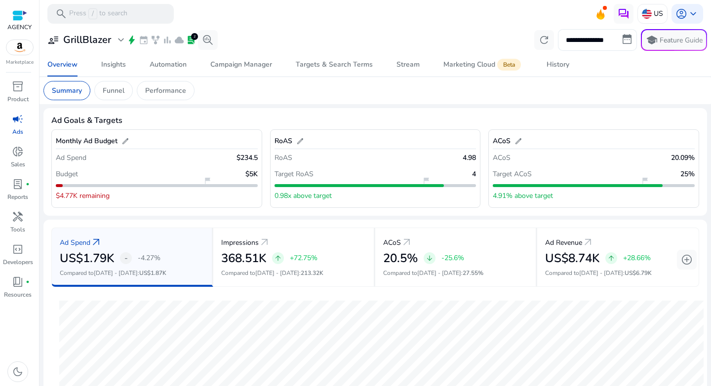
click at [591, 47] on input "**********" at bounding box center [597, 40] width 79 height 22
select select "*"
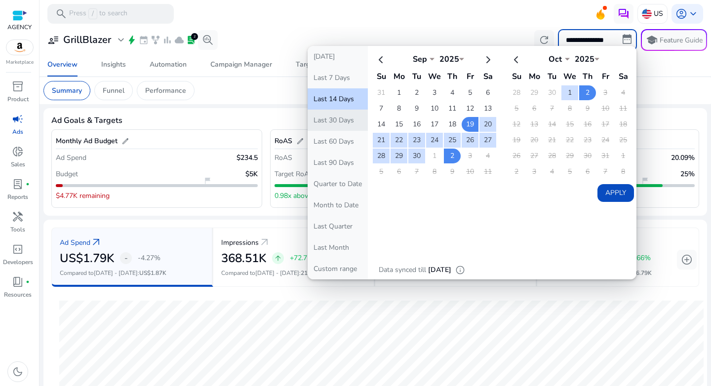
click at [333, 122] on button "Last 30 Days" at bounding box center [338, 120] width 60 height 21
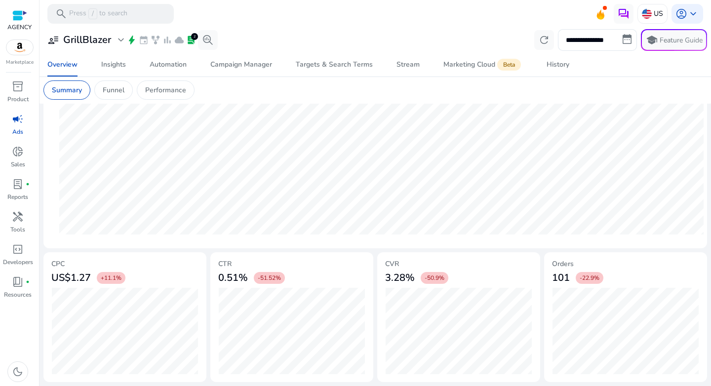
scroll to position [287, 0]
drag, startPoint x: 238, startPoint y: 280, endPoint x: 245, endPoint y: 280, distance: 7.4
click at [245, 280] on mat-card "CTR 0.51% -51.52%" at bounding box center [291, 319] width 163 height 130
click at [342, 286] on div "0.51% -51.52%" at bounding box center [291, 280] width 147 height 20
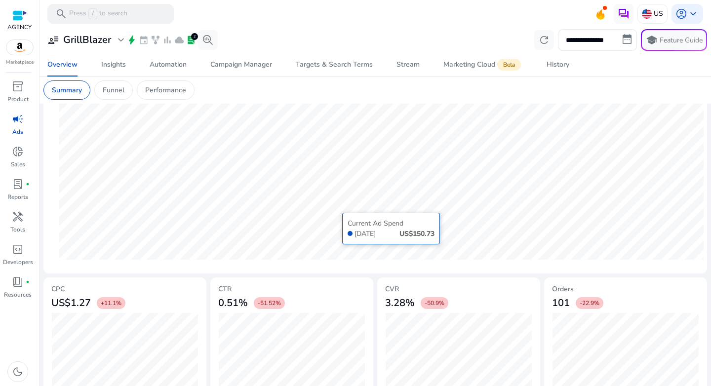
scroll to position [289, 0]
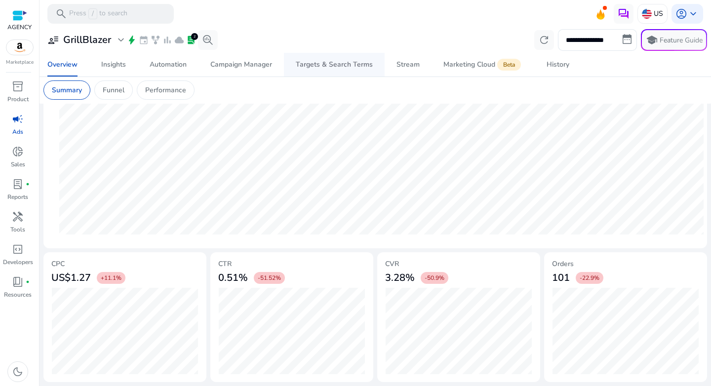
click at [310, 66] on div "Targets & Search Terms" at bounding box center [334, 64] width 77 height 7
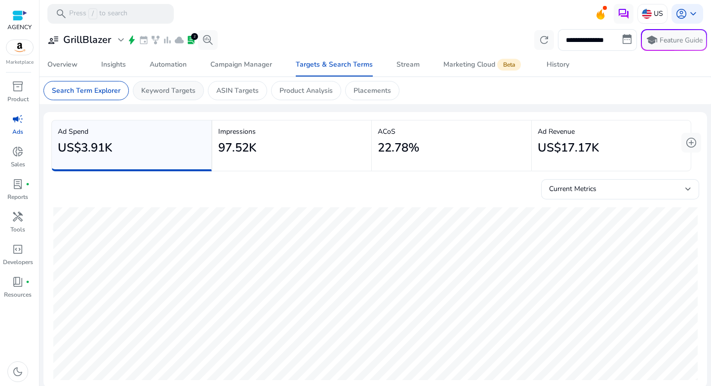
click at [175, 92] on p "Keyword Targets" at bounding box center [168, 90] width 54 height 10
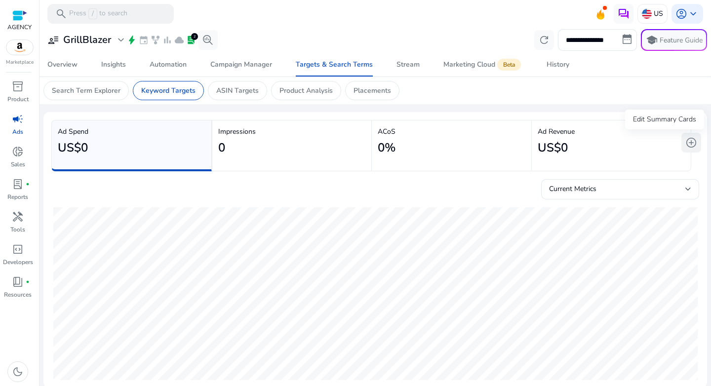
click at [685, 143] on span "add_circle" at bounding box center [691, 143] width 12 height 12
click at [280, 202] on div at bounding box center [375, 204] width 648 height 8
click at [561, 63] on div "History" at bounding box center [558, 64] width 23 height 7
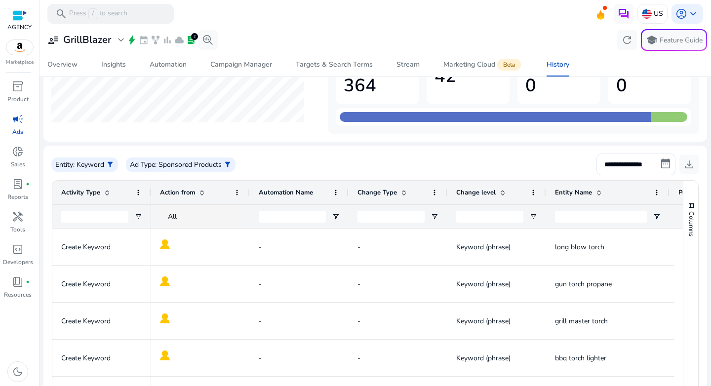
scroll to position [52, 0]
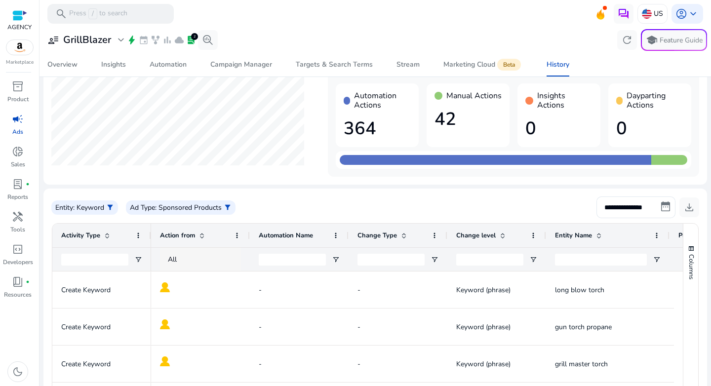
click at [179, 255] on div "All" at bounding box center [209, 259] width 83 height 11
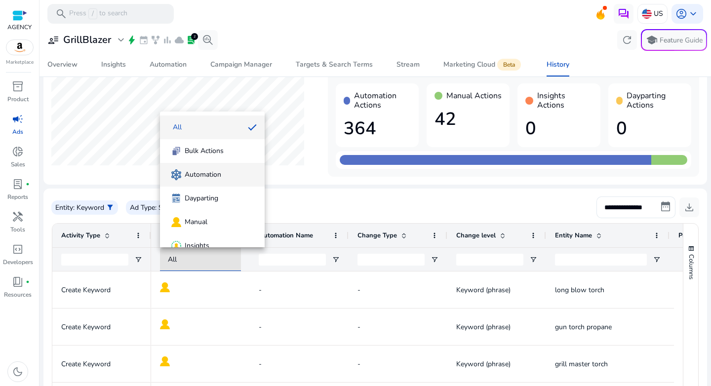
click at [203, 173] on span "Automation" at bounding box center [203, 175] width 37 height 10
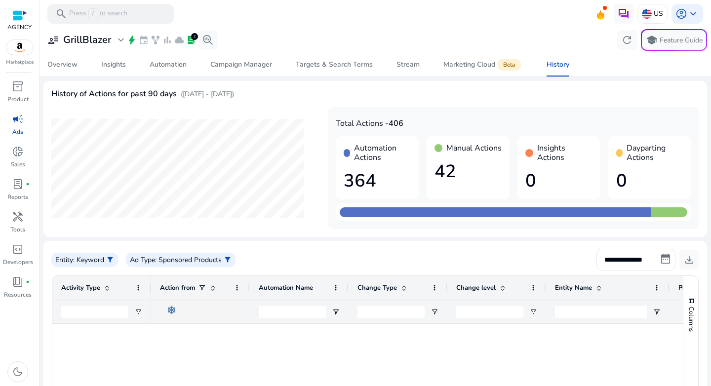
scroll to position [0, 0]
click at [227, 73] on span "Campaign Manager" at bounding box center [241, 65] width 62 height 24
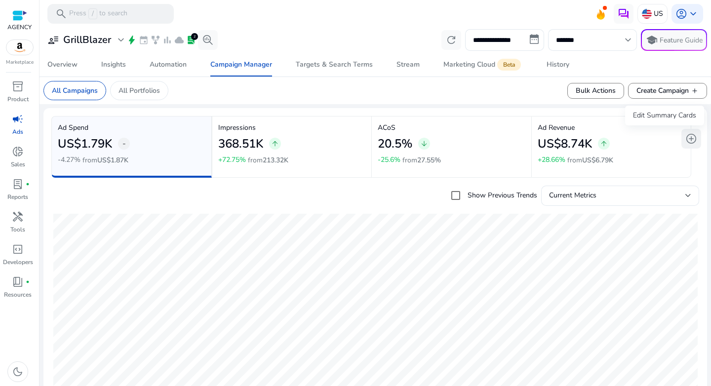
click at [689, 140] on span "add_circle" at bounding box center [691, 139] width 12 height 12
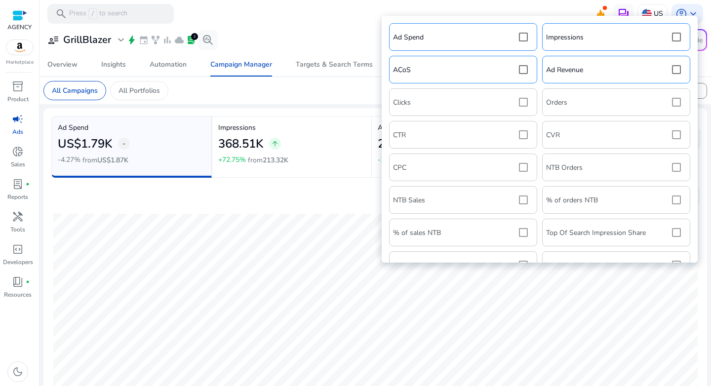
click at [523, 132] on div "Ad Spend Impressions ACoS Ad Revenue Clicks Orders CTR CVR CPC NTB Orders NTB S…" at bounding box center [540, 211] width 306 height 380
click at [524, 137] on div "Ad Spend Impressions ACoS Ad Revenue Clicks Orders CTR CVR CPC NTB Orders NTB S…" at bounding box center [540, 211] width 306 height 380
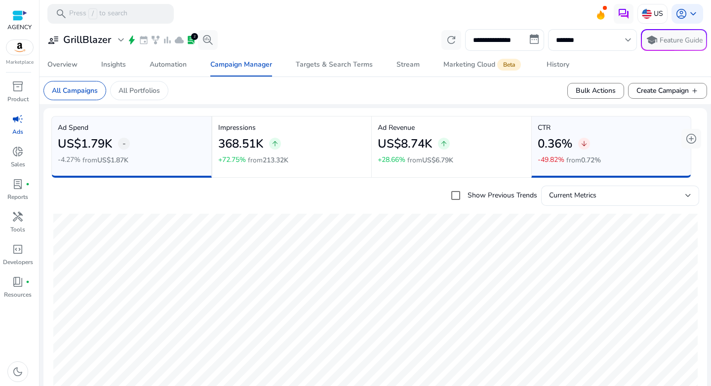
click at [324, 72] on span "Targets & Search Terms" at bounding box center [334, 65] width 77 height 24
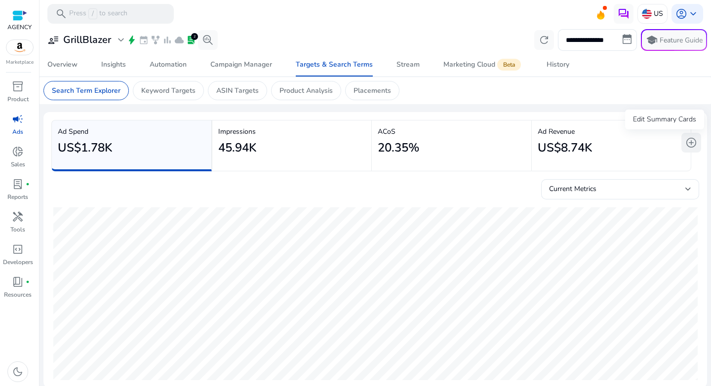
click at [688, 144] on span "add_circle" at bounding box center [691, 143] width 12 height 12
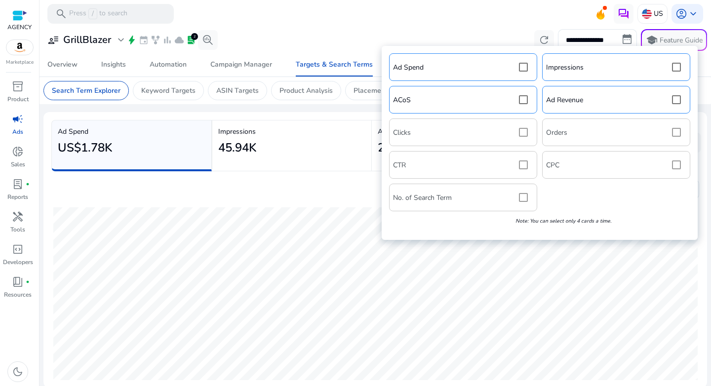
click at [523, 167] on div "Ad Spend Impressions ACoS Ad Revenue Clicks Orders CTR CPC No. of Search Term N…" at bounding box center [540, 143] width 306 height 184
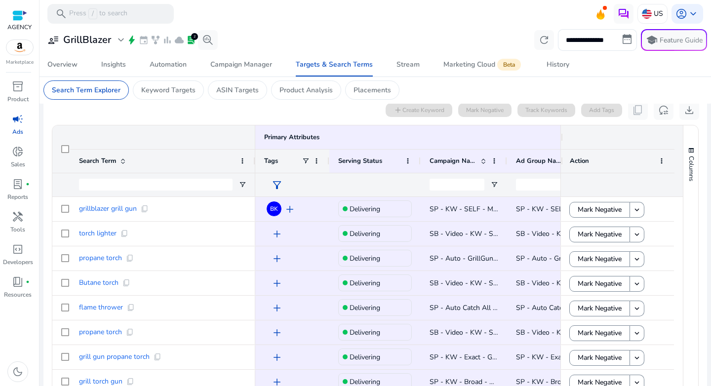
scroll to position [309, 0]
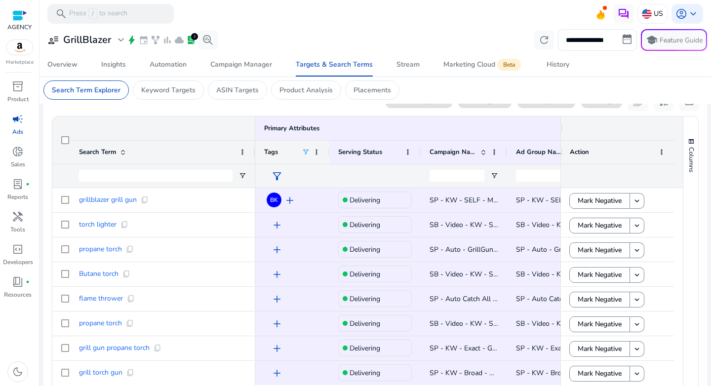
click at [304, 153] on span at bounding box center [306, 152] width 8 height 8
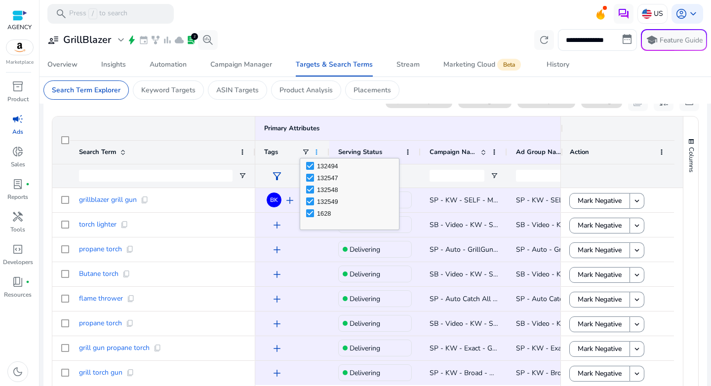
click at [316, 151] on span at bounding box center [317, 152] width 8 height 8
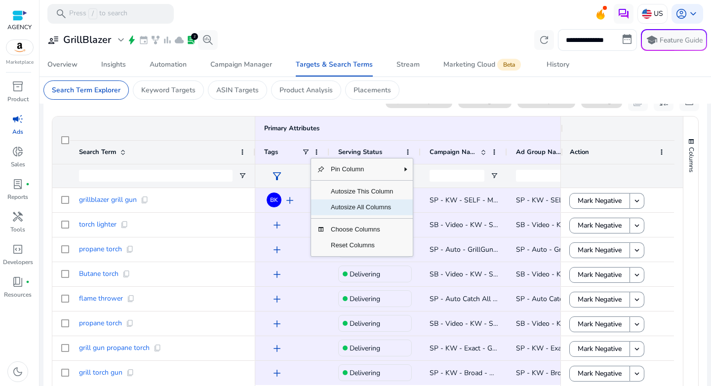
click at [354, 201] on span "Autosize All Columns" at bounding box center [362, 208] width 74 height 16
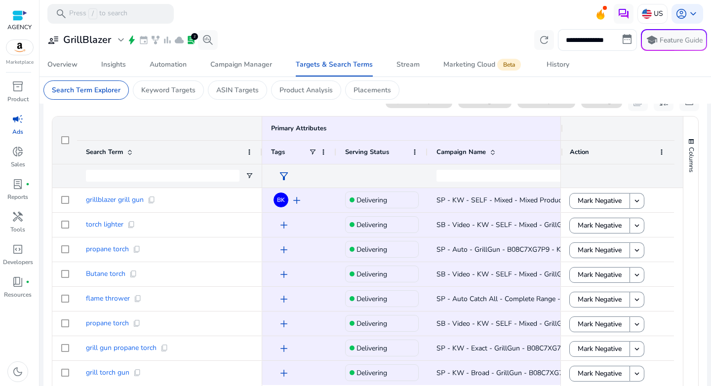
click at [284, 175] on span "filter_alt" at bounding box center [284, 176] width 12 height 12
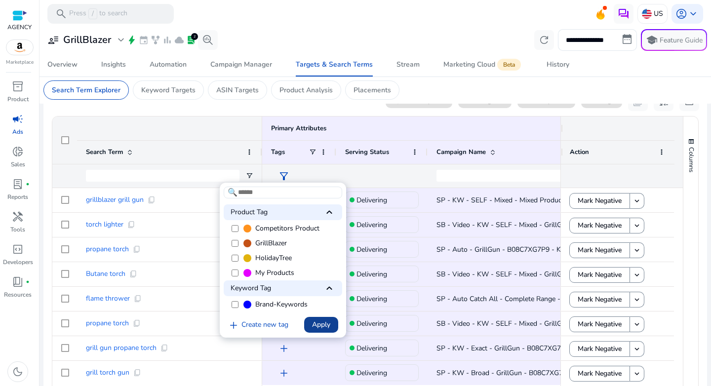
click at [312, 322] on span "Apply" at bounding box center [321, 325] width 18 height 10
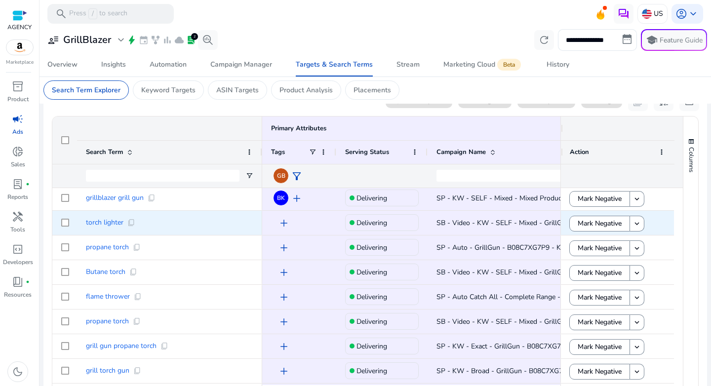
scroll to position [0, 0]
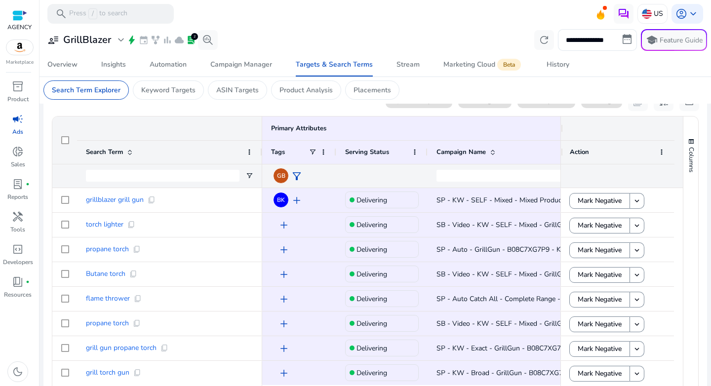
click at [294, 180] on span "filter_alt" at bounding box center [297, 176] width 12 height 12
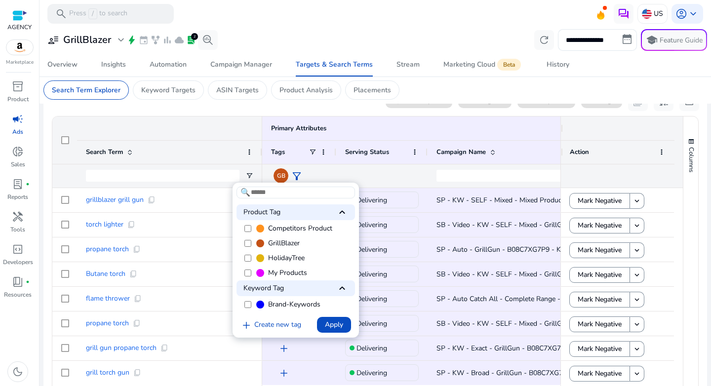
click at [367, 190] on div at bounding box center [355, 193] width 711 height 386
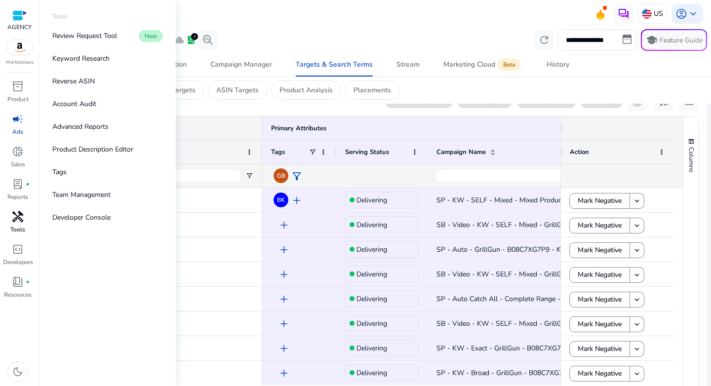
click at [19, 229] on p "Tools" at bounding box center [17, 229] width 15 height 9
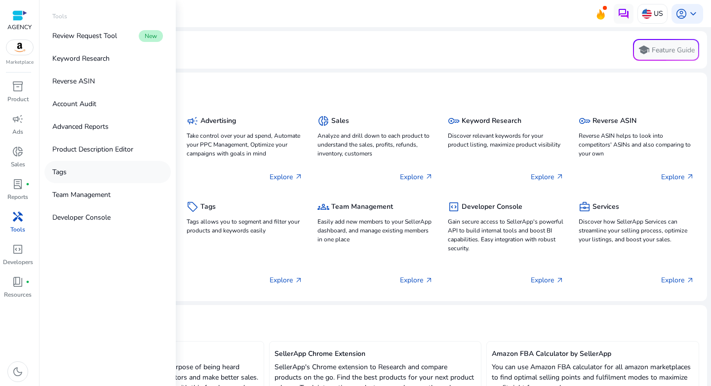
click at [59, 175] on p "Tags" at bounding box center [59, 172] width 14 height 10
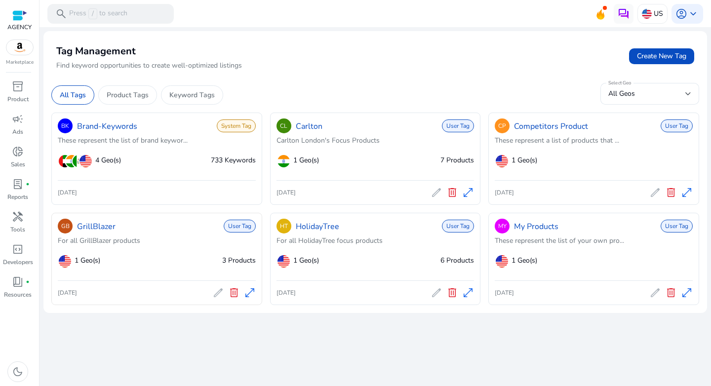
click at [177, 263] on div "1 Geo(s) 3 Products" at bounding box center [162, 261] width 188 height 22
click at [447, 264] on span "6 Products" at bounding box center [458, 260] width 34 height 9
click at [467, 293] on span "open_in_full" at bounding box center [468, 293] width 12 height 12
click at [250, 297] on span "open_in_full" at bounding box center [250, 293] width 12 height 12
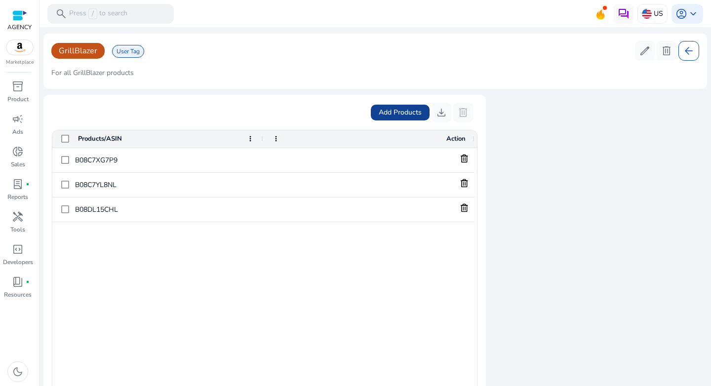
click at [384, 115] on span "Add Products" at bounding box center [400, 112] width 43 height 10
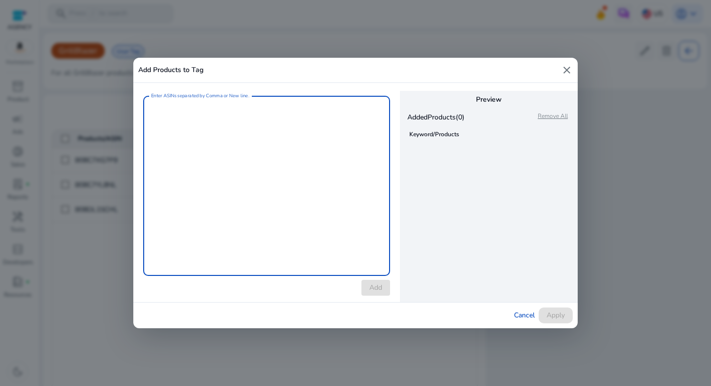
click at [283, 139] on textarea "Enter ASINs separated by Comma or New line." at bounding box center [266, 186] width 231 height 170
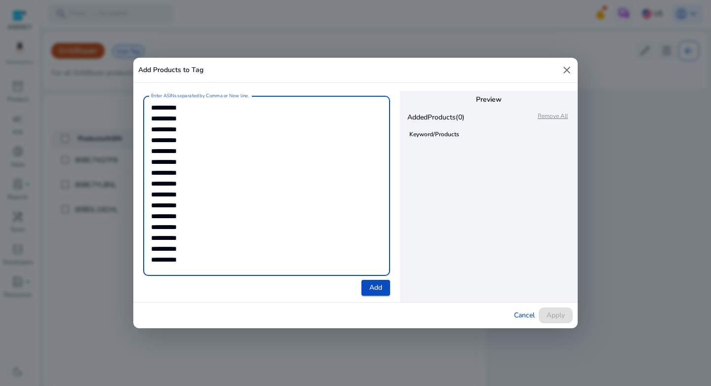
scroll to position [8, 0]
type textarea "**********"
click at [371, 287] on span "Add" at bounding box center [375, 287] width 13 height 10
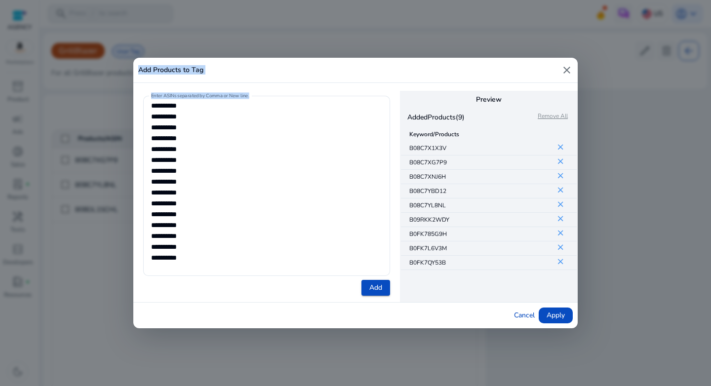
drag, startPoint x: 207, startPoint y: 238, endPoint x: 122, endPoint y: 90, distance: 170.4
click at [122, 90] on div "**********" at bounding box center [355, 193] width 711 height 386
click at [284, 191] on textarea "**********" at bounding box center [266, 186] width 231 height 170
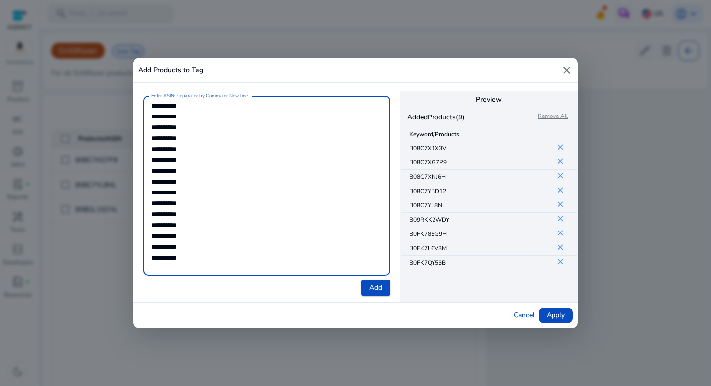
click at [258, 210] on textarea "**********" at bounding box center [266, 186] width 231 height 170
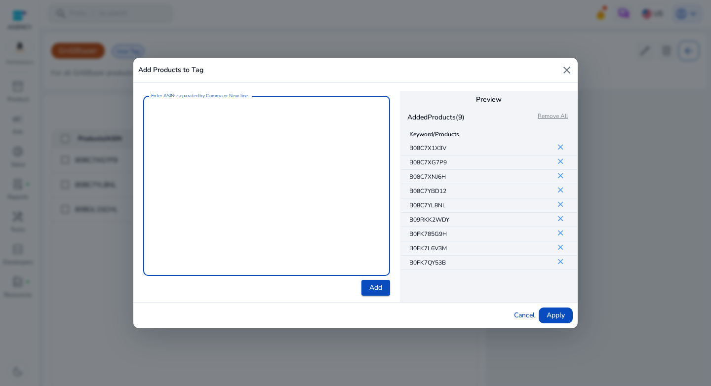
scroll to position [0, 0]
click at [543, 318] on span at bounding box center [556, 316] width 34 height 24
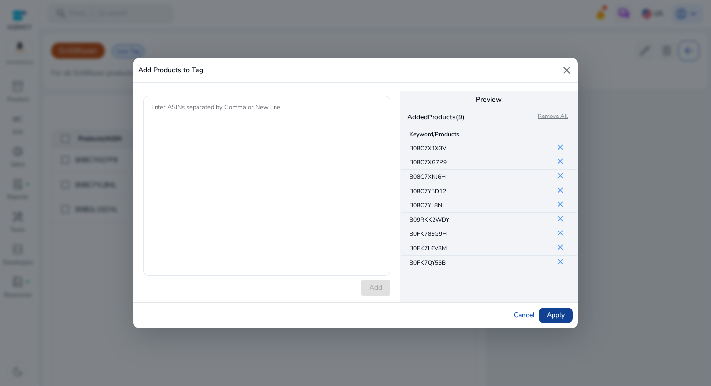
click at [561, 319] on span "Apply" at bounding box center [556, 315] width 18 height 10
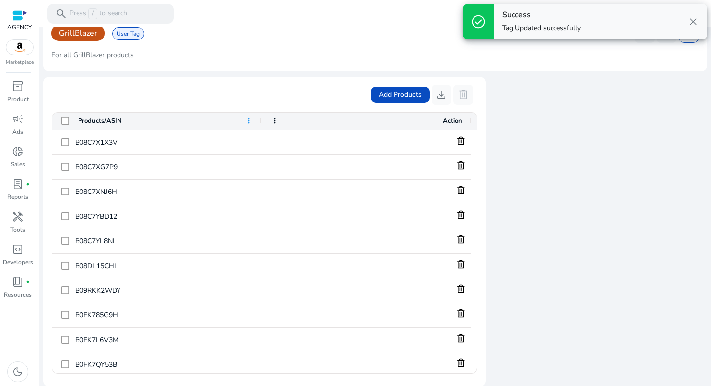
click at [249, 121] on span at bounding box center [249, 121] width 8 height 8
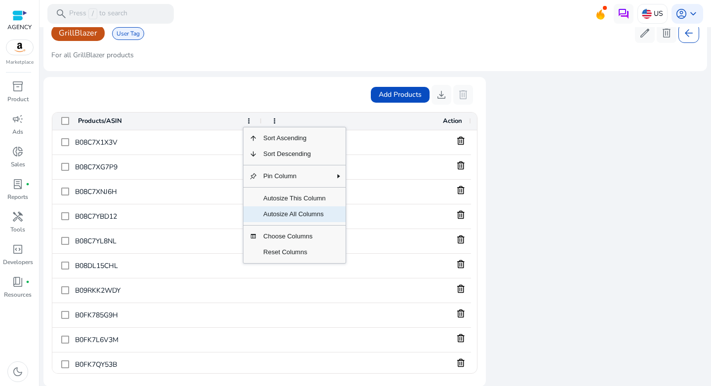
click at [289, 213] on span "Autosize All Columns" at bounding box center [294, 214] width 74 height 16
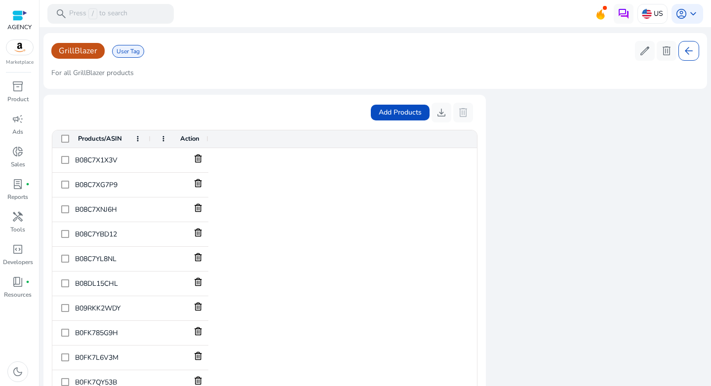
click at [688, 51] on span "arrow_back" at bounding box center [689, 51] width 12 height 12
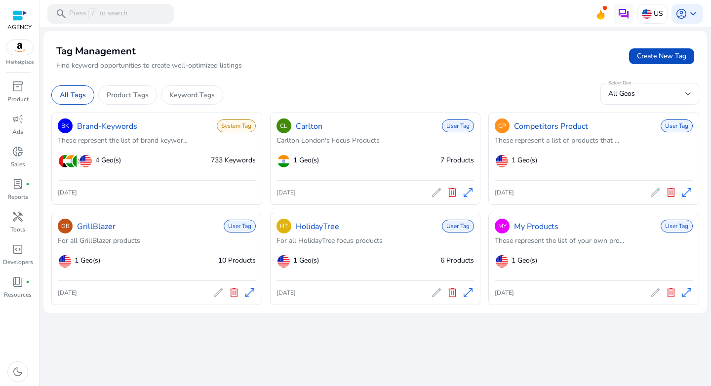
click at [671, 295] on span "delete" at bounding box center [671, 293] width 12 height 12
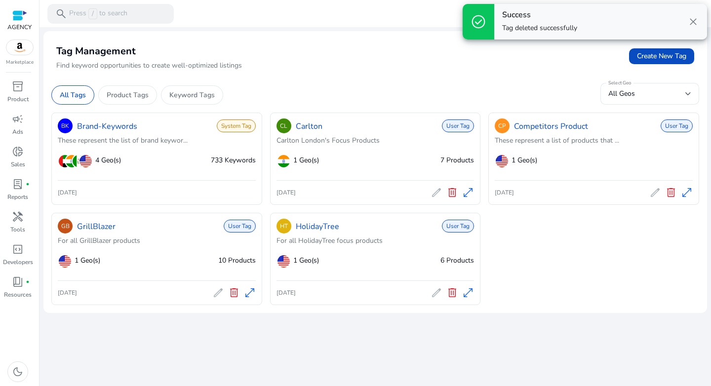
click at [670, 195] on span "delete" at bounding box center [671, 193] width 12 height 12
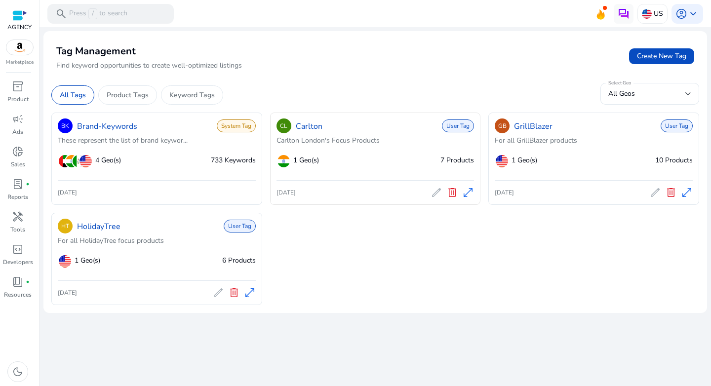
click at [470, 191] on span "open_in_full" at bounding box center [468, 193] width 12 height 12
click at [453, 193] on span "delete" at bounding box center [452, 193] width 12 height 12
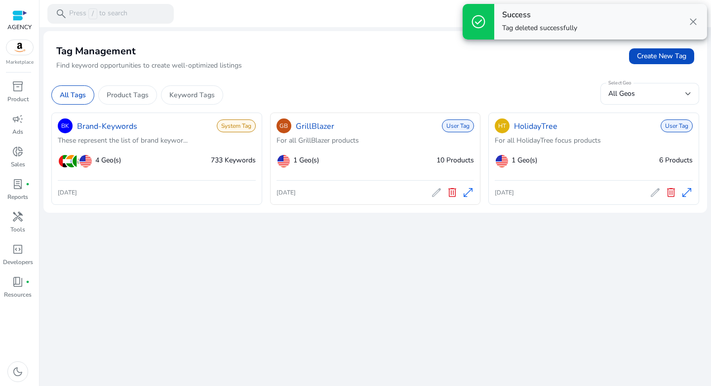
click at [468, 194] on span "open_in_full" at bounding box center [468, 193] width 12 height 12
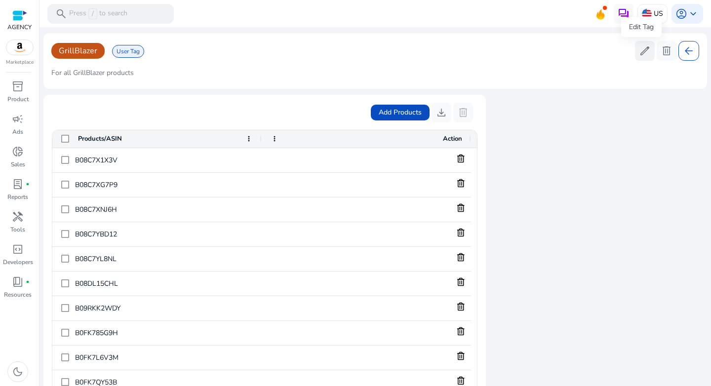
click at [640, 50] on span "edit" at bounding box center [645, 51] width 12 height 12
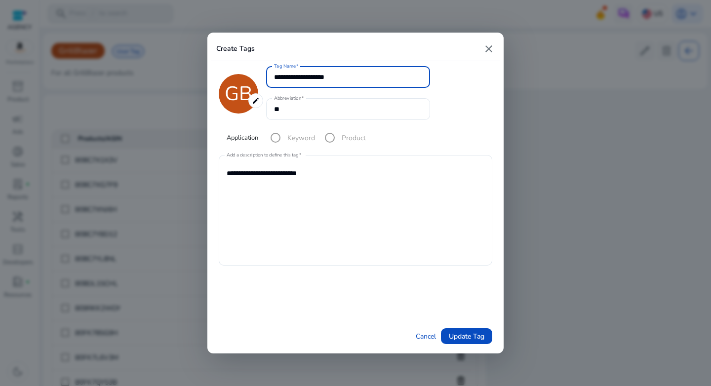
type input "**********"
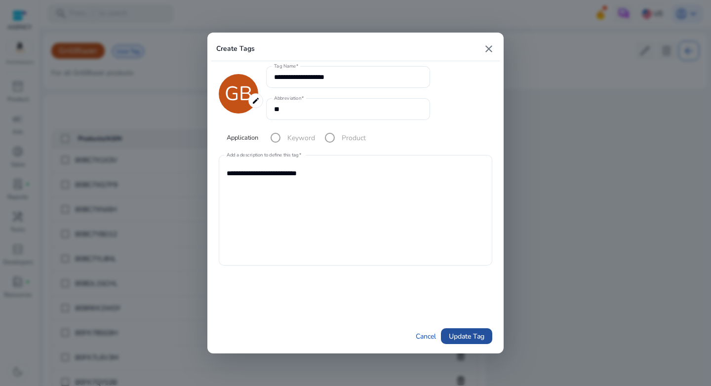
click at [475, 339] on span "Update Tag" at bounding box center [467, 336] width 36 height 10
type input "*******"
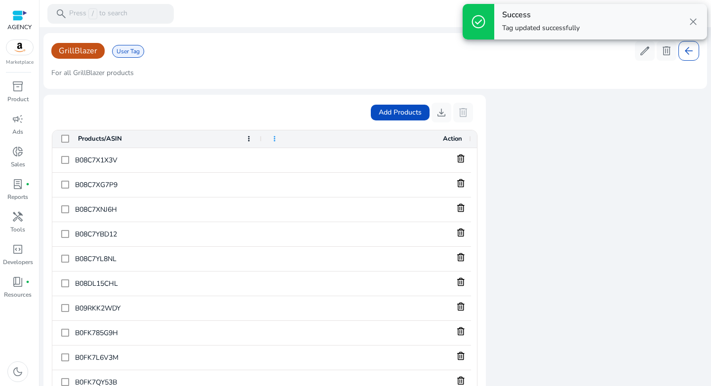
click at [276, 139] on span at bounding box center [275, 139] width 8 height 8
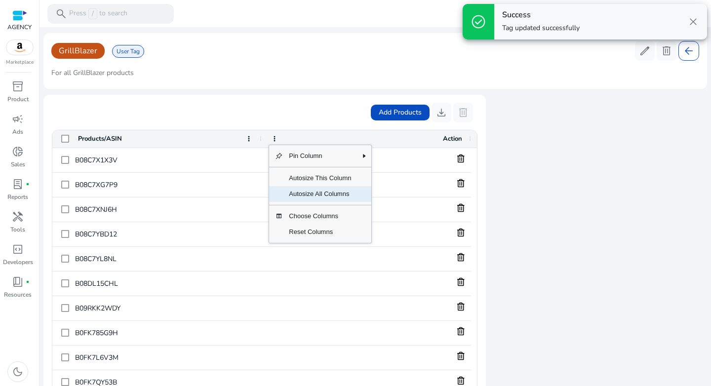
click at [301, 192] on span "Autosize All Columns" at bounding box center [320, 194] width 74 height 16
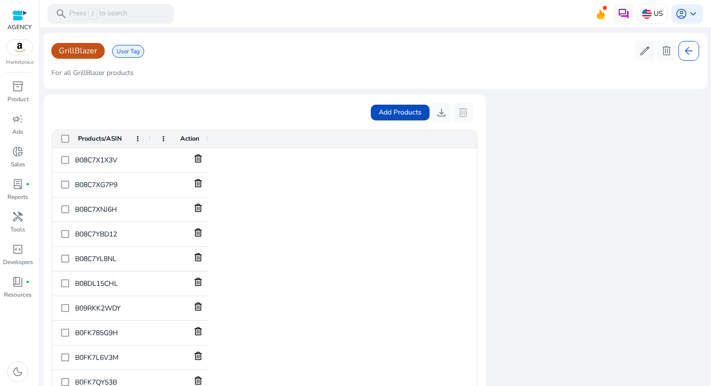
click at [303, 102] on mat-card "Add Products download delete Press ALT DOWN to open column menu Drag here to se…" at bounding box center [264, 250] width 443 height 310
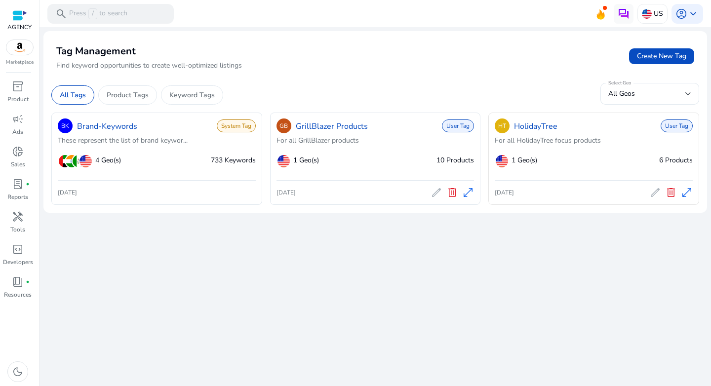
click at [657, 192] on span "edit" at bounding box center [655, 193] width 12 height 12
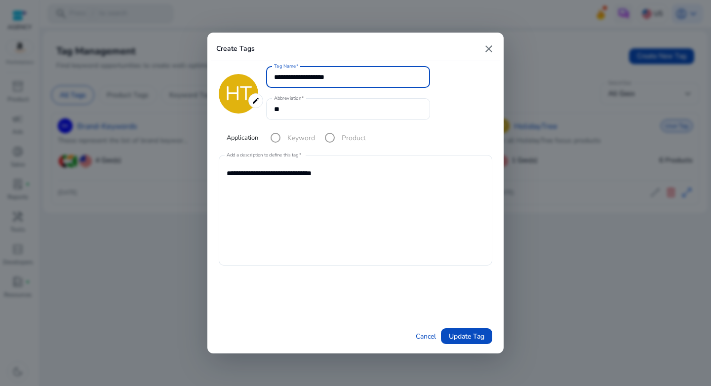
type input "**********"
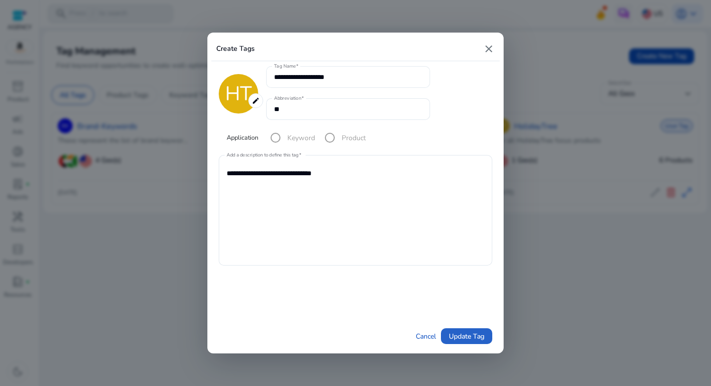
click at [322, 77] on input "**********" at bounding box center [348, 77] width 148 height 11
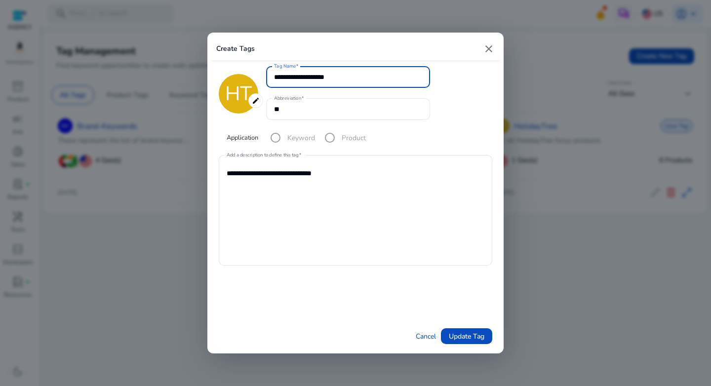
click at [322, 77] on input "**********" at bounding box center [348, 77] width 148 height 11
type input "**********"
click at [476, 336] on span "Update Tag" at bounding box center [467, 336] width 36 height 10
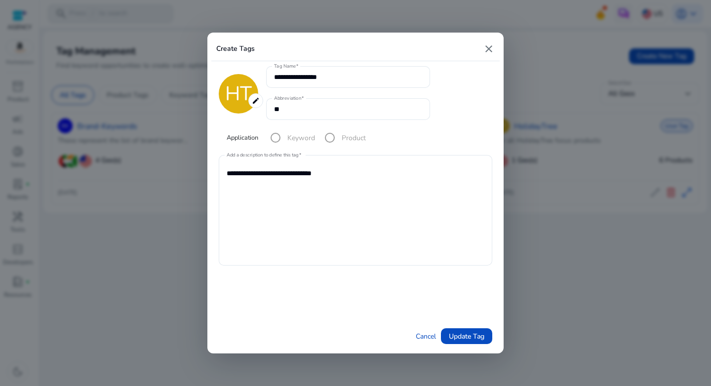
type input "*******"
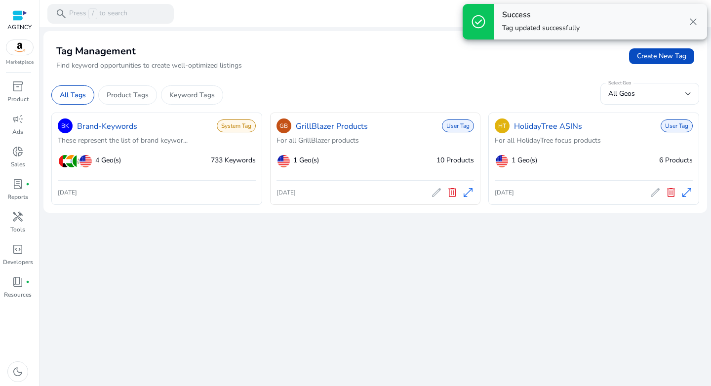
click at [436, 193] on span "edit" at bounding box center [437, 193] width 12 height 12
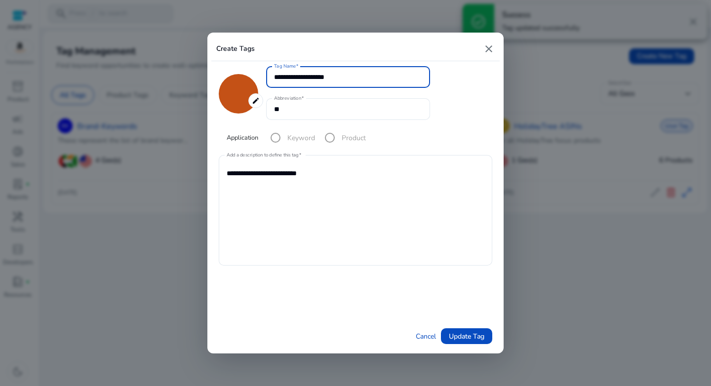
click at [325, 75] on input "**********" at bounding box center [348, 77] width 148 height 11
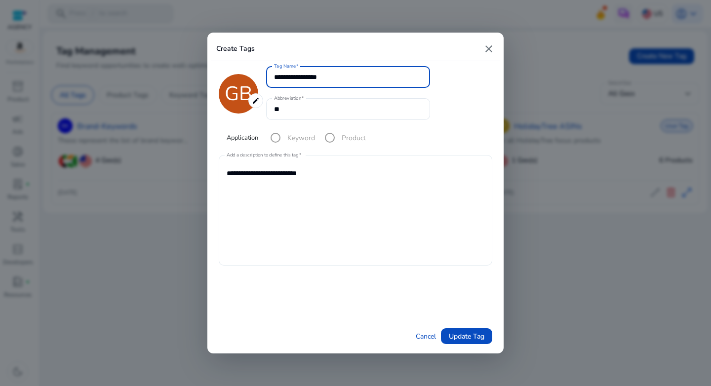
type input "**********"
click at [400, 255] on textarea "**********" at bounding box center [356, 210] width 258 height 101
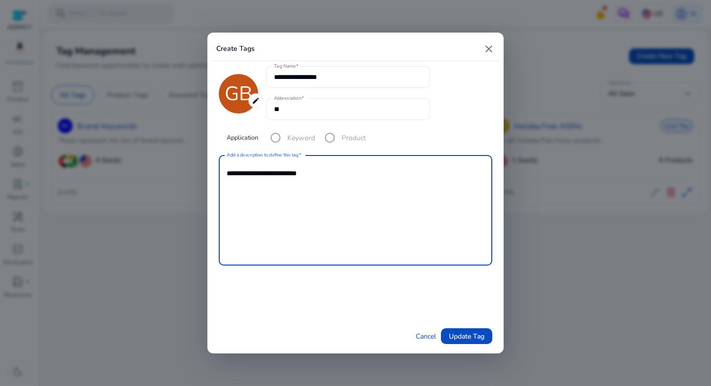
click at [311, 111] on input "**" at bounding box center [348, 109] width 148 height 11
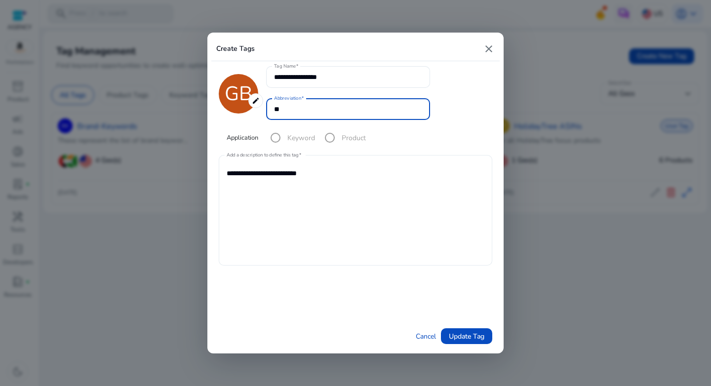
click at [368, 263] on div "**********" at bounding box center [356, 210] width 258 height 111
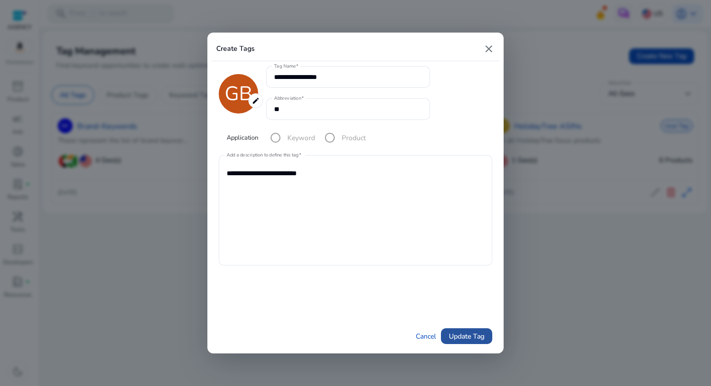
click at [472, 337] on span "Update Tag" at bounding box center [467, 336] width 36 height 10
type input "*******"
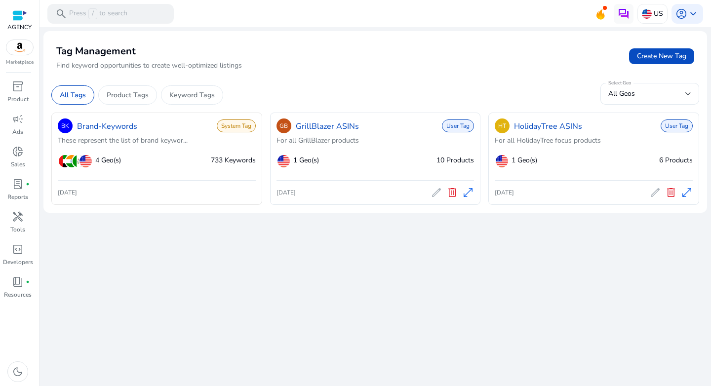
click at [218, 155] on div "4 Geo(s) 733 Keywords" at bounding box center [162, 161] width 188 height 22
click at [107, 129] on link "Brand-Keywords" at bounding box center [107, 127] width 60 height 12
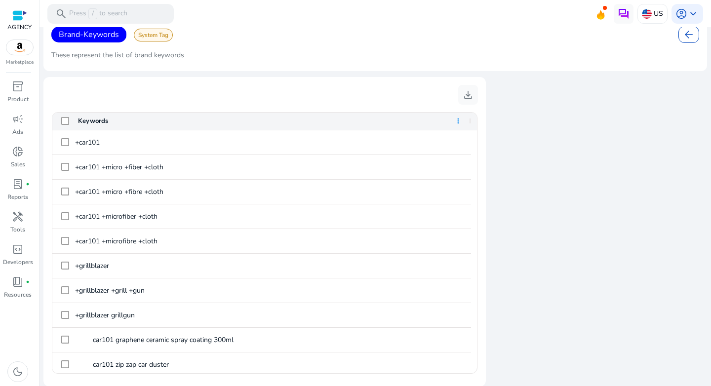
click at [458, 122] on span at bounding box center [458, 121] width 8 height 8
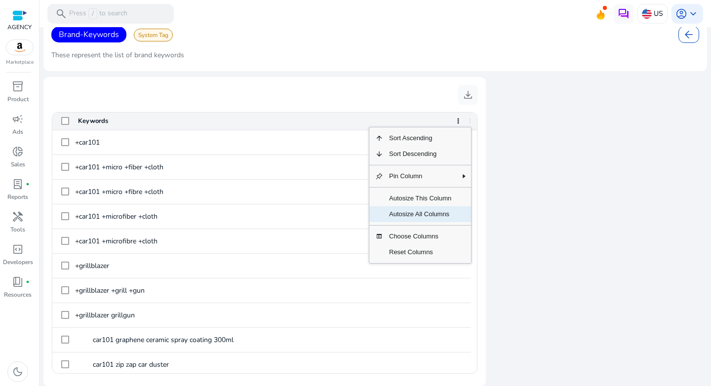
click at [440, 209] on span "Autosize All Columns" at bounding box center [420, 214] width 74 height 16
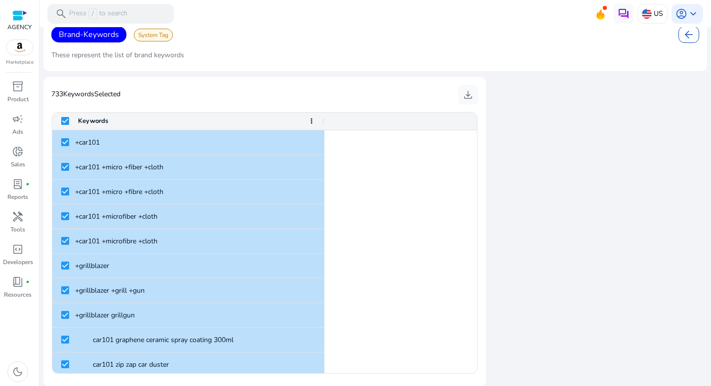
click at [467, 93] on span "download" at bounding box center [468, 95] width 12 height 12
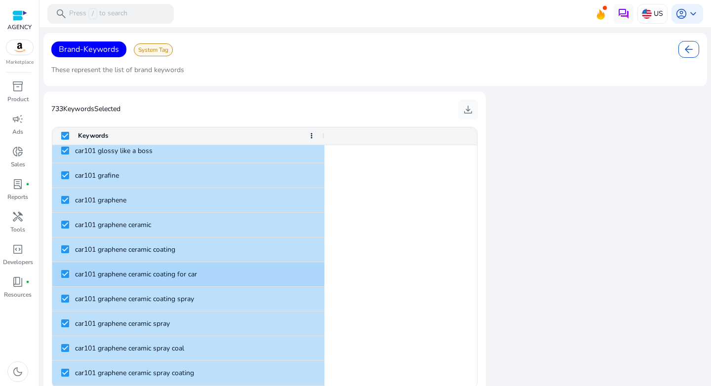
scroll to position [5052, 0]
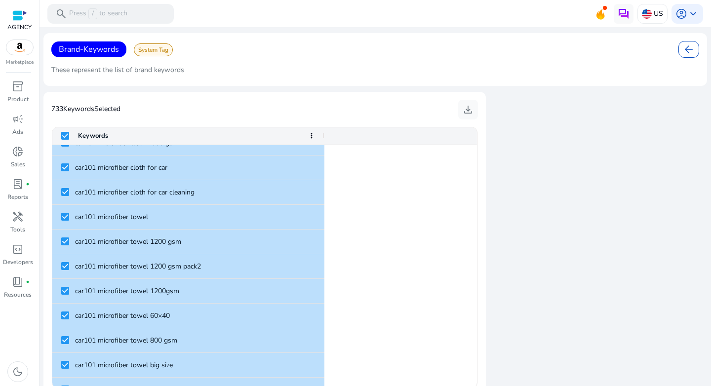
drag, startPoint x: 408, startPoint y: 278, endPoint x: 467, endPoint y: 276, distance: 58.3
drag, startPoint x: 70, startPoint y: 69, endPoint x: 169, endPoint y: 70, distance: 98.8
click at [169, 70] on p "These represent the list of brand keywords" at bounding box center [117, 70] width 133 height 10
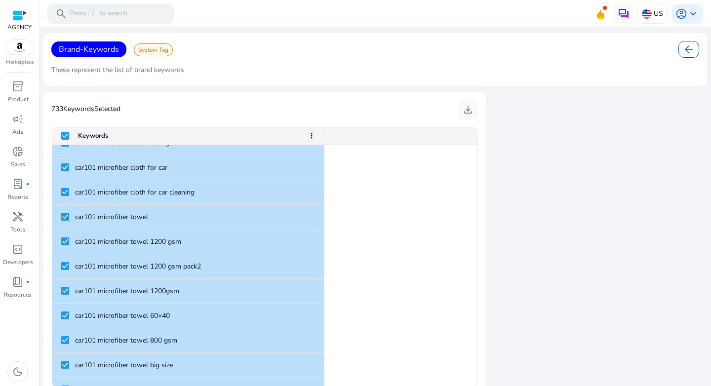
click at [685, 52] on span "arrow_back" at bounding box center [689, 49] width 12 height 12
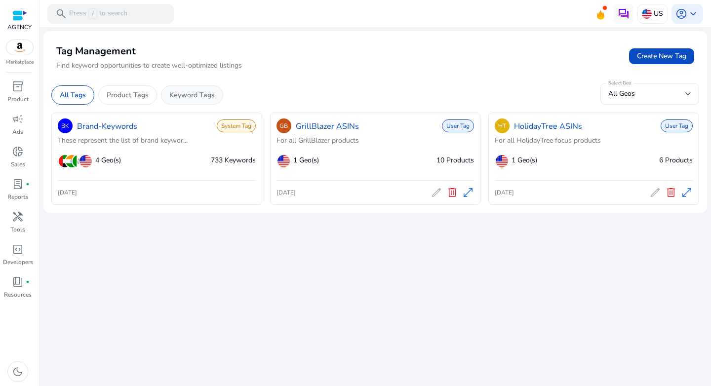
click at [178, 93] on p "Keyword Tags" at bounding box center [191, 95] width 45 height 10
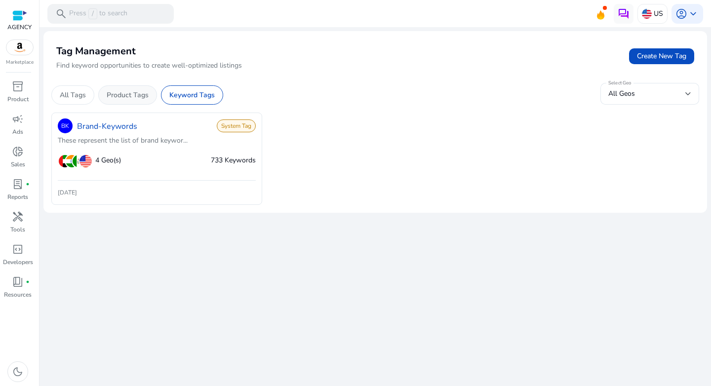
click at [113, 97] on p "Product Tags" at bounding box center [128, 95] width 42 height 10
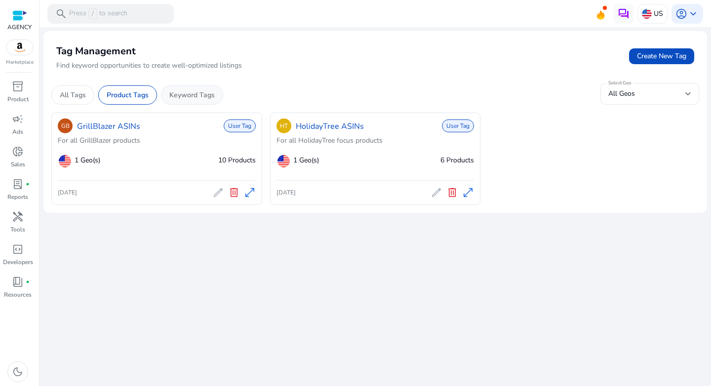
click at [197, 94] on p "Keyword Tags" at bounding box center [191, 95] width 45 height 10
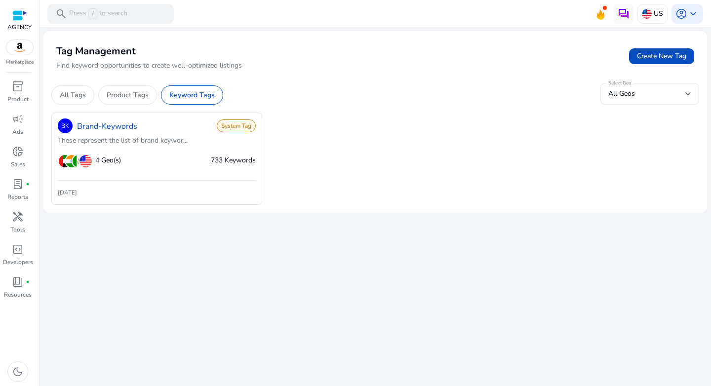
click at [225, 129] on span "System Tag" at bounding box center [236, 126] width 39 height 13
click at [95, 129] on link "Brand-Keywords" at bounding box center [107, 127] width 60 height 12
